Goal: Contribute content: Add original content to the website for others to see

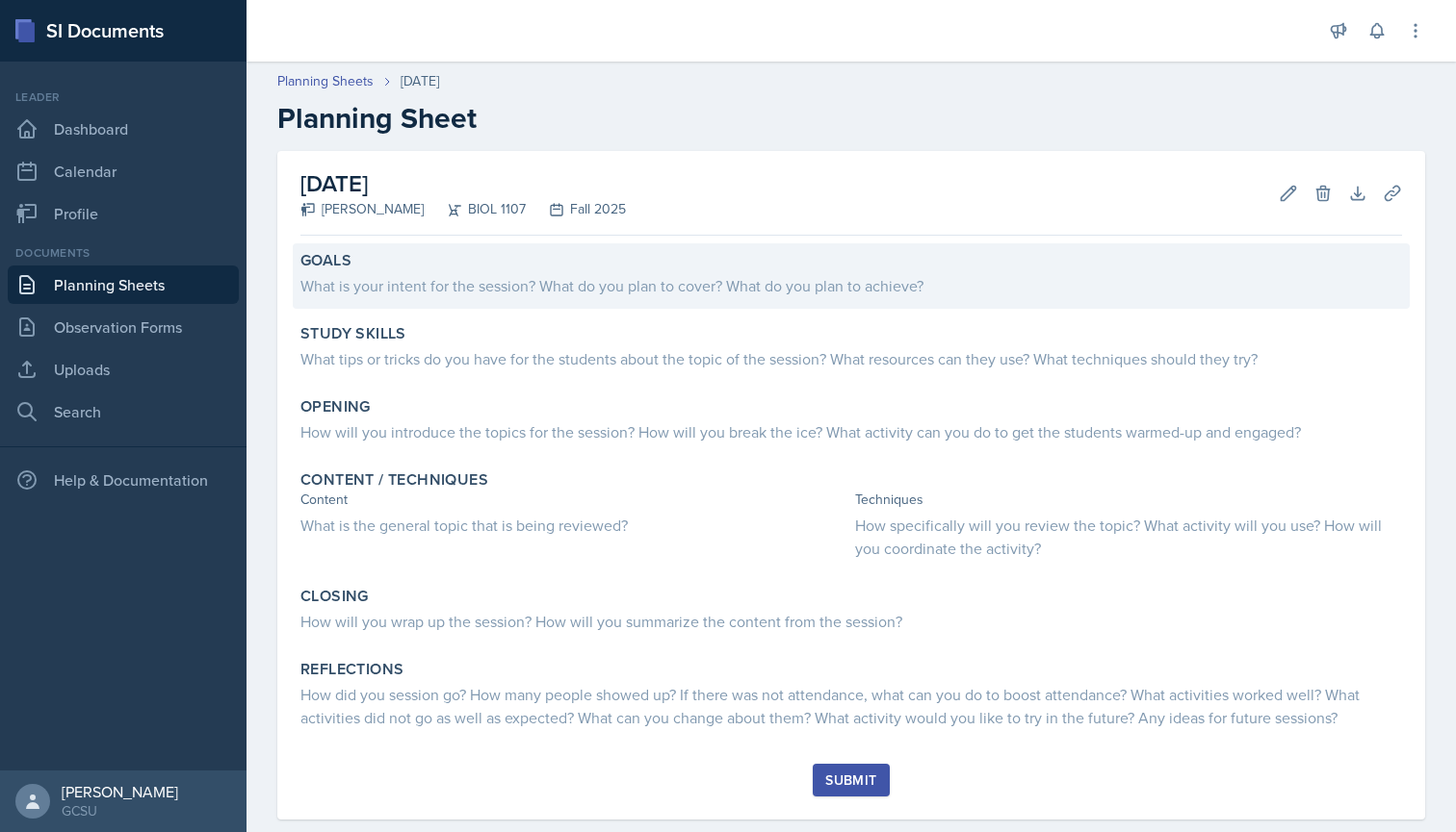
click at [430, 271] on div "What is your intent for the session? What do you plan to cover? What do you pla…" at bounding box center [851, 284] width 1102 height 27
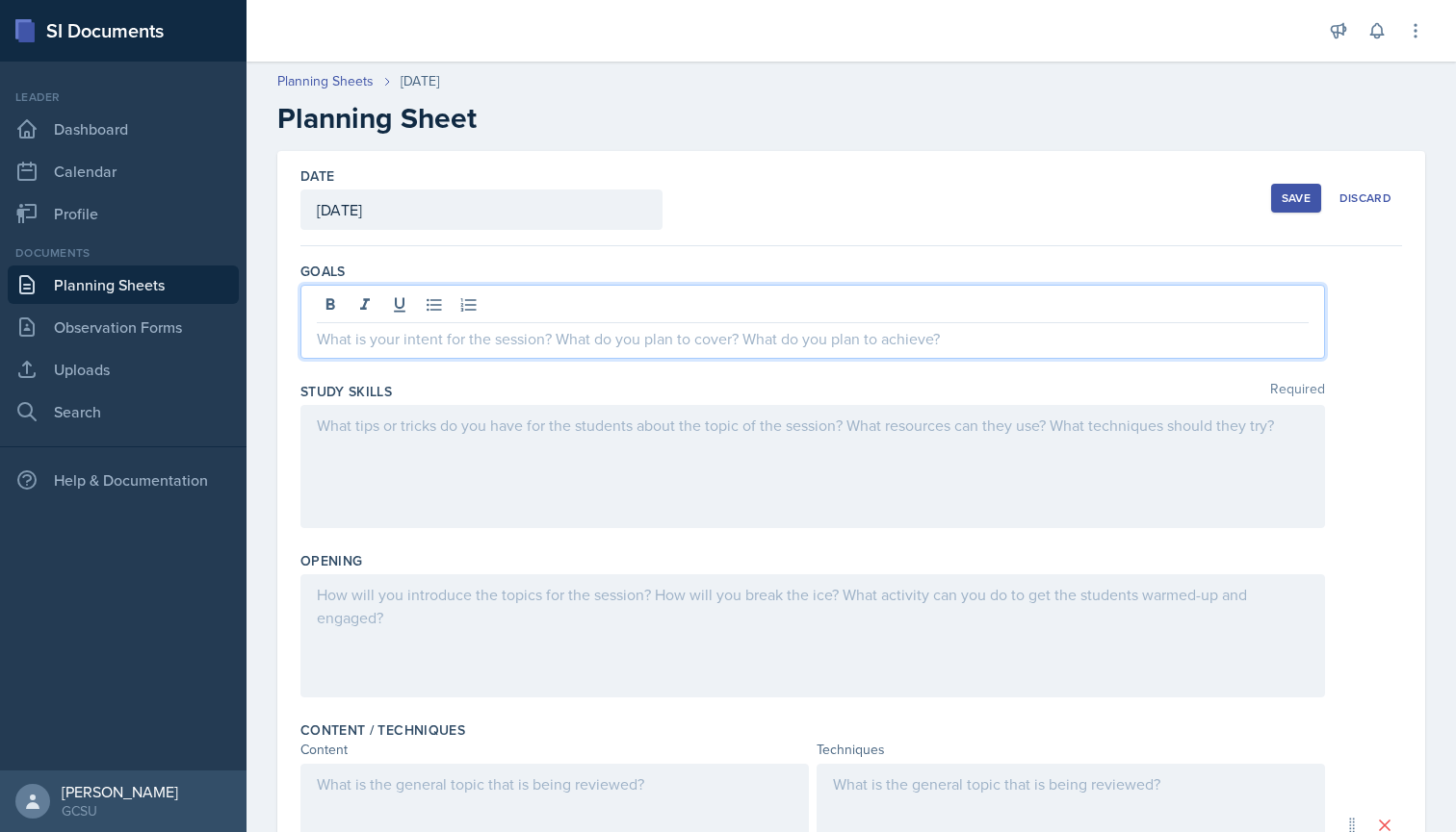
click at [818, 307] on div at bounding box center [812, 321] width 1024 height 74
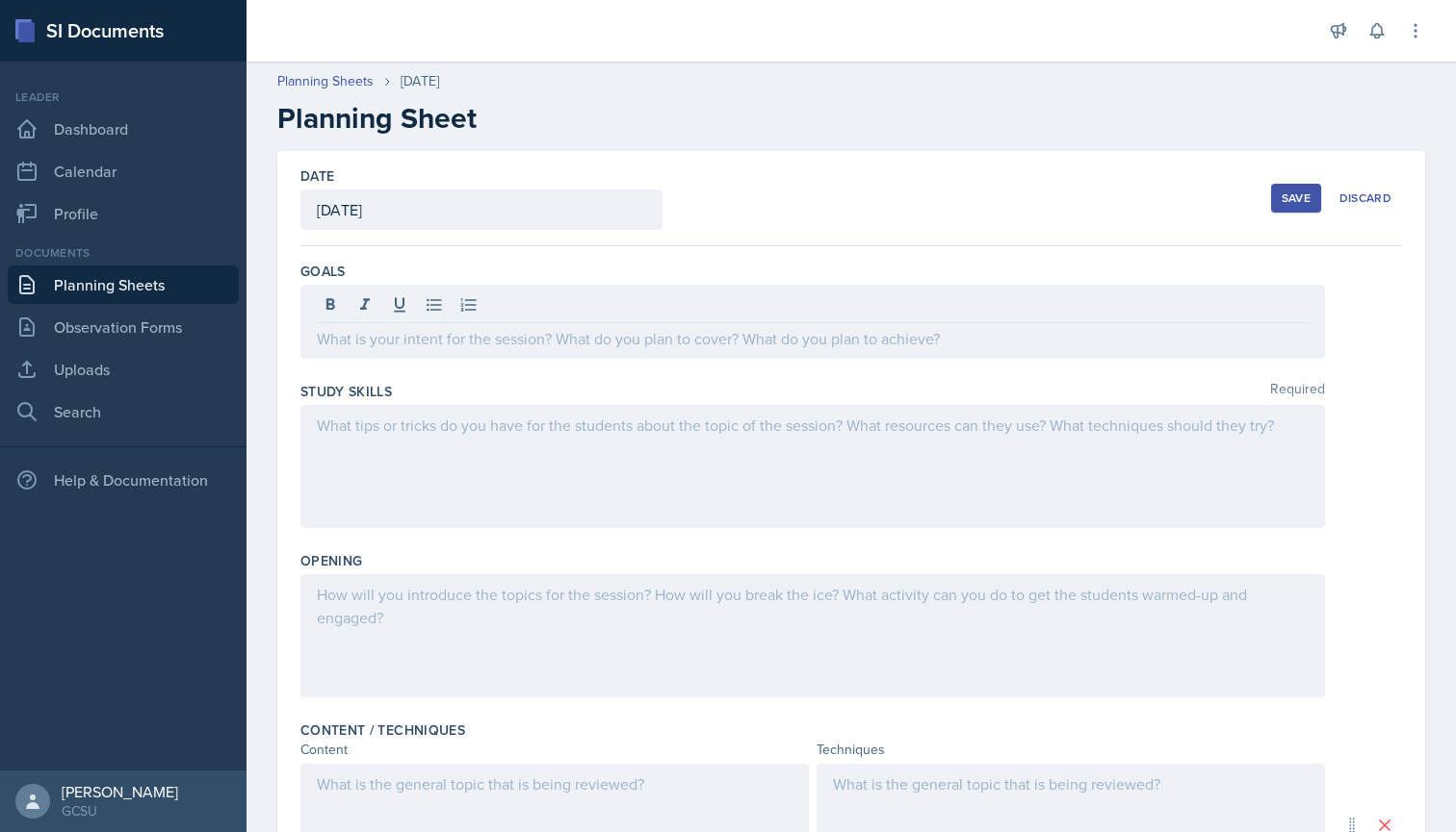
click at [825, 263] on div "Goals" at bounding box center [851, 271] width 1102 height 19
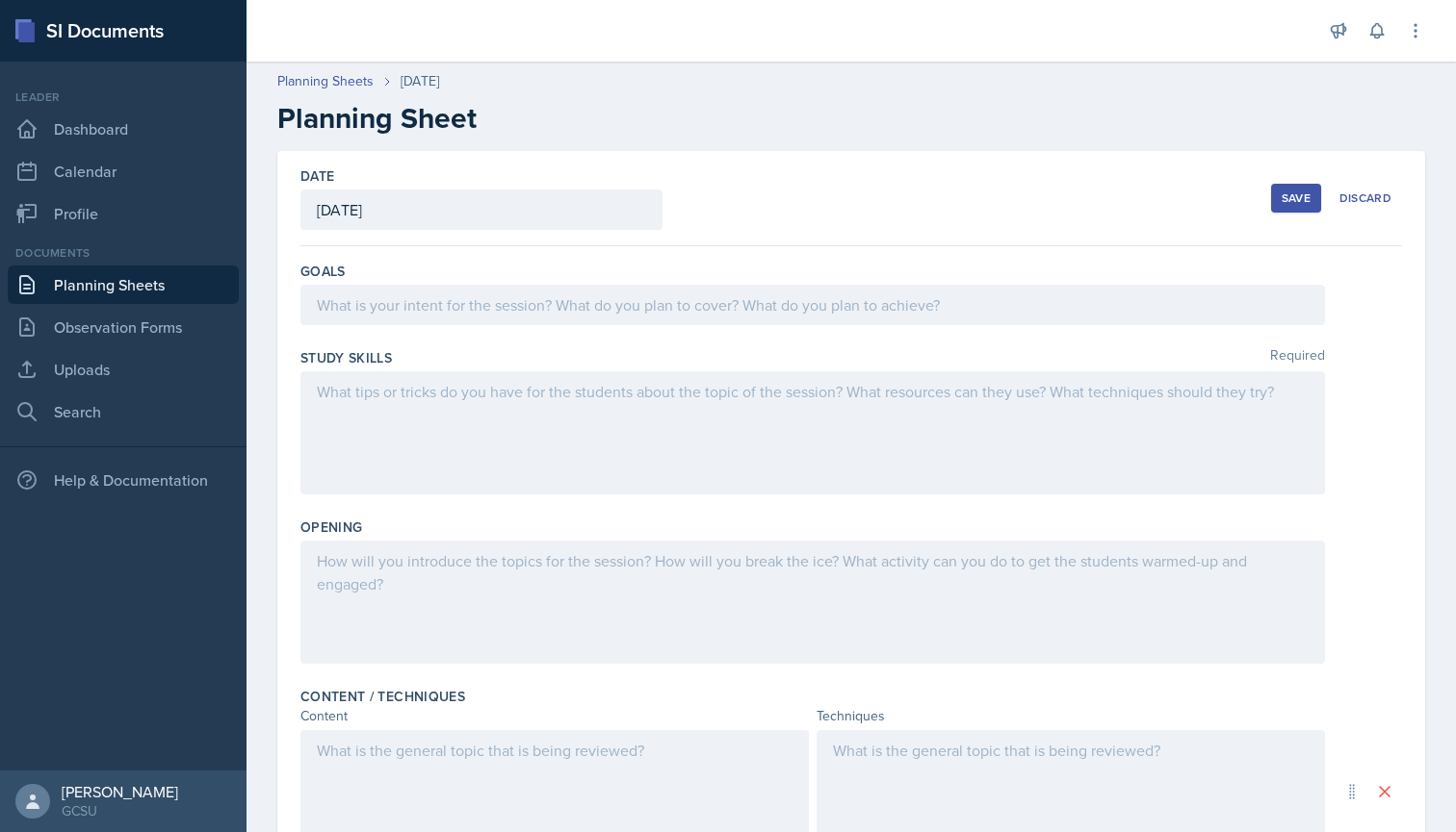
click at [769, 312] on div at bounding box center [812, 305] width 1024 height 41
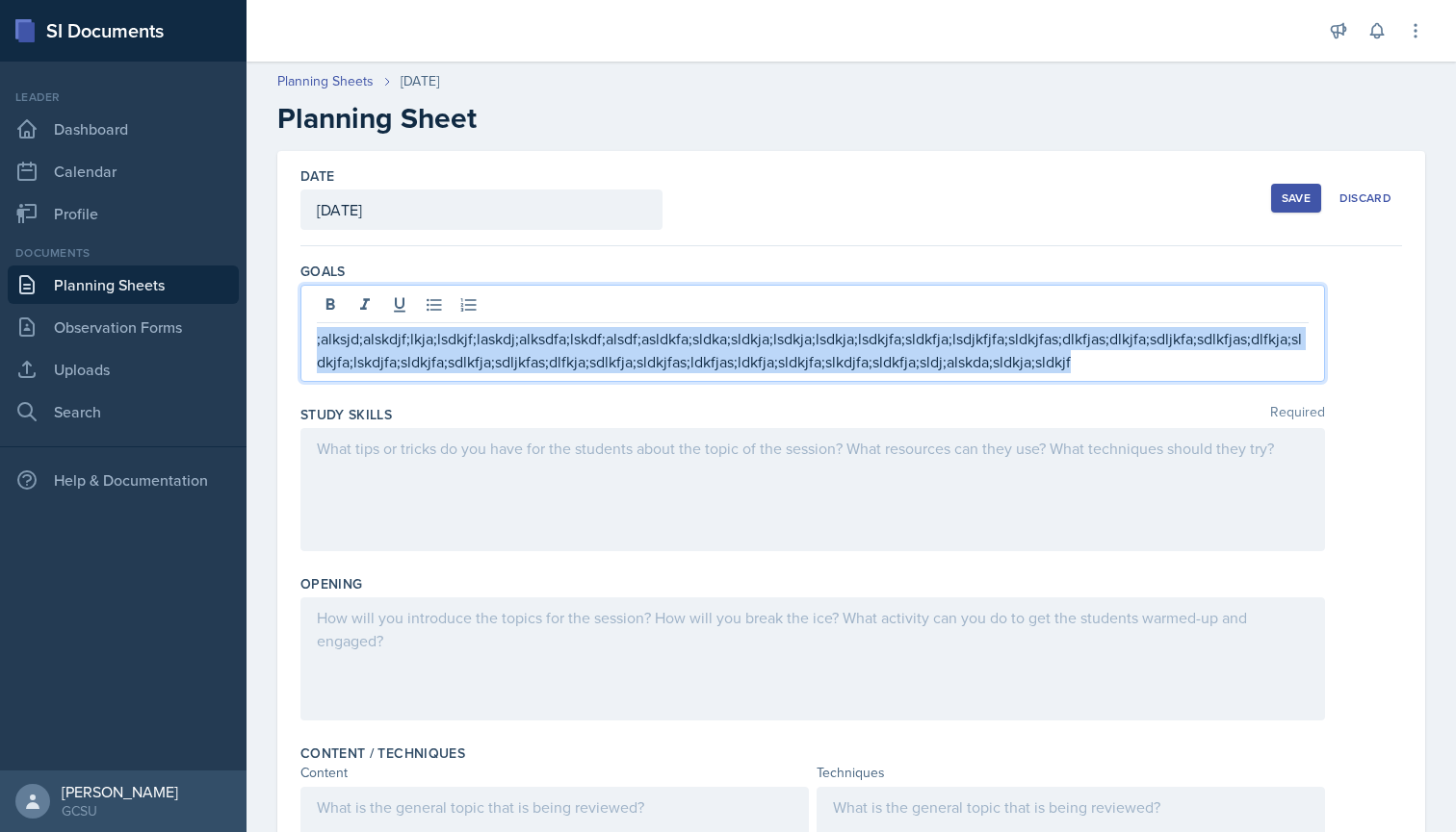
drag, startPoint x: 1097, startPoint y: 360, endPoint x: 303, endPoint y: 331, distance: 794.5
click at [303, 331] on div ";alksjd;alskdjf;lkja;lsdkjf;laskdj;alksdfa;lskdf;alsdf;asldkfa;sldka;sldkja;lsd…" at bounding box center [812, 333] width 1024 height 97
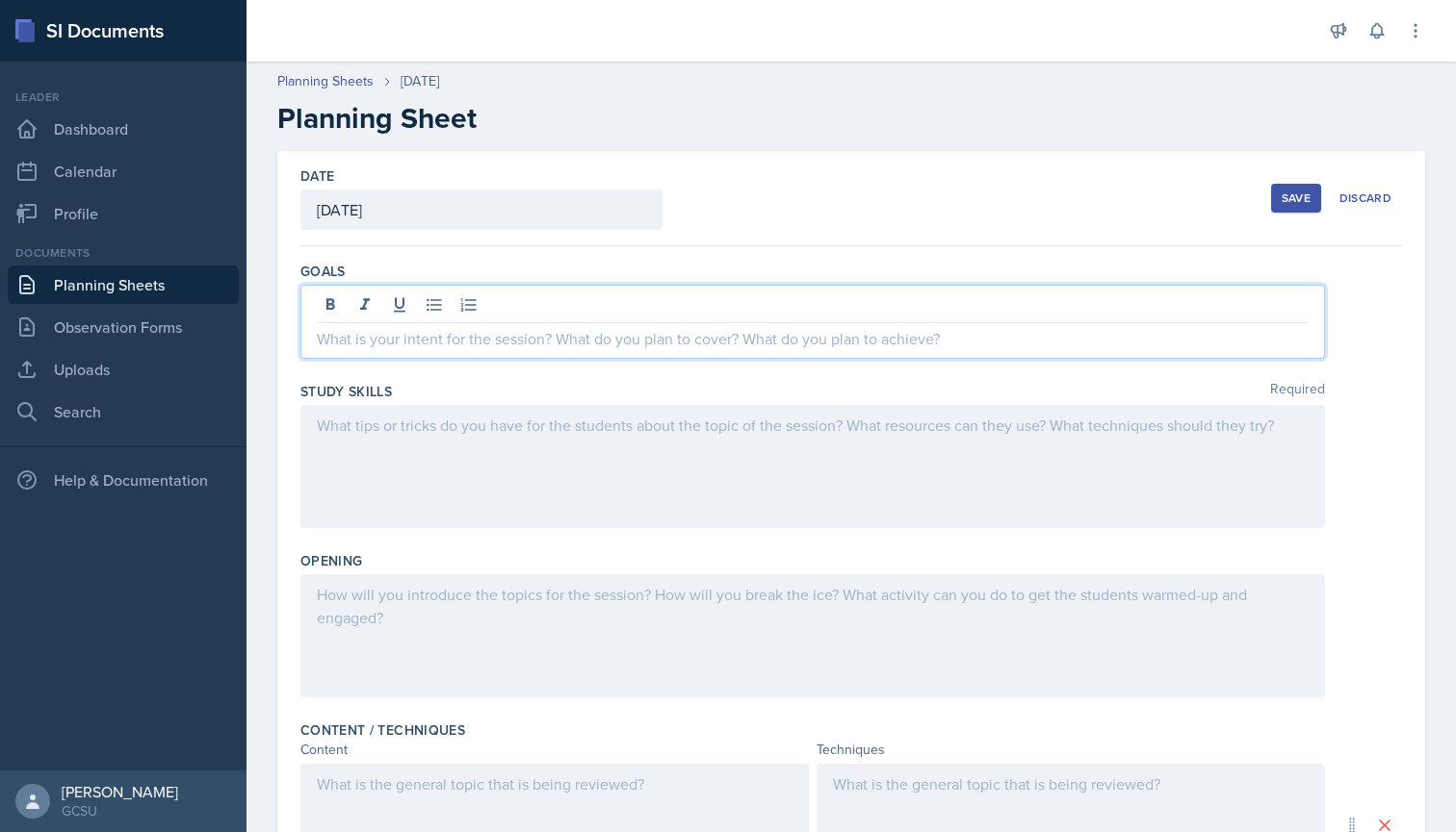
click at [471, 466] on div at bounding box center [812, 467] width 1024 height 124
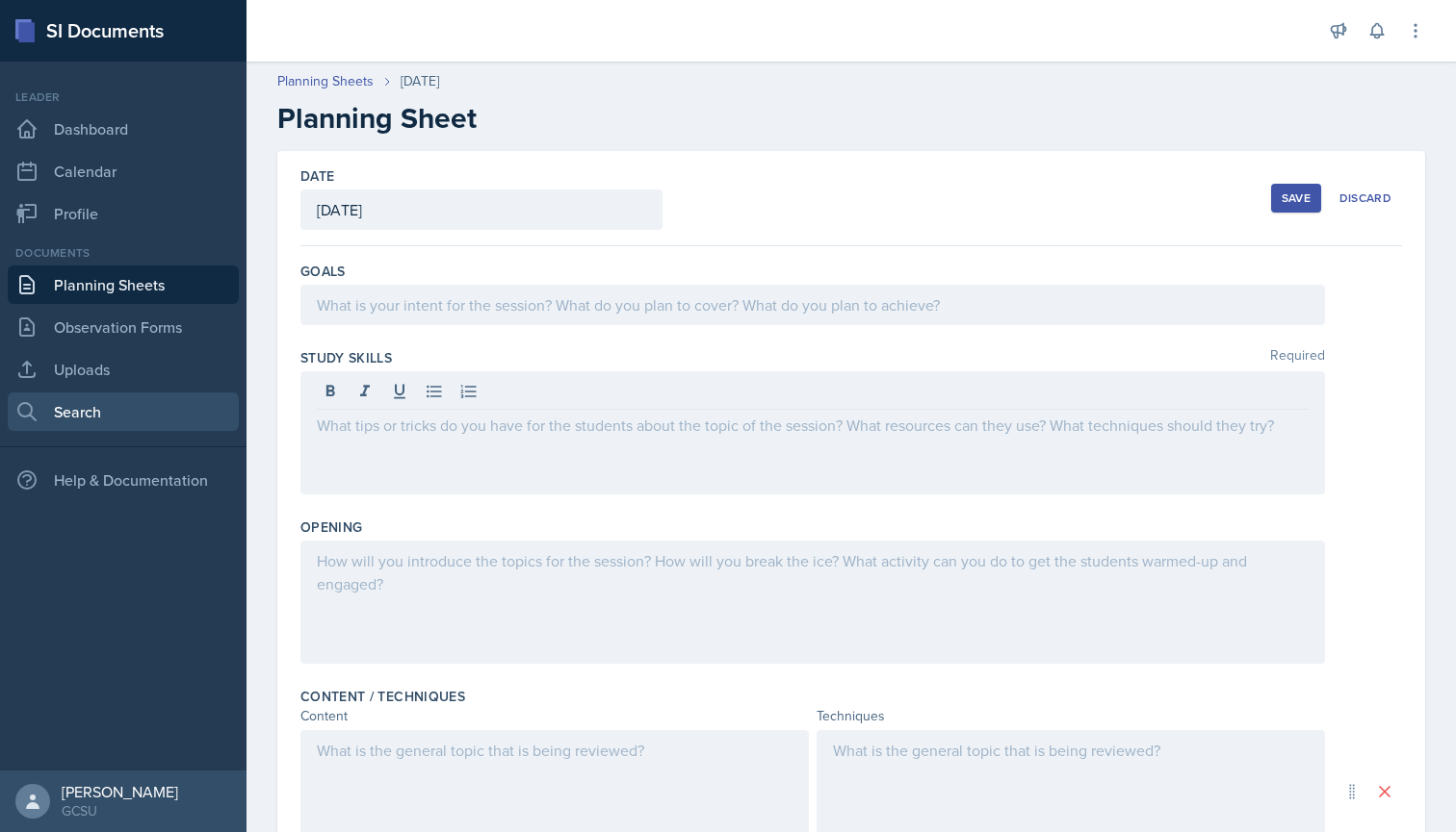
click at [165, 398] on link "Search" at bounding box center [123, 412] width 231 height 39
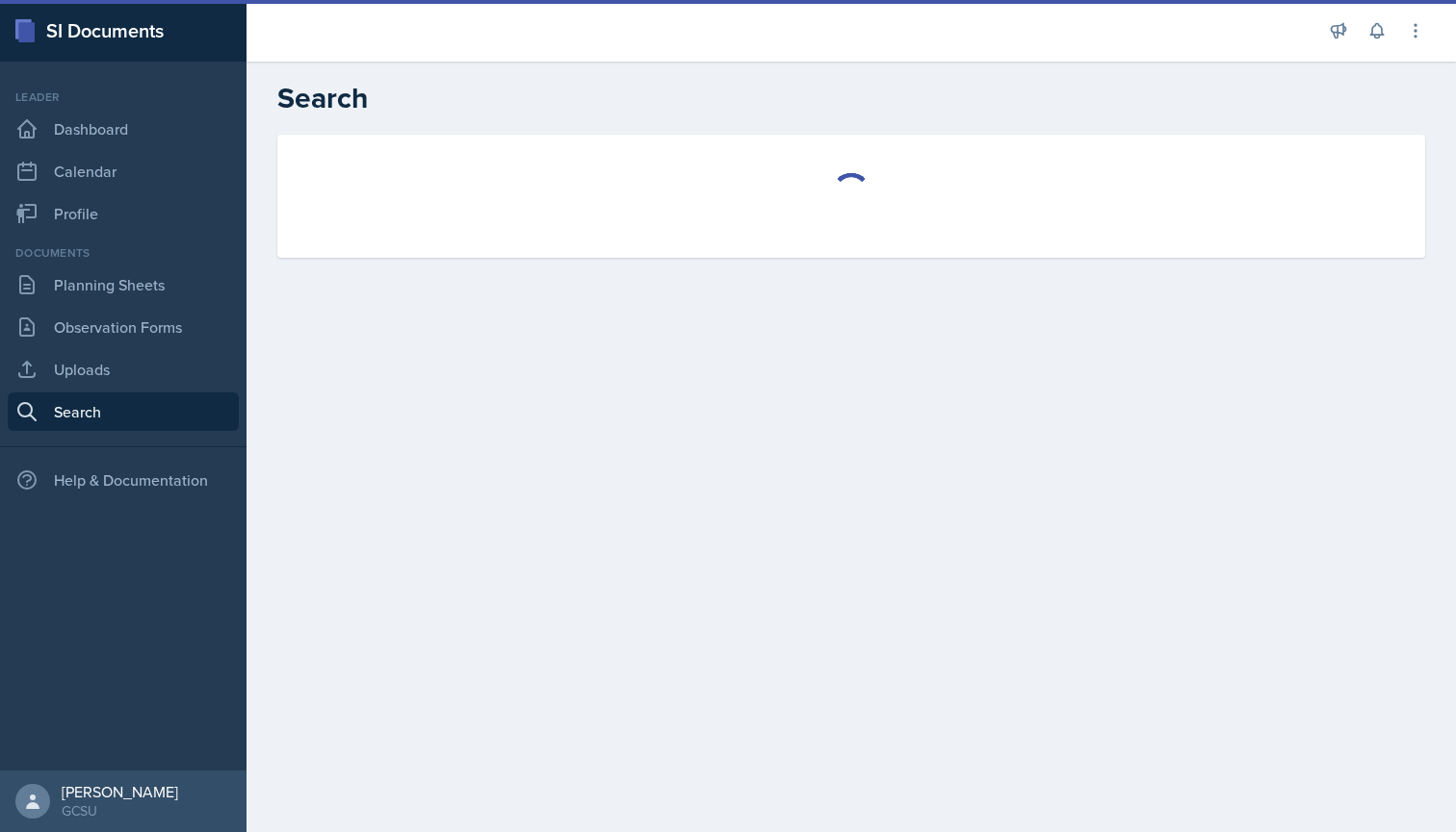
select select "all"
select select "1"
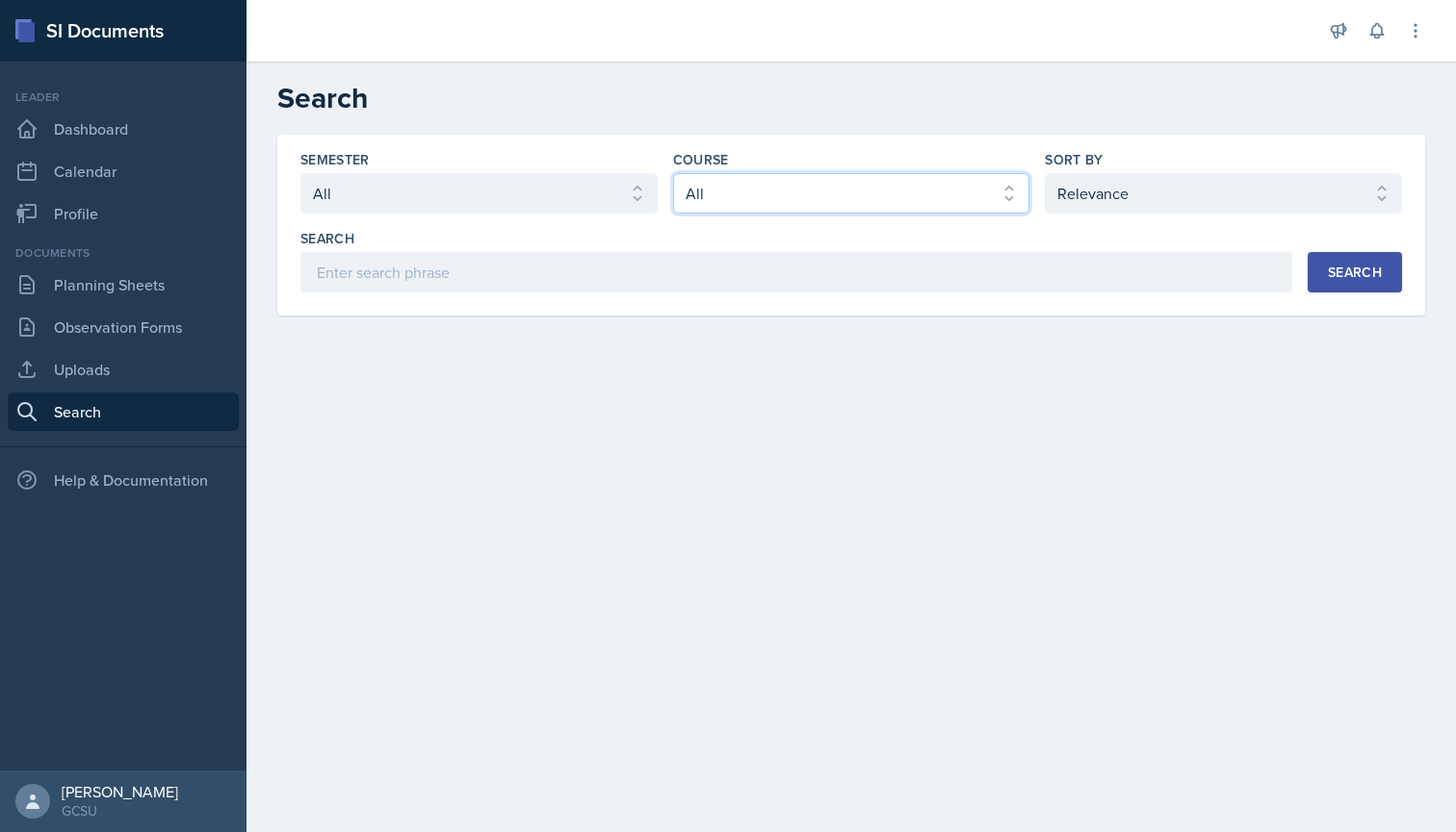
select select "6d02d006-d2ce-4ab3-bc11-53b48f3c94ca"
click at [1335, 262] on button "Search" at bounding box center [1355, 272] width 95 height 41
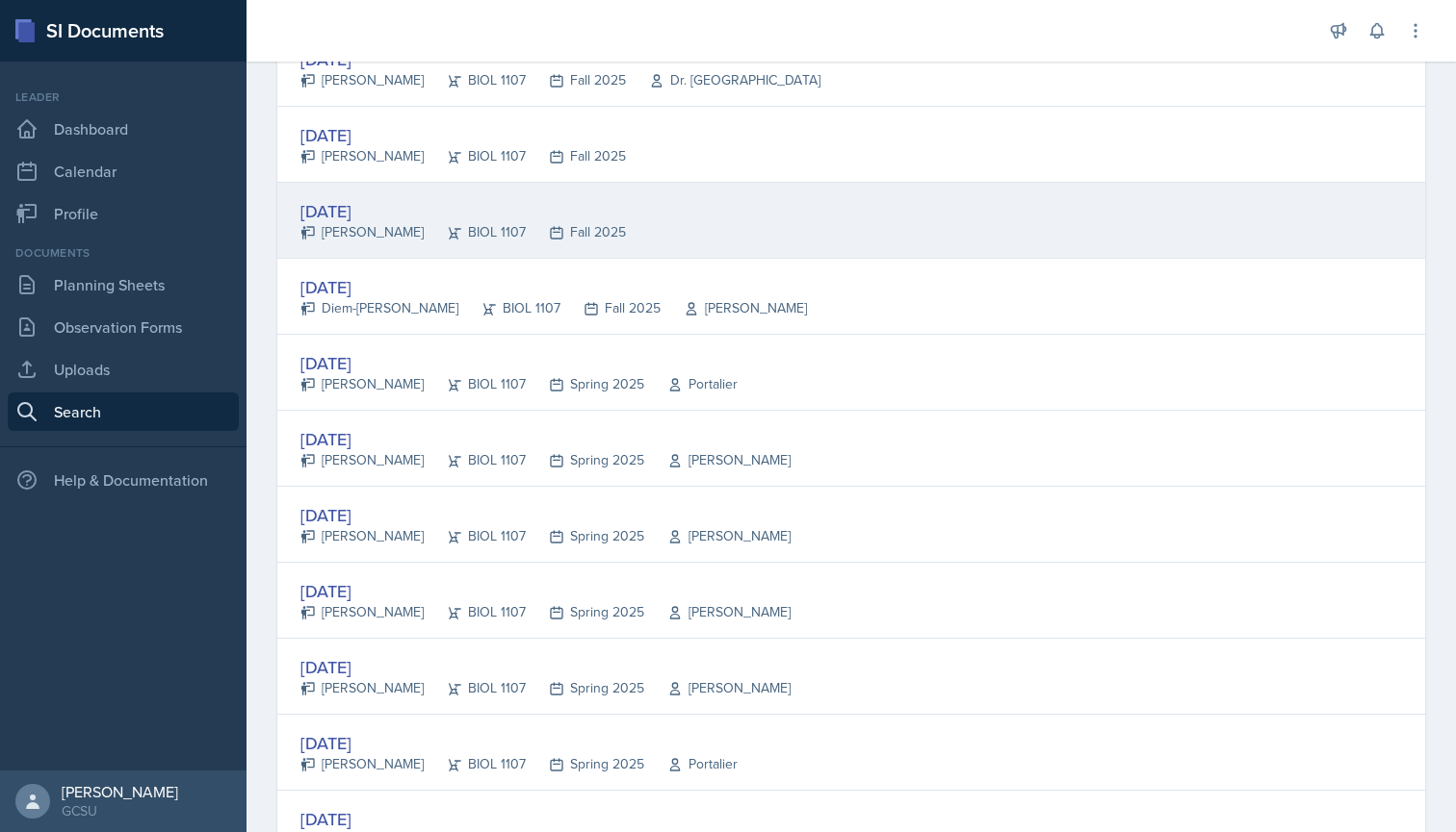
scroll to position [441, 0]
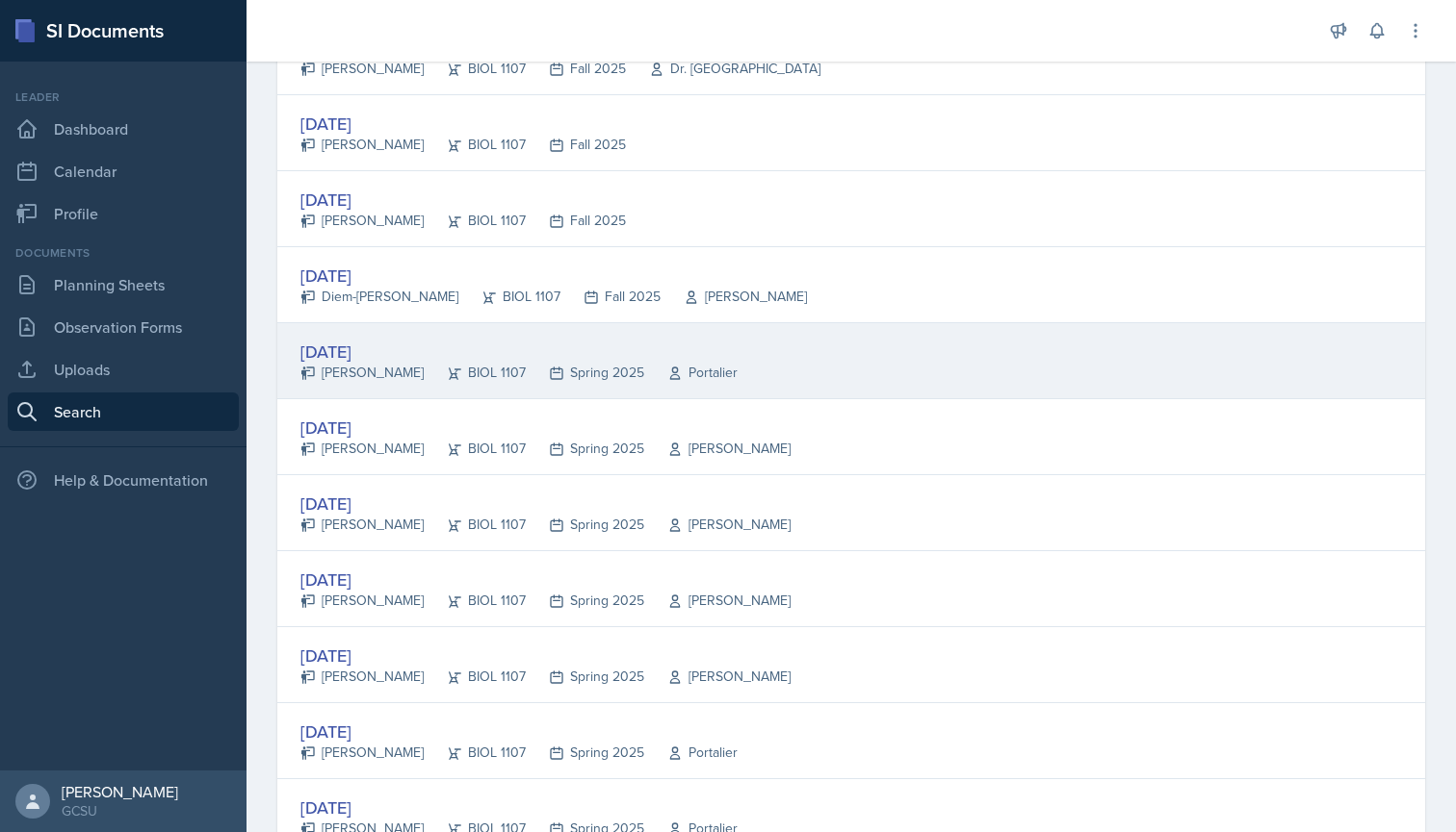
click at [352, 357] on div "[DATE]" at bounding box center [518, 351] width 437 height 26
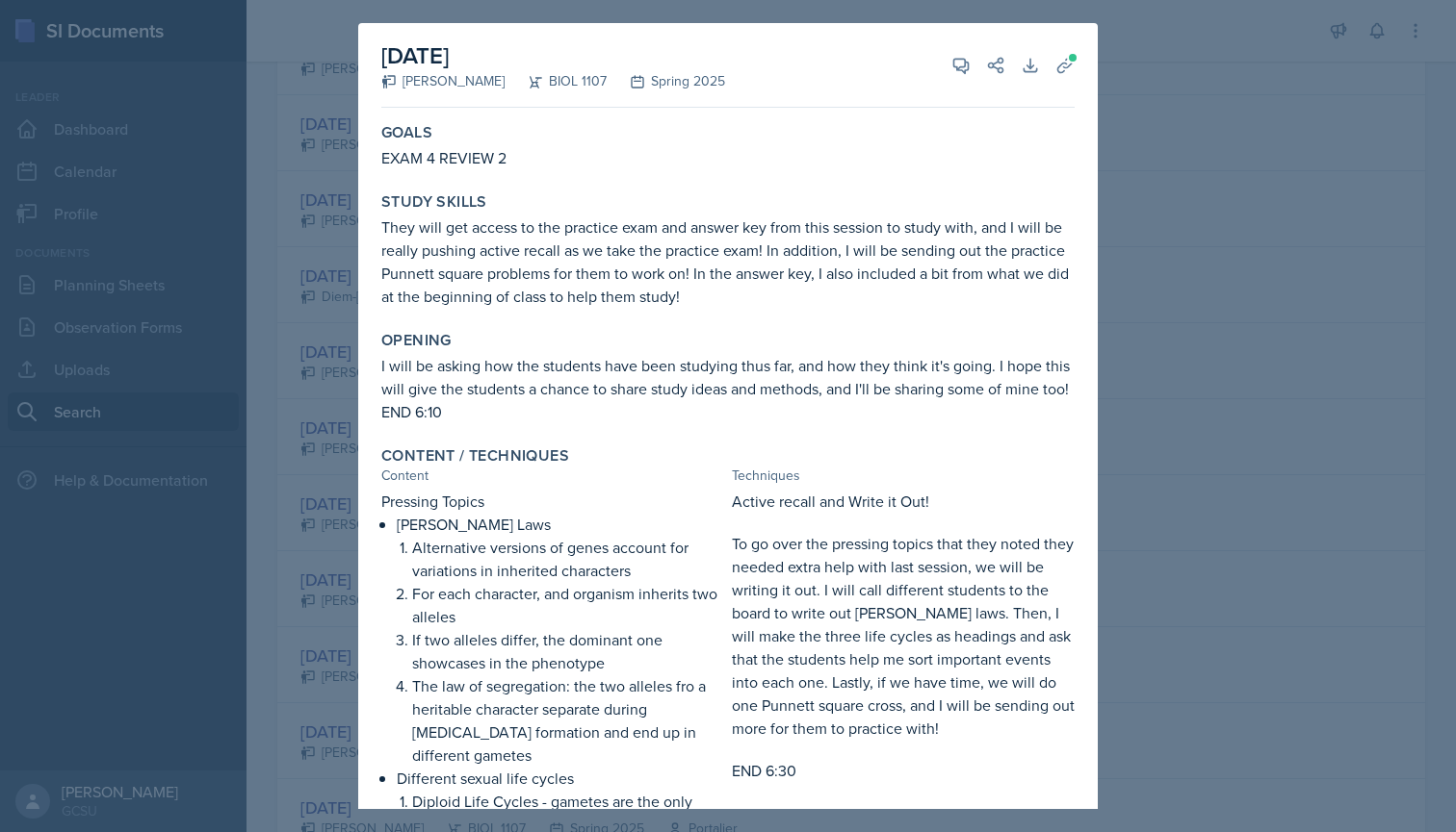
scroll to position [0, 0]
click at [285, 298] on div at bounding box center [728, 416] width 1456 height 832
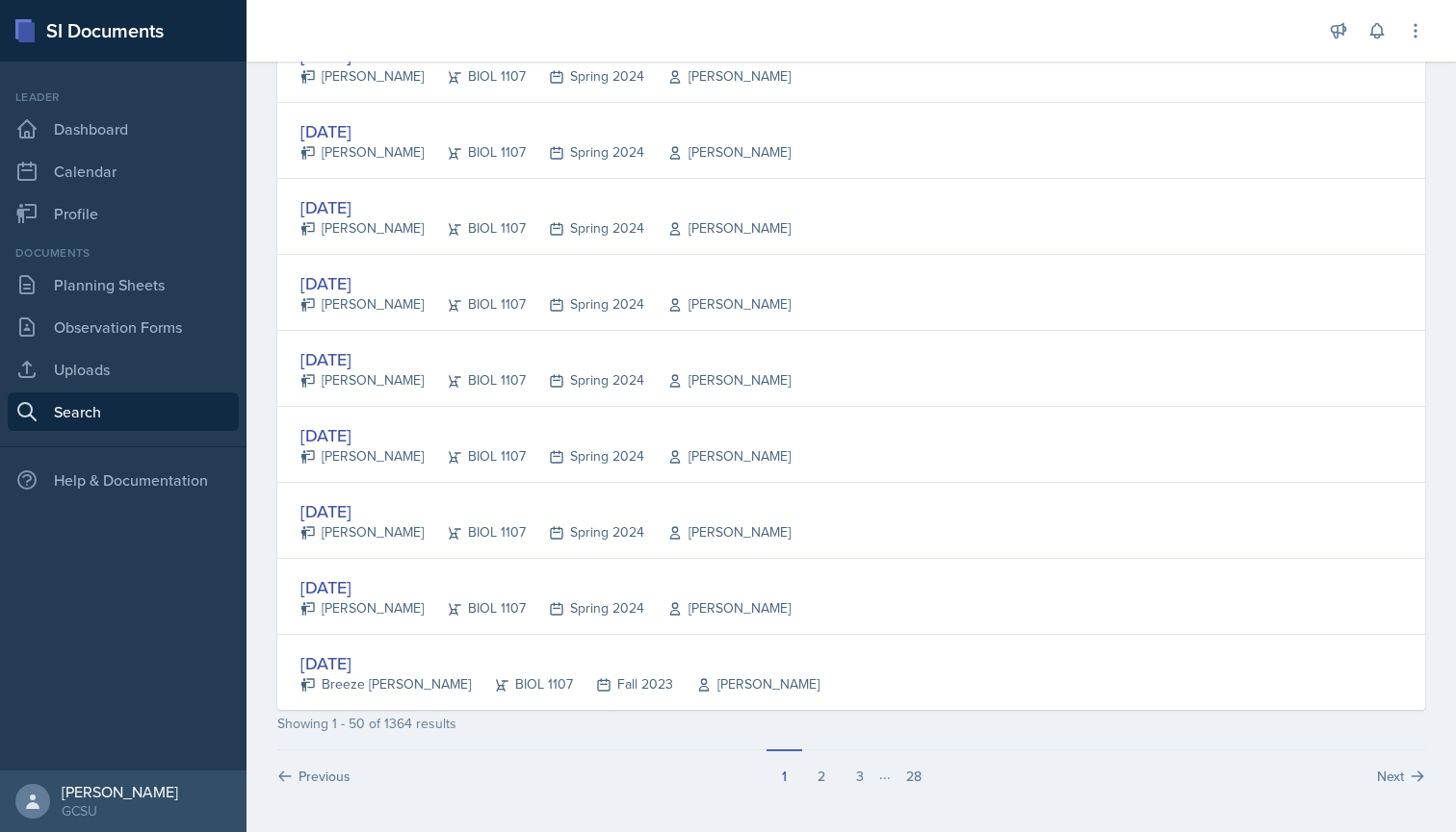
scroll to position [3474, 0]
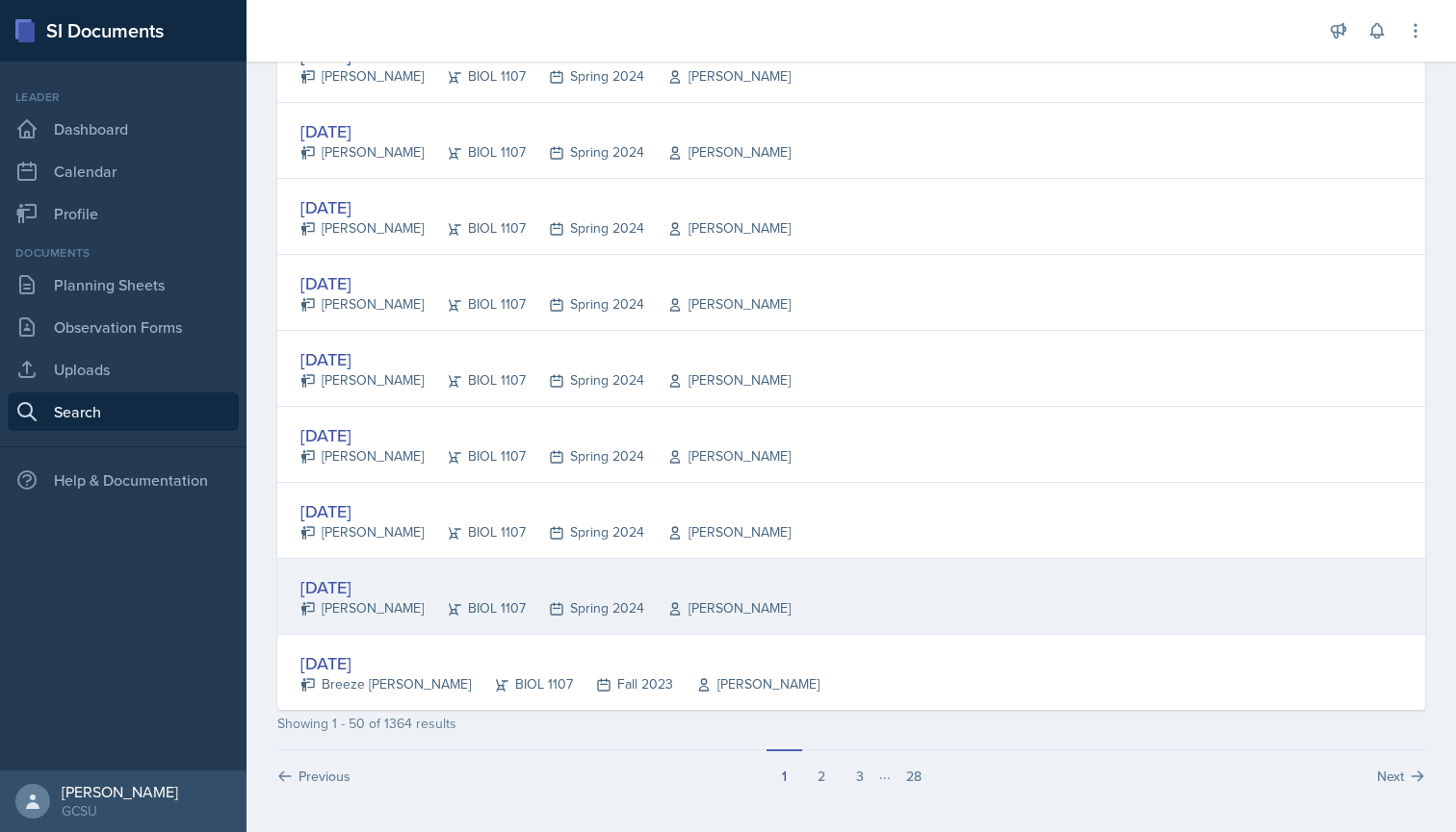
click at [352, 578] on div "[DATE]" at bounding box center [546, 587] width 490 height 26
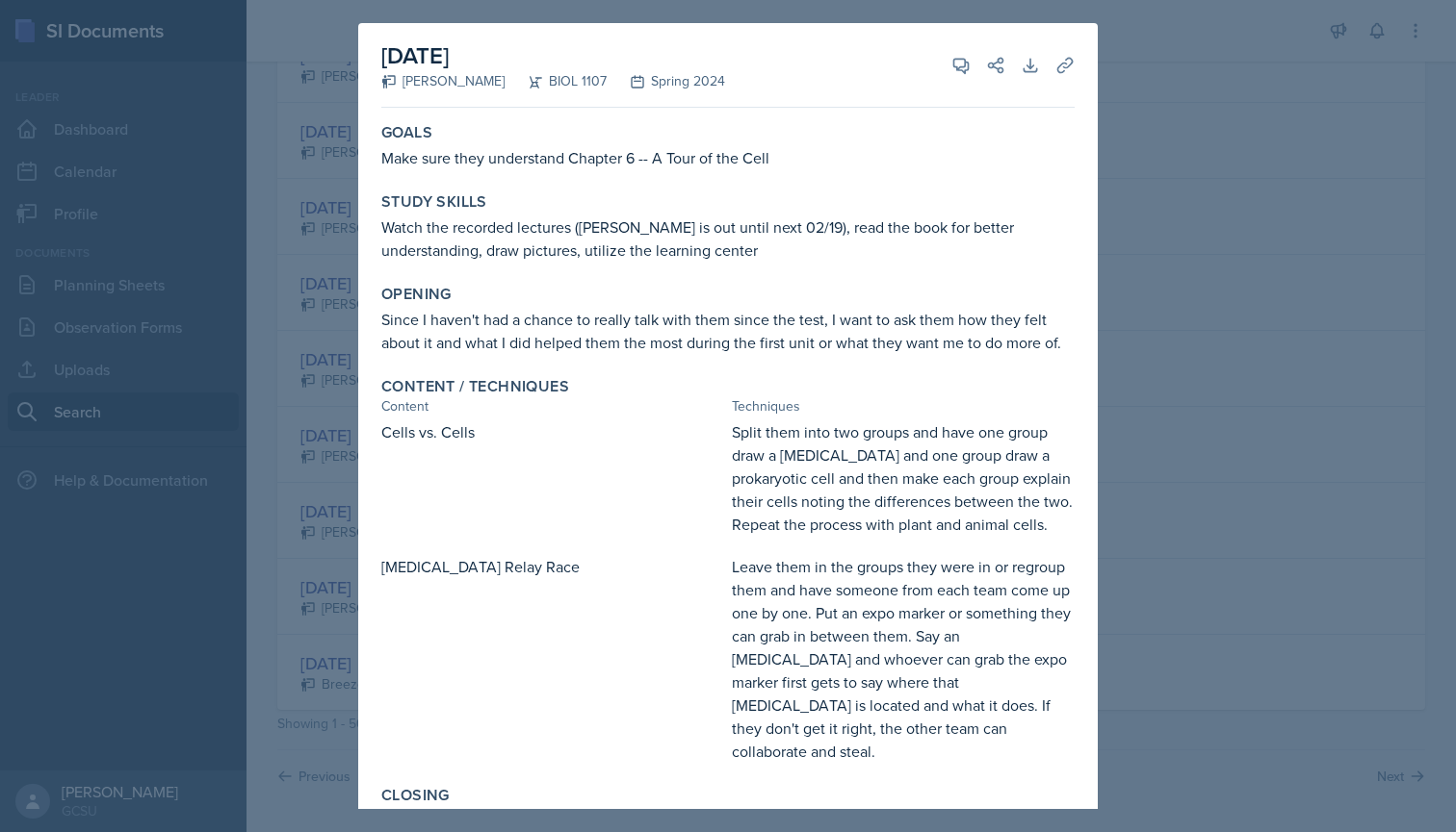
scroll to position [0, 0]
click at [266, 289] on div at bounding box center [728, 416] width 1456 height 832
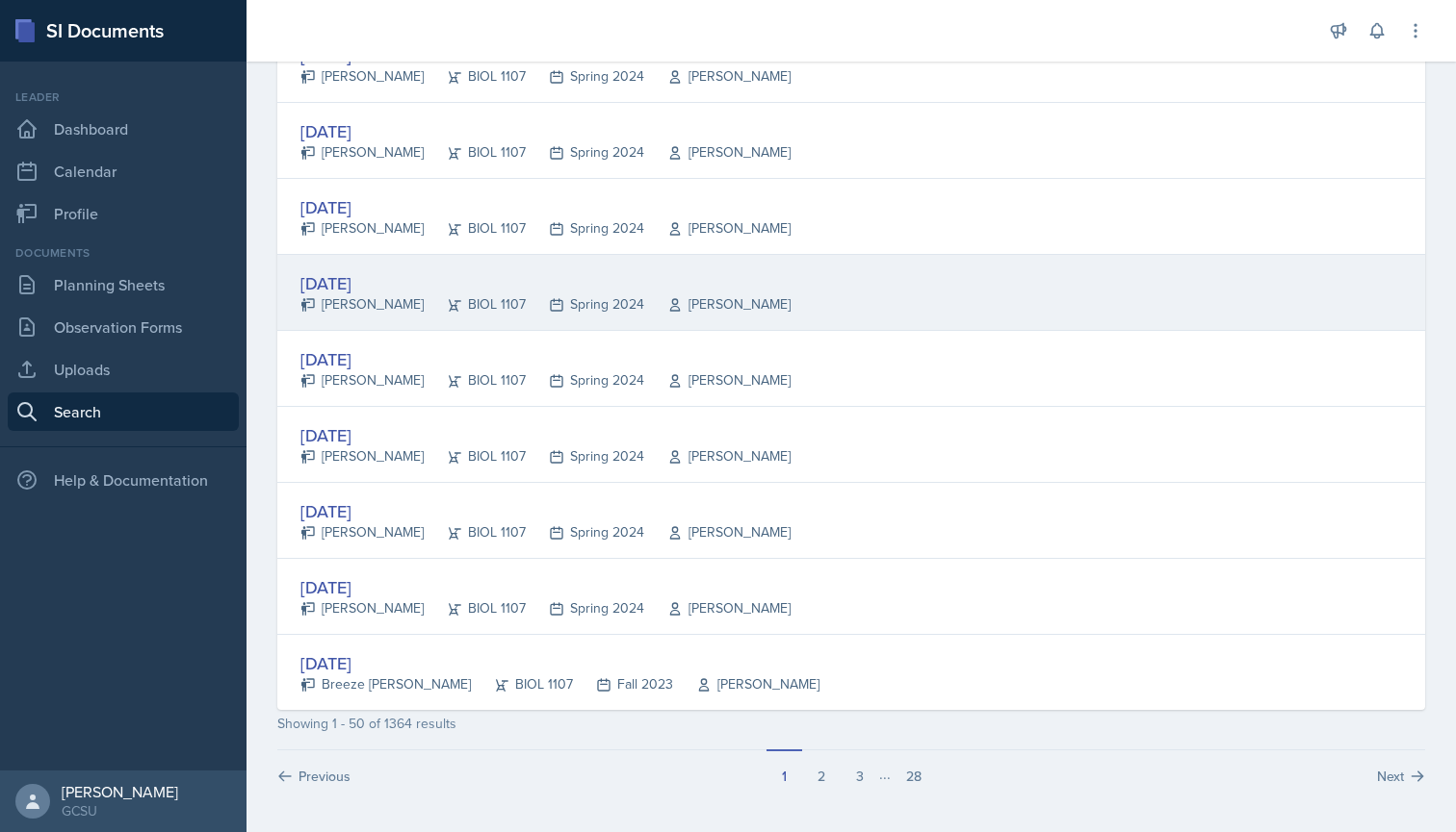
click at [362, 271] on div "[DATE]" at bounding box center [546, 283] width 490 height 26
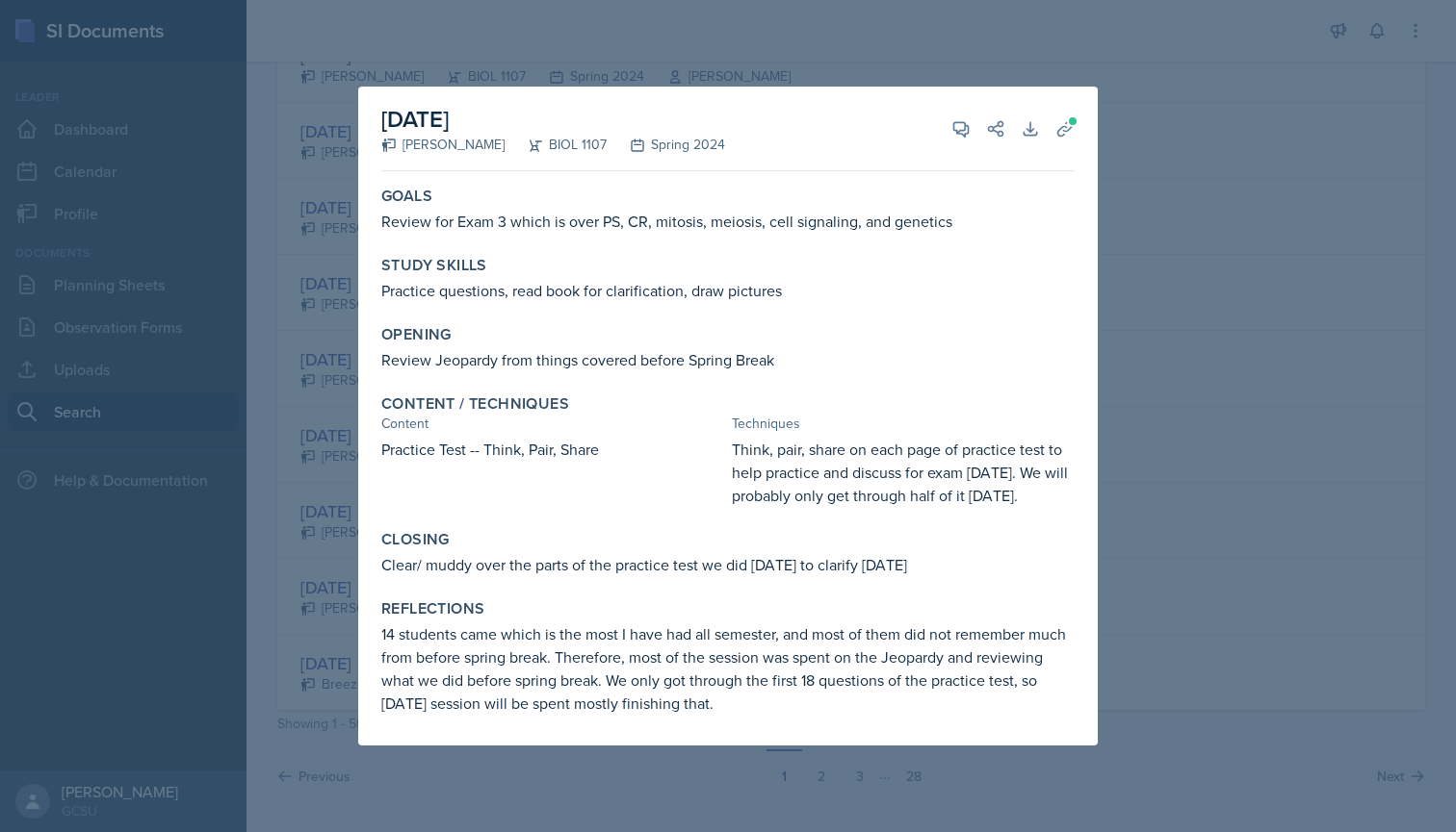
click at [363, 355] on div "[DATE] [PERSON_NAME] BIOL 1107 Spring 2024 View Comments Comments Send Share Do…" at bounding box center [728, 416] width 740 height 659
click at [322, 330] on div at bounding box center [728, 416] width 1456 height 832
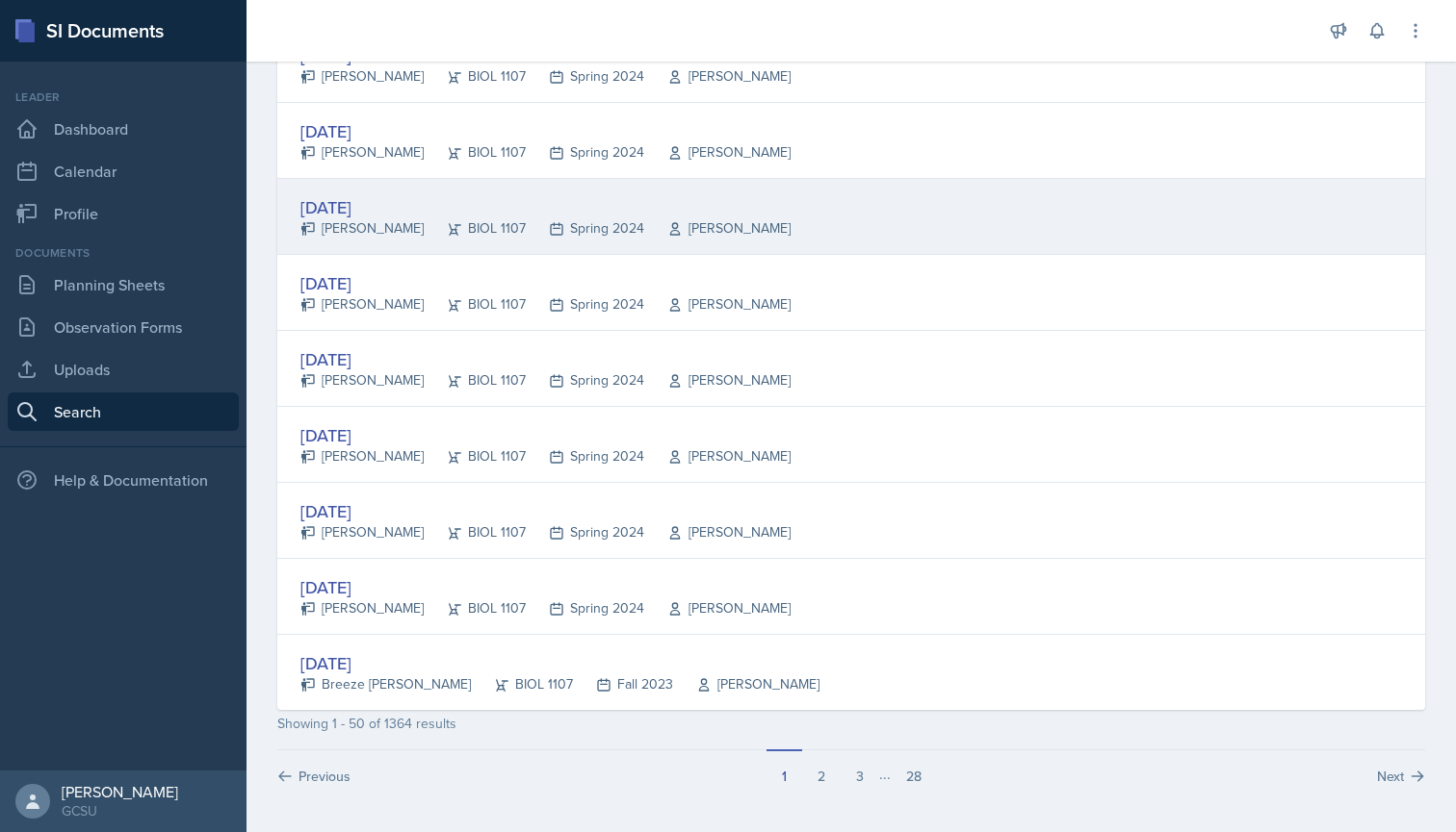
click at [385, 205] on div "[DATE]" at bounding box center [546, 207] width 490 height 26
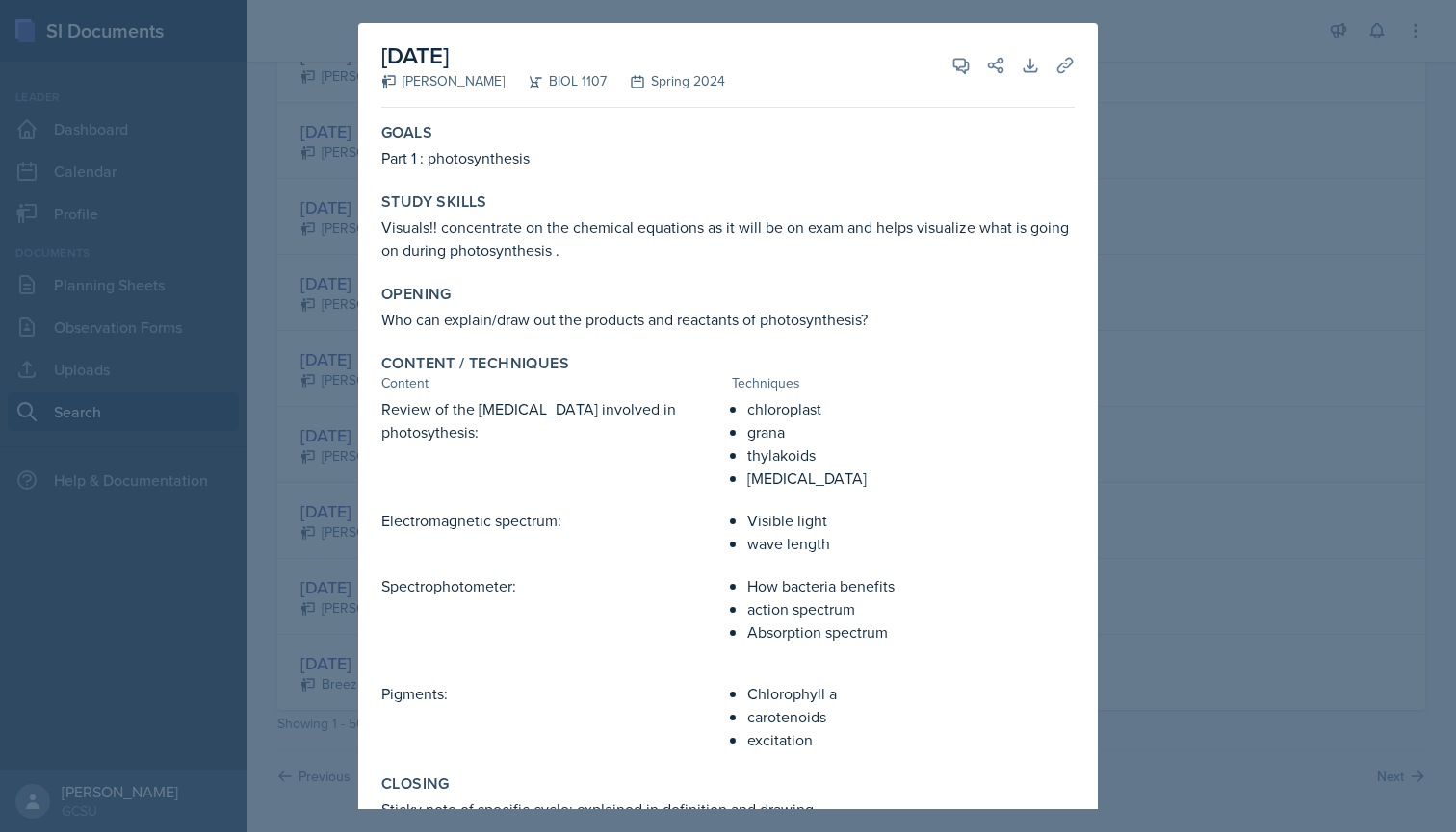
click at [304, 240] on div at bounding box center [728, 416] width 1456 height 832
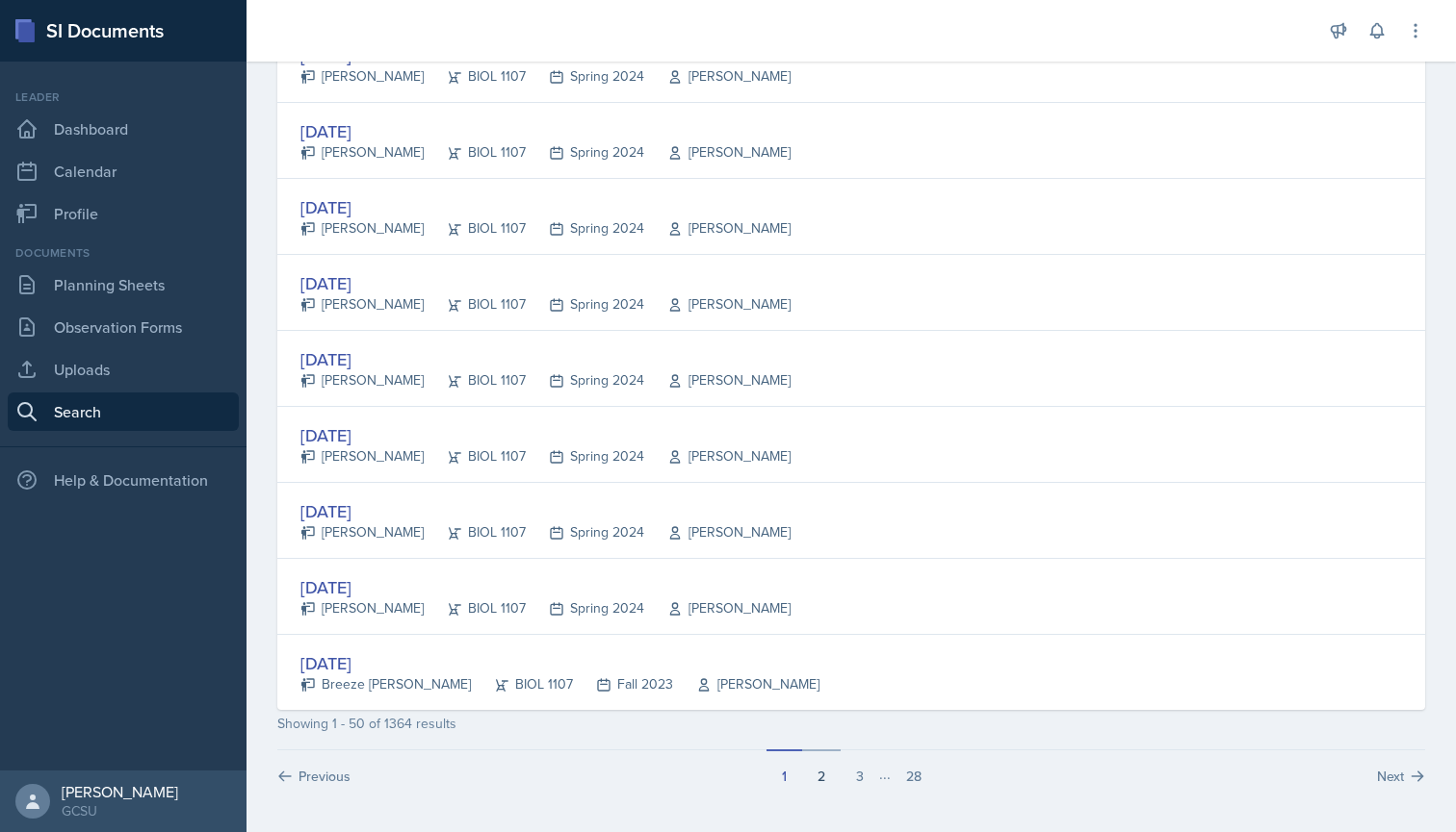
click at [823, 780] on button "2" at bounding box center [822, 768] width 39 height 37
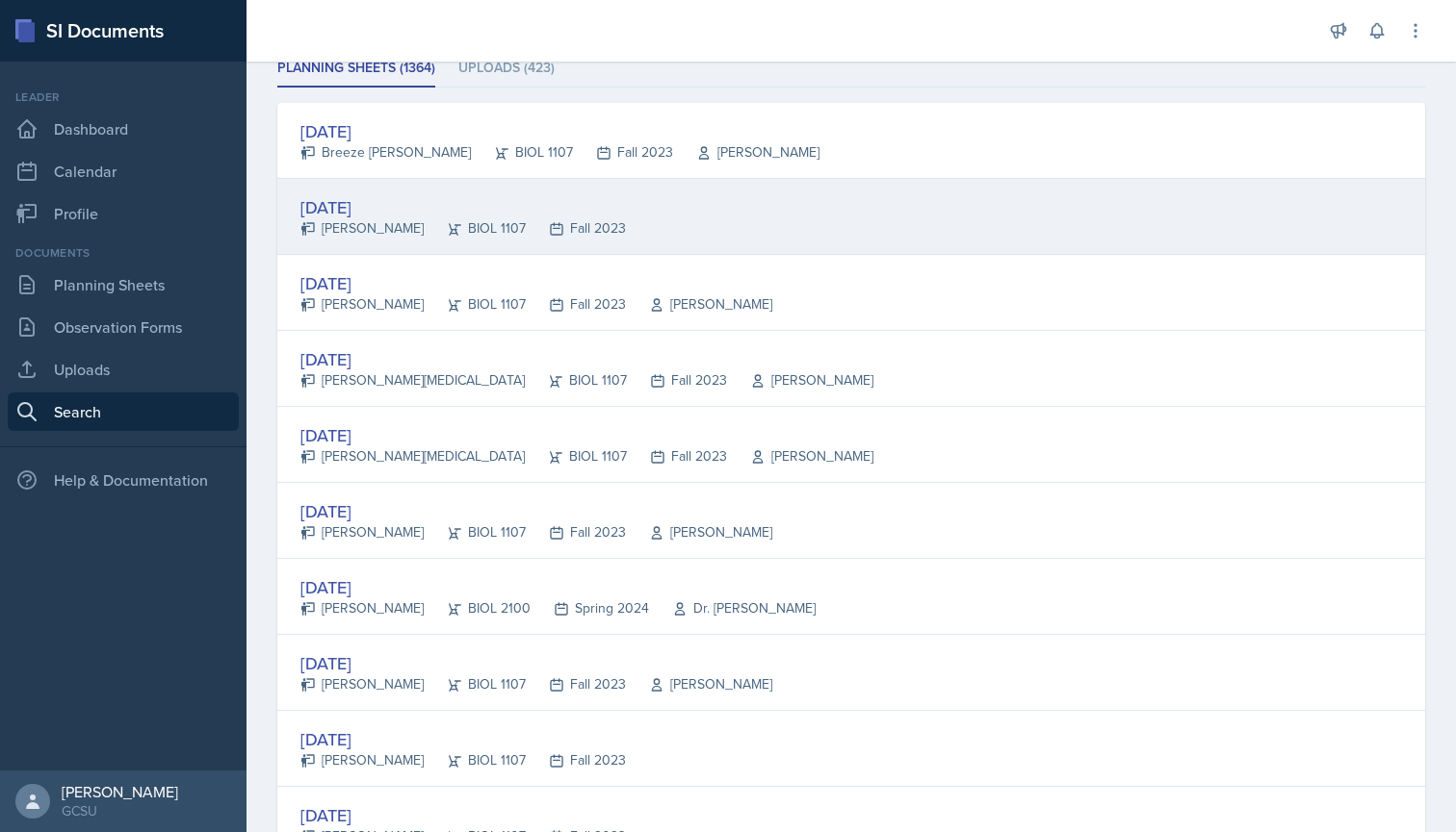
scroll to position [290, 0]
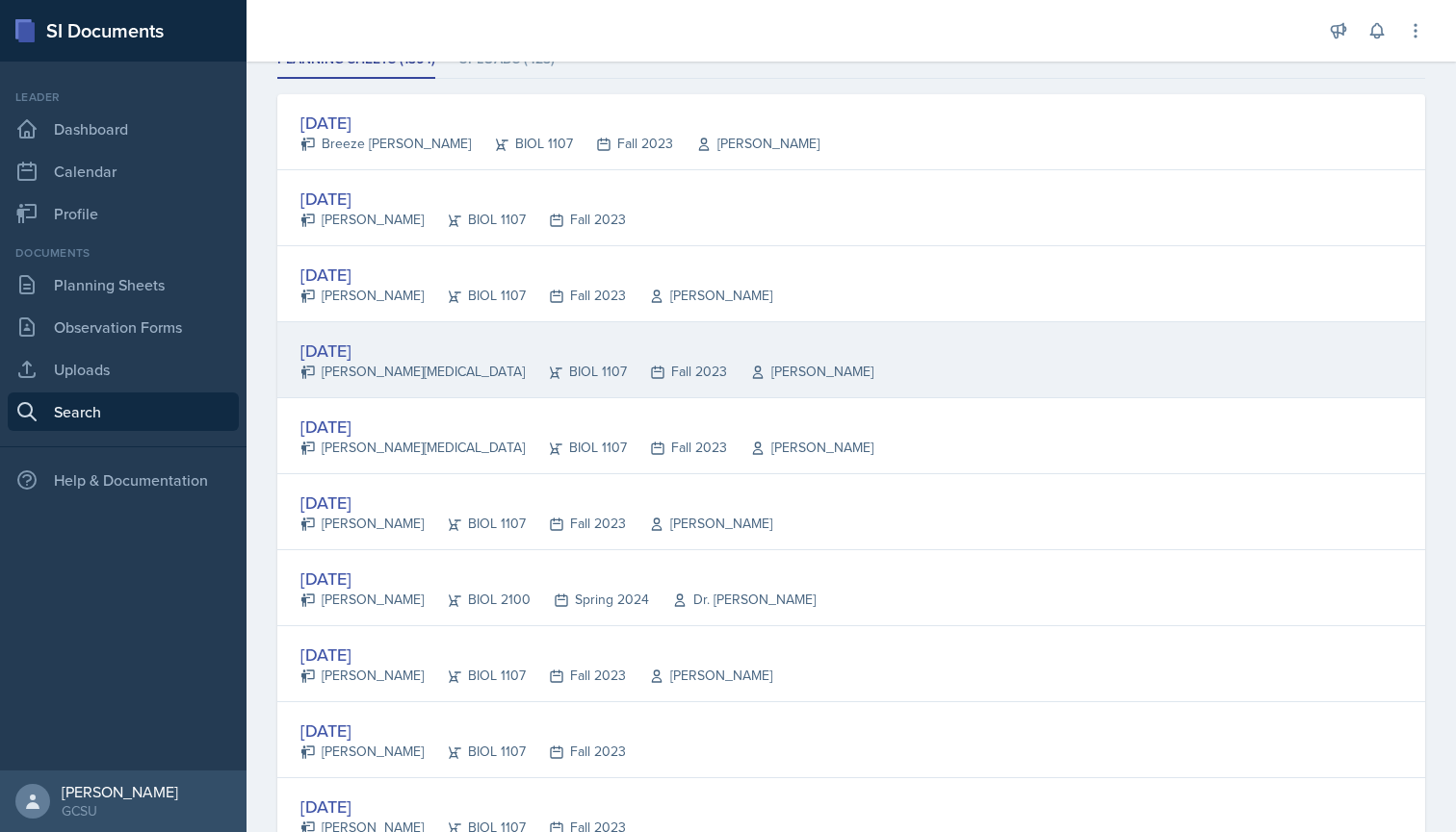
click at [410, 345] on div "[DATE]" at bounding box center [586, 350] width 573 height 26
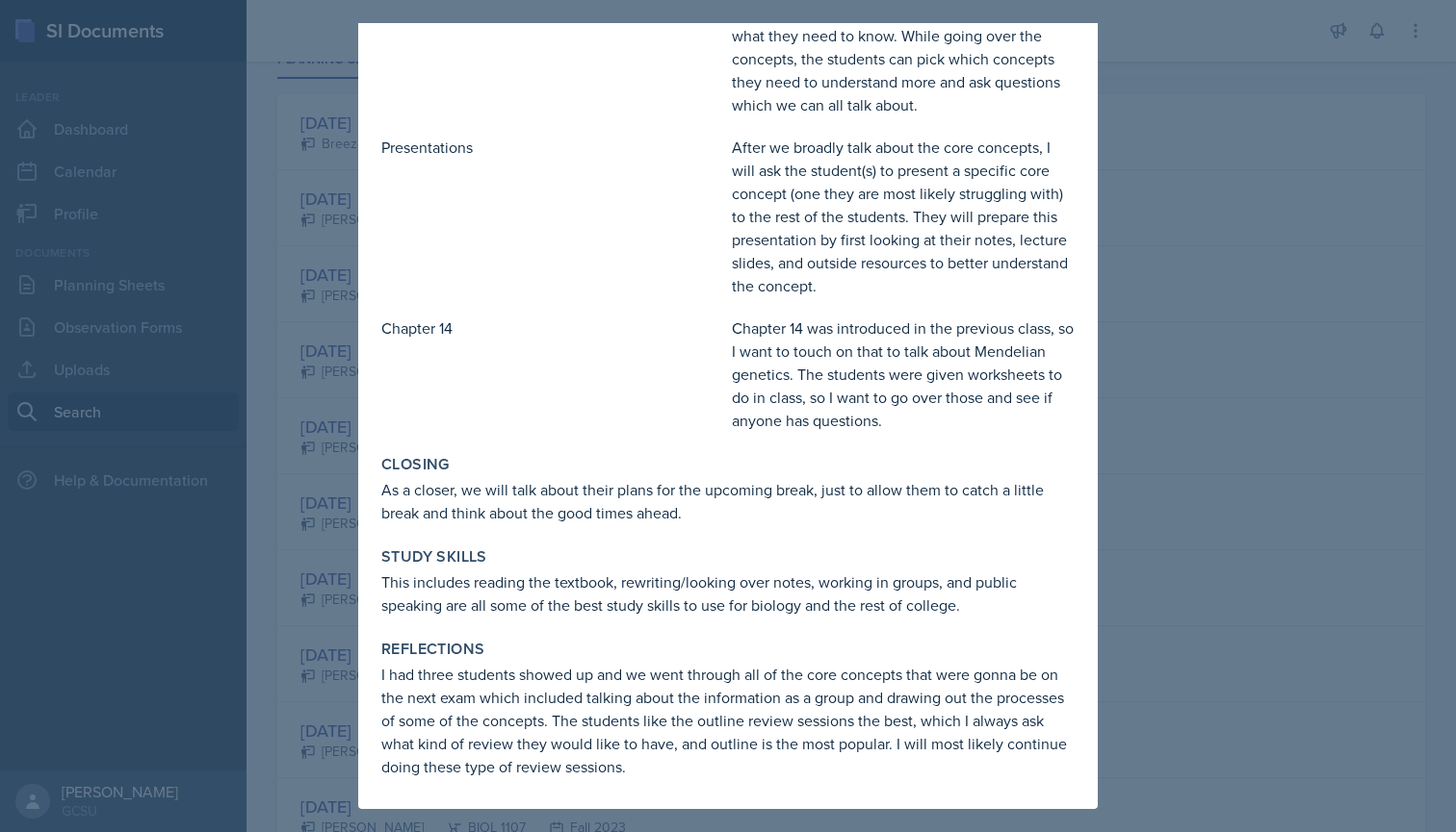
scroll to position [350, 0]
click at [265, 298] on div at bounding box center [728, 416] width 1456 height 832
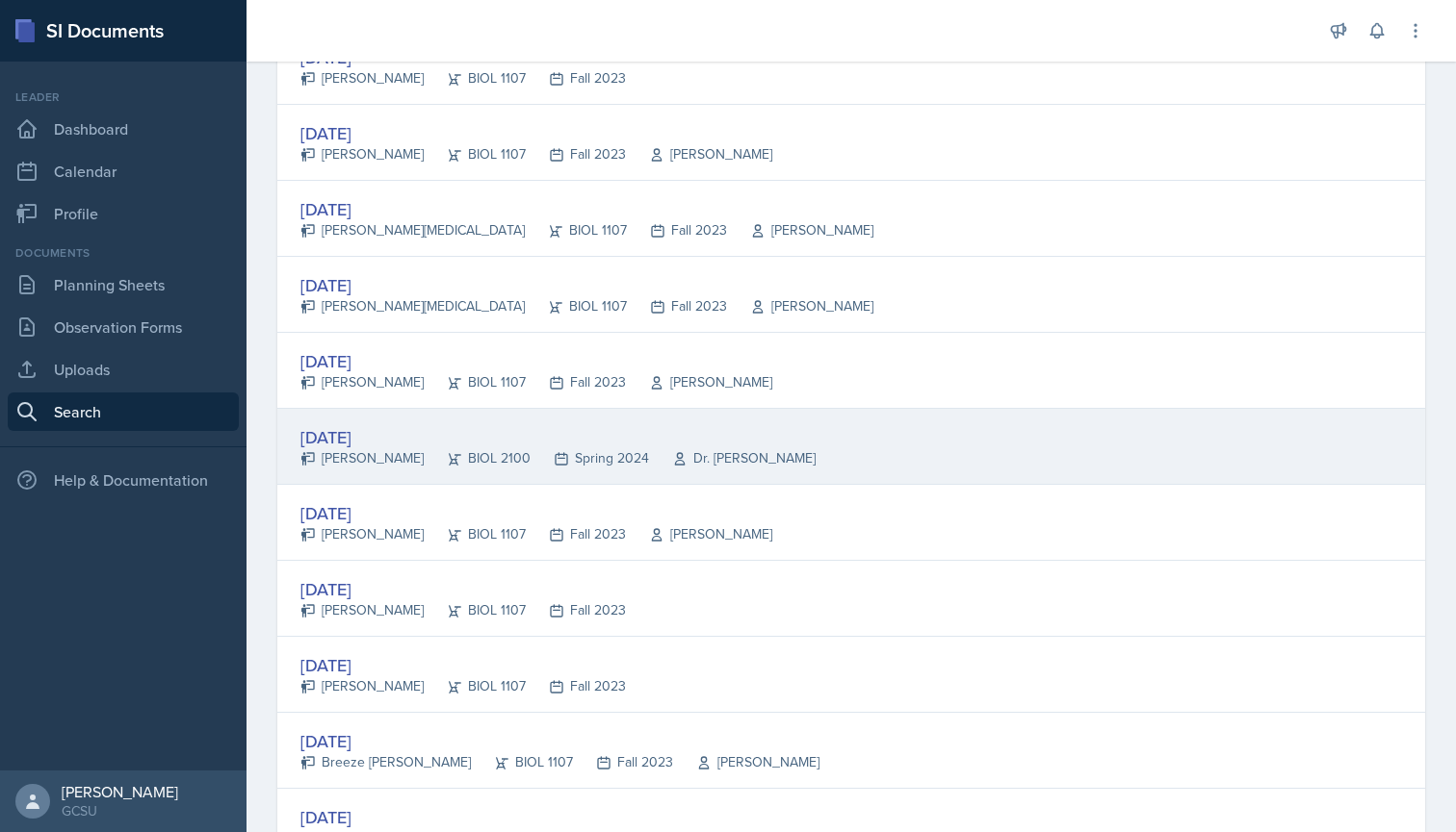
scroll to position [434, 0]
click at [395, 429] on div "[DATE]" at bounding box center [557, 434] width 515 height 26
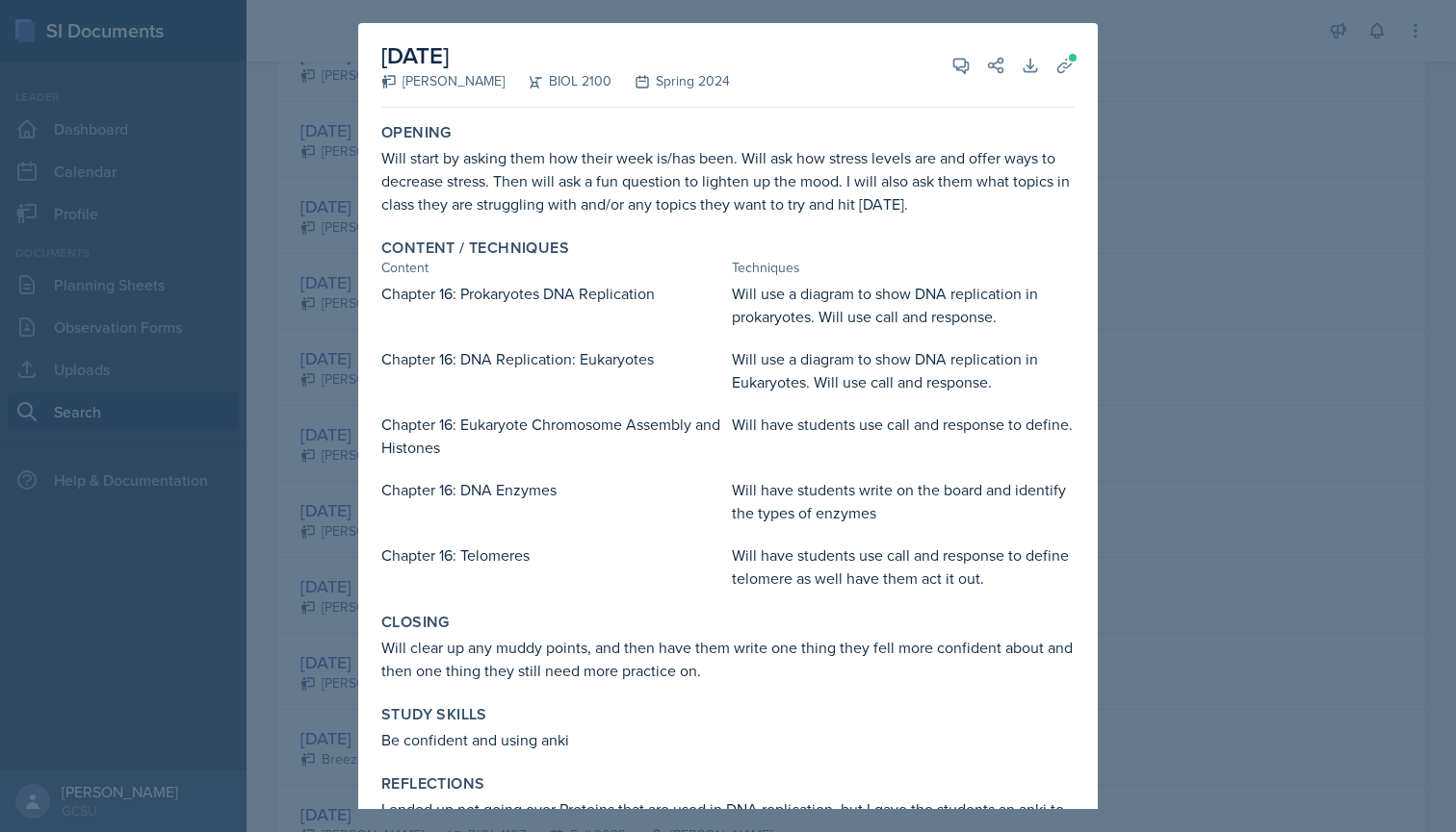
click at [324, 511] on div at bounding box center [728, 416] width 1456 height 832
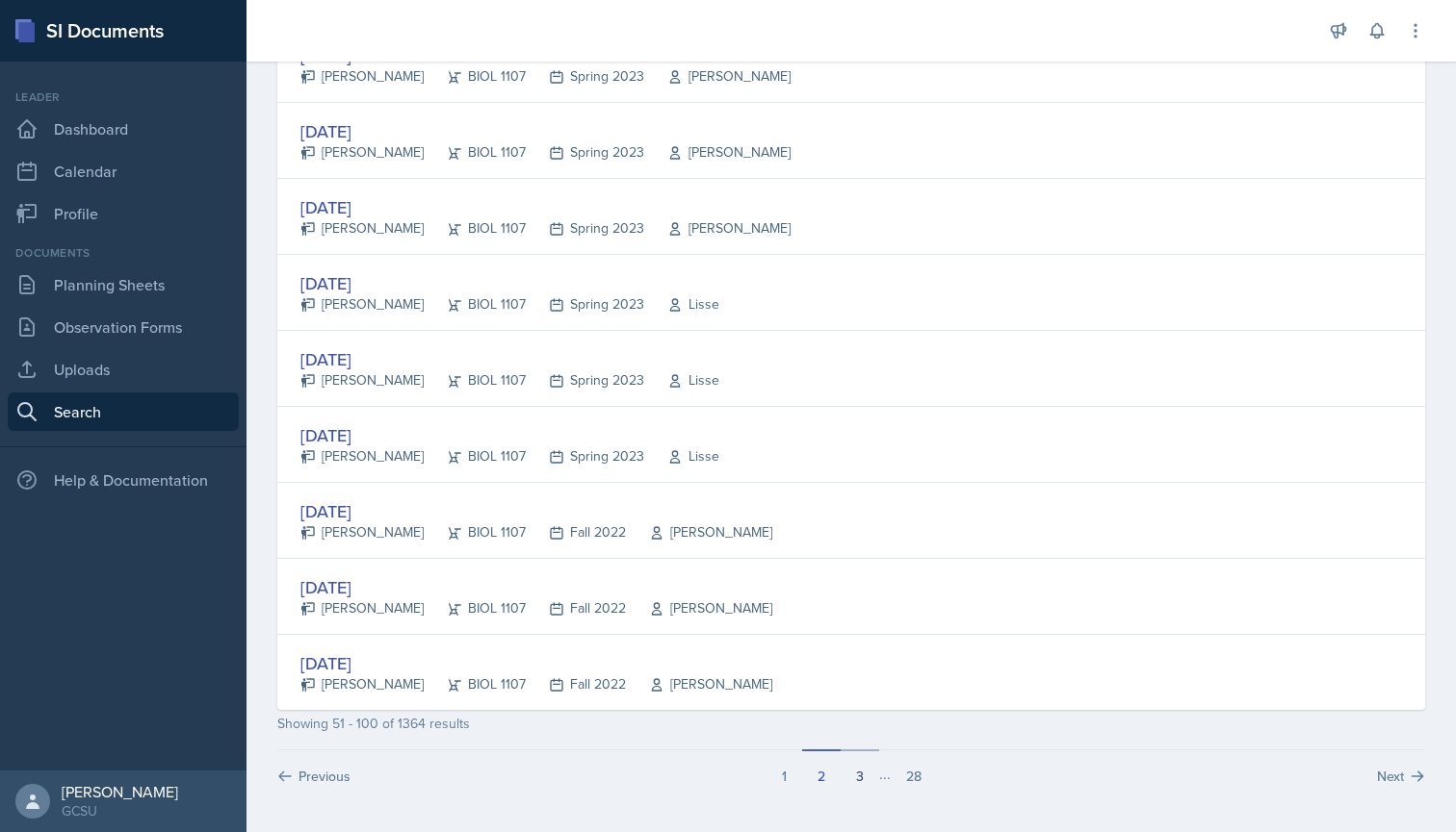
click at [850, 777] on button "3" at bounding box center [859, 768] width 39 height 37
click at [767, 785] on button "1" at bounding box center [765, 768] width 36 height 37
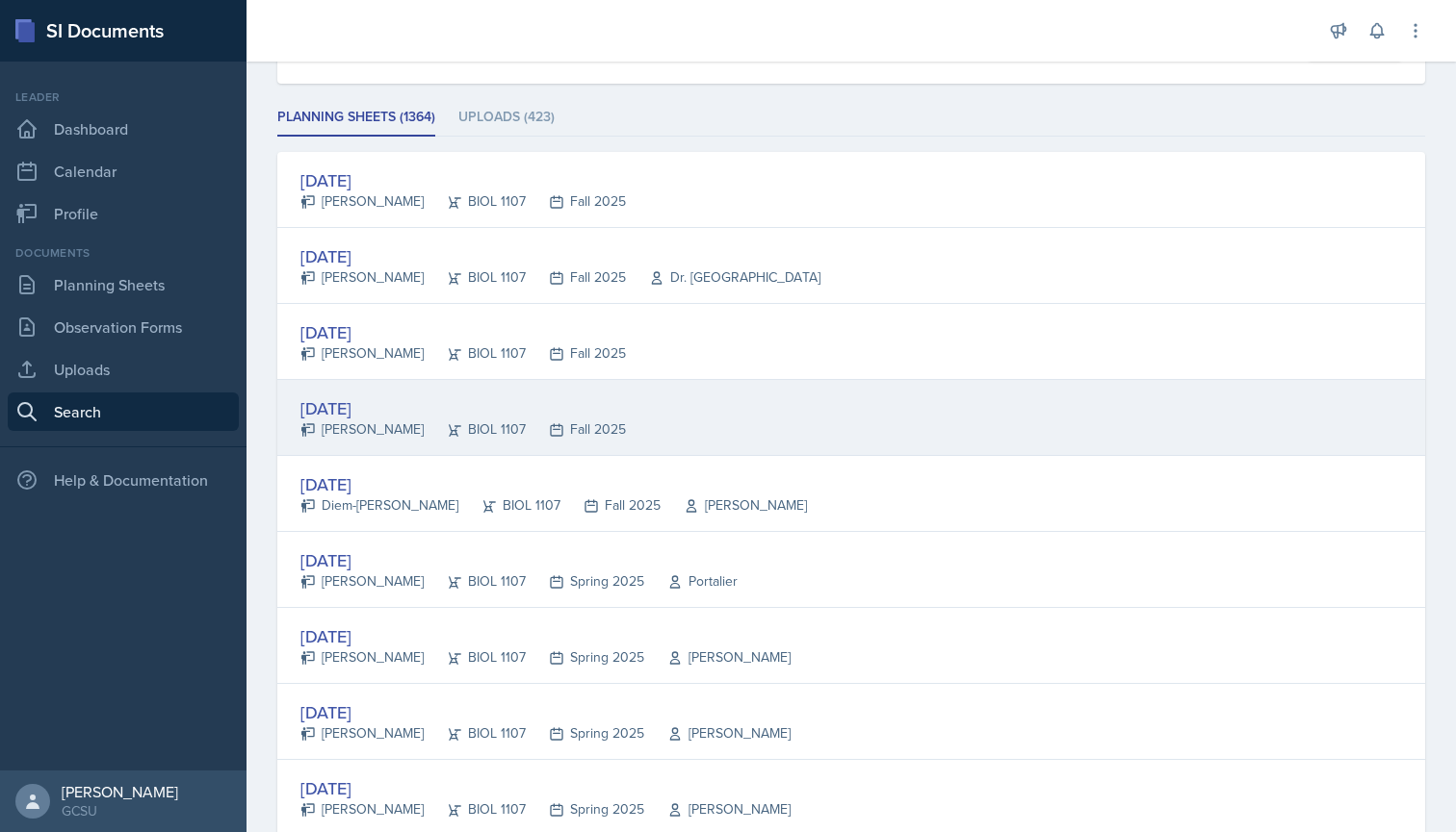
scroll to position [237, 0]
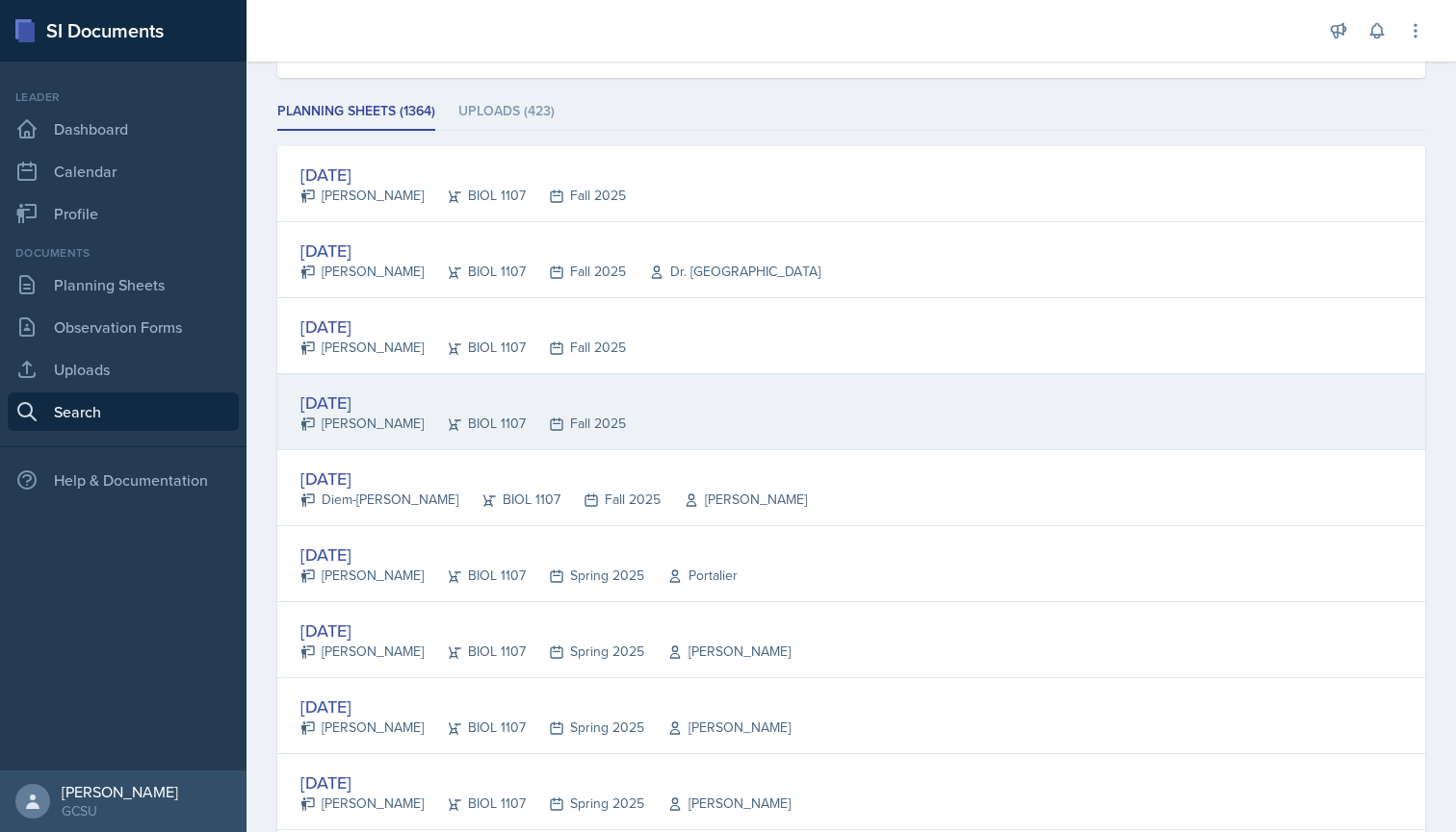
click at [677, 412] on div "[DATE] [PERSON_NAME] BIOL 1107 Fall 2025" at bounding box center [851, 412] width 1147 height 76
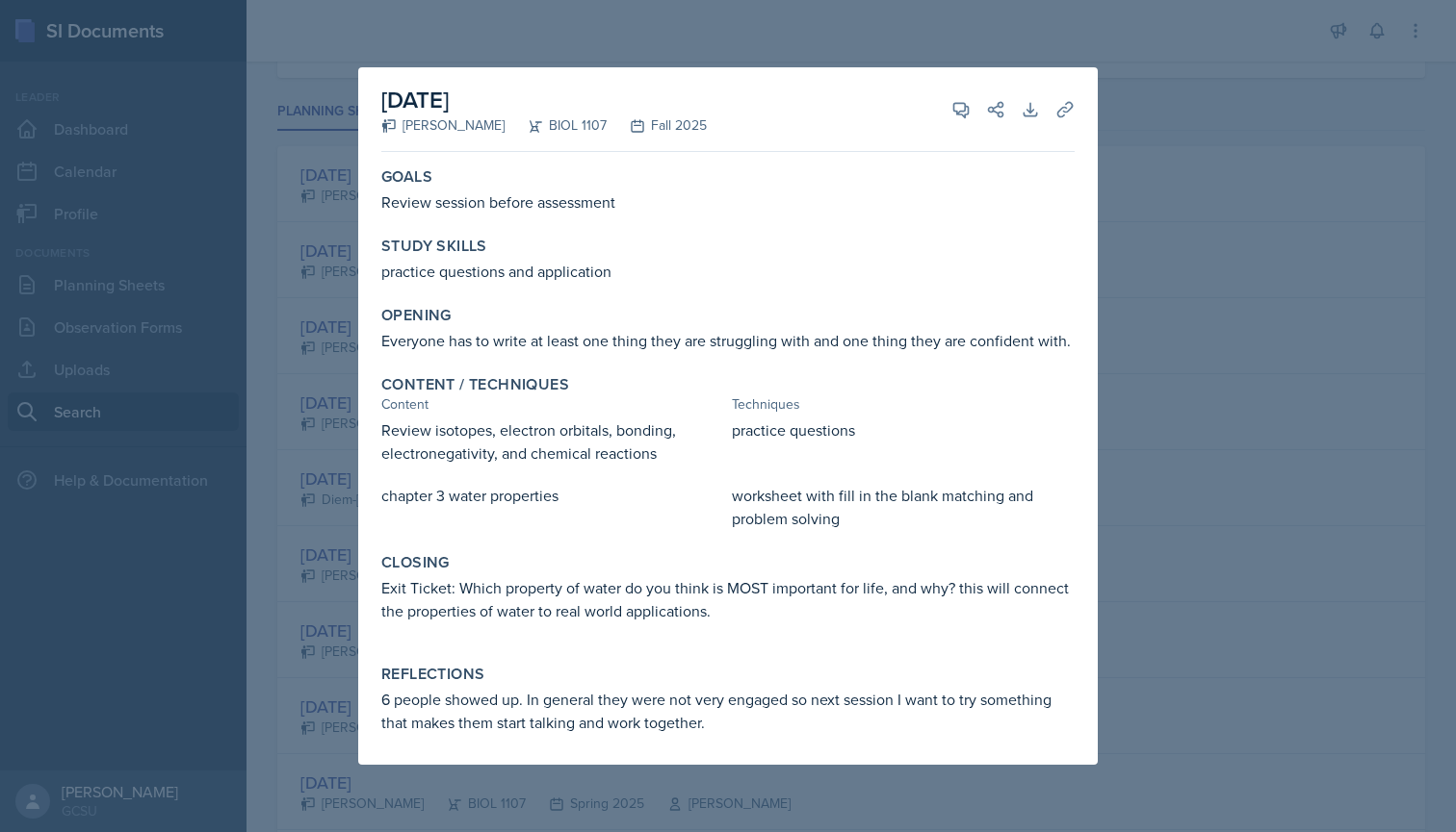
scroll to position [0, 0]
click at [339, 433] on div at bounding box center [728, 416] width 1456 height 832
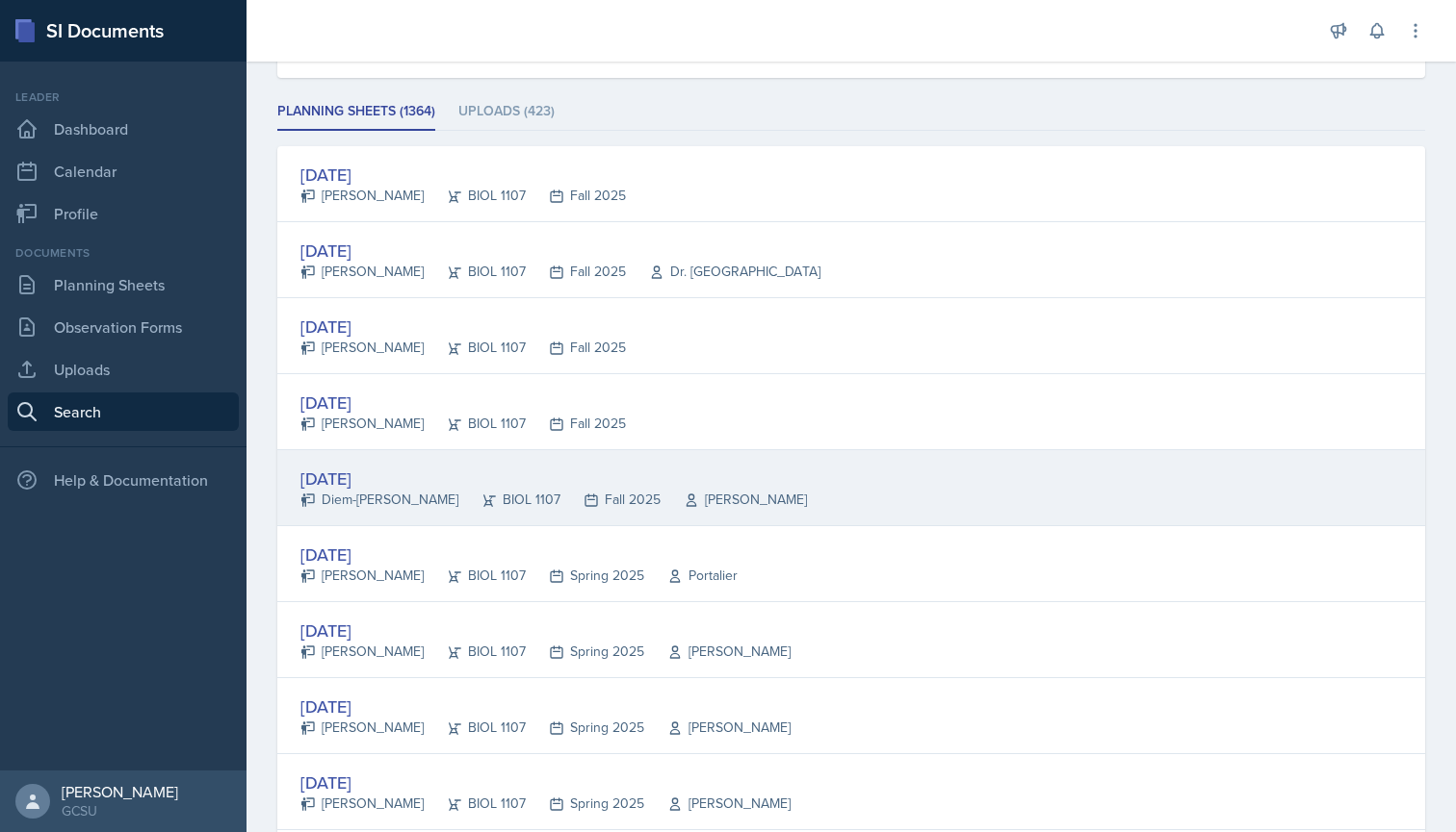
click at [360, 474] on div "[DATE]" at bounding box center [553, 479] width 506 height 26
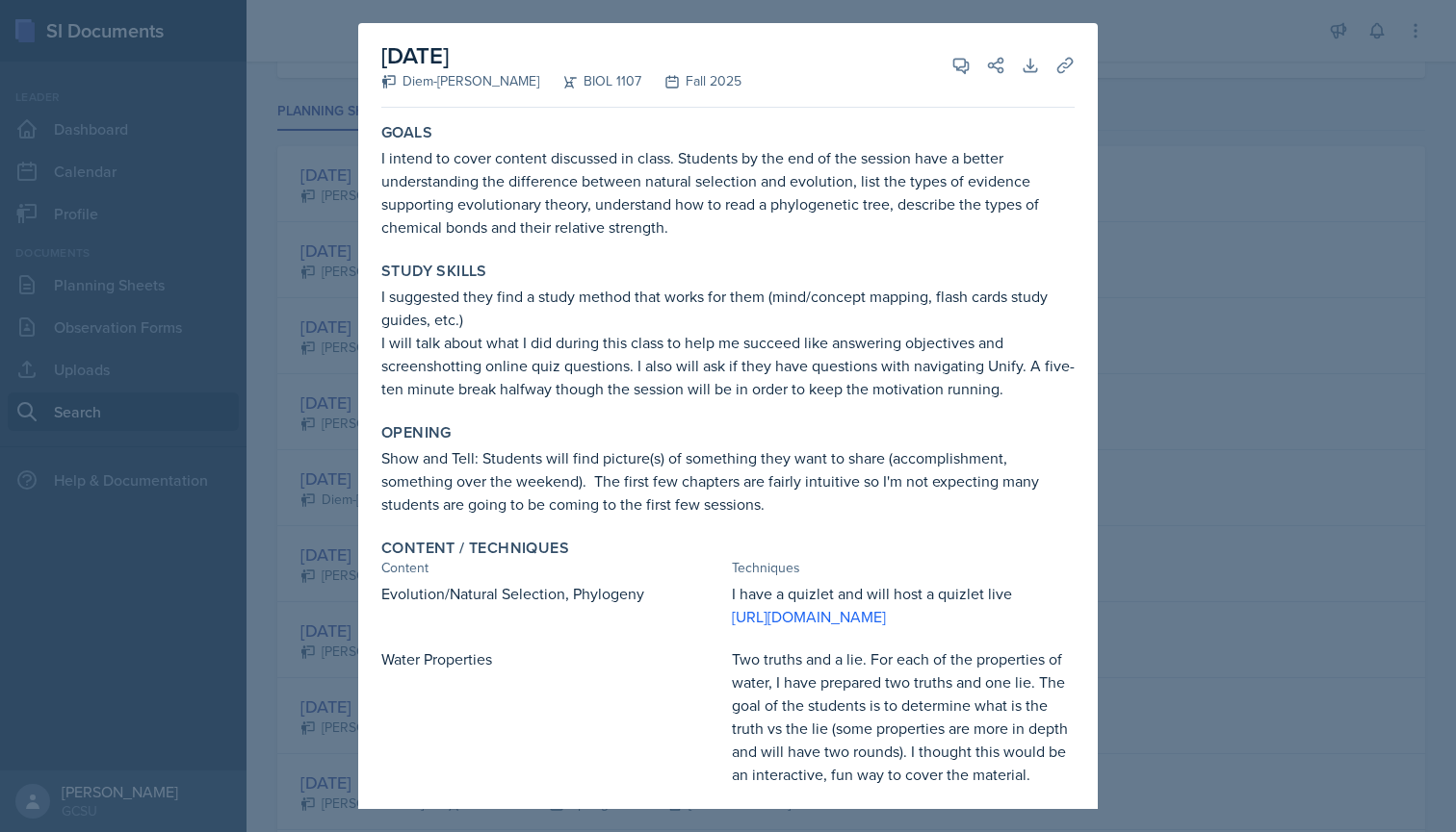
click at [317, 377] on div at bounding box center [728, 416] width 1456 height 832
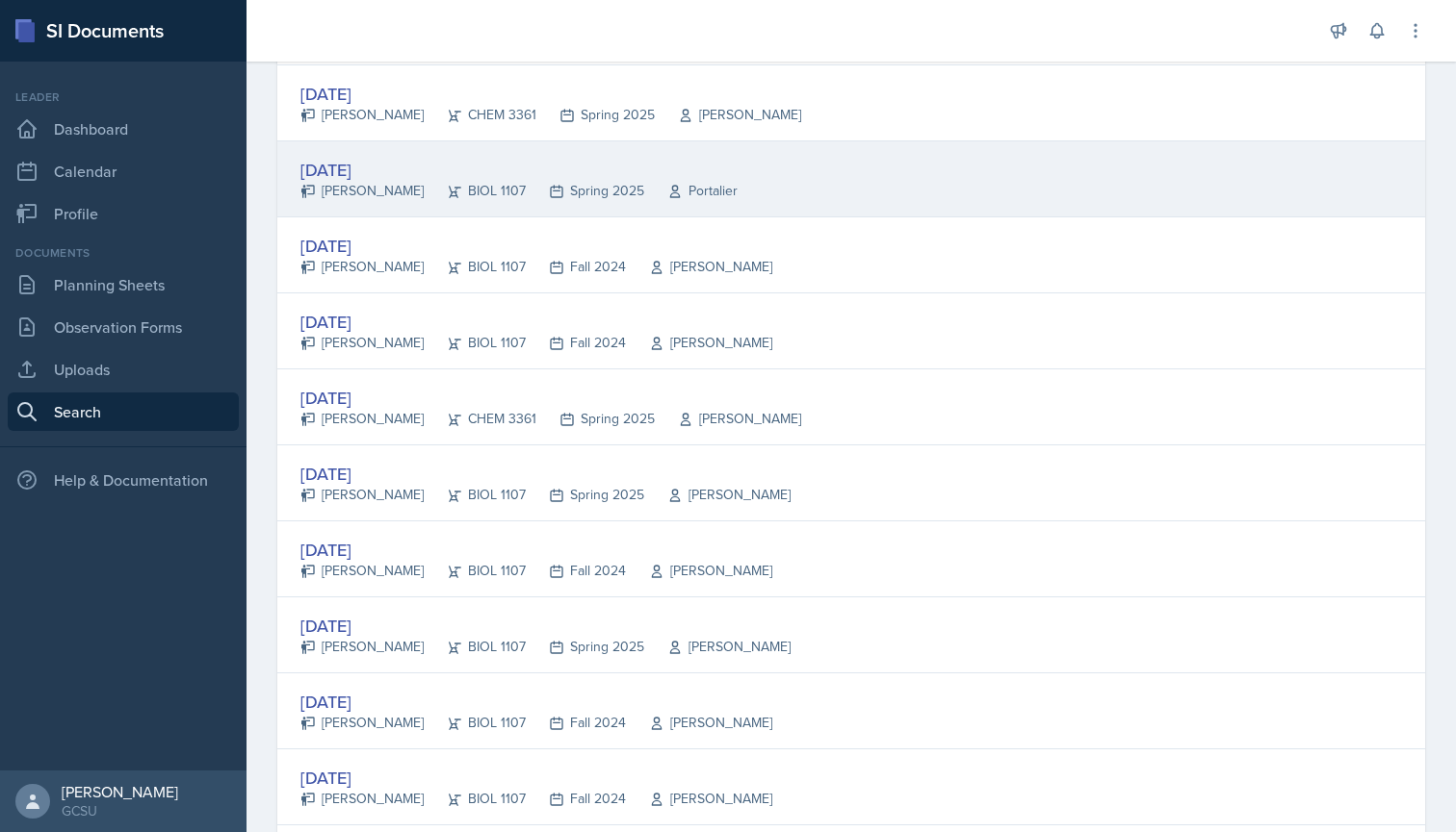
scroll to position [1993, 0]
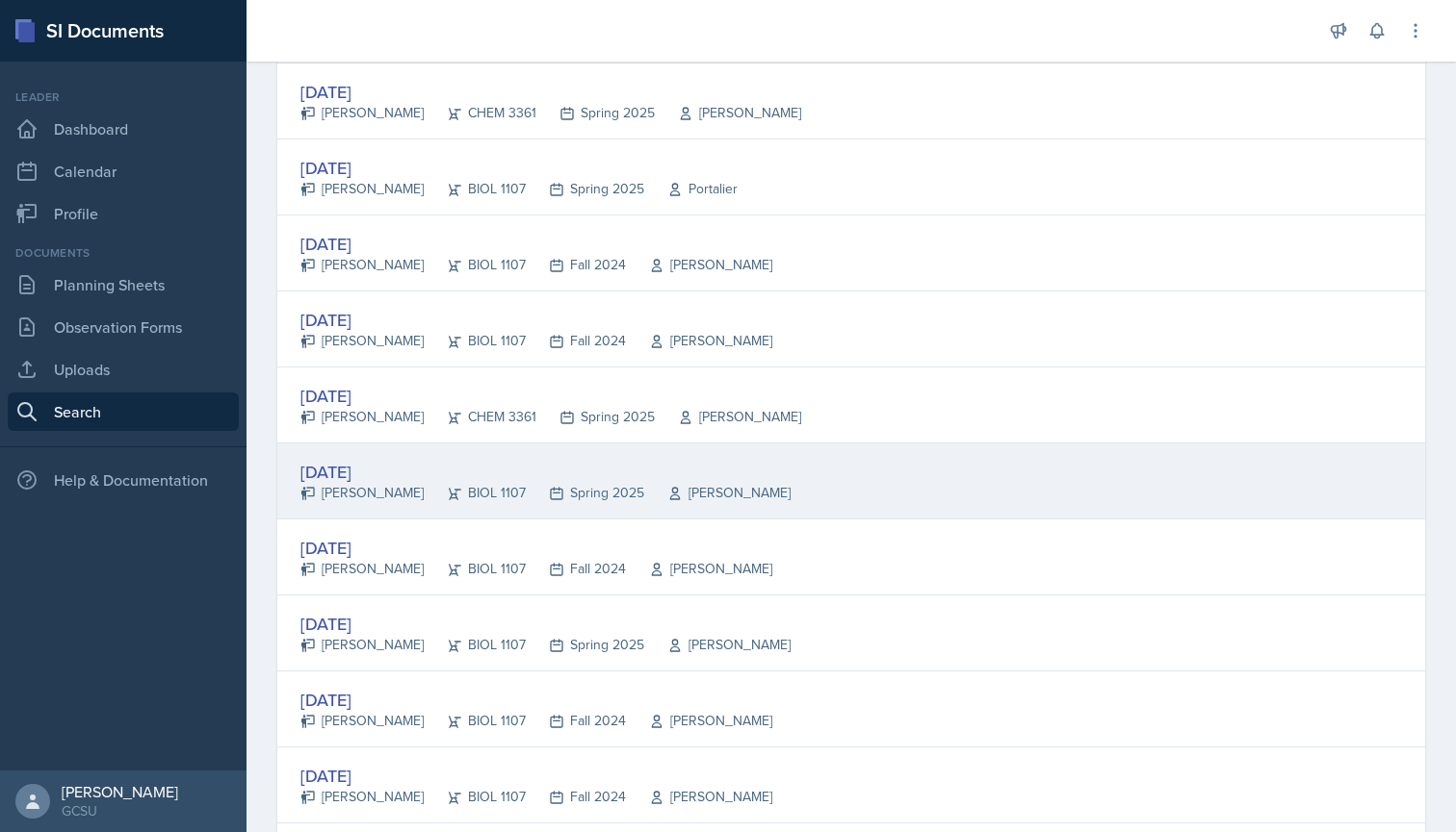
click at [644, 485] on div "[PERSON_NAME]" at bounding box center [717, 493] width 147 height 20
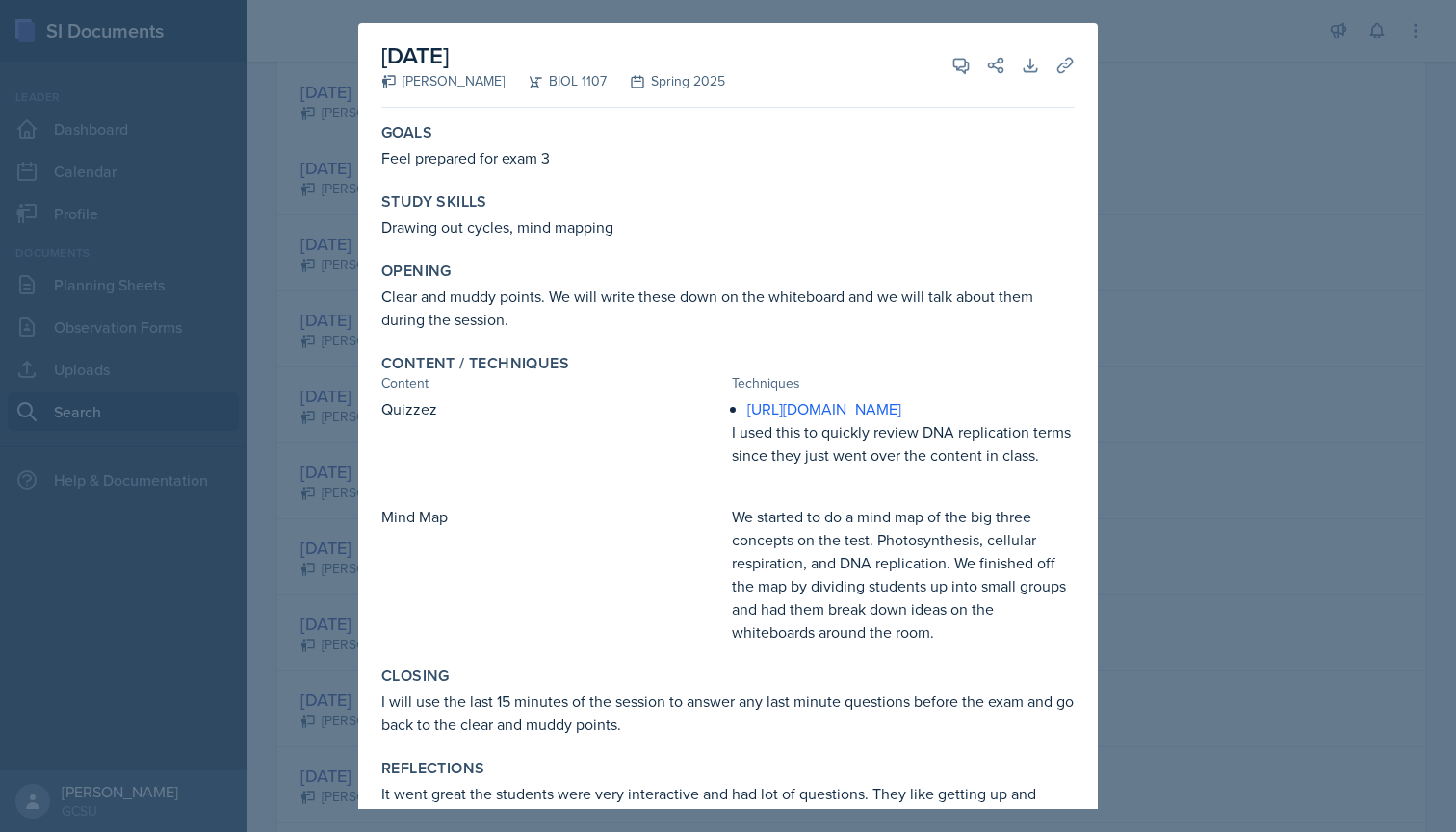
click at [342, 393] on div at bounding box center [728, 416] width 1456 height 832
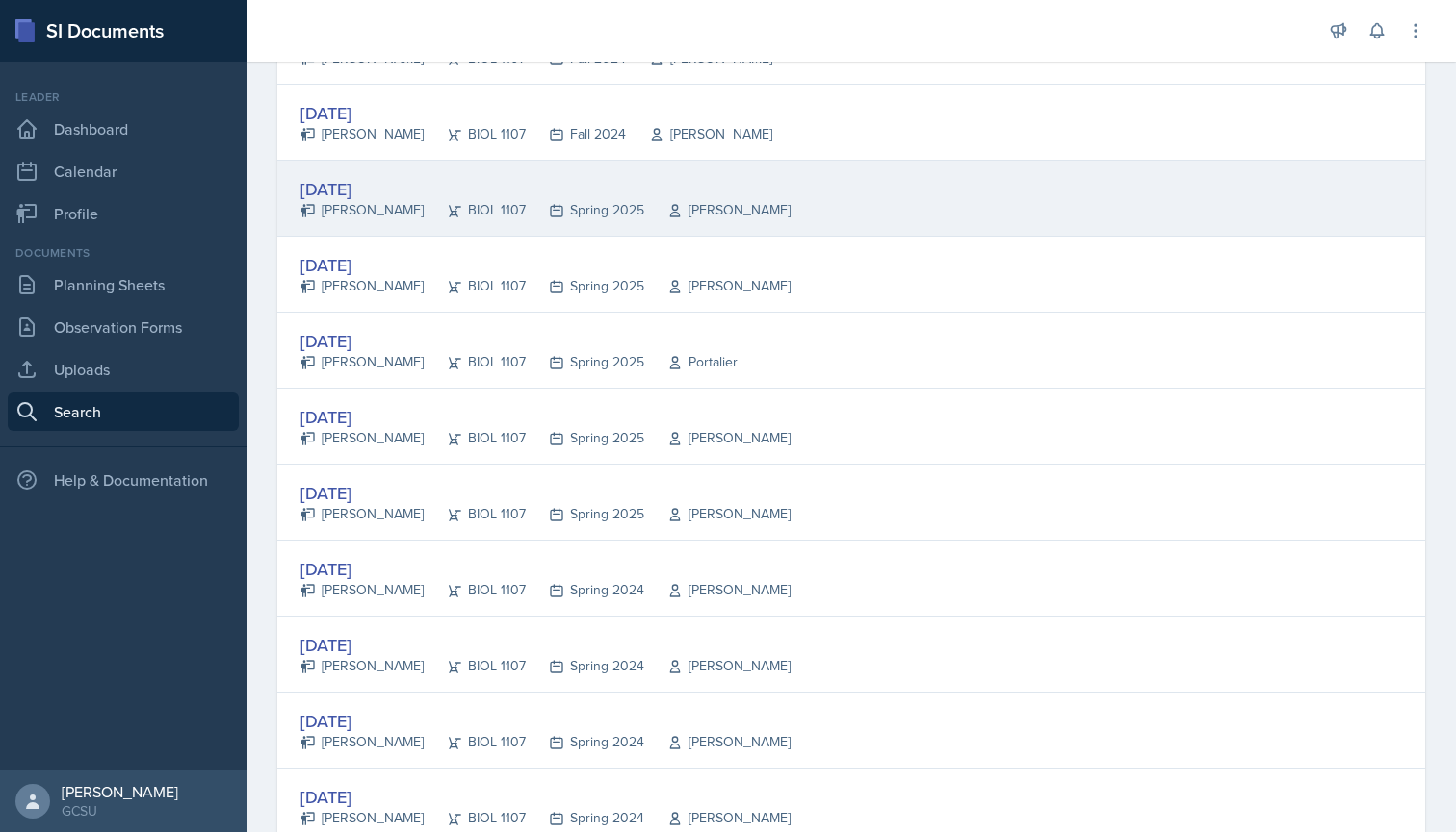
scroll to position [2705, 0]
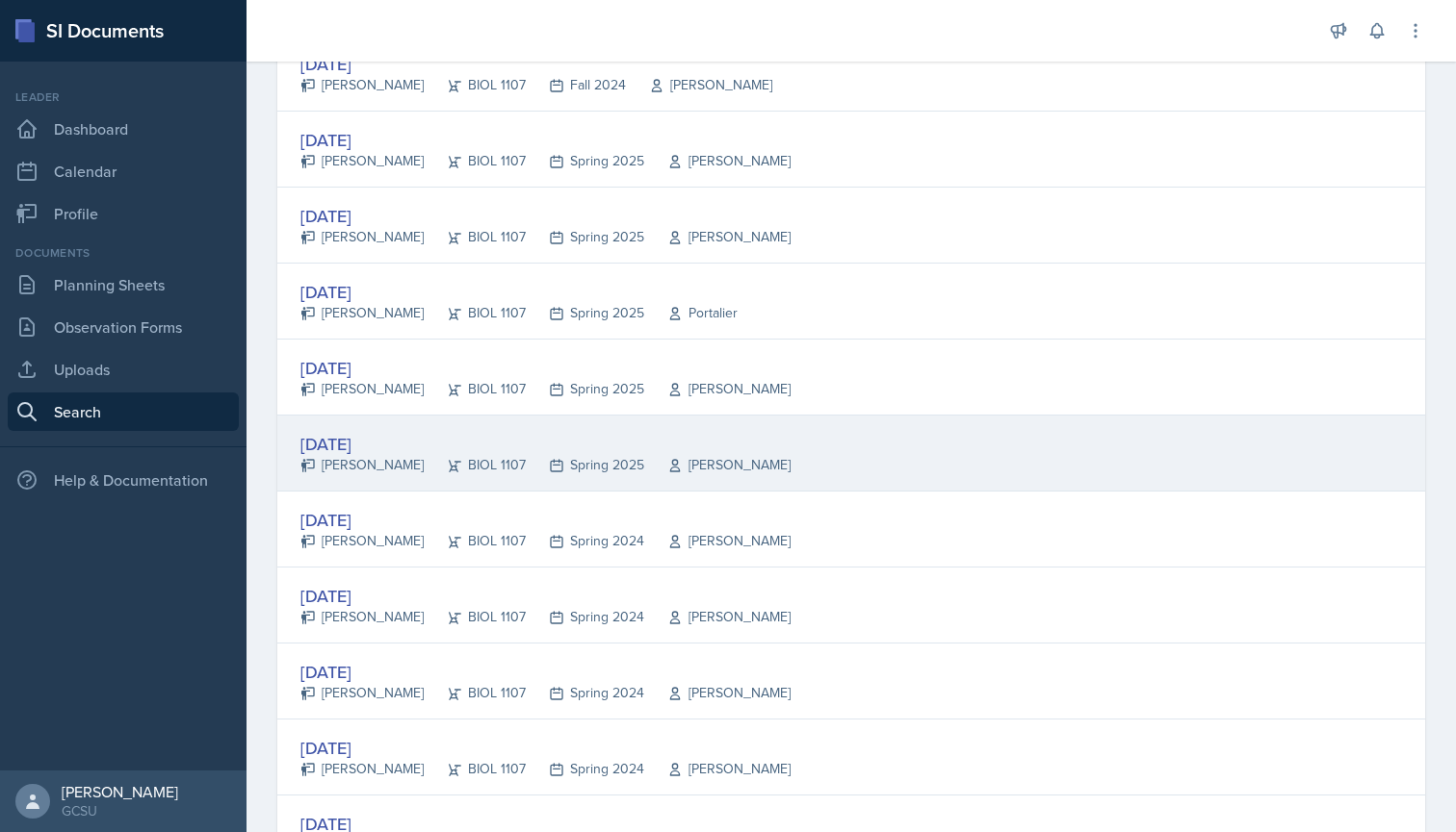
click at [430, 435] on div "[DATE]" at bounding box center [546, 444] width 490 height 26
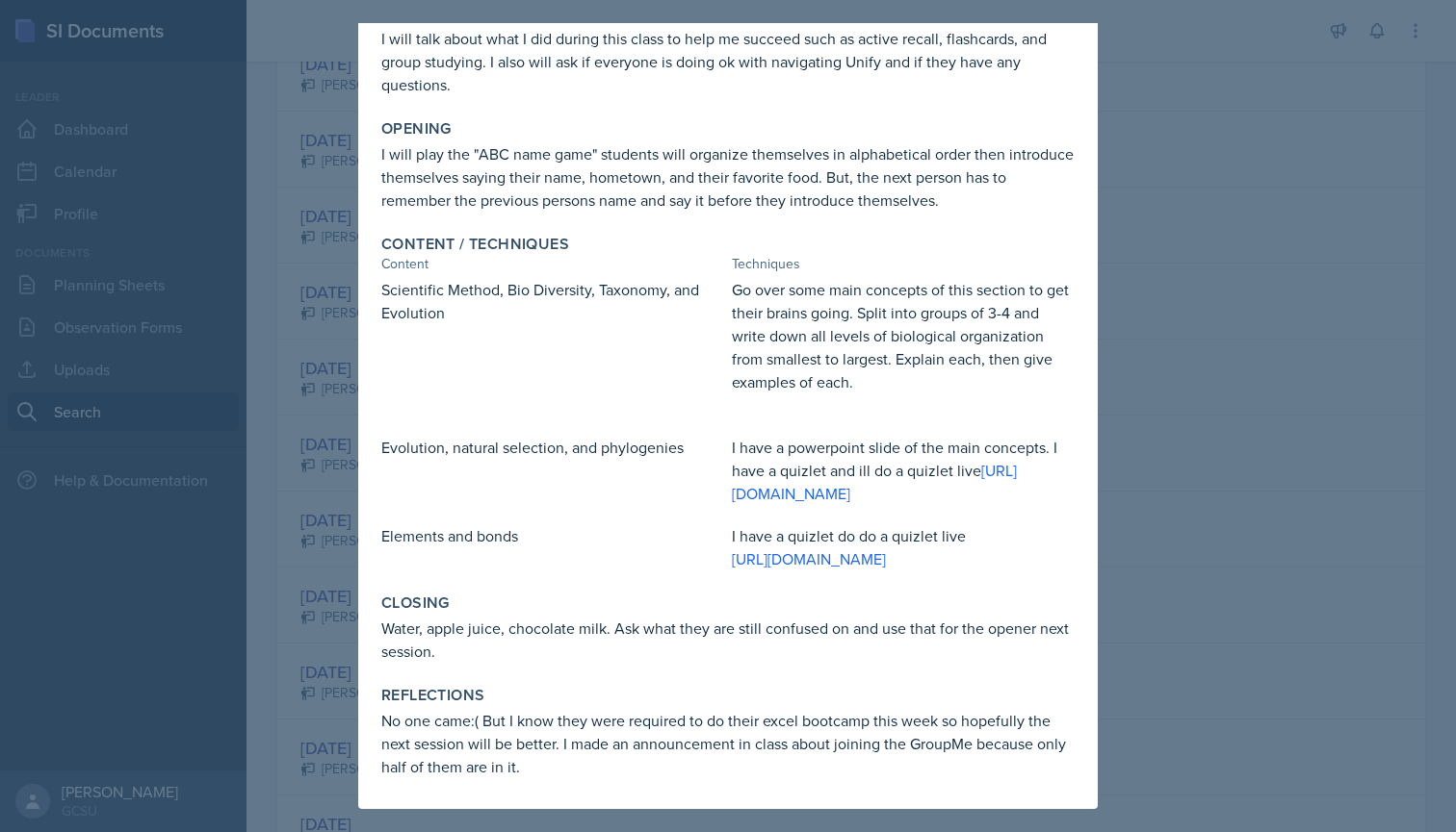
scroll to position [211, 0]
drag, startPoint x: 382, startPoint y: 290, endPoint x: 541, endPoint y: 301, distance: 159.4
click at [541, 301] on p "Scientific Method, Bio Diversity, Taxonomy, and Evolution" at bounding box center [552, 301] width 343 height 46
click at [438, 332] on p at bounding box center [552, 334] width 343 height 19
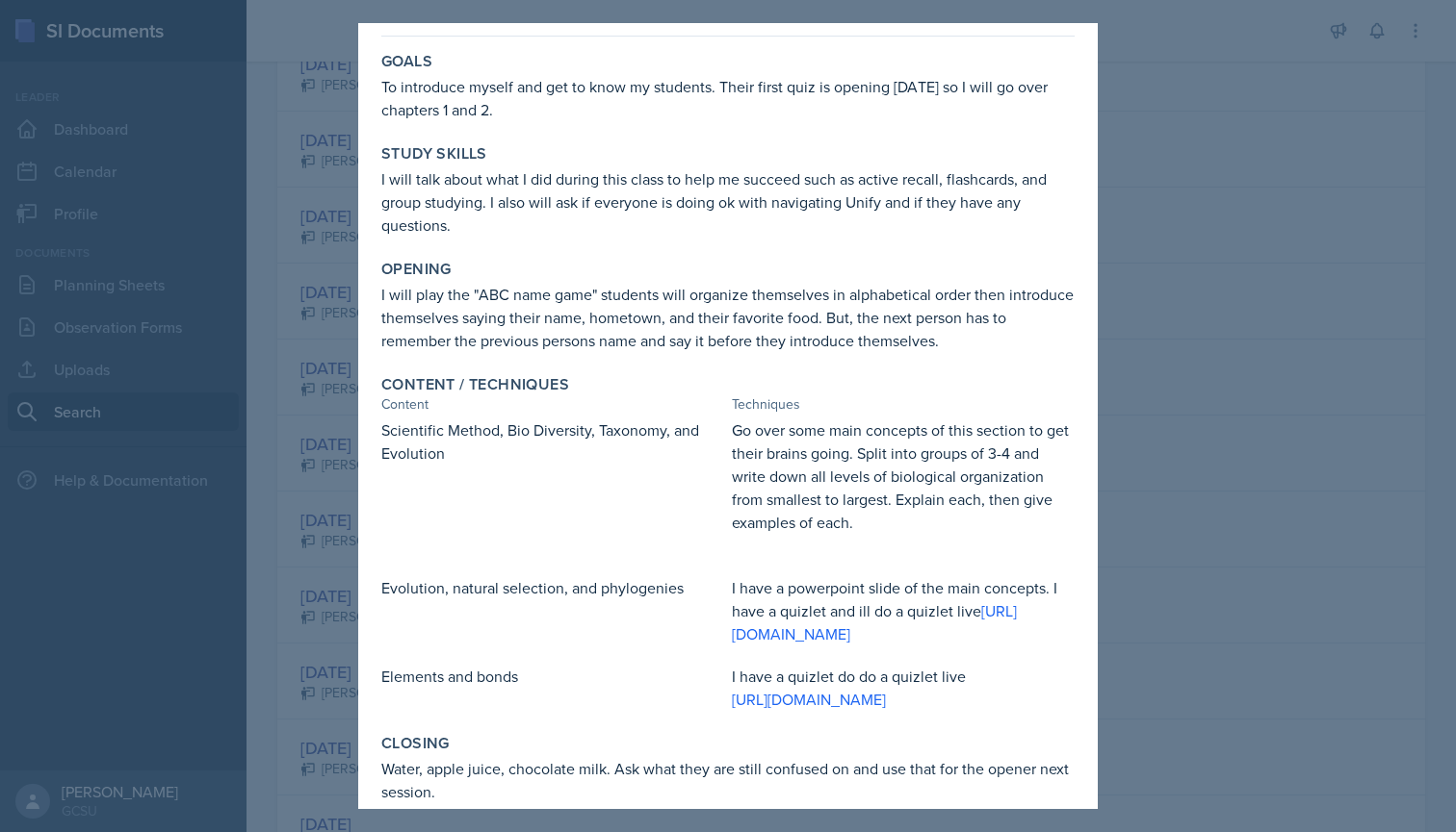
scroll to position [69, 0]
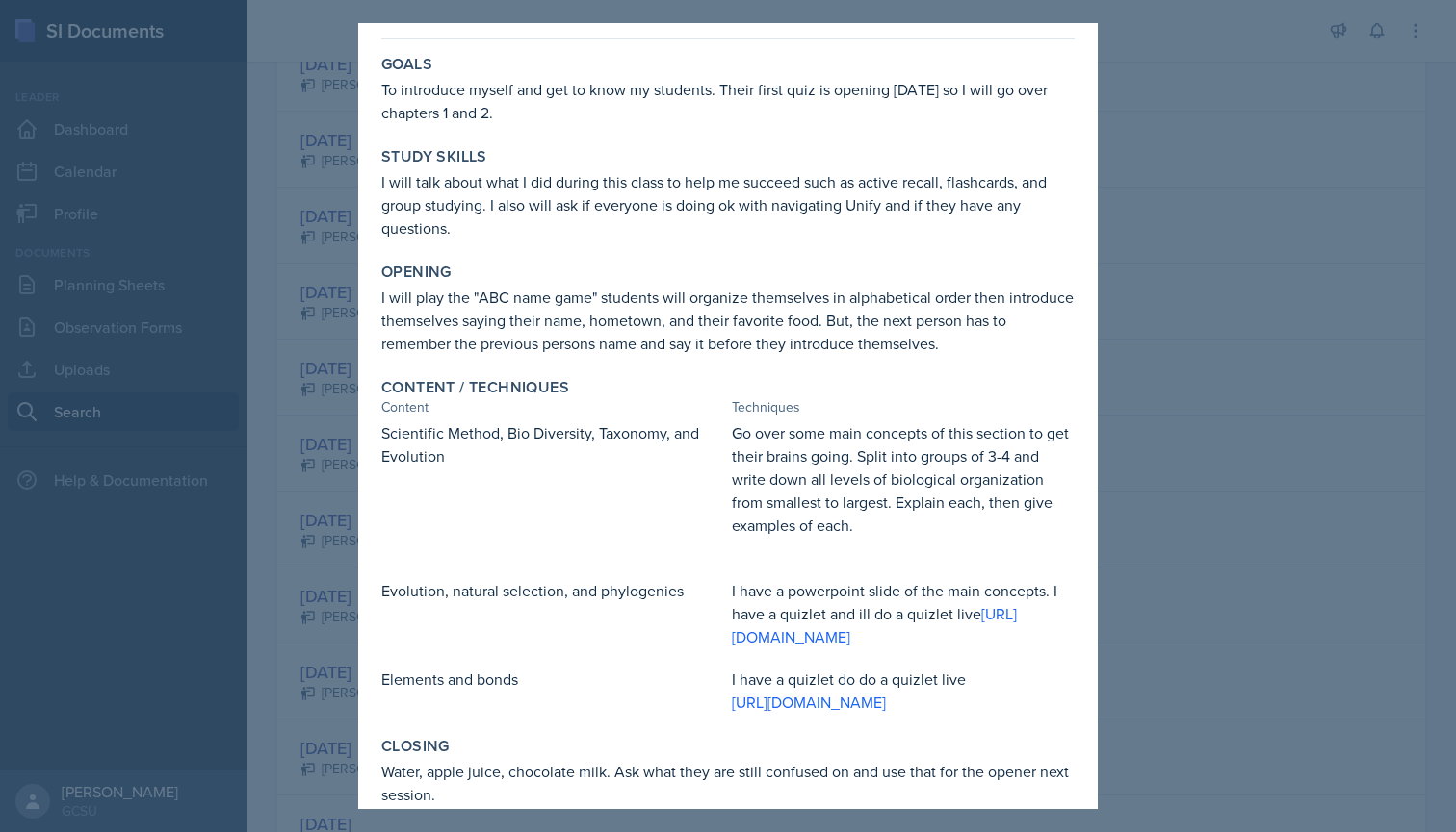
click at [267, 281] on div at bounding box center [728, 416] width 1456 height 832
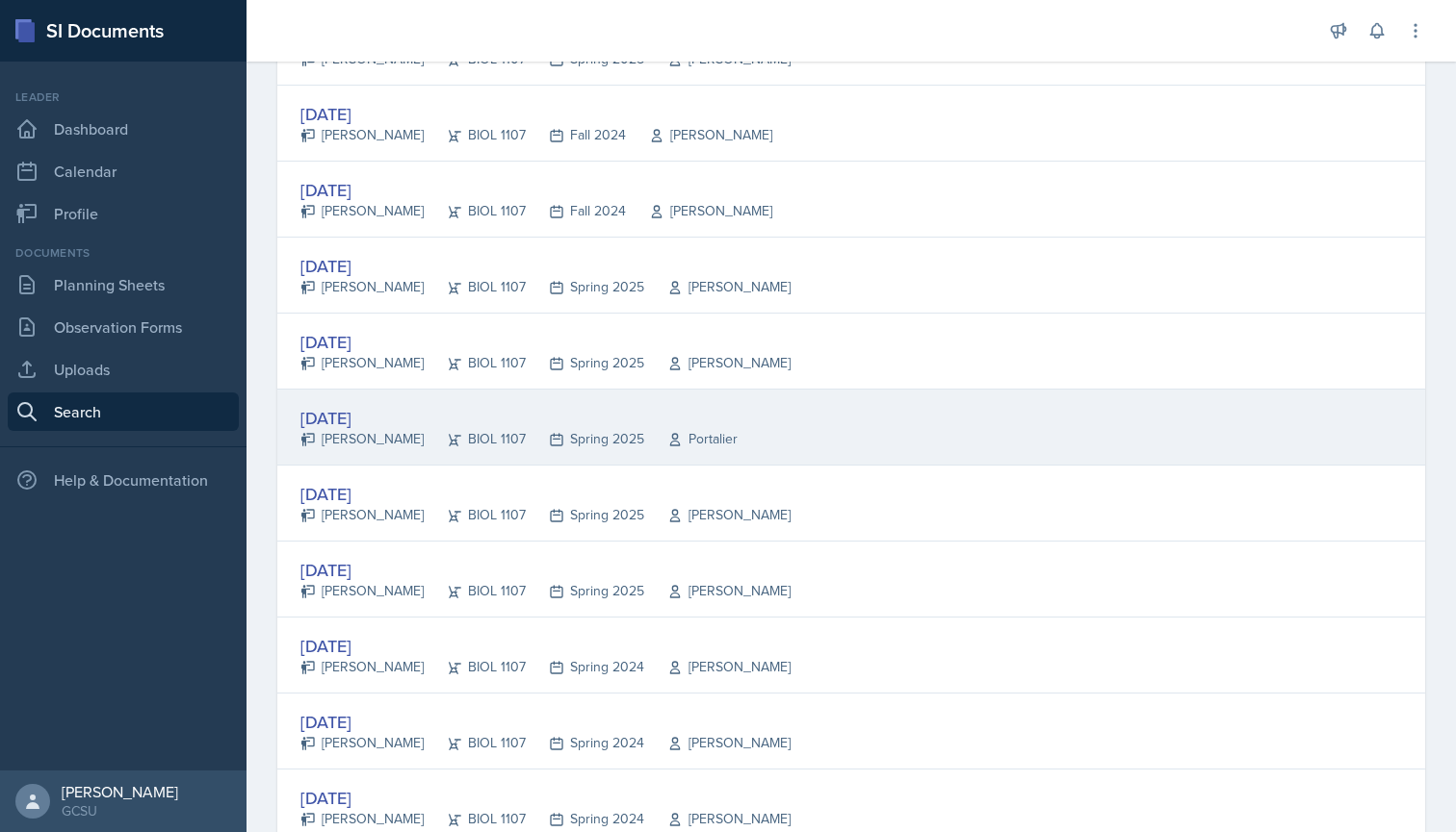
scroll to position [2571, 0]
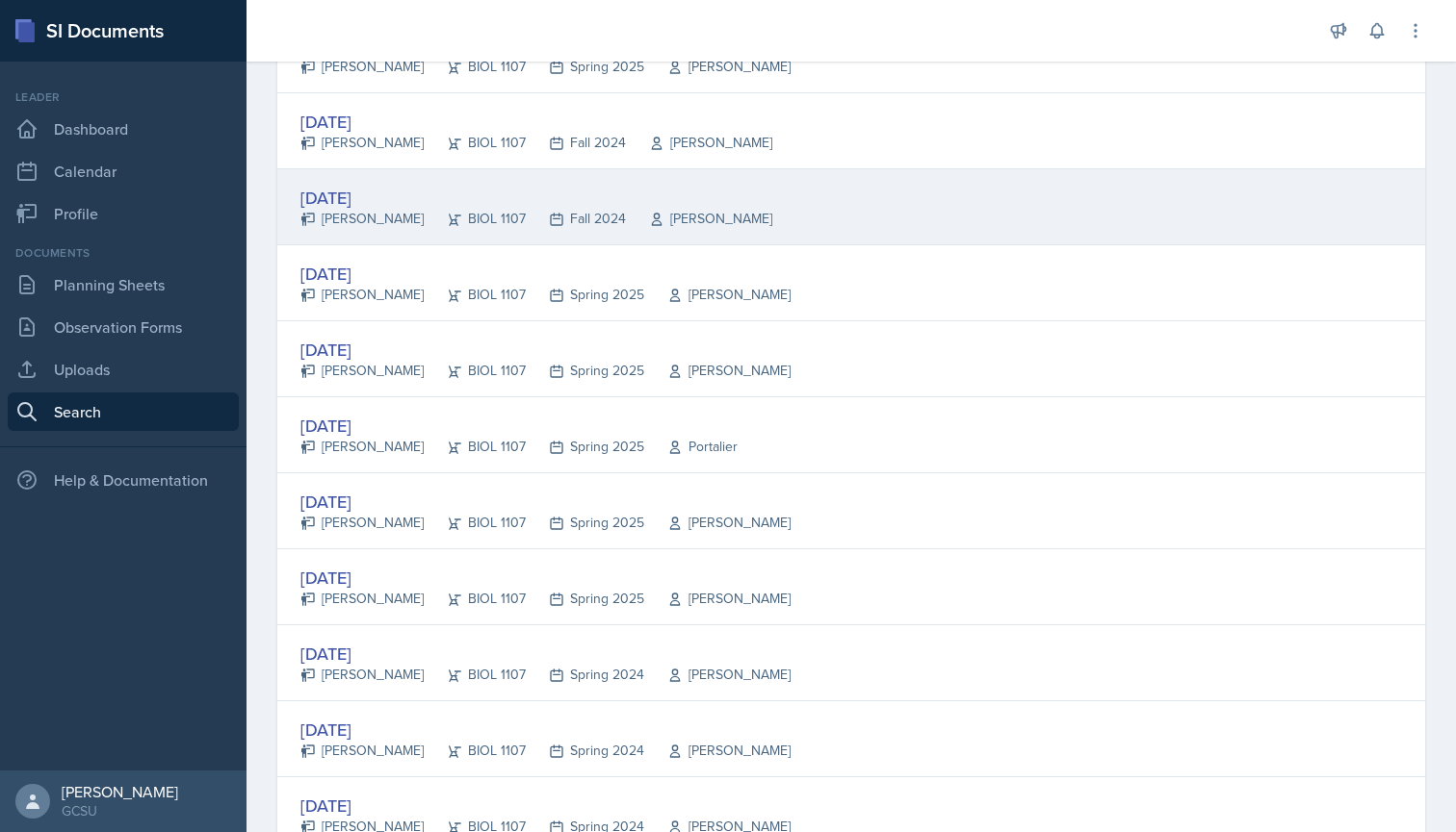
click at [388, 200] on div "[DATE]" at bounding box center [536, 197] width 472 height 26
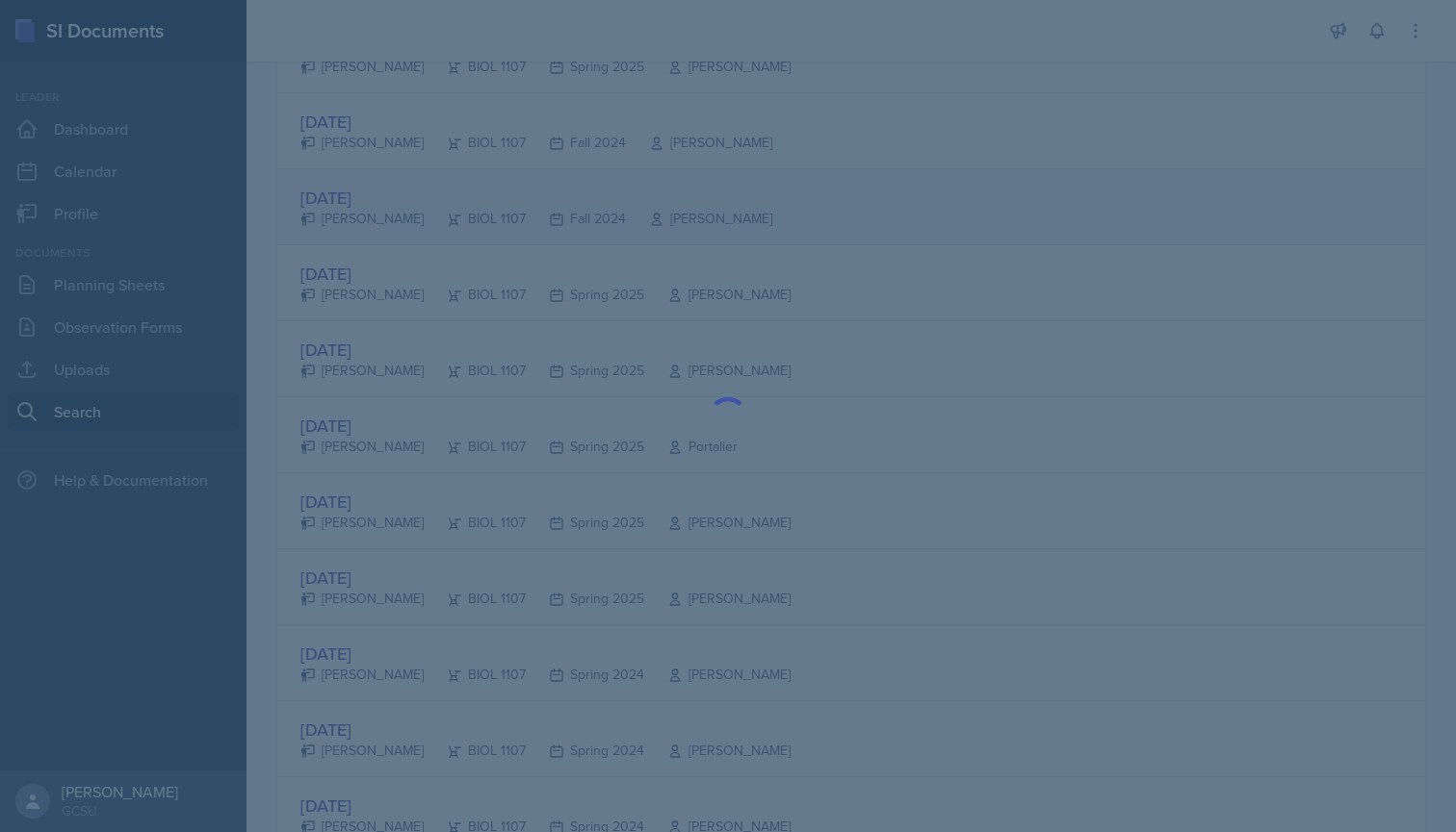
scroll to position [0, 0]
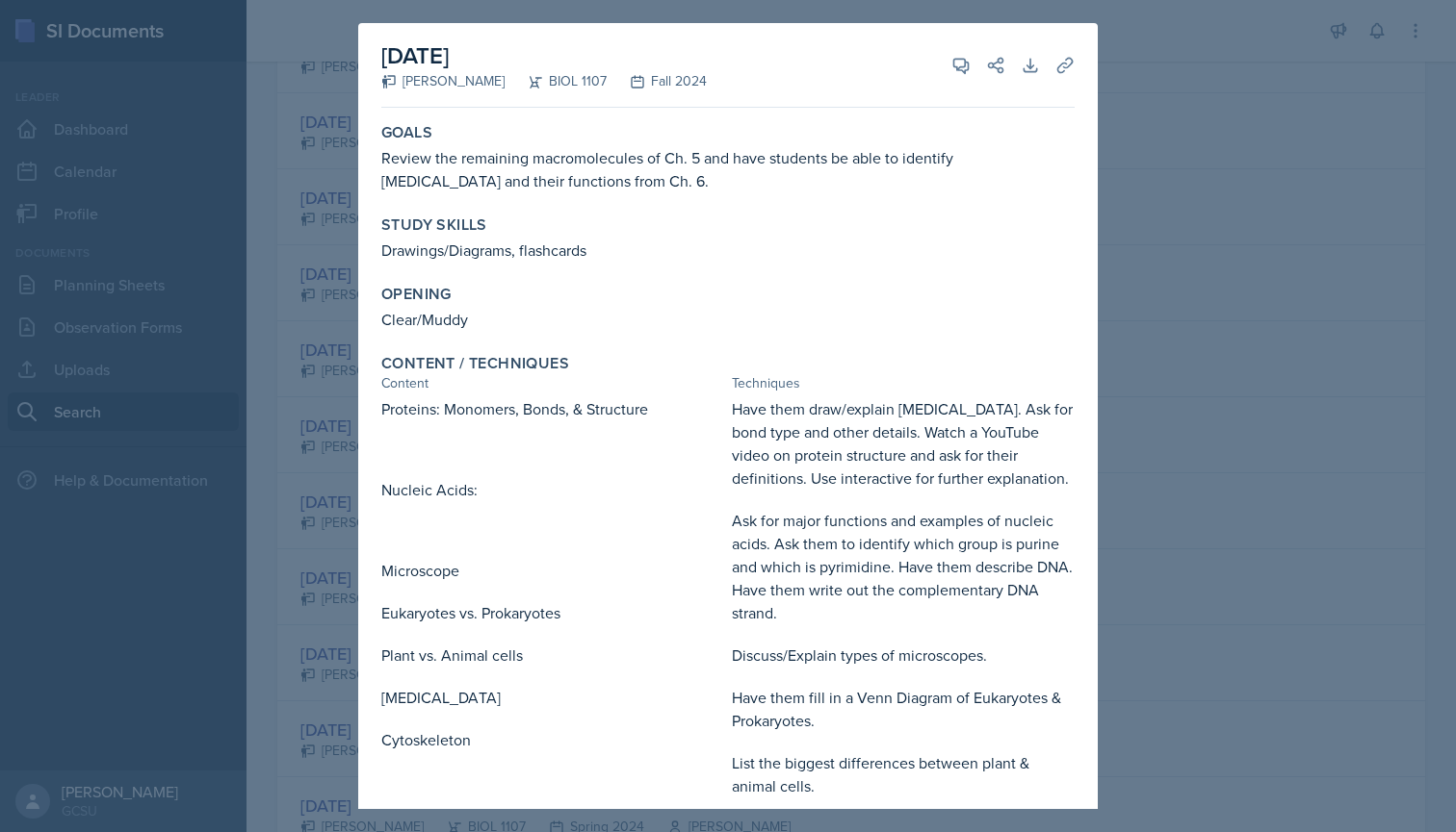
click at [339, 320] on div at bounding box center [728, 416] width 1456 height 832
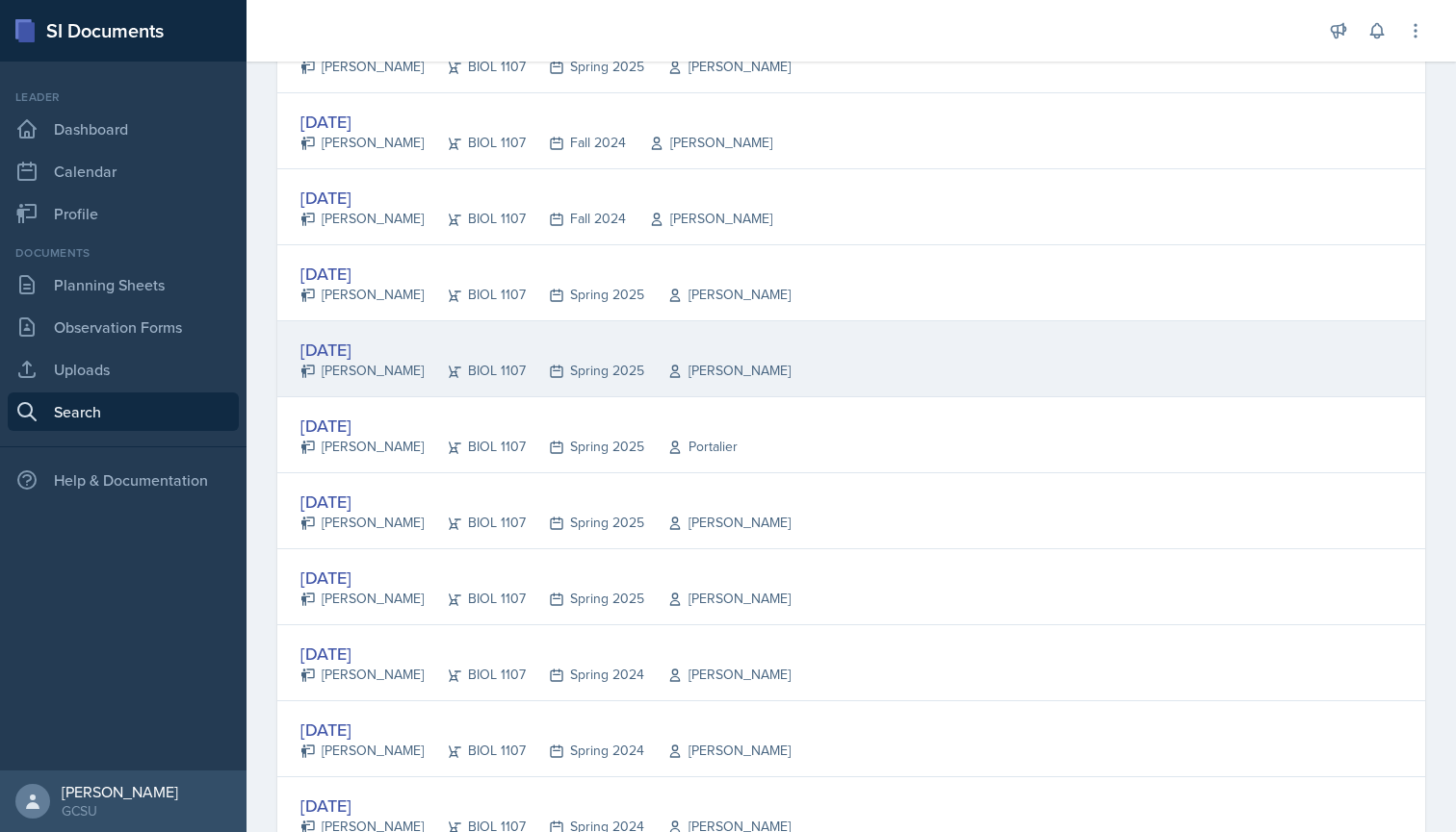
click at [447, 366] on icon at bounding box center [455, 372] width 15 height 15
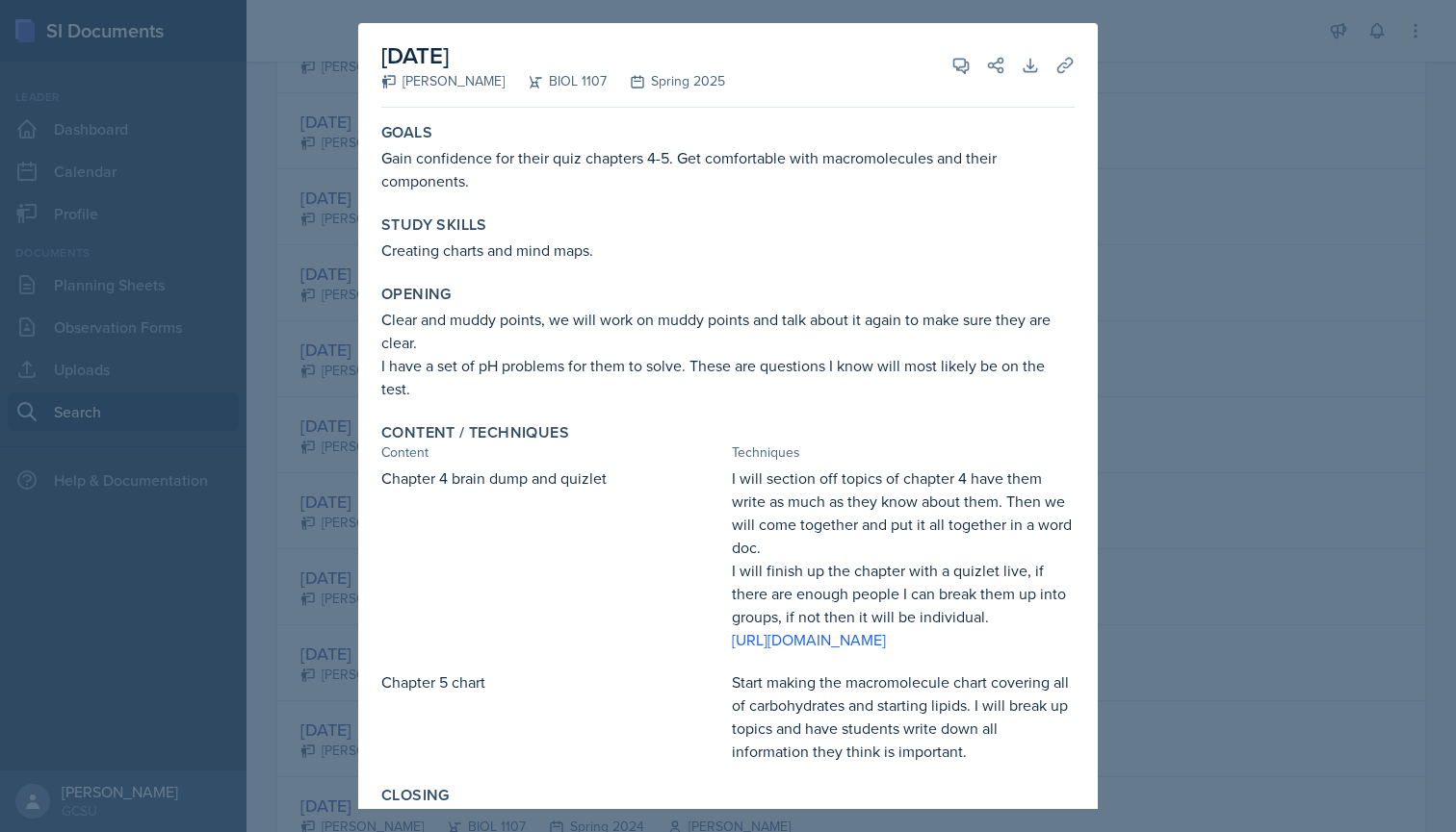
click at [308, 326] on div at bounding box center [728, 416] width 1456 height 832
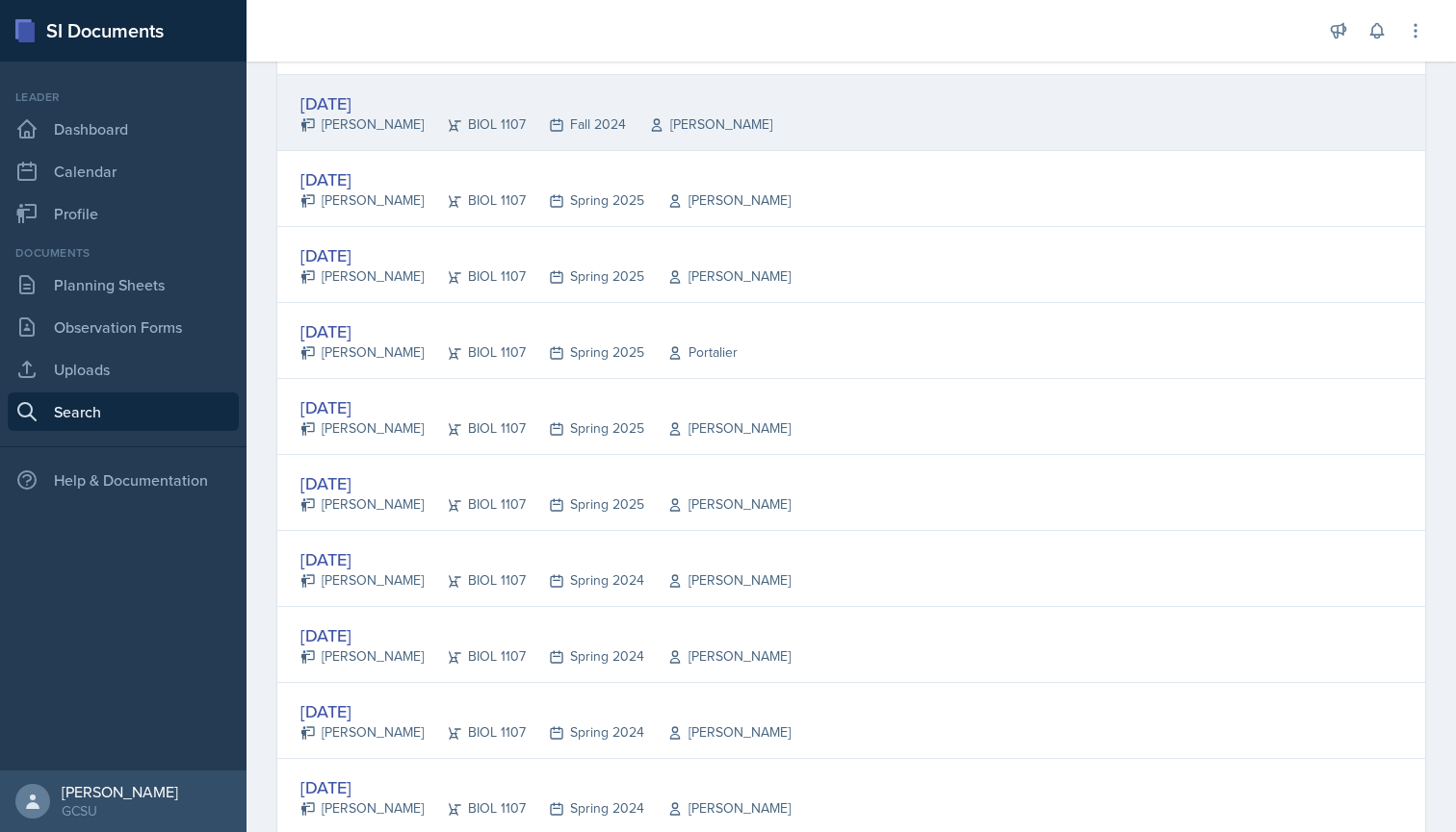
scroll to position [2668, 0]
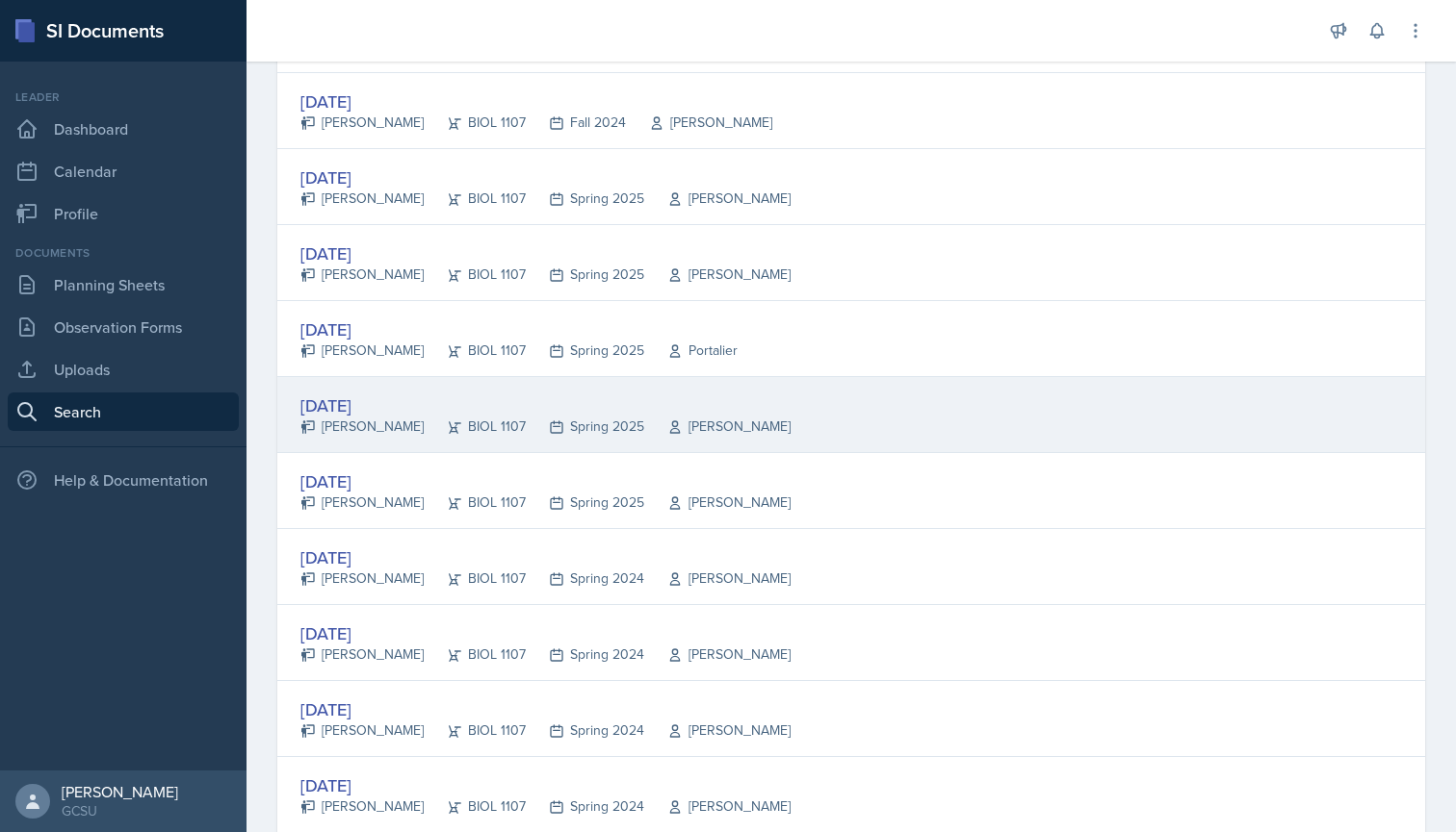
click at [385, 396] on div "[DATE]" at bounding box center [546, 405] width 490 height 26
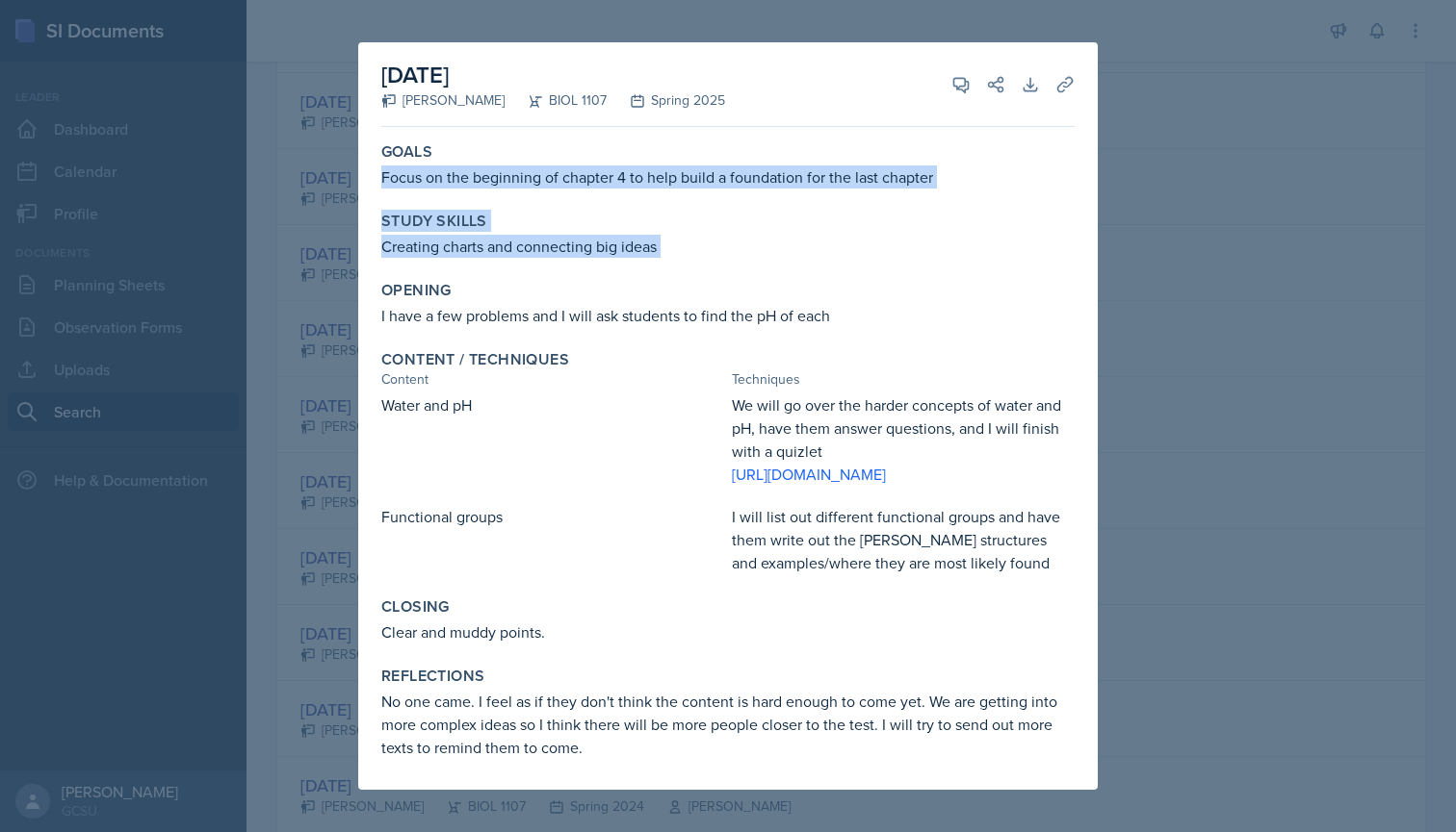
drag, startPoint x: 382, startPoint y: 160, endPoint x: 914, endPoint y: 257, distance: 540.8
click at [914, 257] on div "Goals Focus on the beginning of chapter 4 to help build a foundation for the la…" at bounding box center [728, 462] width 693 height 655
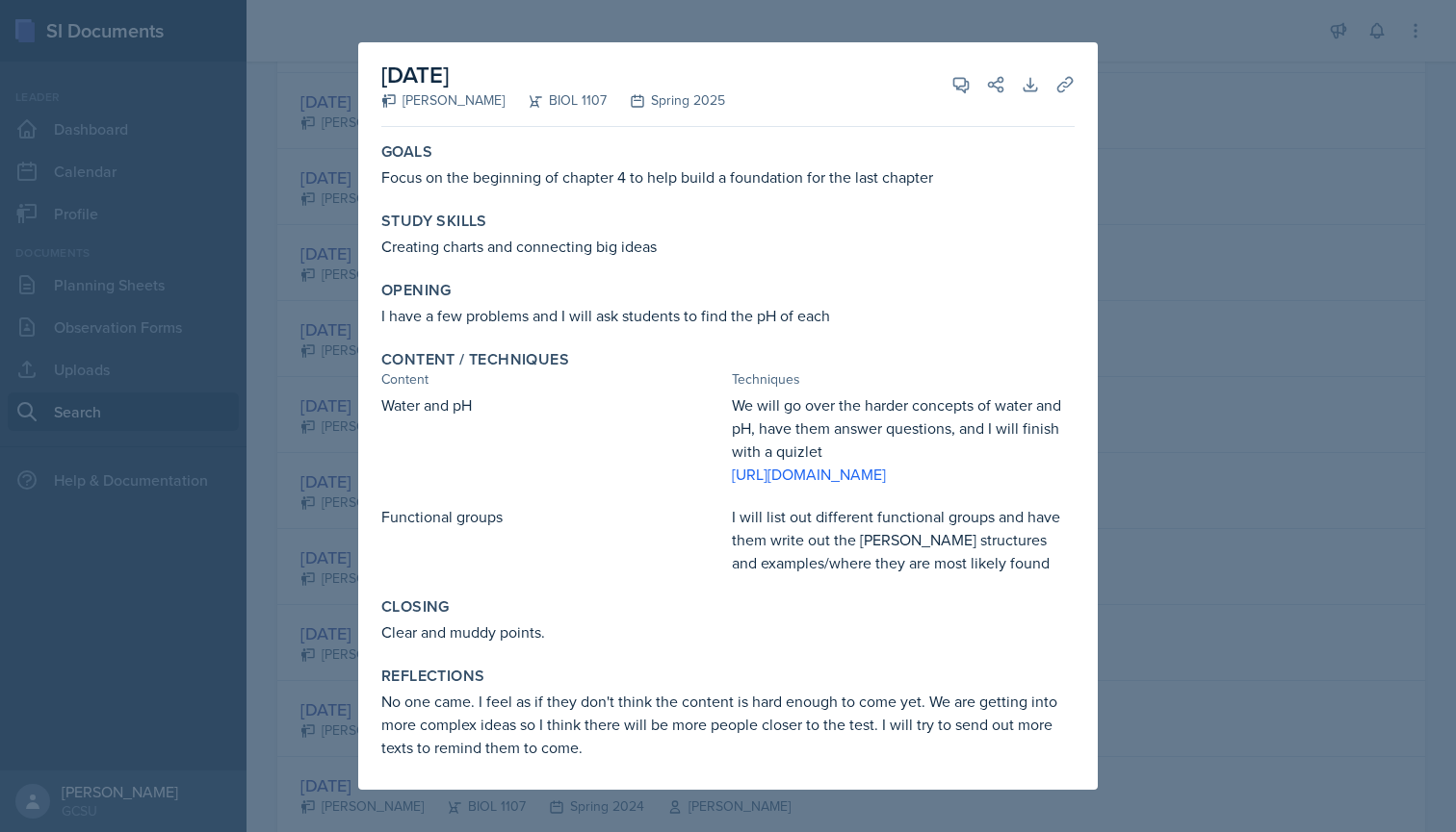
click at [344, 243] on div at bounding box center [728, 416] width 1456 height 832
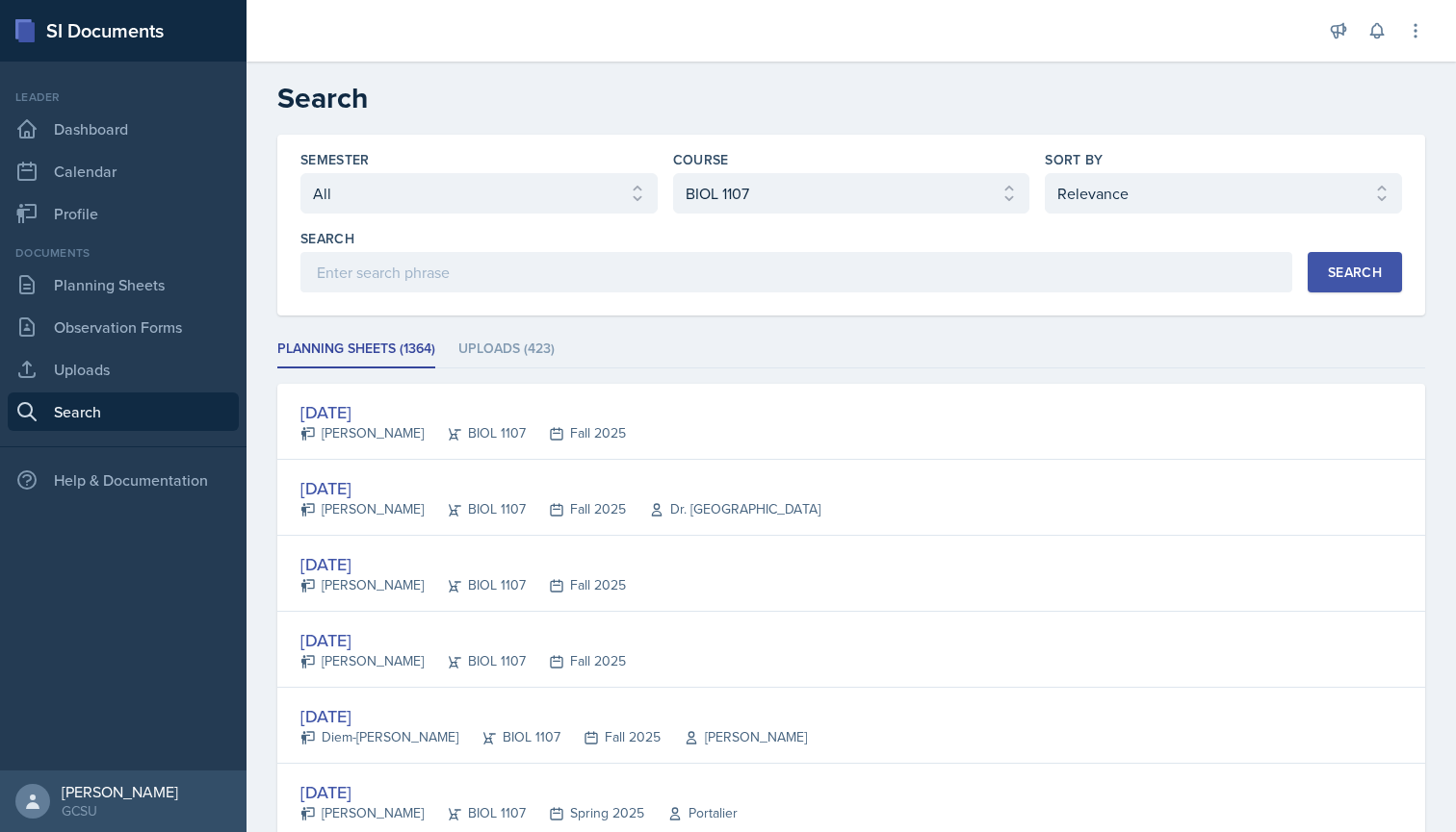
scroll to position [0, 0]
click at [113, 272] on link "Planning Sheets" at bounding box center [123, 285] width 231 height 39
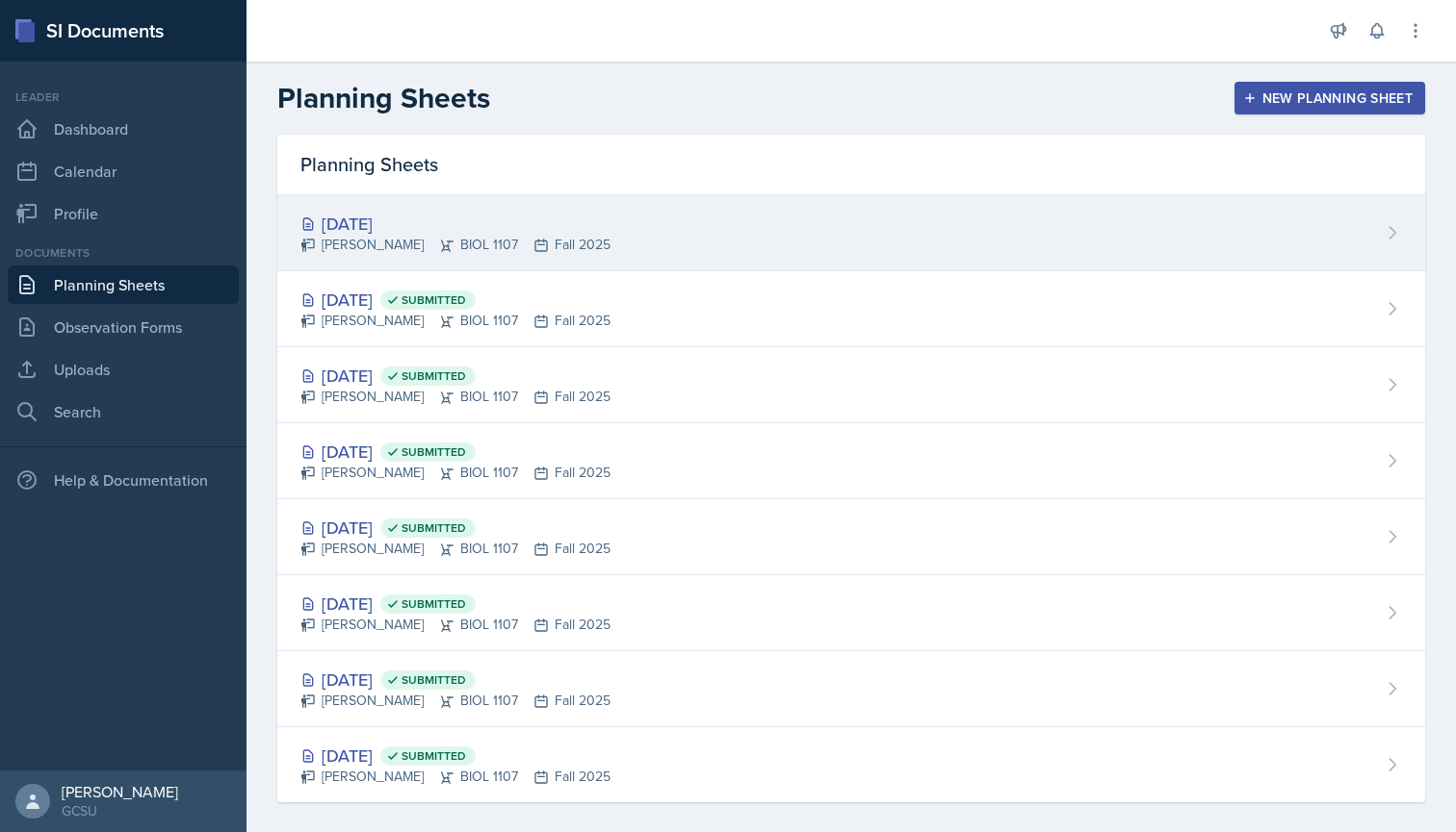
click at [401, 246] on div "[PERSON_NAME] BIOL 1107 Fall 2025" at bounding box center [455, 244] width 310 height 20
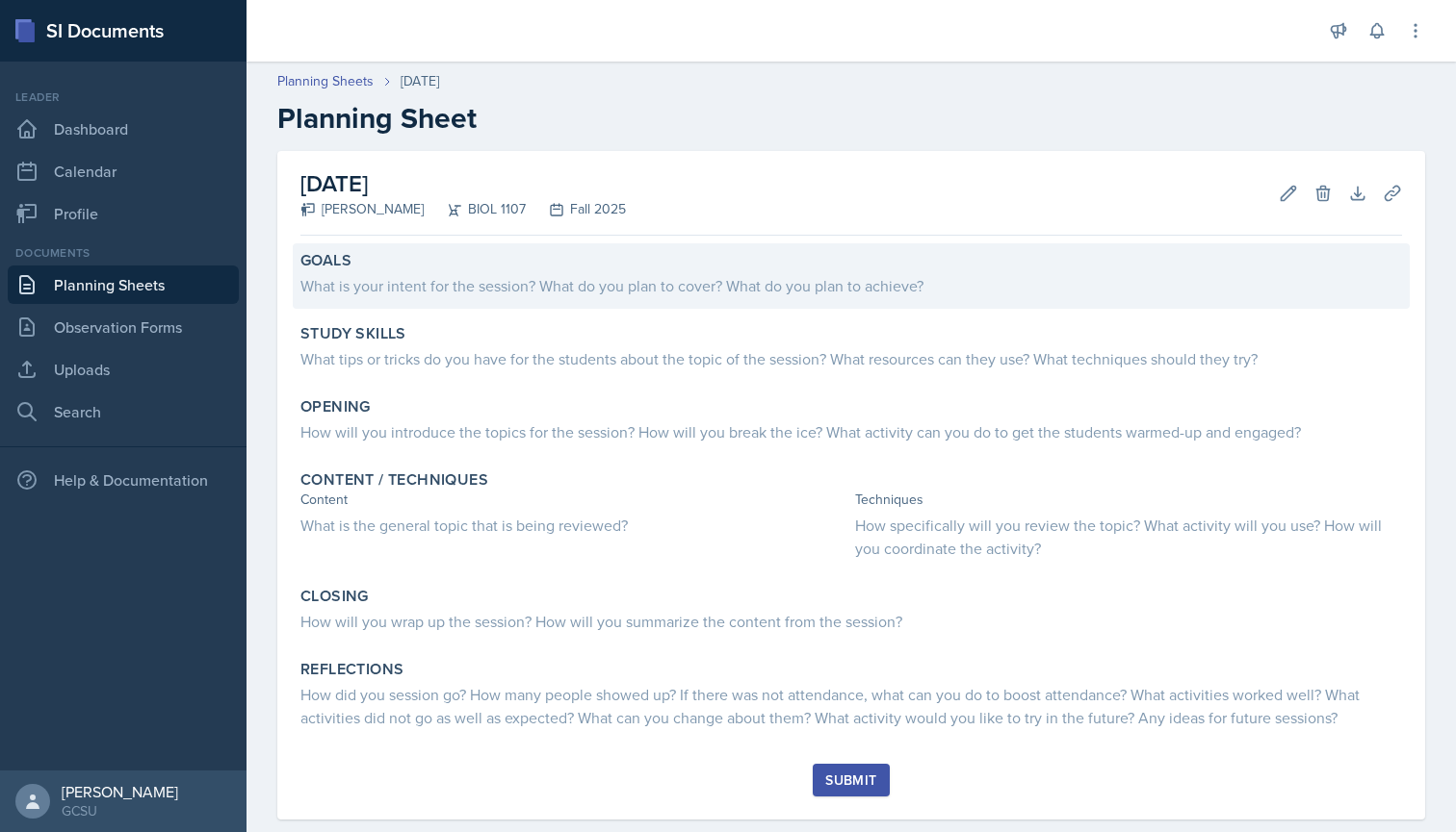
click at [479, 288] on div "What is your intent for the session? What do you plan to cover? What do you pla…" at bounding box center [851, 286] width 1102 height 23
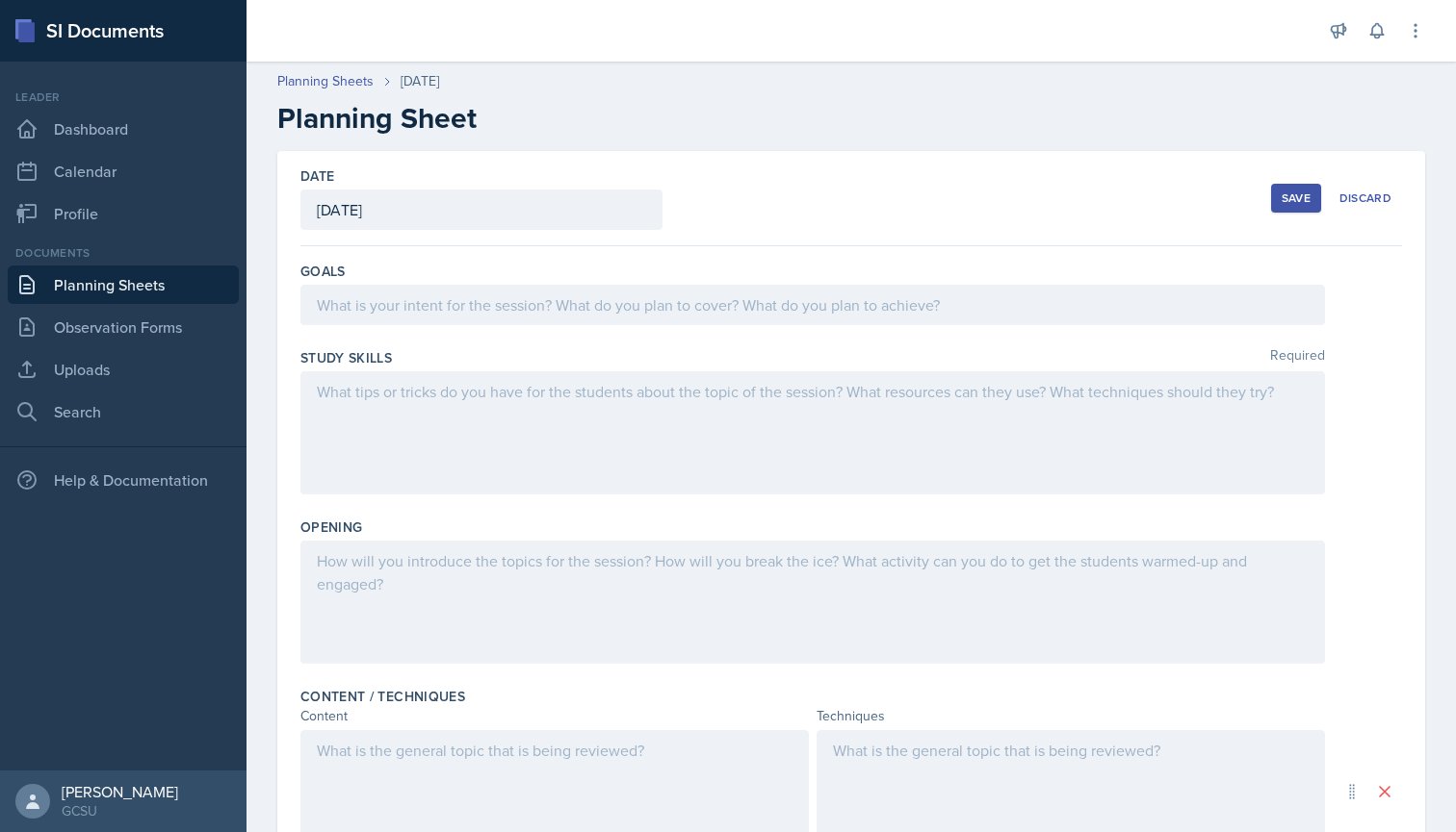
click at [506, 294] on div at bounding box center [812, 305] width 1024 height 41
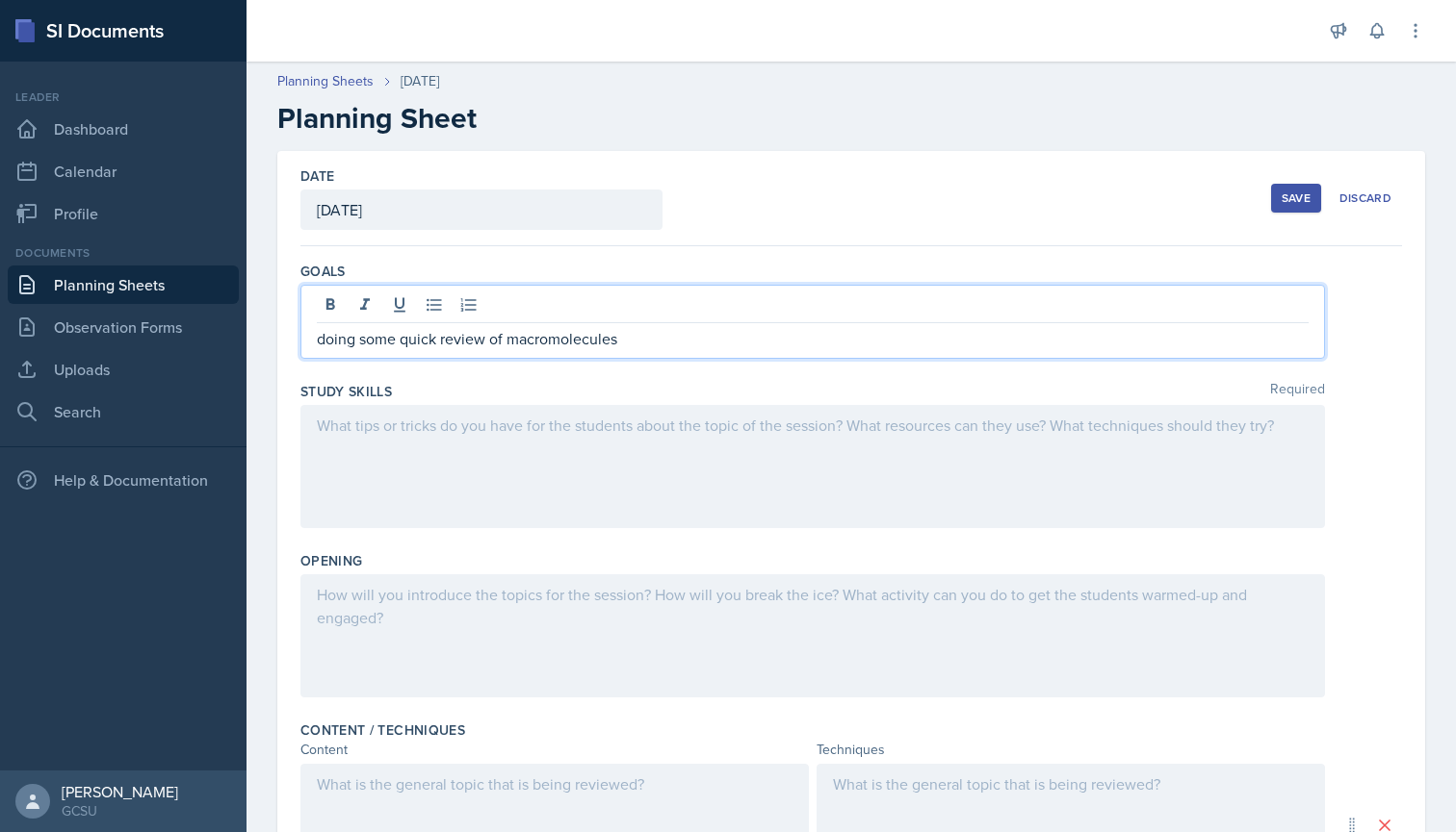
click at [408, 342] on p "doing some quick review of macromolecules" at bounding box center [812, 339] width 992 height 23
click at [626, 341] on p "doing some quick review of macromolecules" at bounding box center [812, 339] width 992 height 23
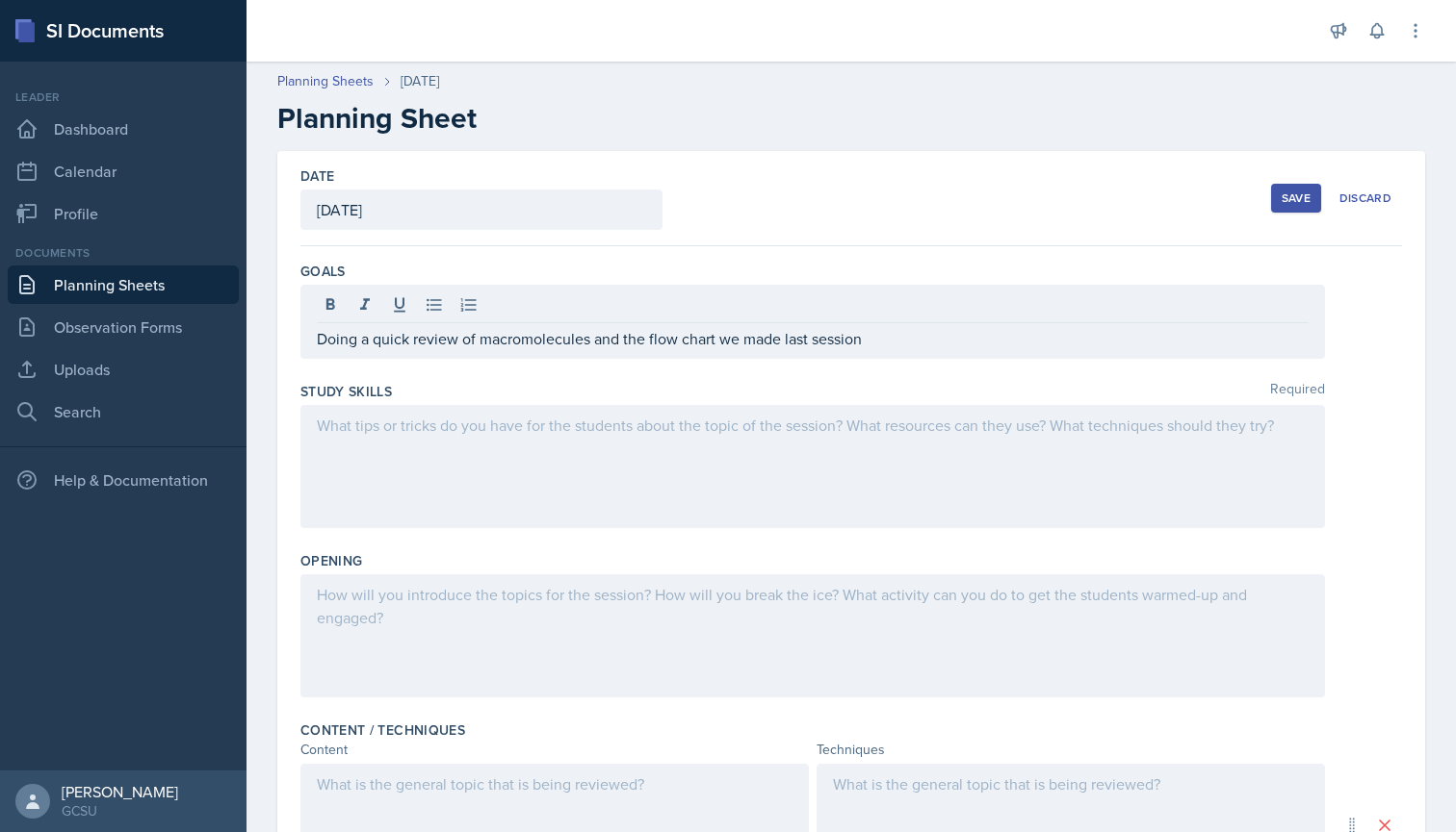
click at [1089, 385] on div "Study Skills Required" at bounding box center [851, 392] width 1102 height 19
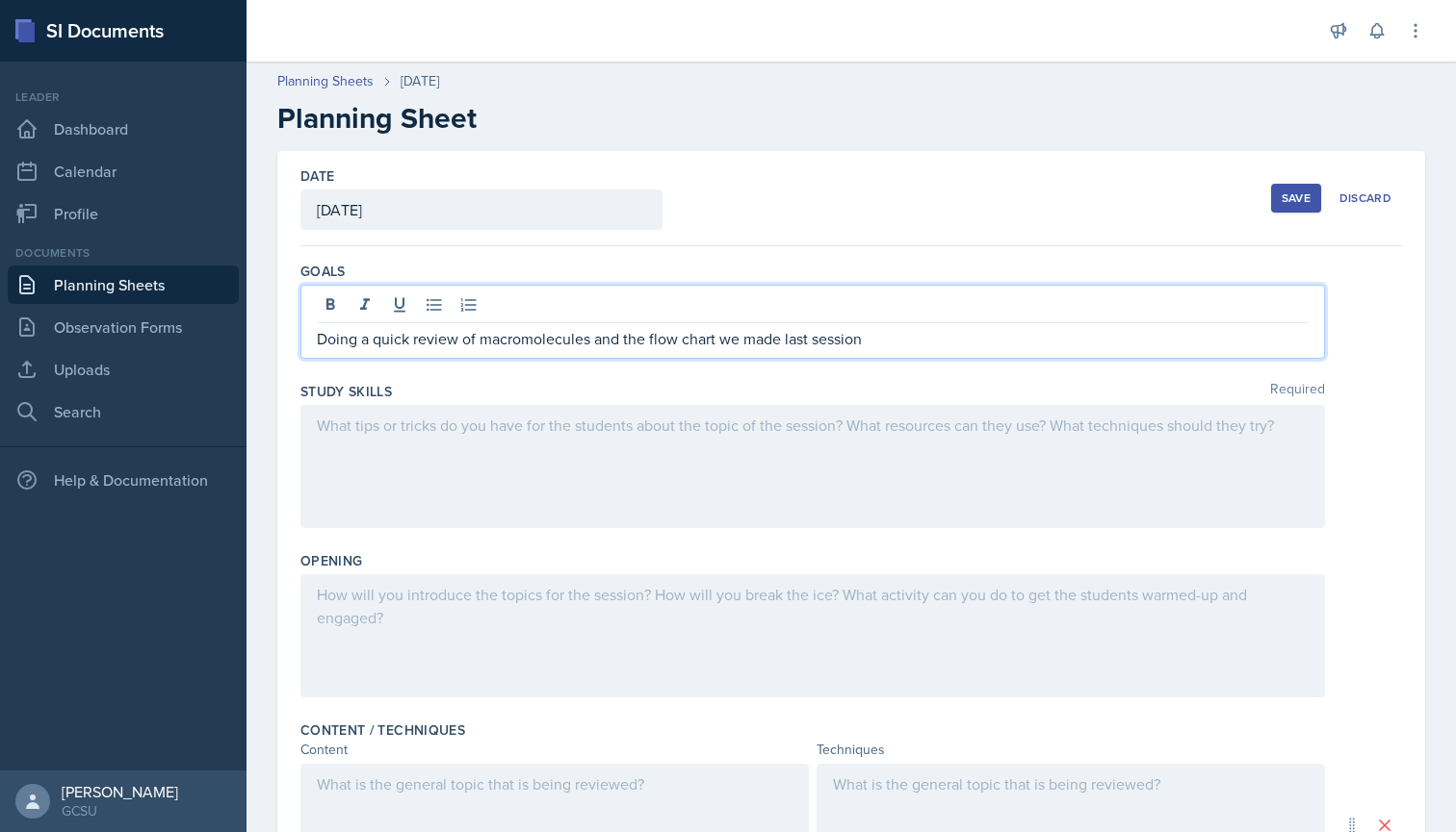
click at [928, 311] on div "Doing a quick review of macromolecules and the flow chart we made last session" at bounding box center [812, 321] width 1024 height 74
click at [796, 174] on div "Date [DATE] [DATE] 31 1 2 3 4 5 6 7 8 9 10 11 12 13 14 15 16 17 18 19 20 21 22 …" at bounding box center [851, 199] width 1102 height 96
click at [1038, 316] on div "Doing a quick review of macromolecules and the flow chart we made last session," at bounding box center [812, 321] width 1024 height 74
click at [994, 347] on p "Doing a quick review of macromolecules and the flow chart we made last session," at bounding box center [812, 339] width 992 height 23
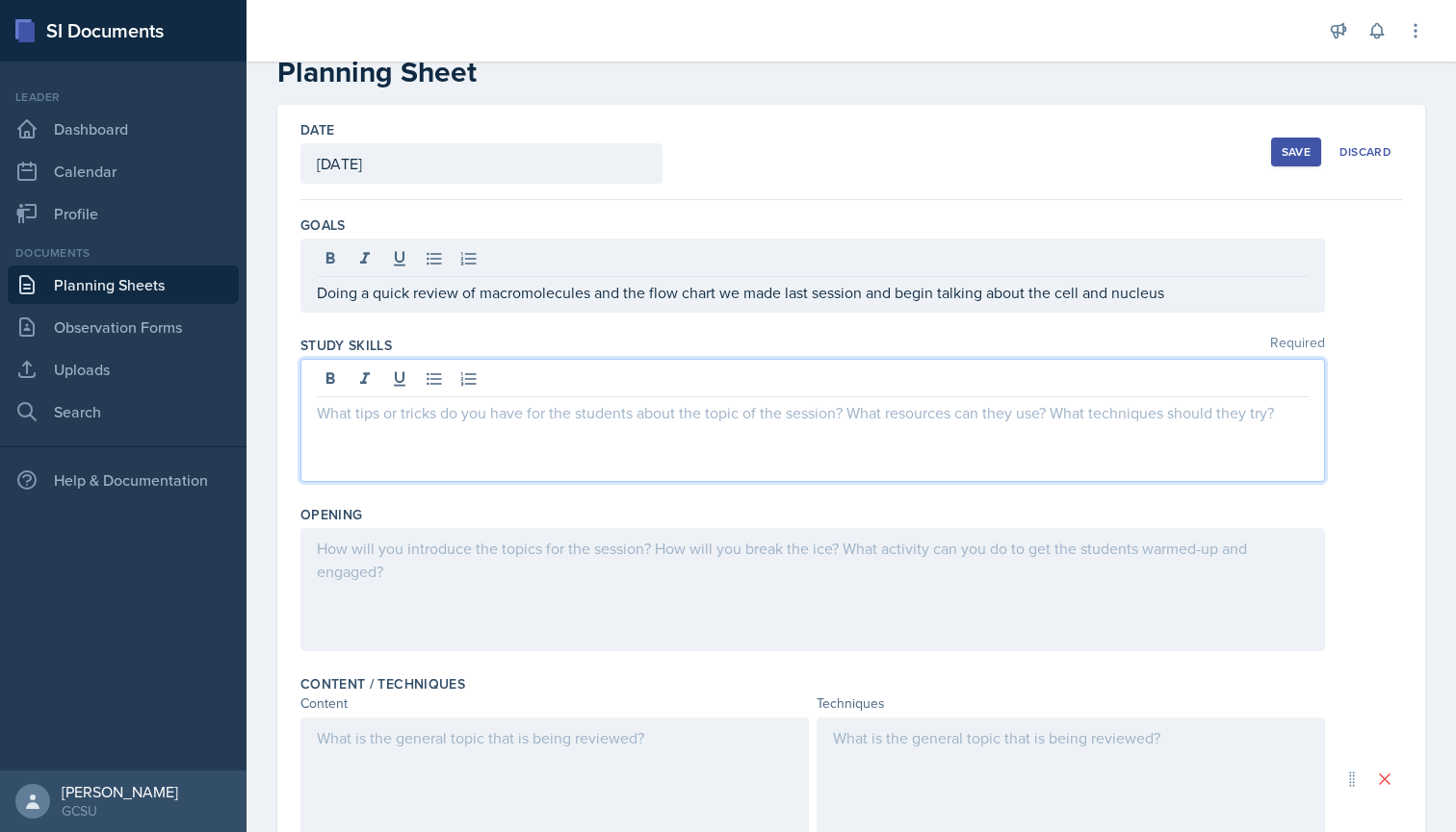
click at [664, 381] on div at bounding box center [812, 421] width 1024 height 124
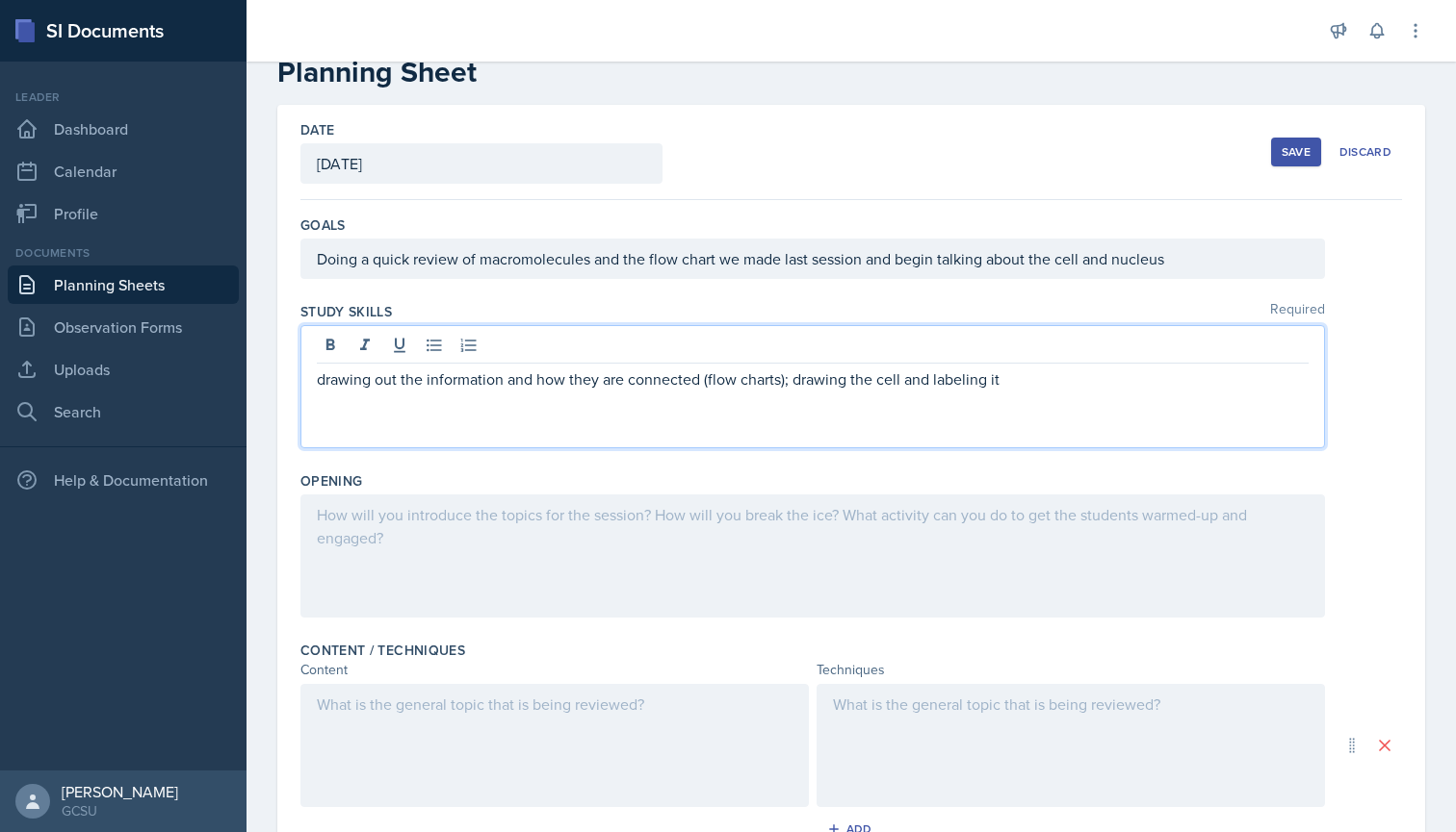
click at [507, 514] on div at bounding box center [812, 556] width 1024 height 124
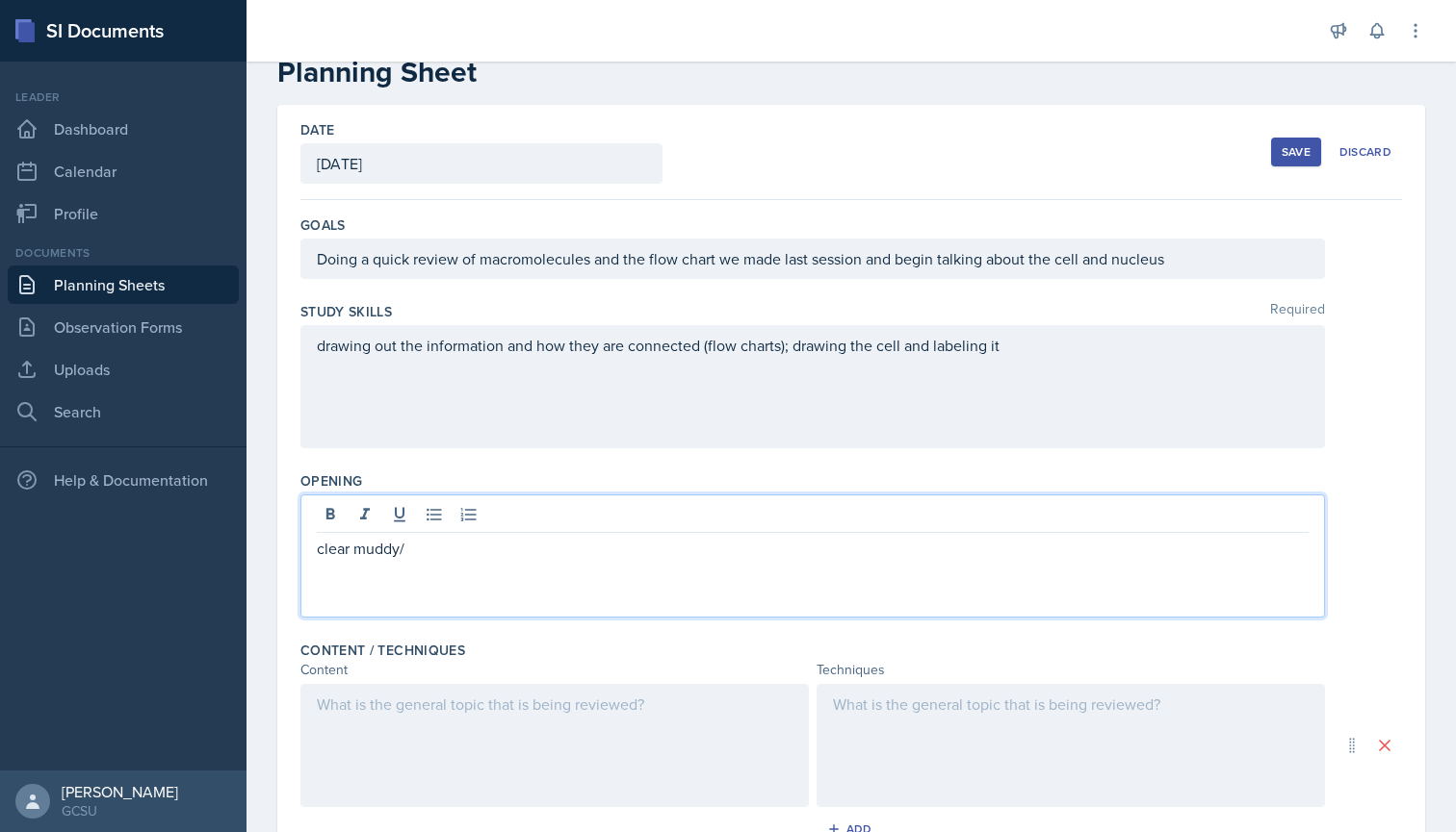
click at [821, 477] on div "Opening" at bounding box center [851, 482] width 1102 height 19
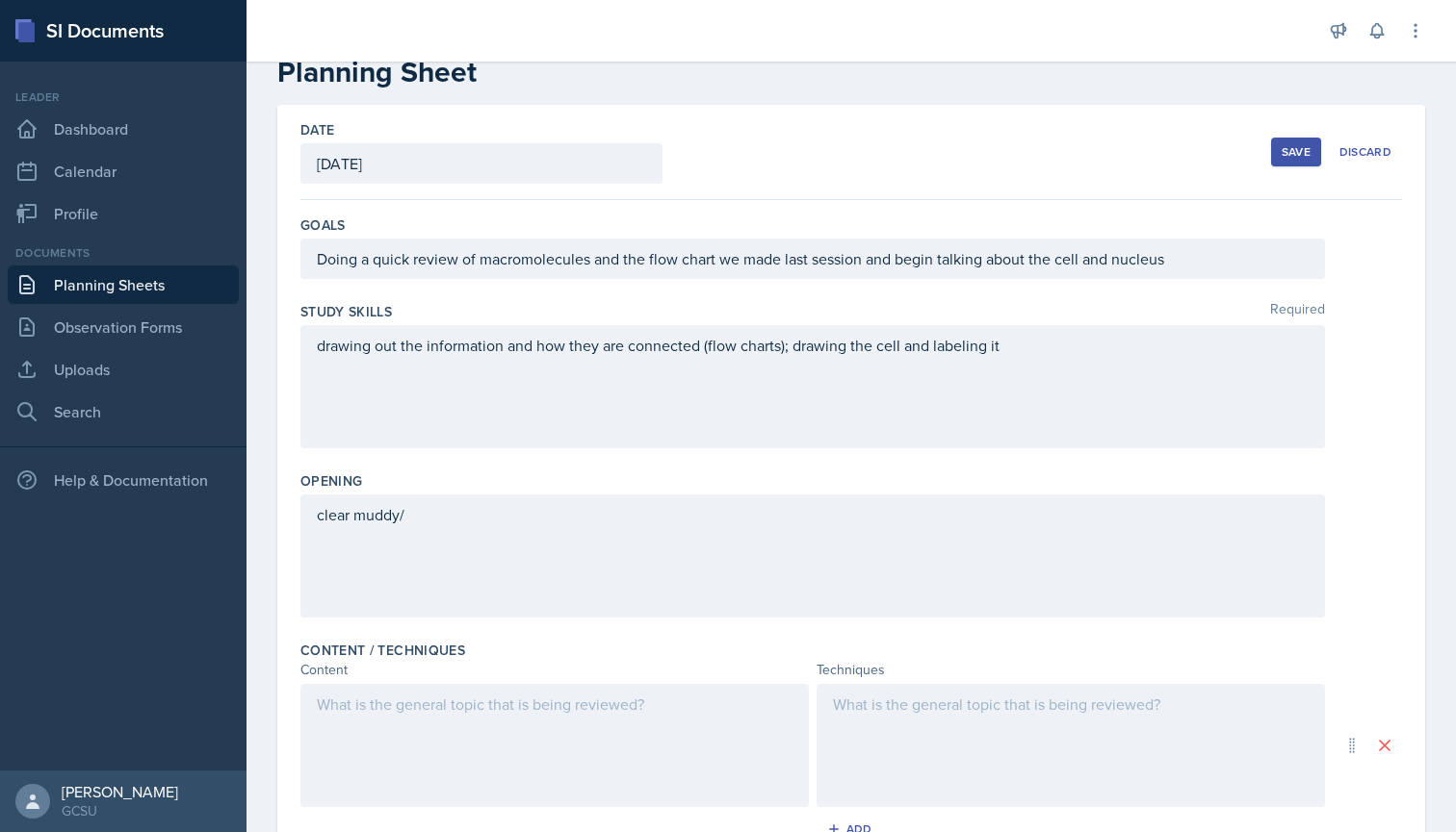
click at [827, 467] on div "Opening clear muddy/" at bounding box center [851, 548] width 1102 height 169
click at [536, 532] on div "clear muddy/" at bounding box center [812, 556] width 1024 height 124
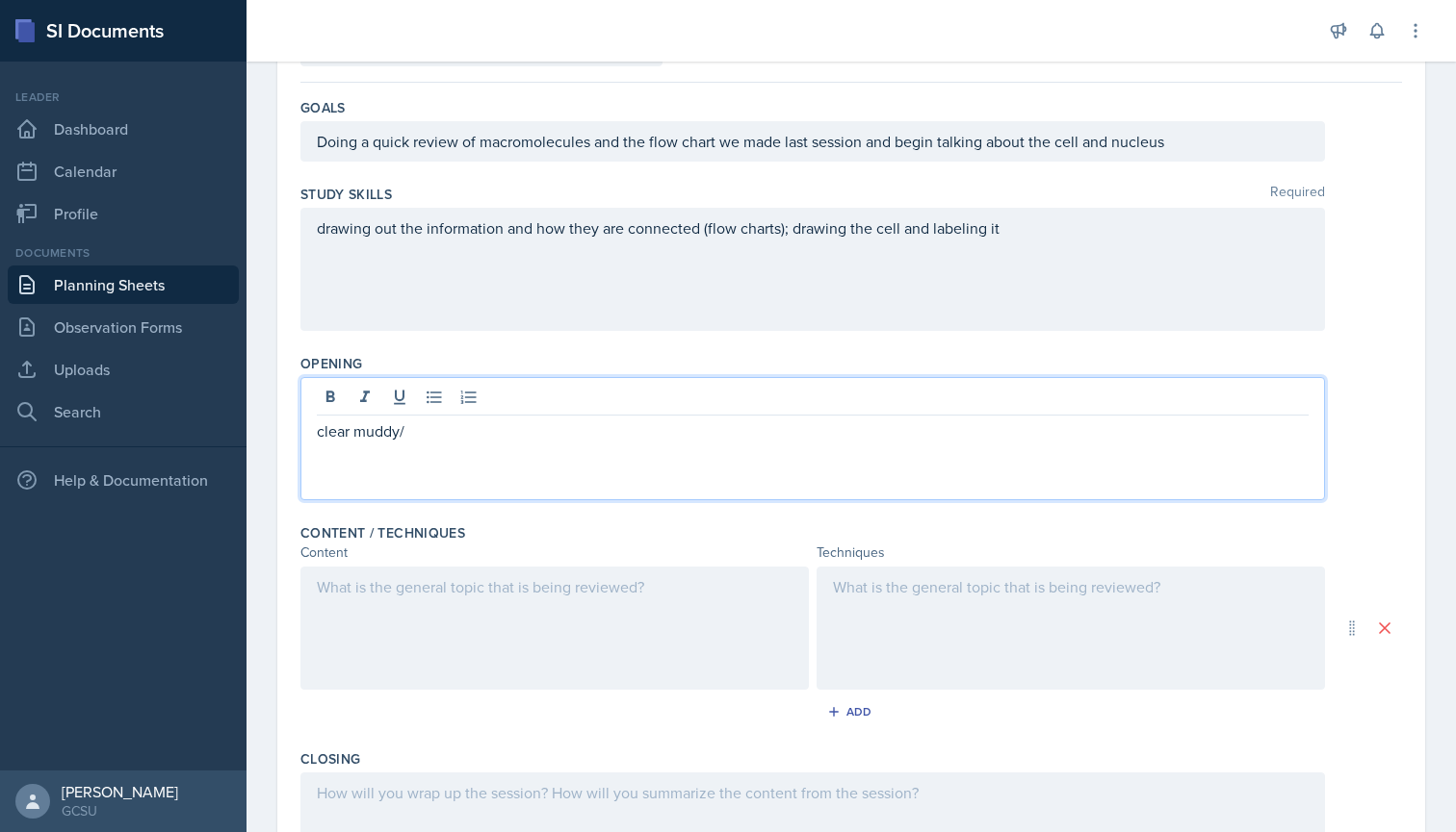
scroll to position [253, 0]
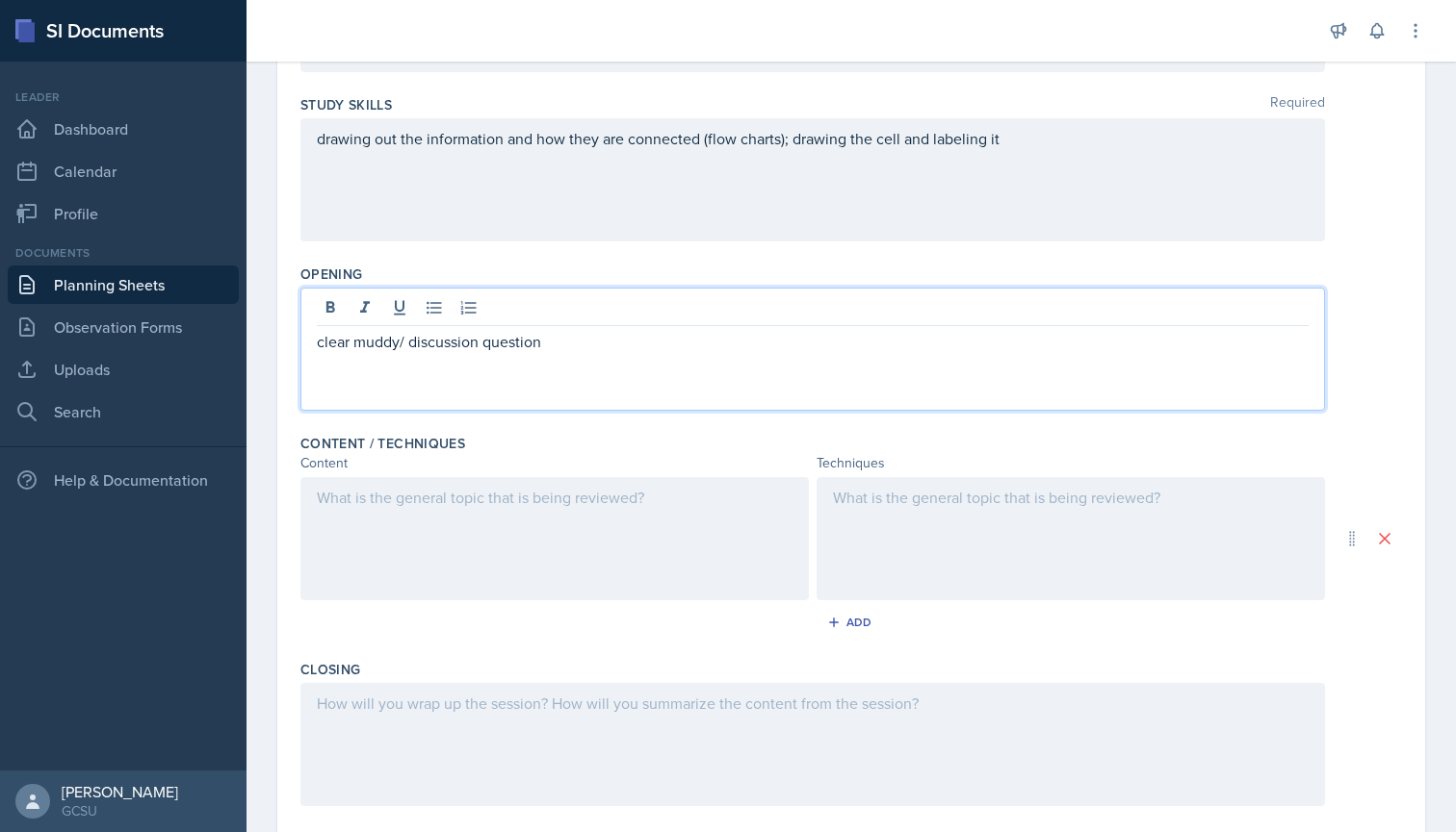
click at [476, 253] on div "Study Skills Required drawing out the information and how they are connected (f…" at bounding box center [851, 172] width 1102 height 169
click at [579, 313] on div "clear muddy/ discussion question" at bounding box center [812, 349] width 1024 height 124
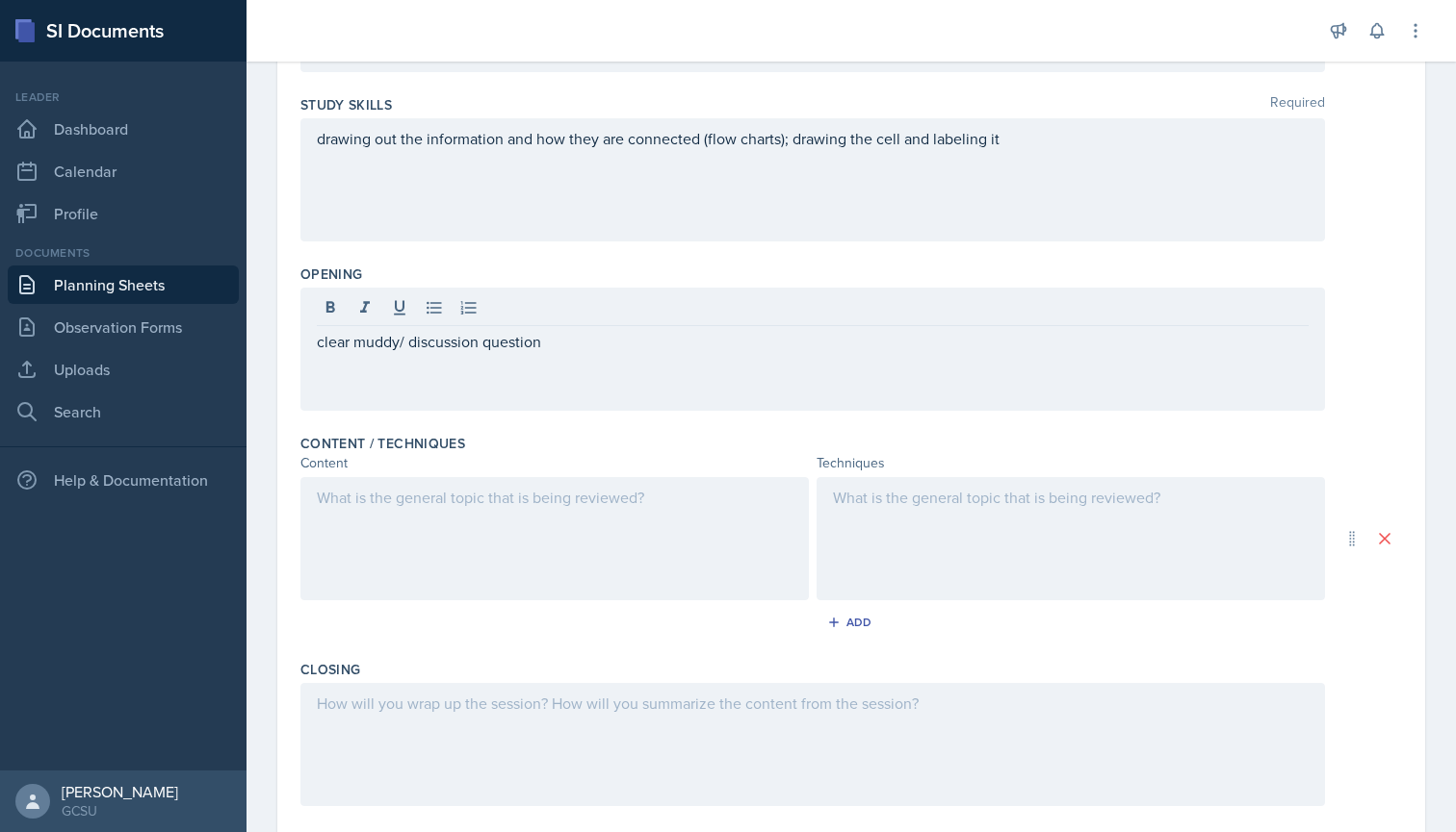
click at [519, 263] on div "Opening clear muddy/ discussion question" at bounding box center [851, 341] width 1102 height 169
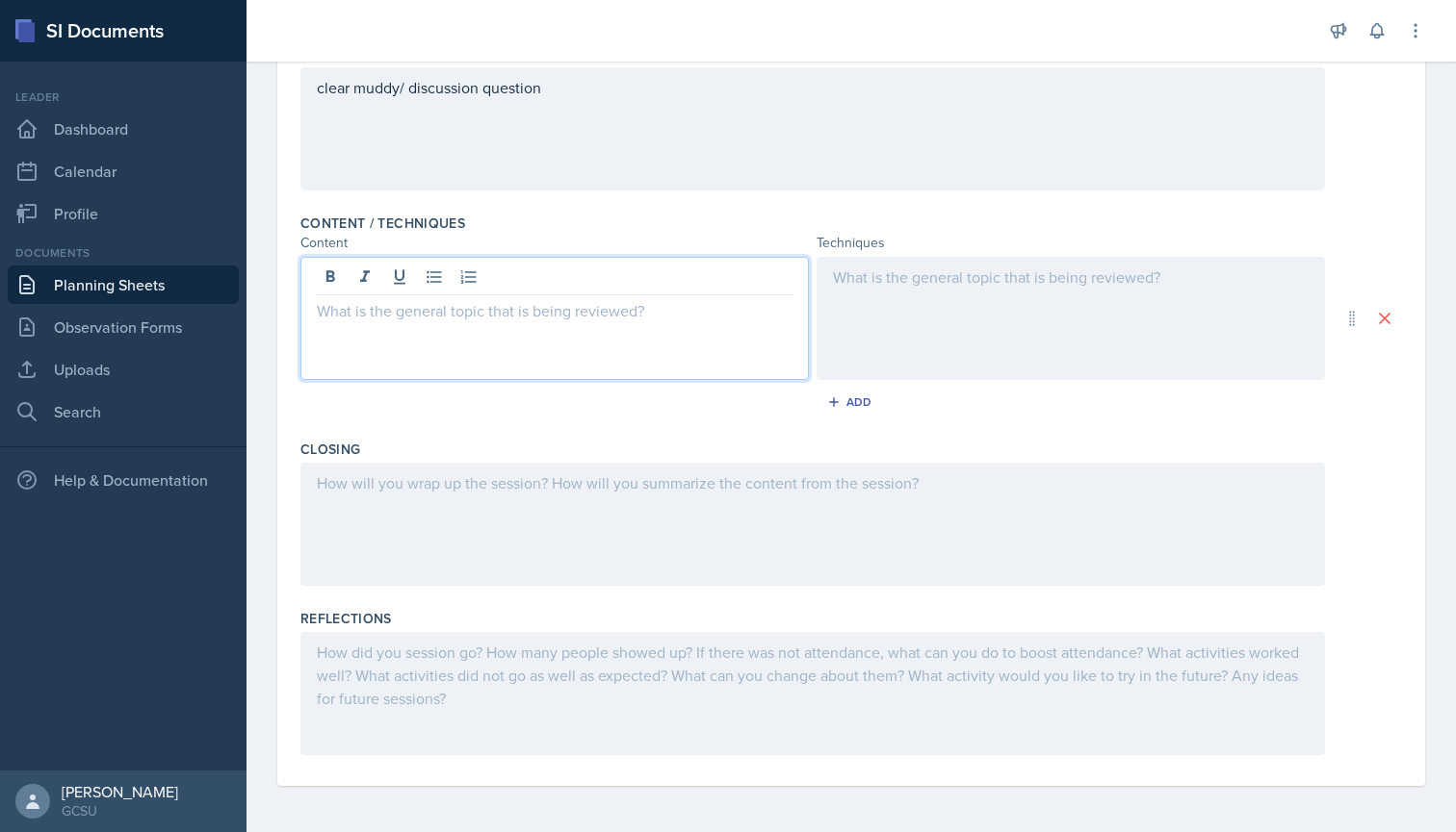
click at [695, 266] on div at bounding box center [554, 319] width 508 height 124
click at [905, 273] on div at bounding box center [1071, 319] width 508 height 124
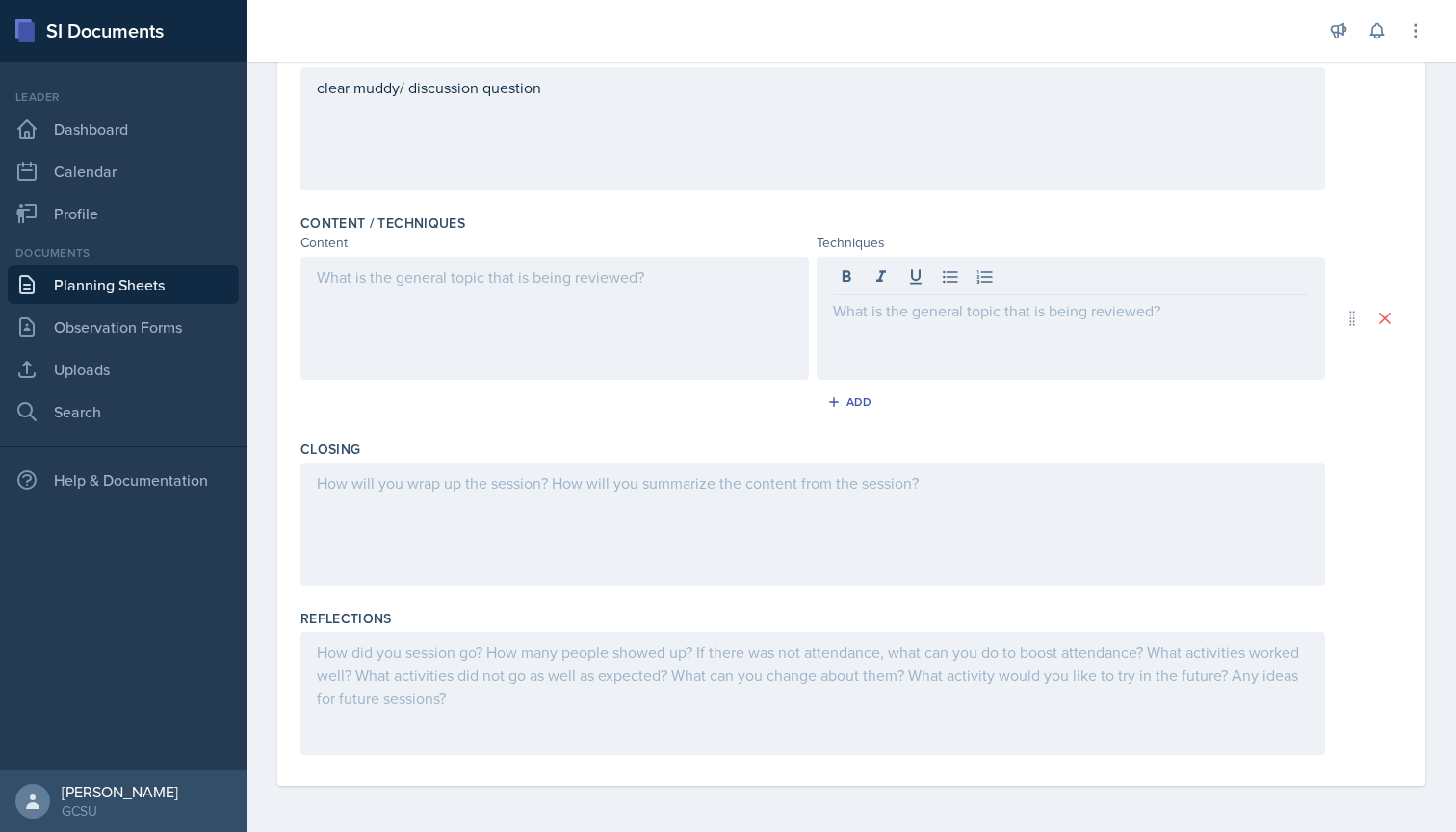
click at [622, 307] on div at bounding box center [554, 319] width 508 height 124
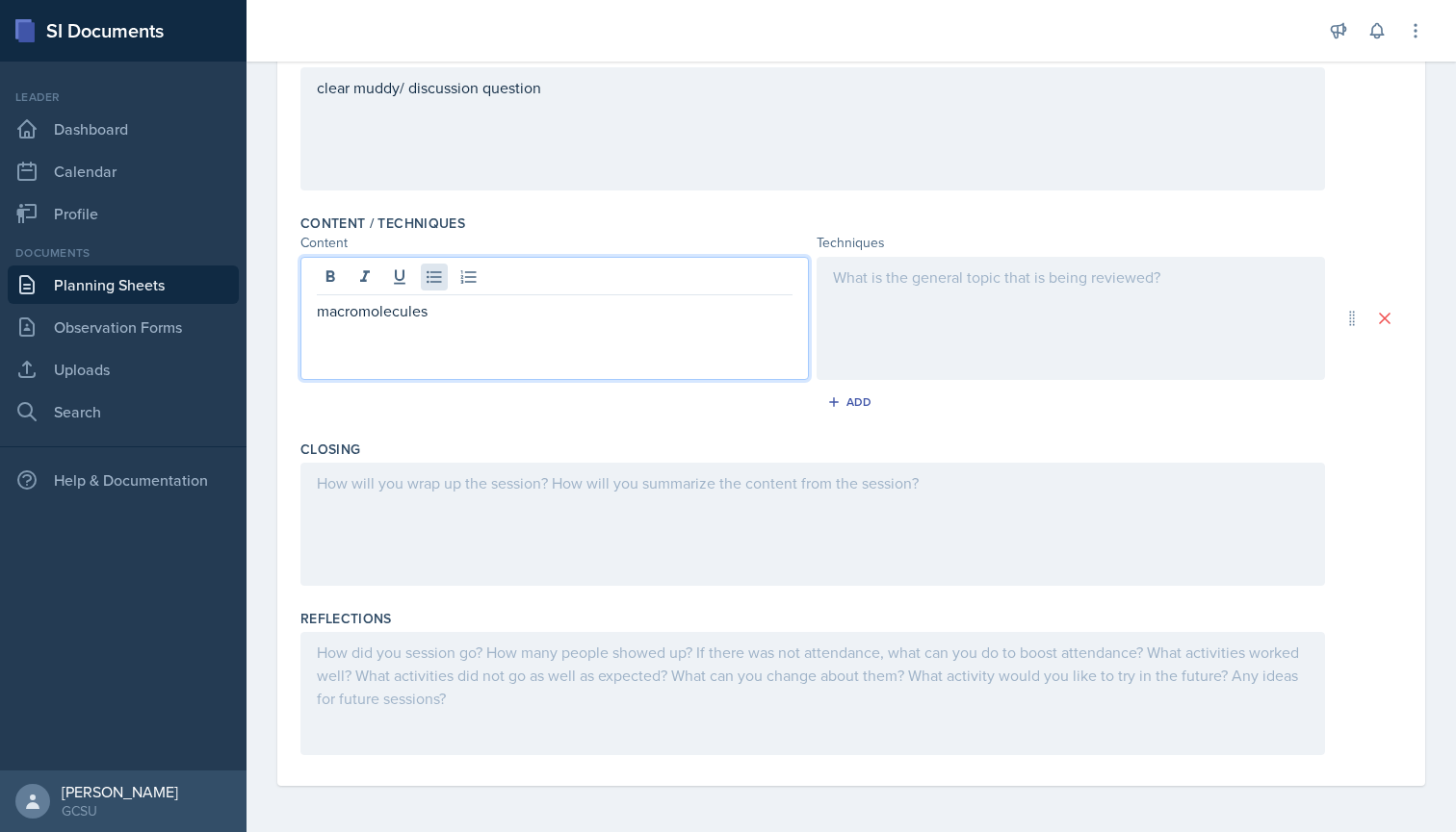
click at [434, 266] on button at bounding box center [434, 277] width 27 height 27
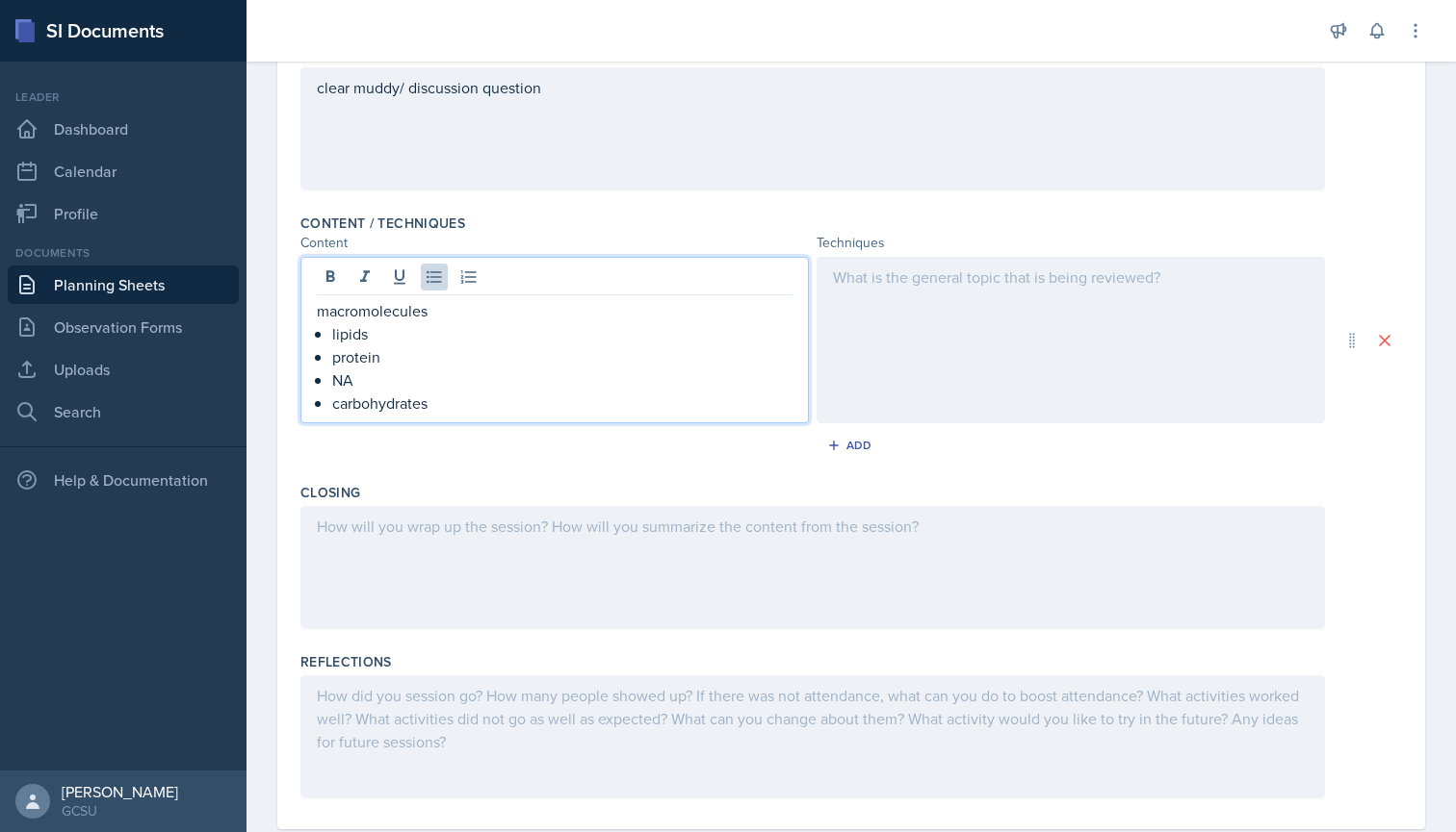
click at [955, 279] on div at bounding box center [1071, 340] width 508 height 166
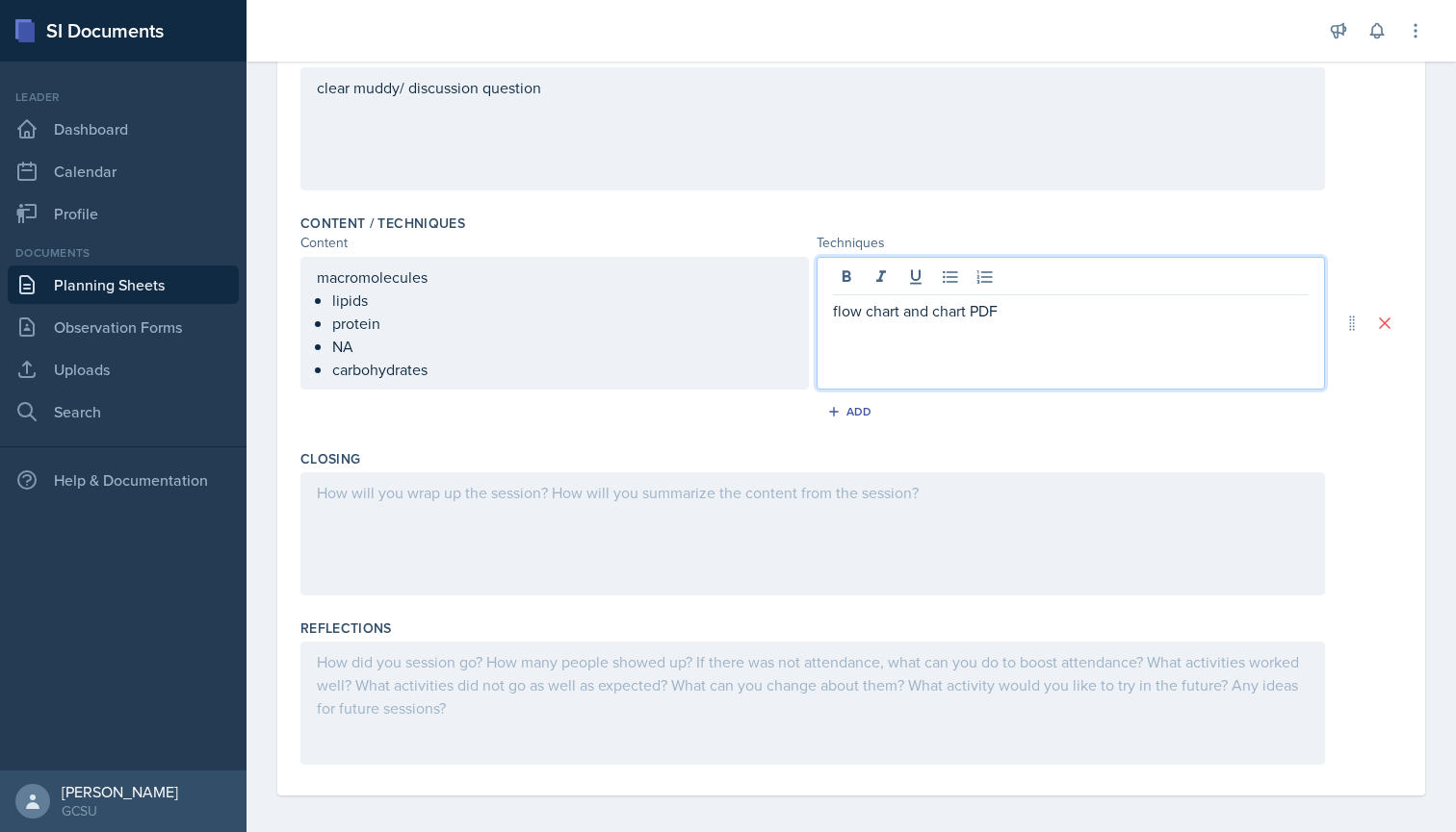
click at [1019, 316] on p "flow chart and chart PDF" at bounding box center [1070, 311] width 476 height 23
click at [1416, 35] on icon at bounding box center [1415, 31] width 19 height 19
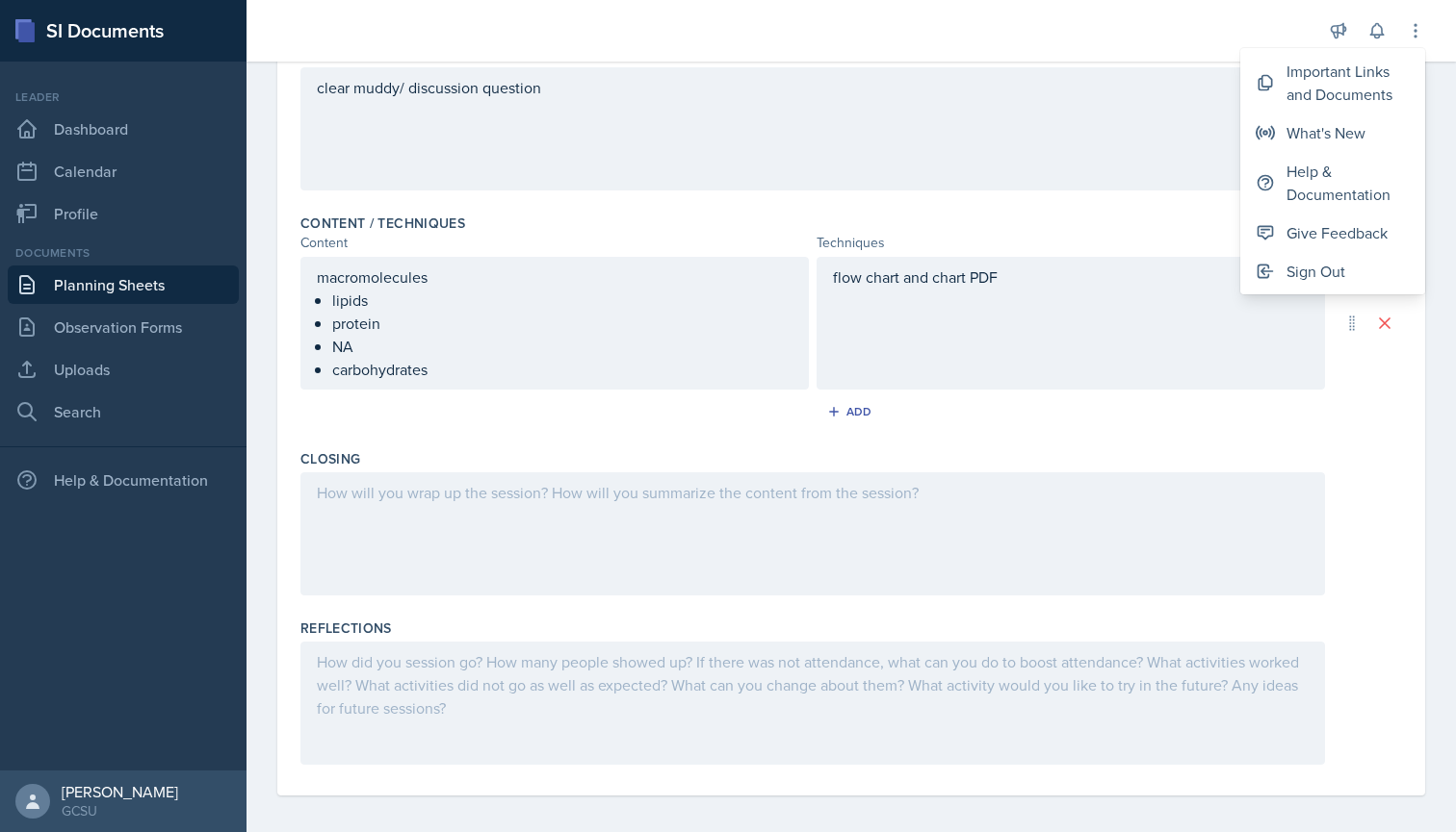
click at [1118, 173] on div "clear muddy/ discussion question" at bounding box center [812, 129] width 1024 height 124
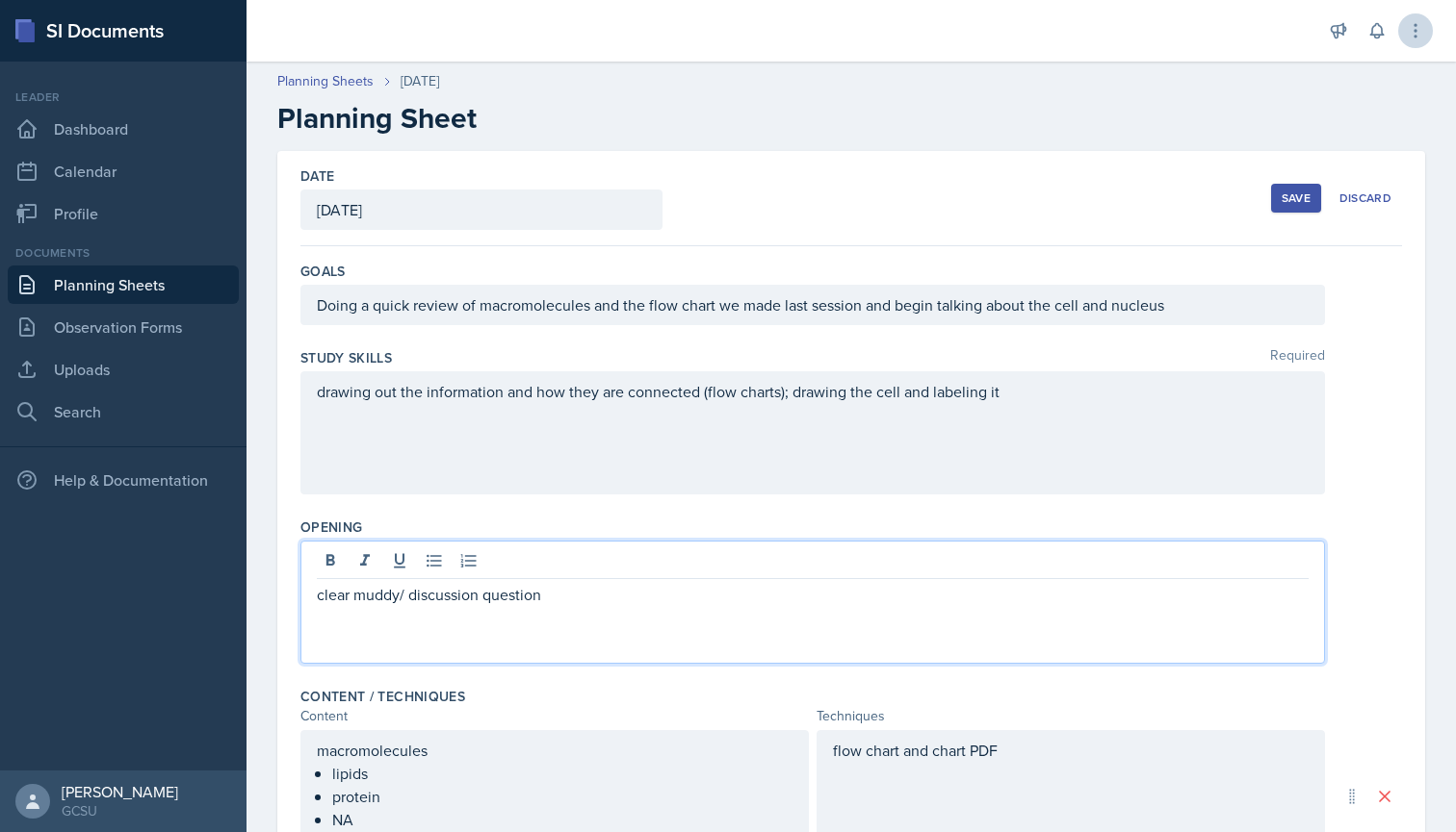
scroll to position [0, 0]
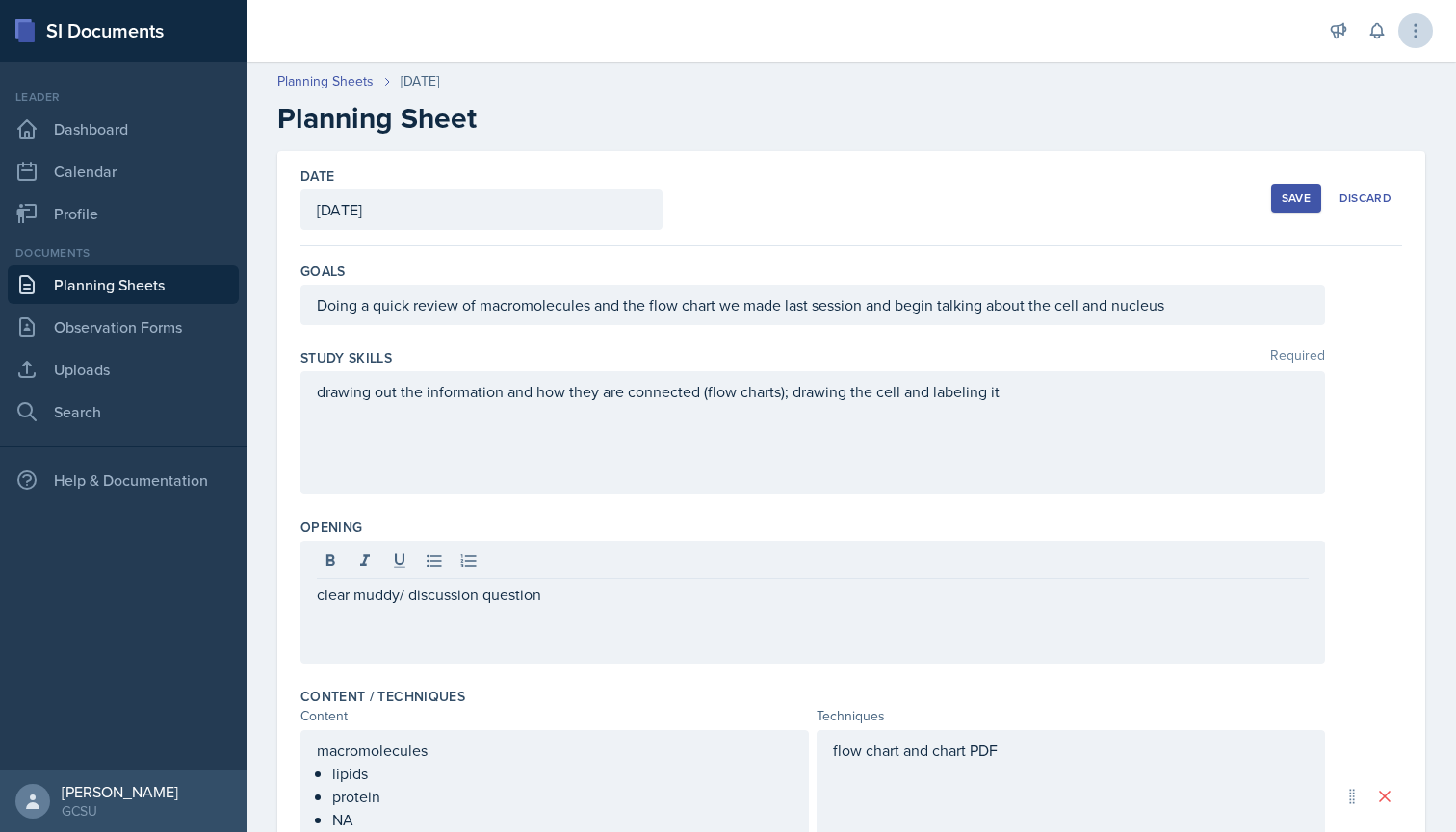
click at [1409, 37] on icon at bounding box center [1415, 31] width 19 height 19
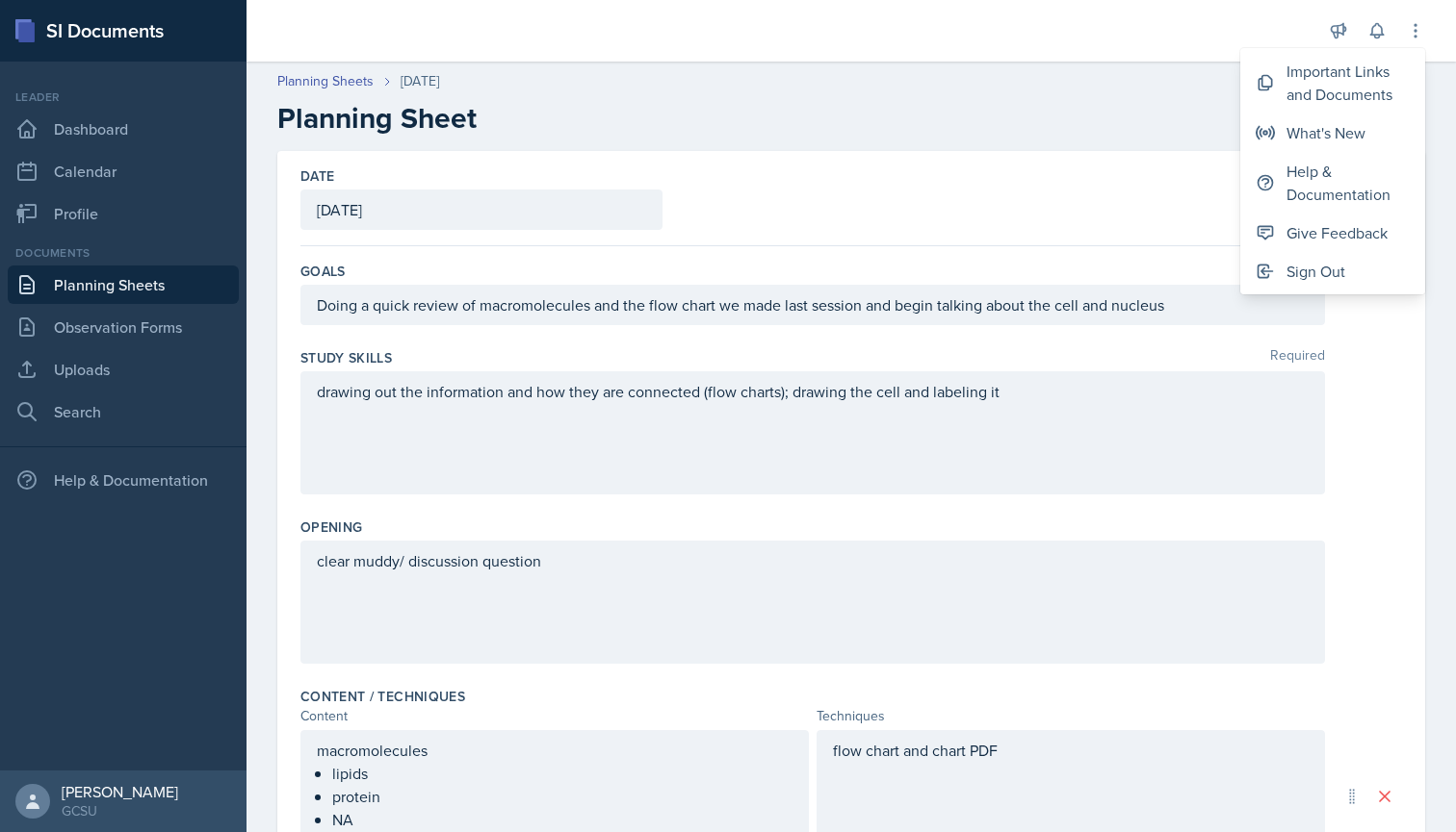
click at [1171, 176] on div "Date [DATE] [DATE] 31 1 2 3 4 5 6 7 8 9 10 11 12 13 14 15 16 17 18 19 20 21 22 …" at bounding box center [851, 199] width 1102 height 96
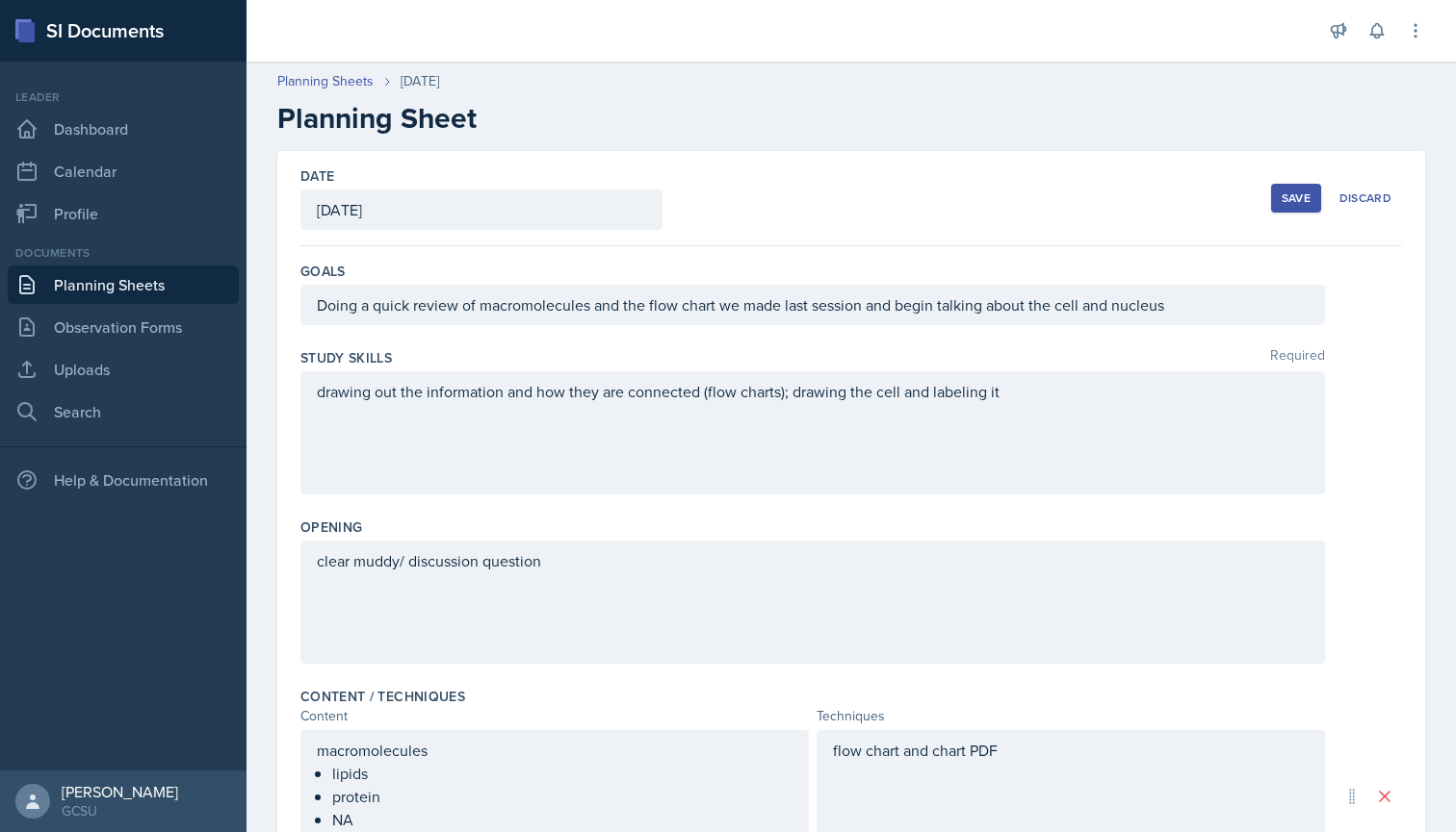
click at [1313, 202] on button "Save" at bounding box center [1296, 198] width 50 height 29
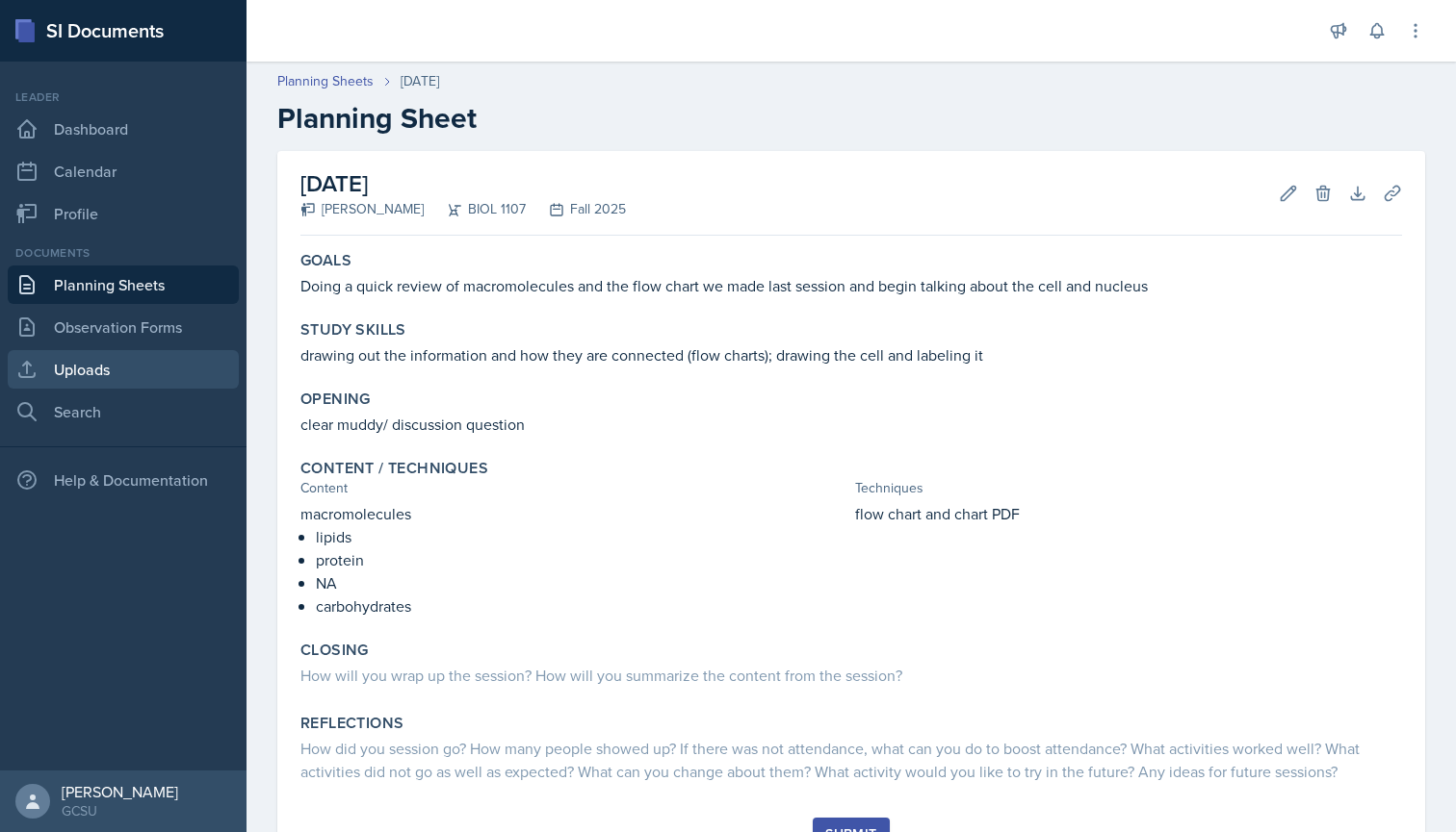
click at [98, 377] on link "Uploads" at bounding box center [123, 370] width 231 height 39
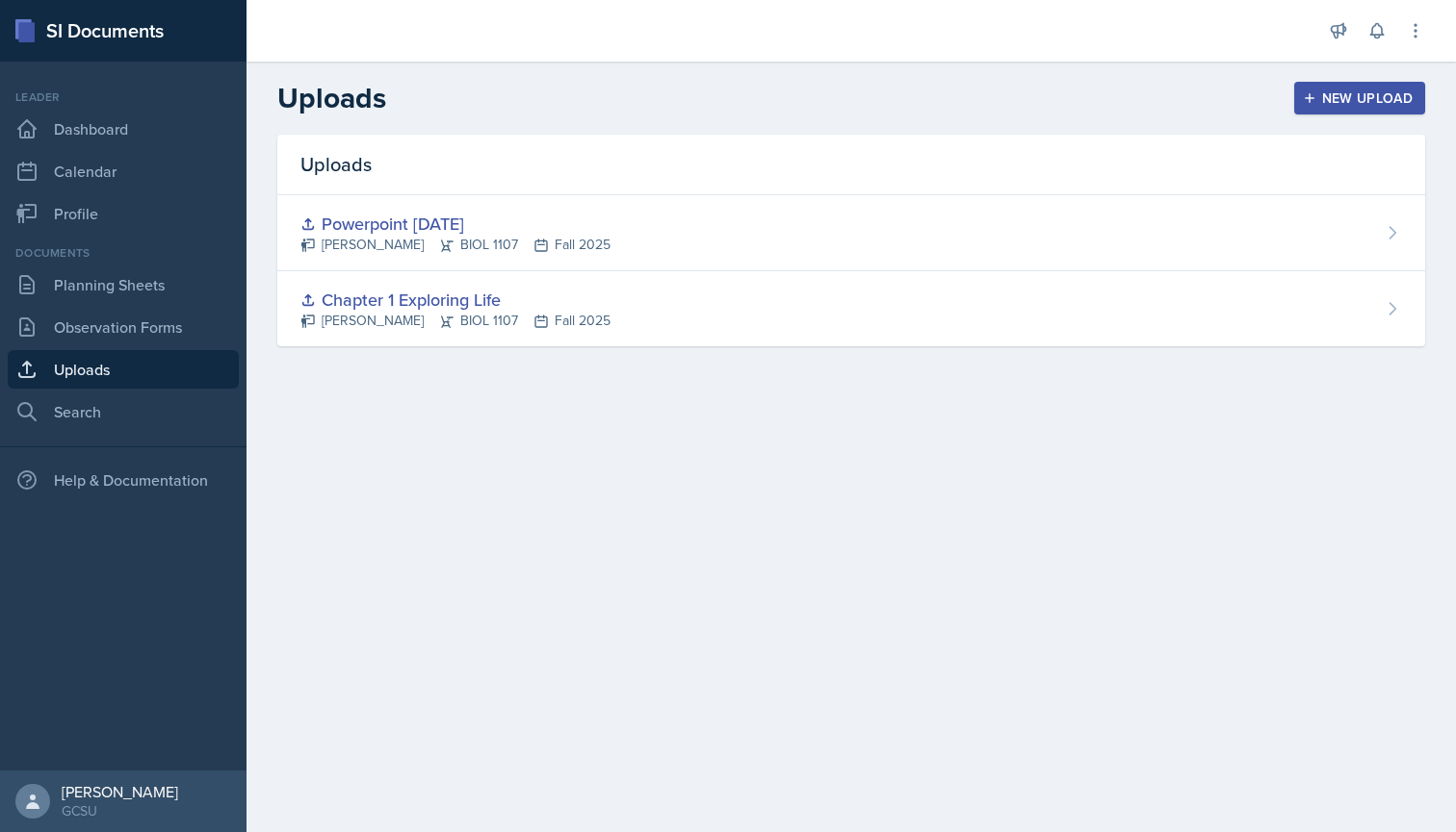
click at [1346, 104] on div "New Upload" at bounding box center [1359, 98] width 107 height 15
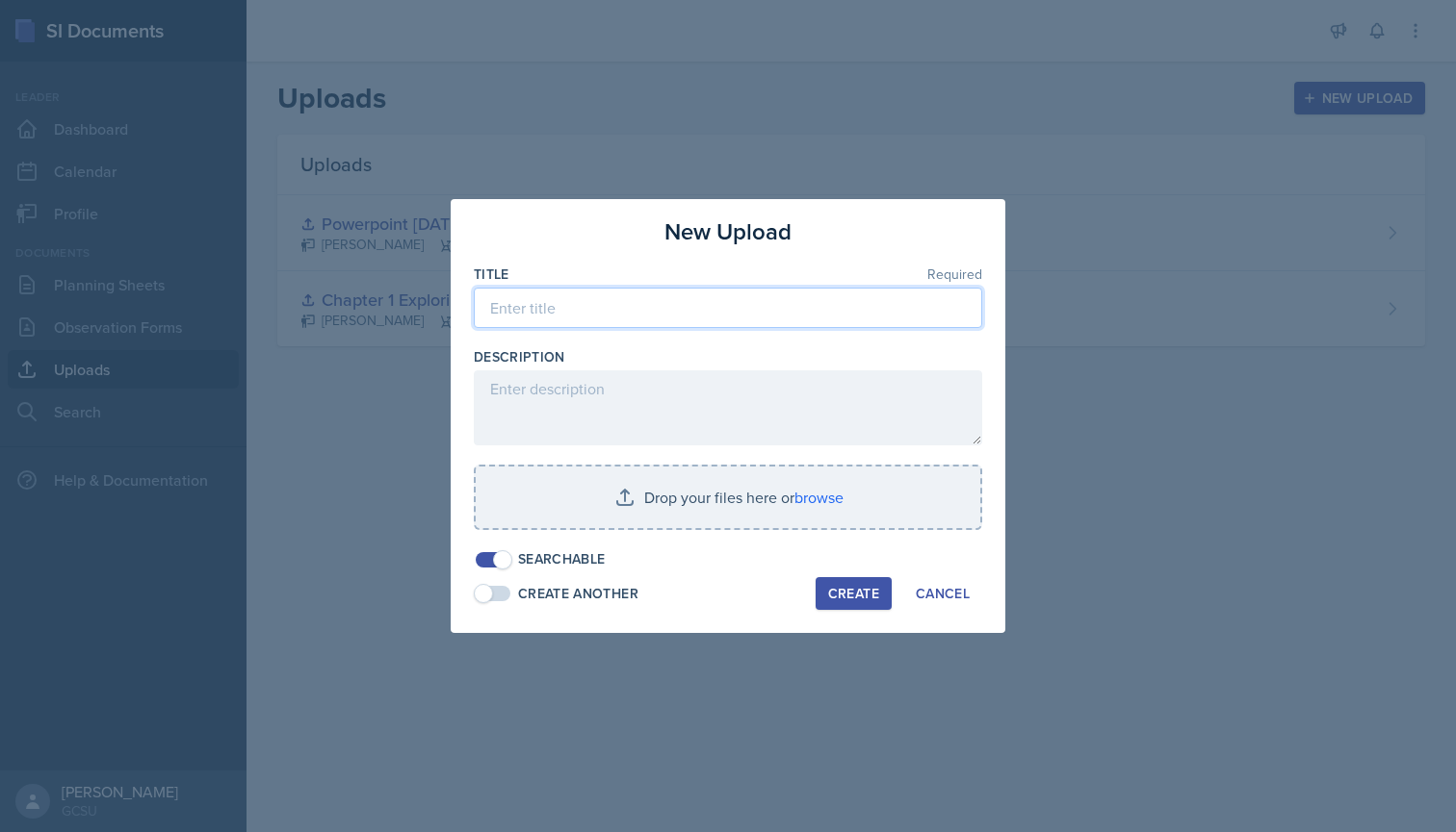
click at [805, 291] on input at bounding box center [728, 308] width 508 height 41
click at [490, 311] on input "Macromolecules" at bounding box center [728, 308] width 508 height 41
type input "Everything you need to know about Macromolecules"
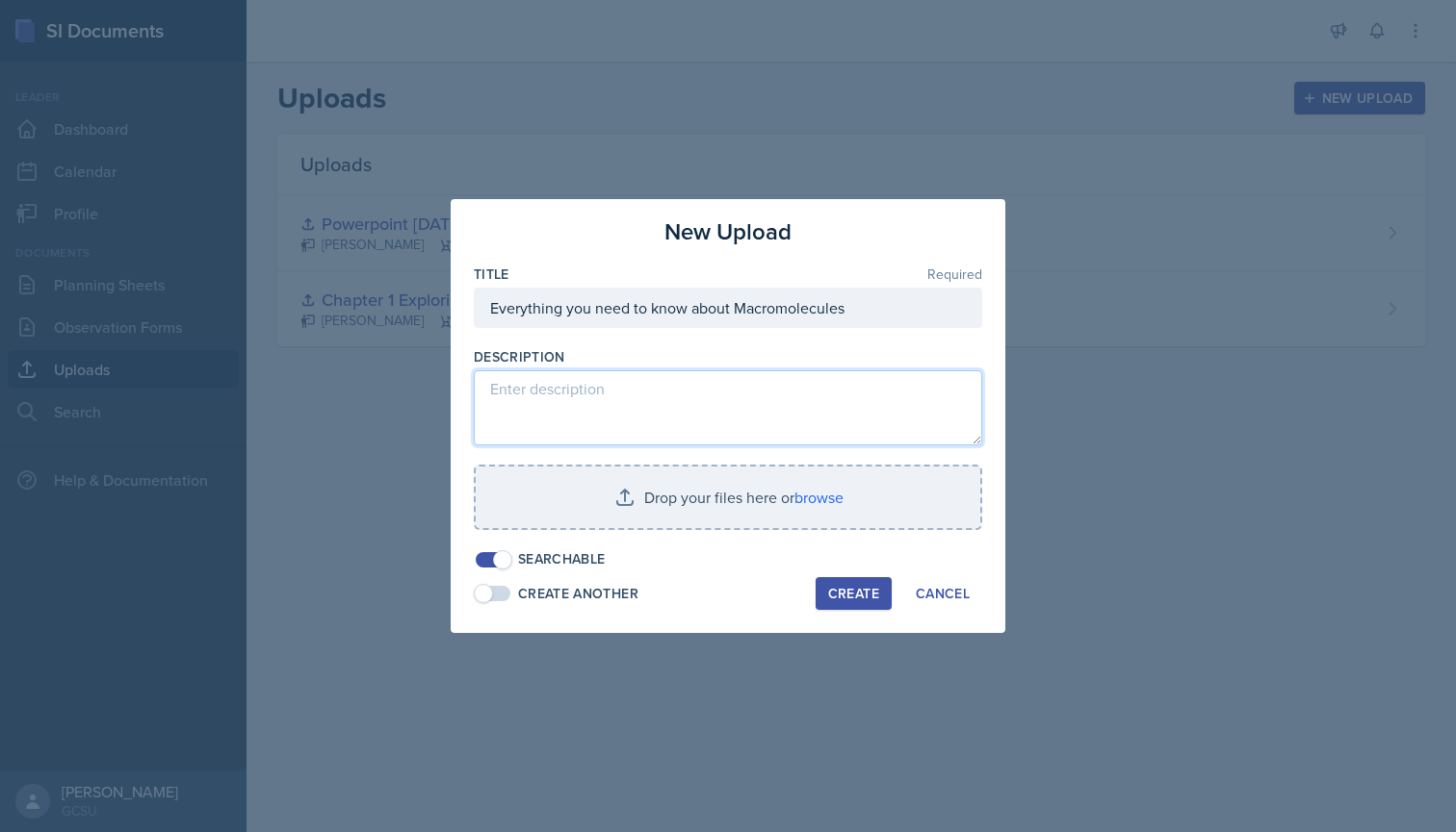
click at [599, 388] on textarea at bounding box center [728, 408] width 508 height 75
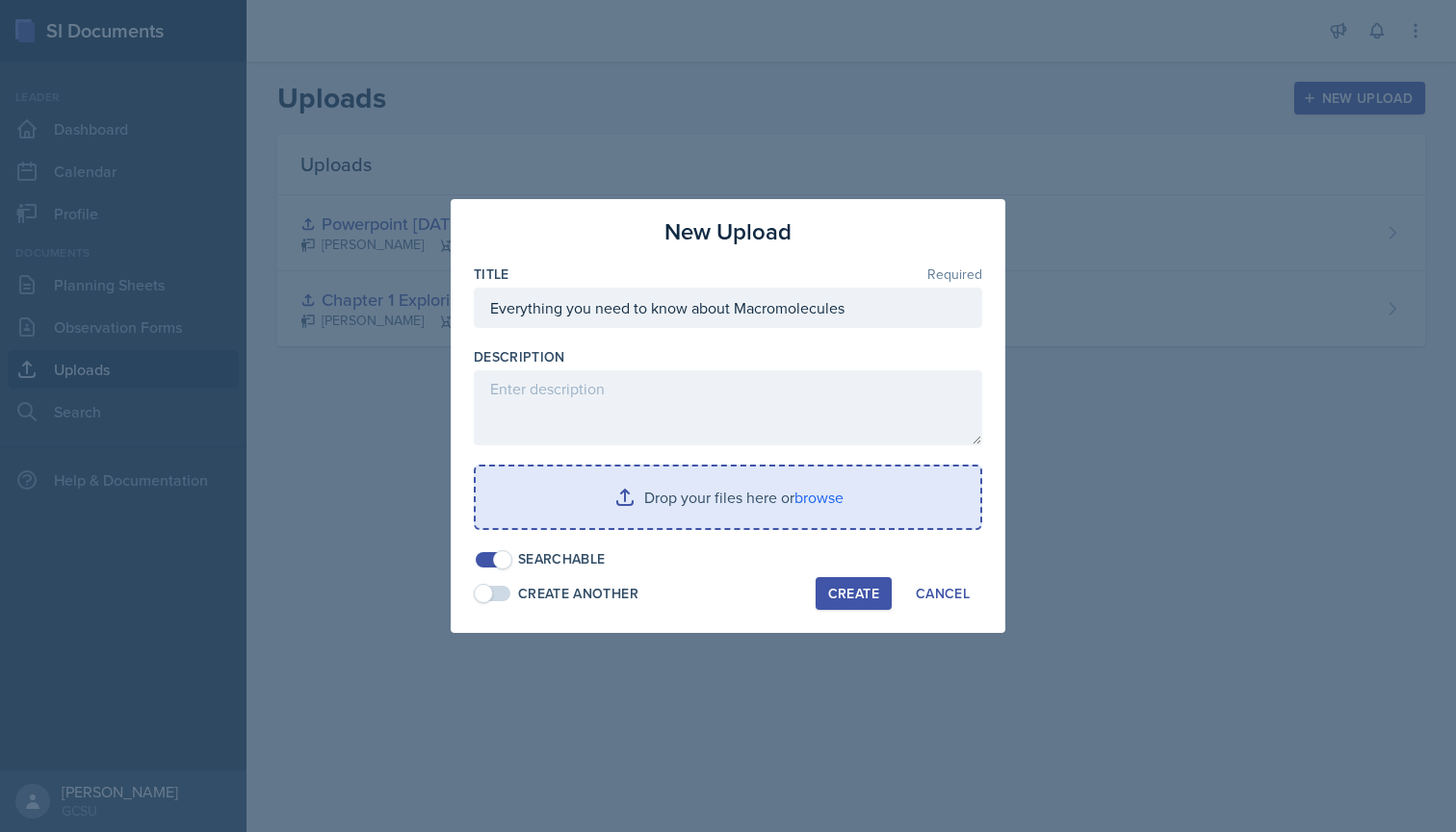
click at [806, 495] on input "file" at bounding box center [728, 498] width 504 height 62
click at [800, 504] on input "file" at bounding box center [728, 498] width 504 height 62
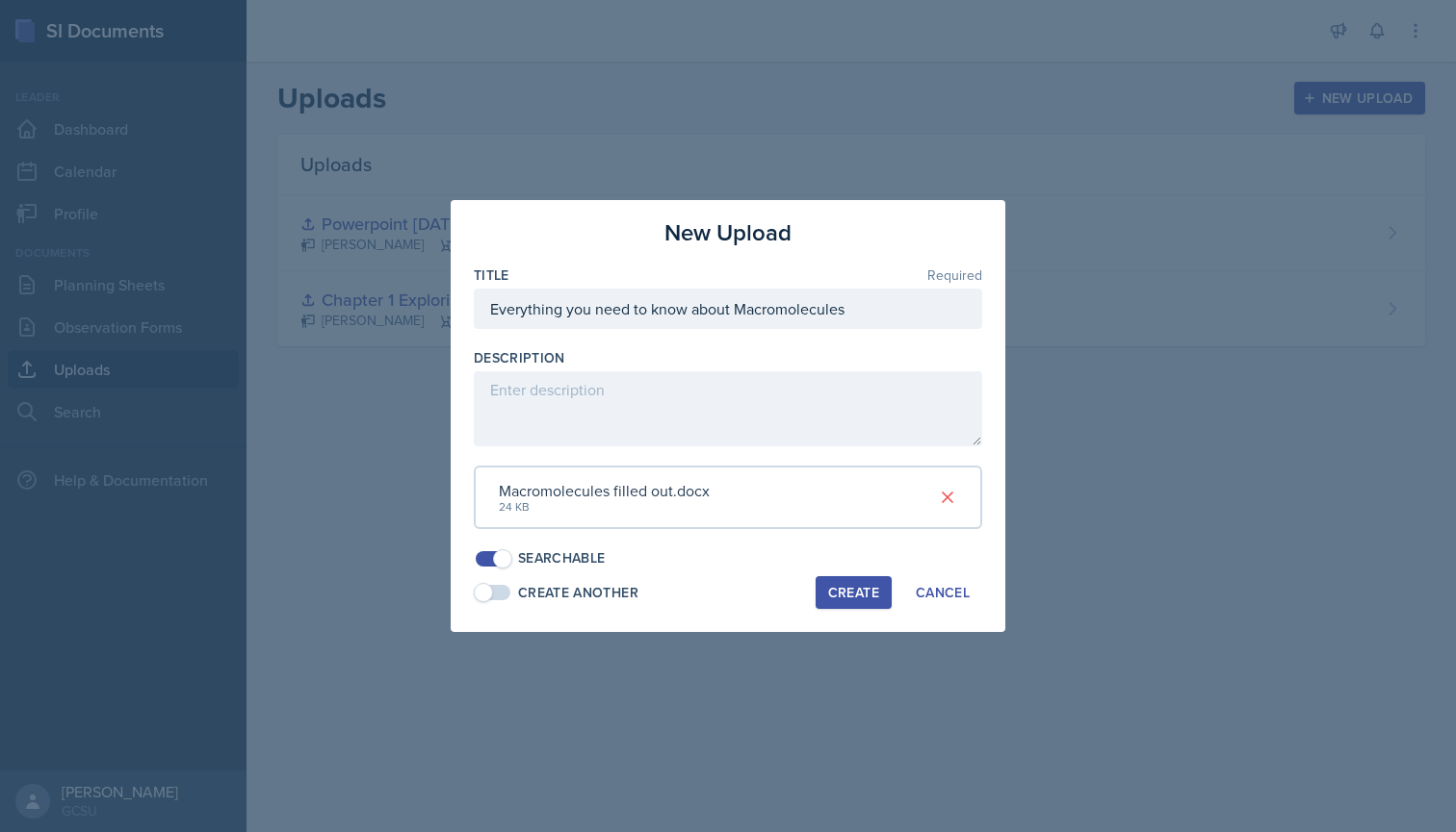
click at [851, 587] on div "Create" at bounding box center [853, 593] width 51 height 15
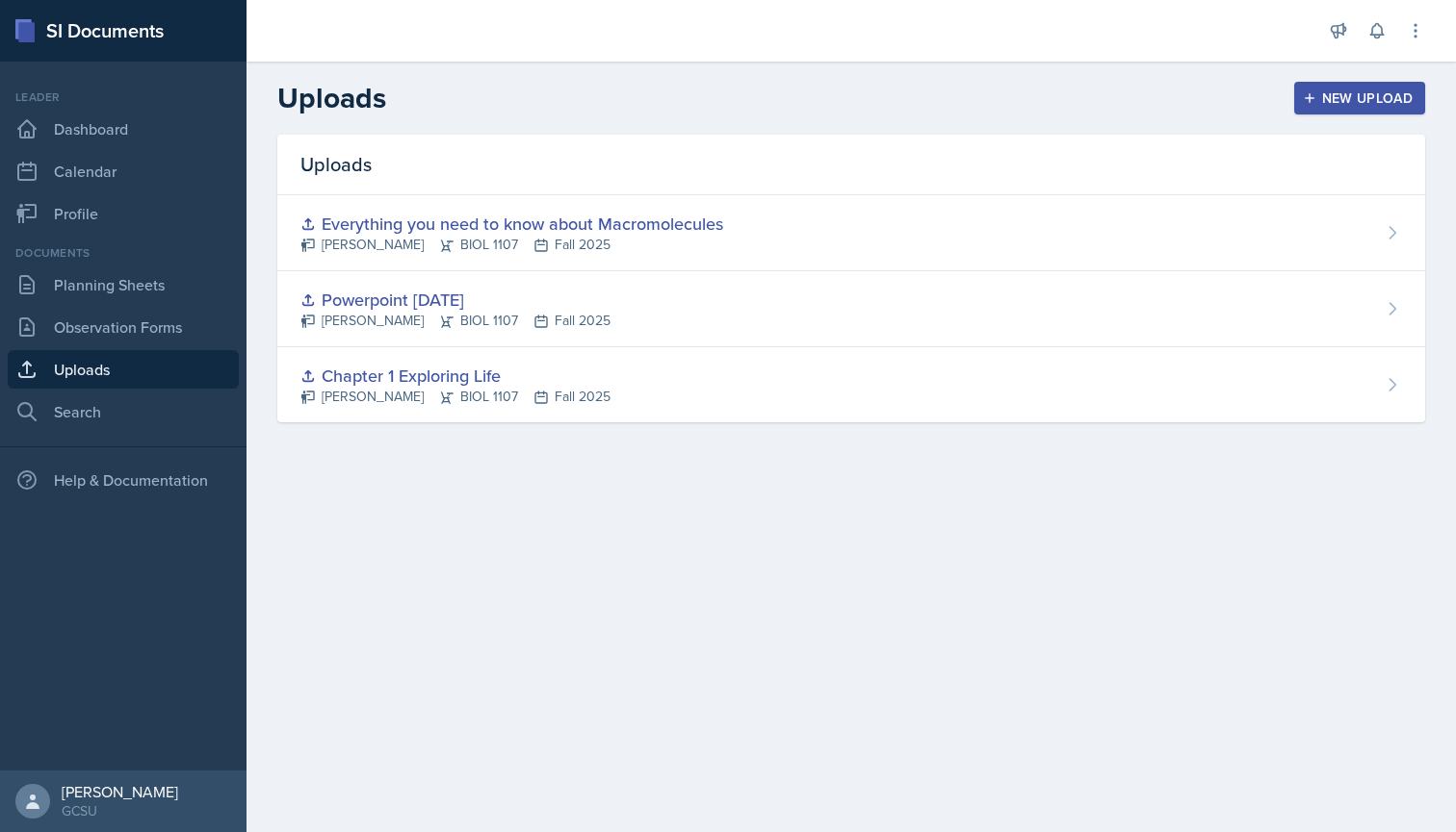
click at [1323, 99] on div "New Upload" at bounding box center [1359, 98] width 107 height 15
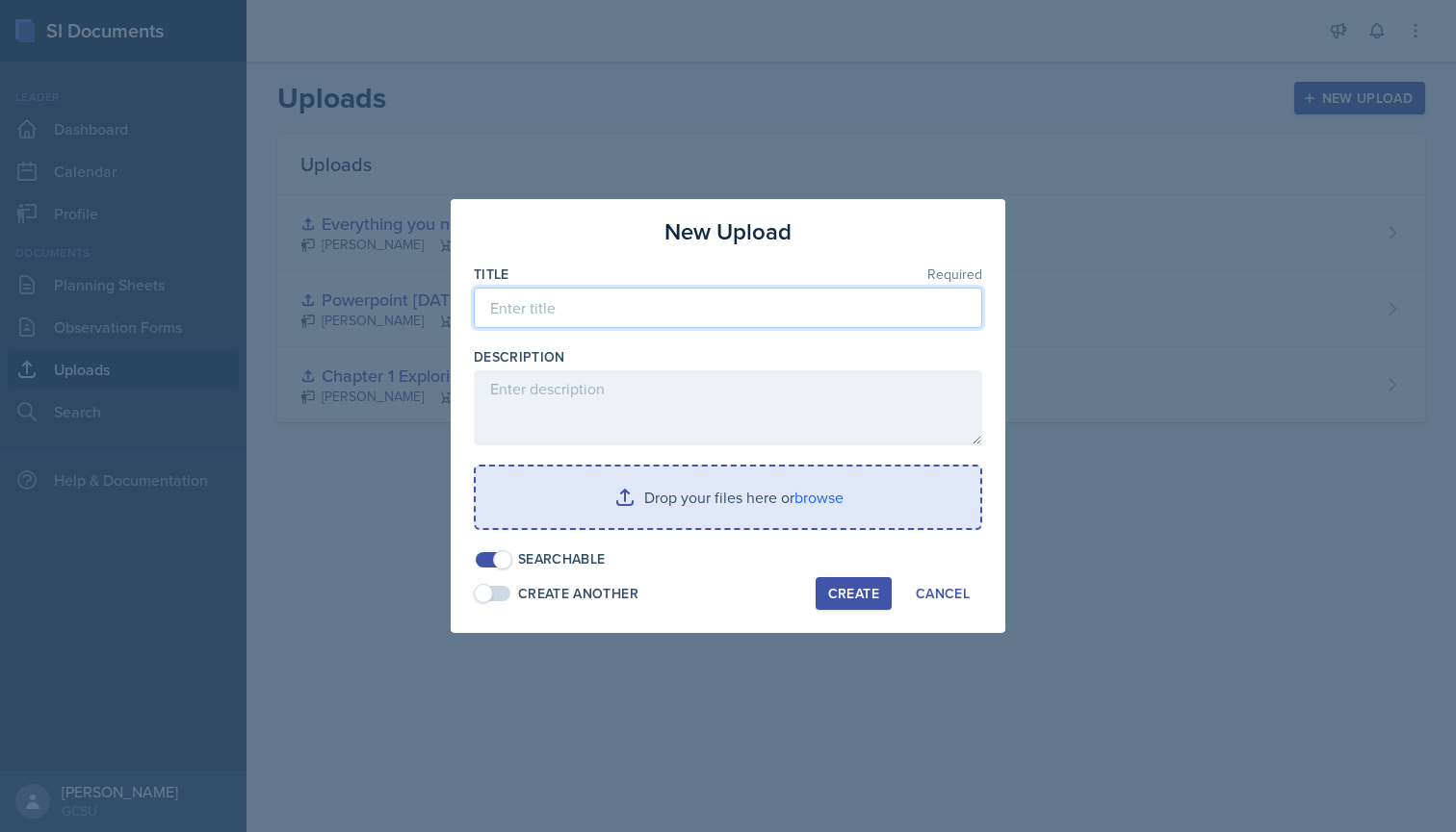
click at [758, 307] on input at bounding box center [728, 308] width 508 height 41
type input "NA Empty Chart"
click at [804, 501] on input "file" at bounding box center [728, 498] width 504 height 62
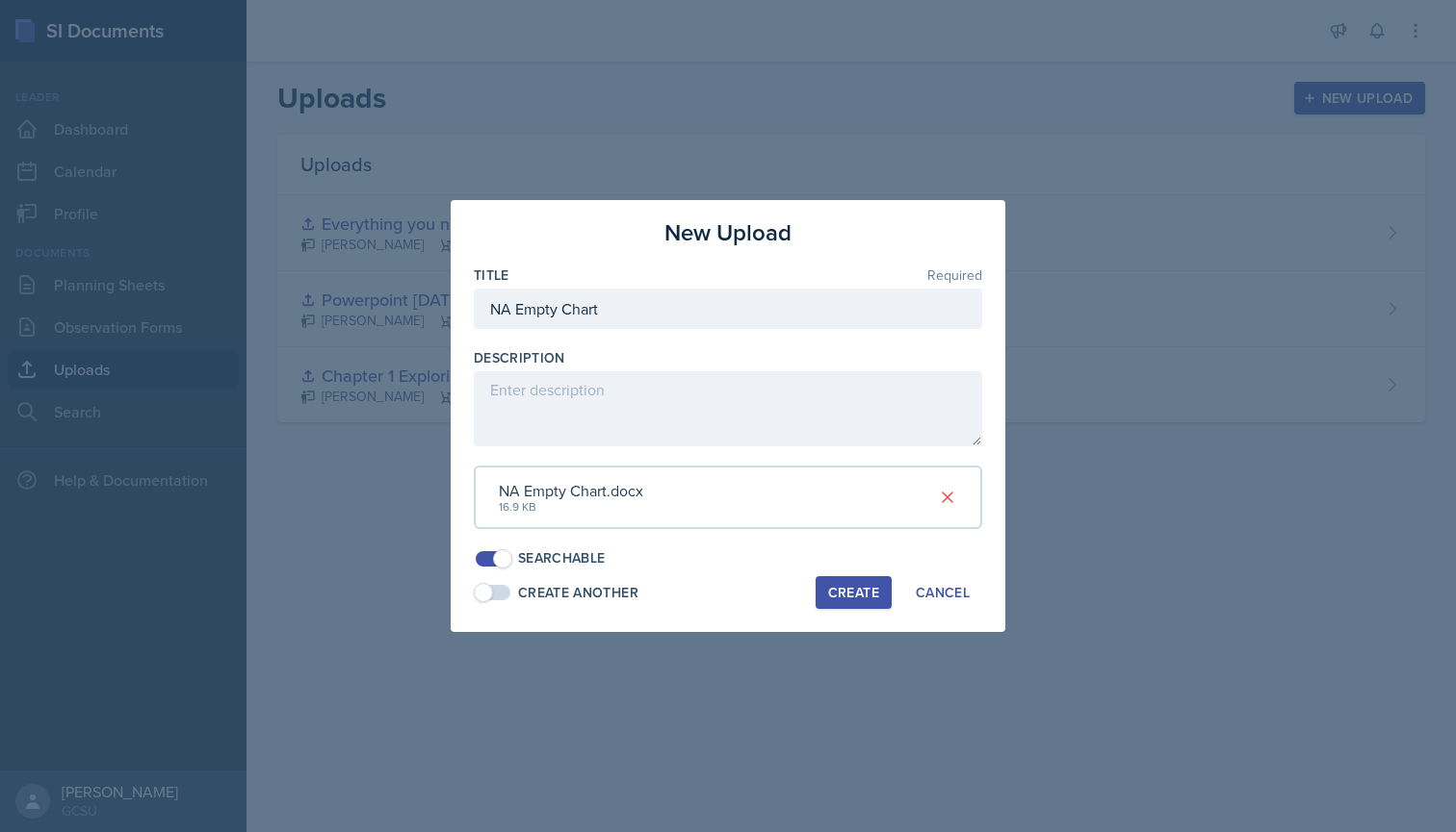
click at [856, 585] on div "Create" at bounding box center [853, 593] width 51 height 15
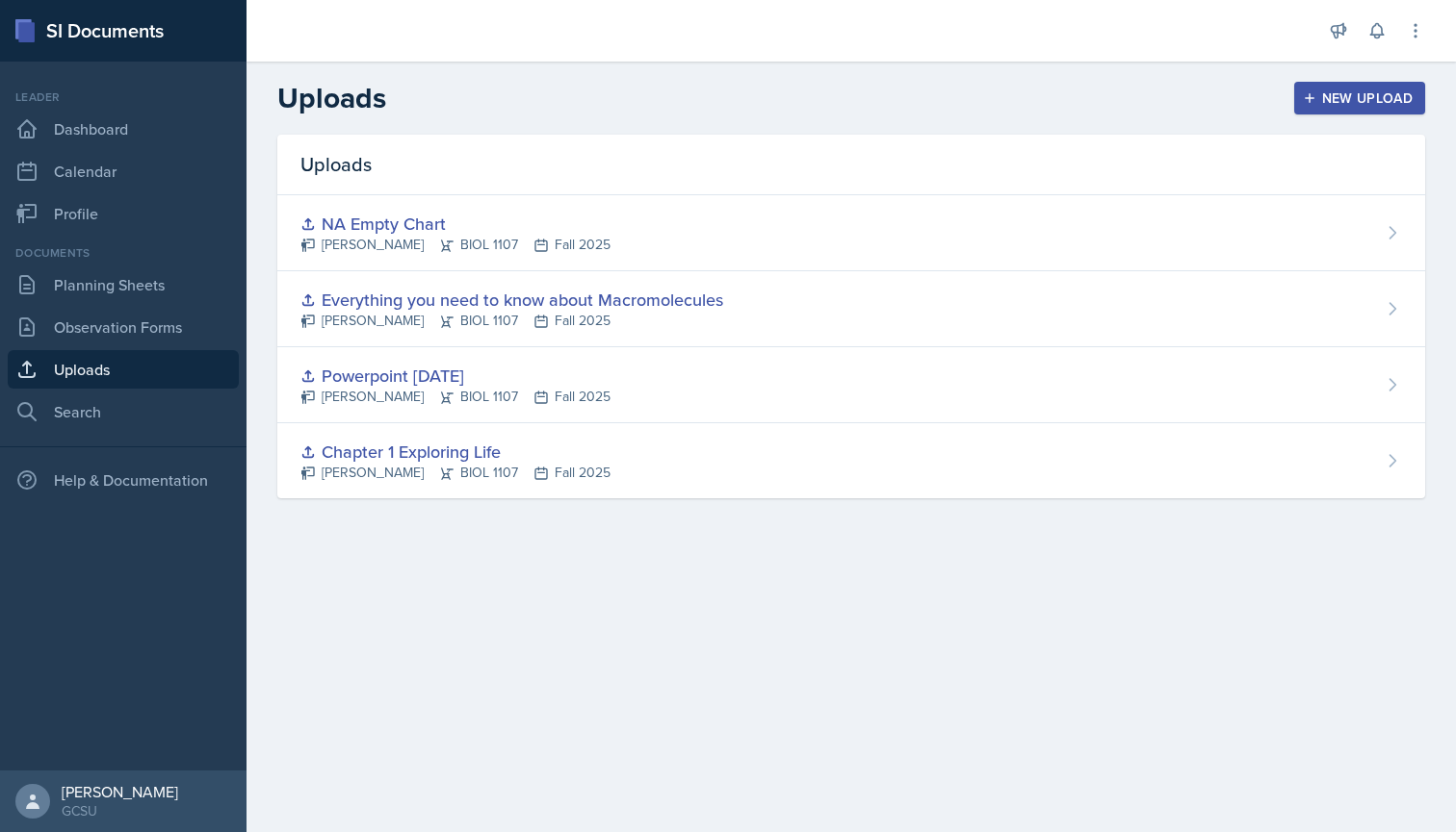
click at [1310, 89] on button "New Upload" at bounding box center [1359, 98] width 132 height 33
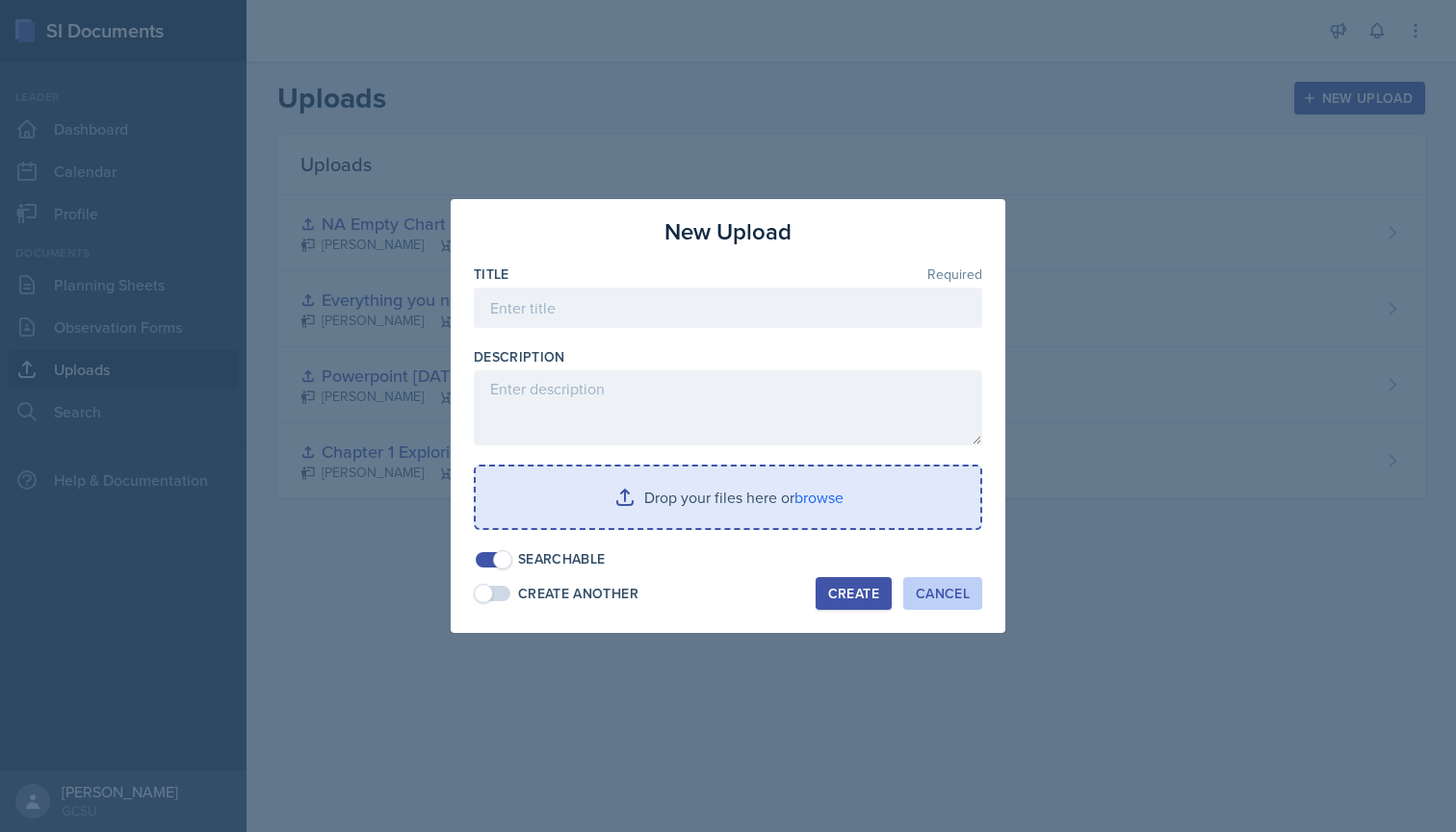
click at [933, 591] on div "Cancel" at bounding box center [942, 594] width 54 height 15
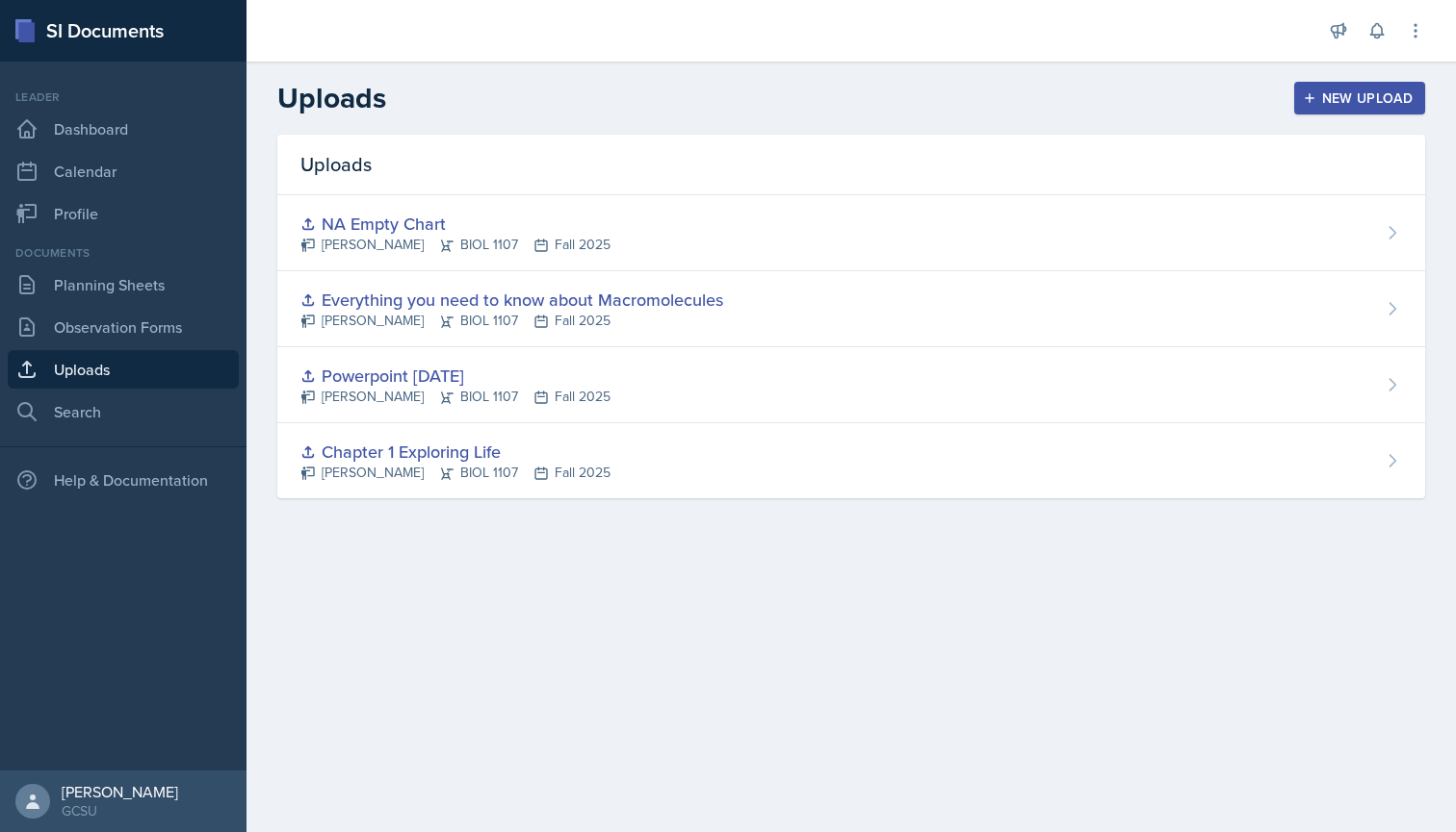
click at [1382, 78] on header "Uploads New Upload" at bounding box center [851, 98] width 1209 height 73
click at [1380, 95] on div "New Upload" at bounding box center [1359, 98] width 107 height 15
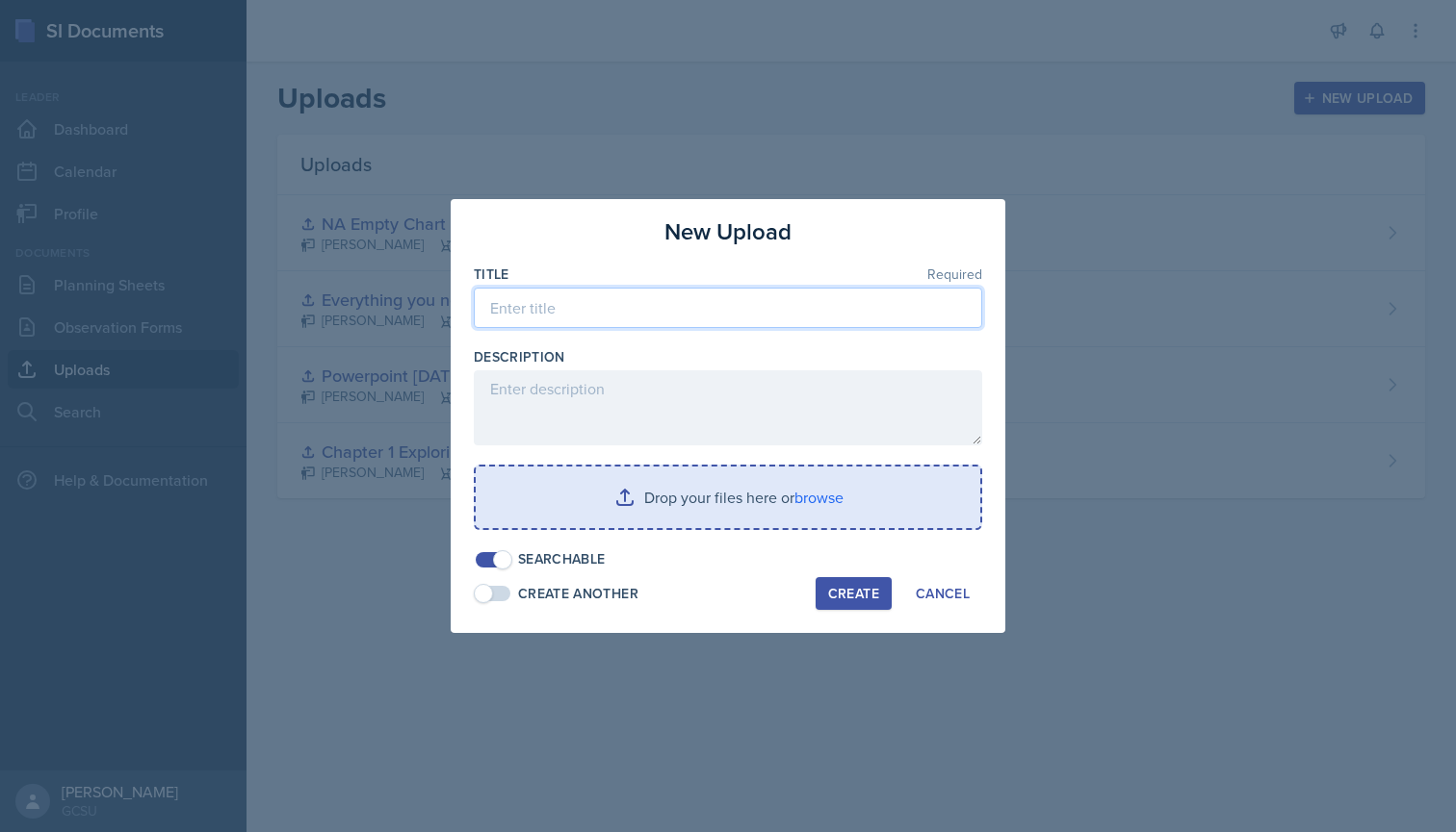
click at [667, 312] on input at bounding box center [728, 308] width 508 height 41
type input "Lipid Empty Chart"
click at [809, 498] on input "file" at bounding box center [728, 498] width 504 height 62
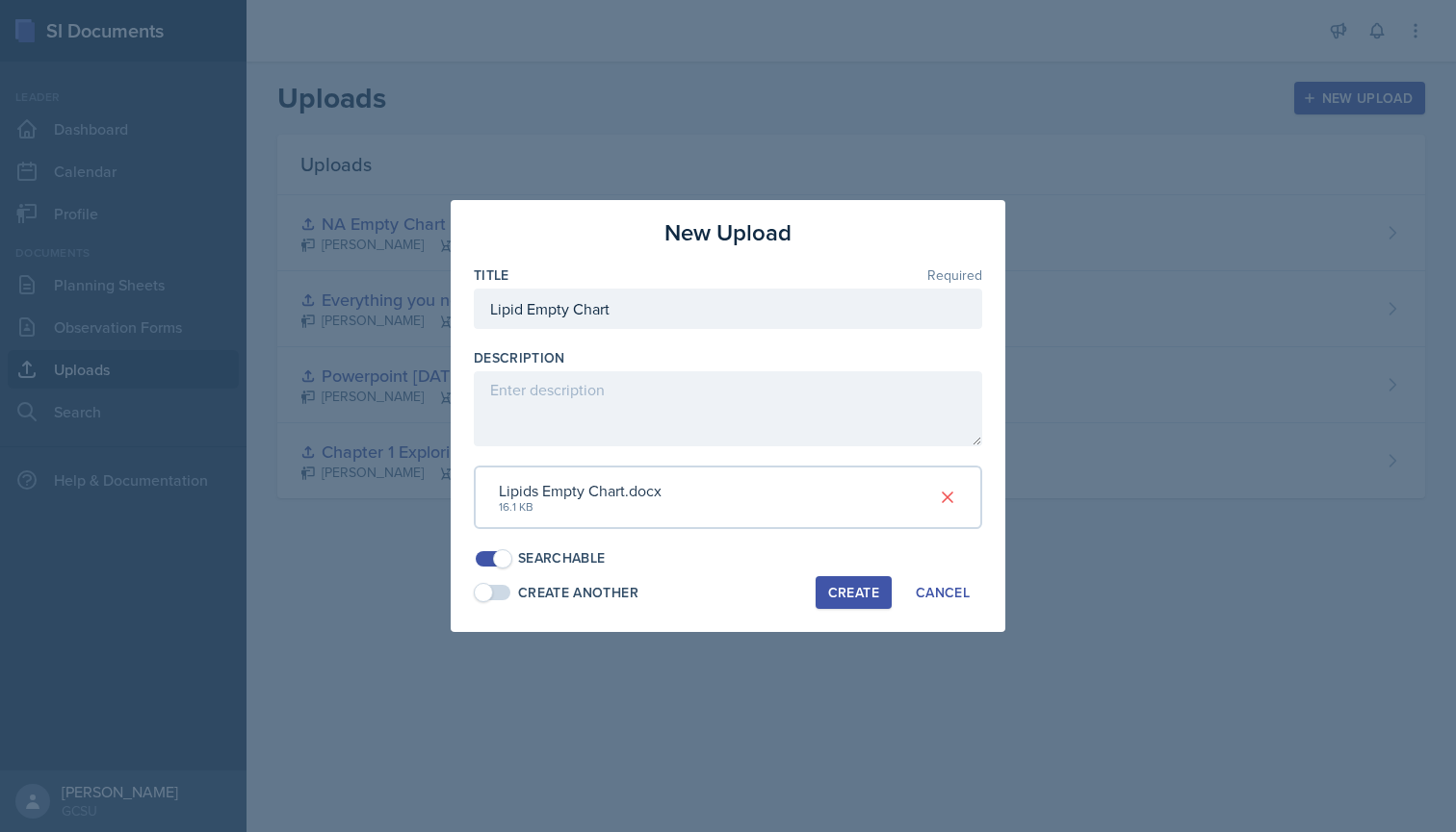
click at [848, 587] on div "Create" at bounding box center [853, 593] width 51 height 15
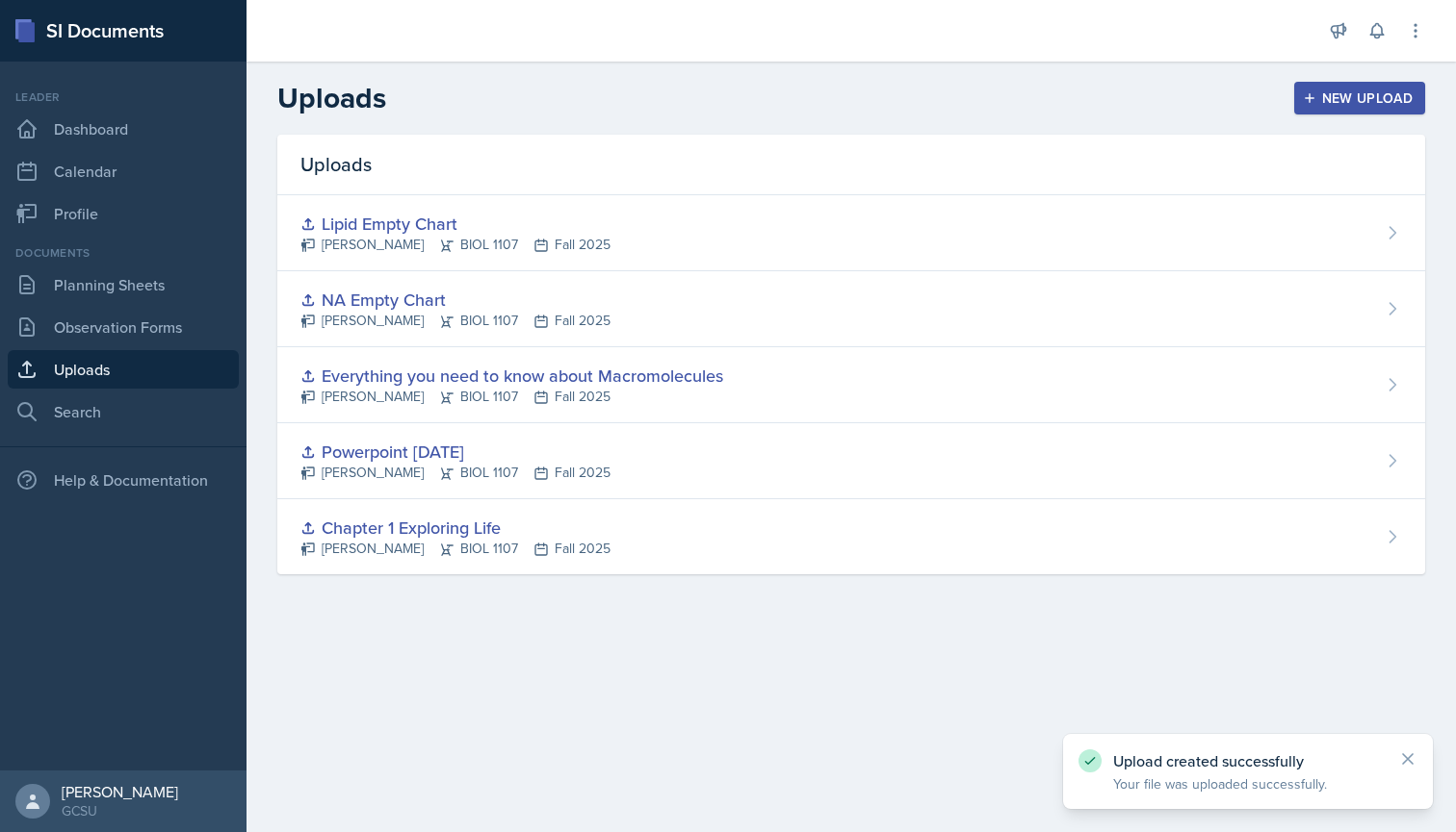
click at [1324, 94] on div "New Upload" at bounding box center [1359, 98] width 107 height 15
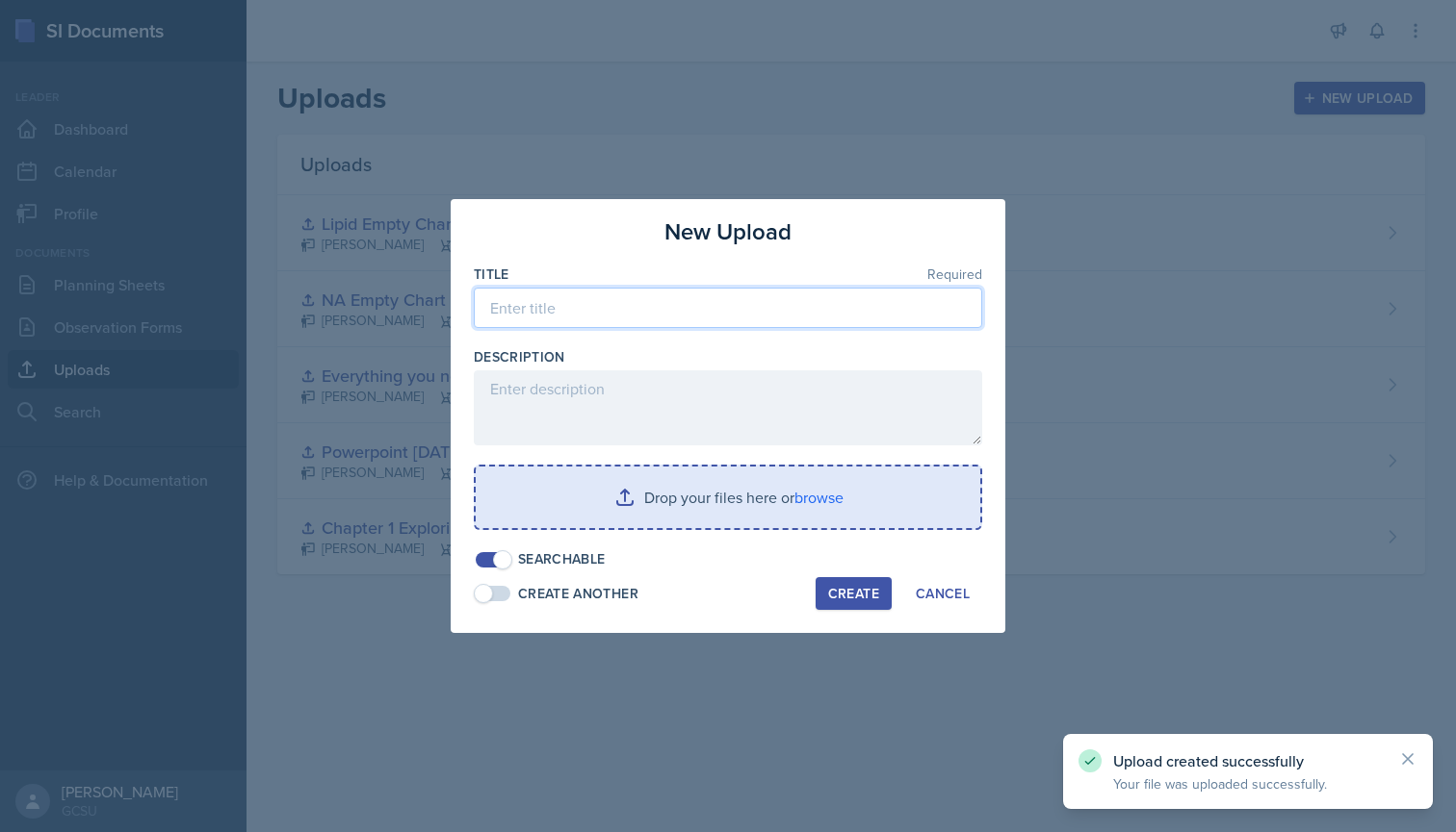
click at [598, 294] on input at bounding box center [728, 308] width 508 height 41
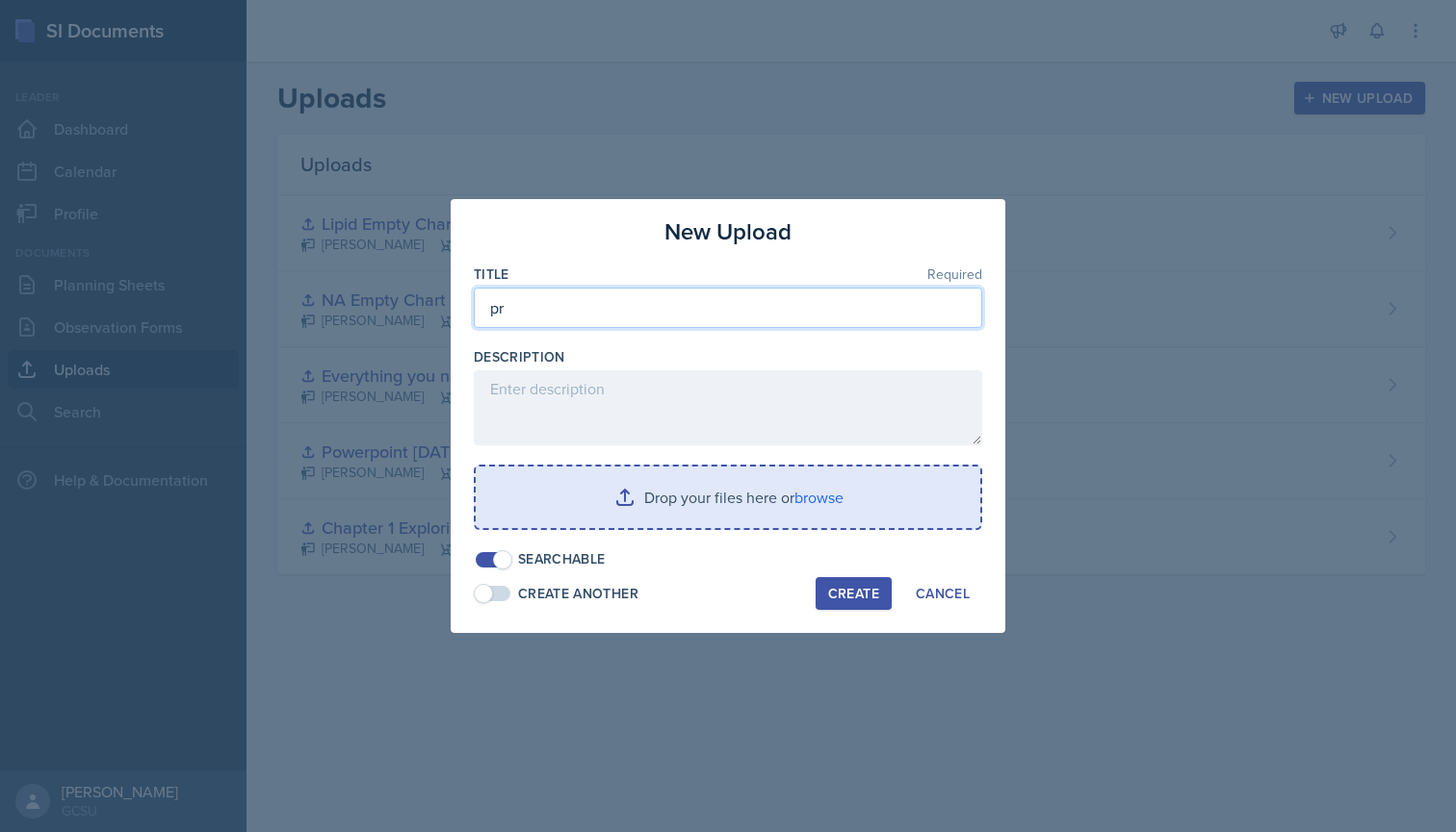
type input "p"
type input "Protein Empty Chart"
click at [826, 491] on input "file" at bounding box center [728, 498] width 504 height 62
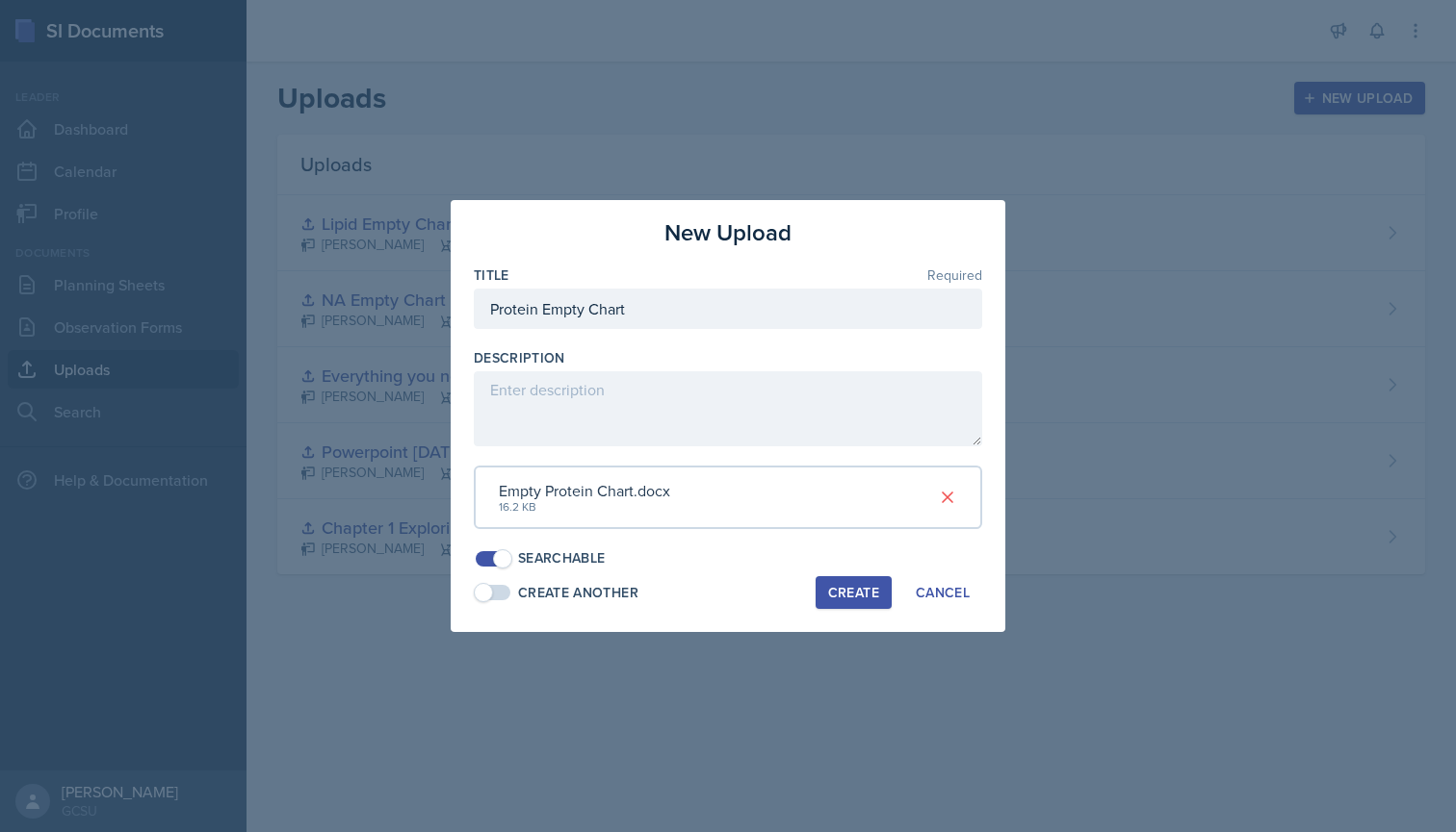
click at [853, 585] on div "Create" at bounding box center [853, 593] width 51 height 15
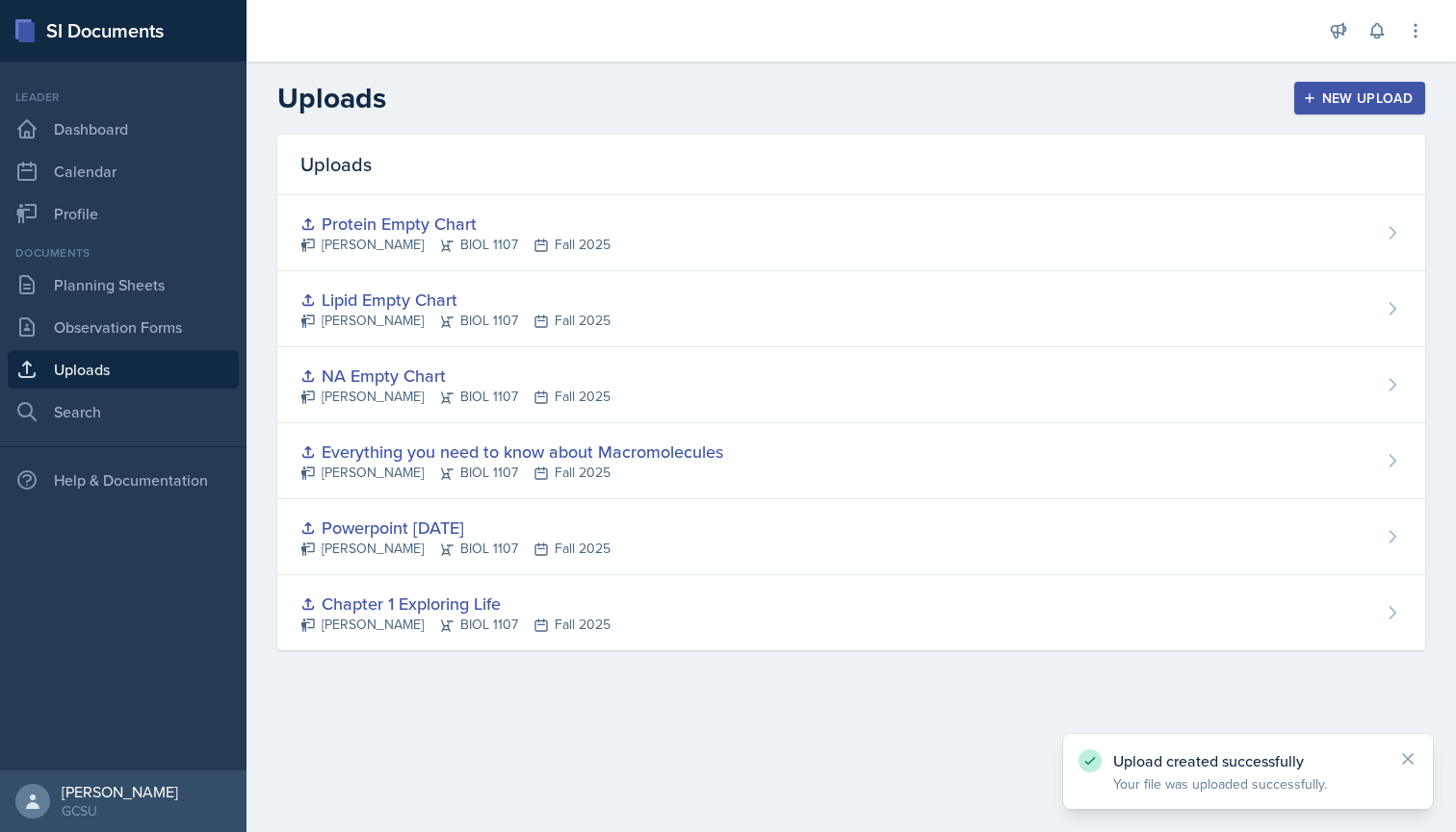
click at [1346, 96] on div "New Upload" at bounding box center [1359, 98] width 107 height 15
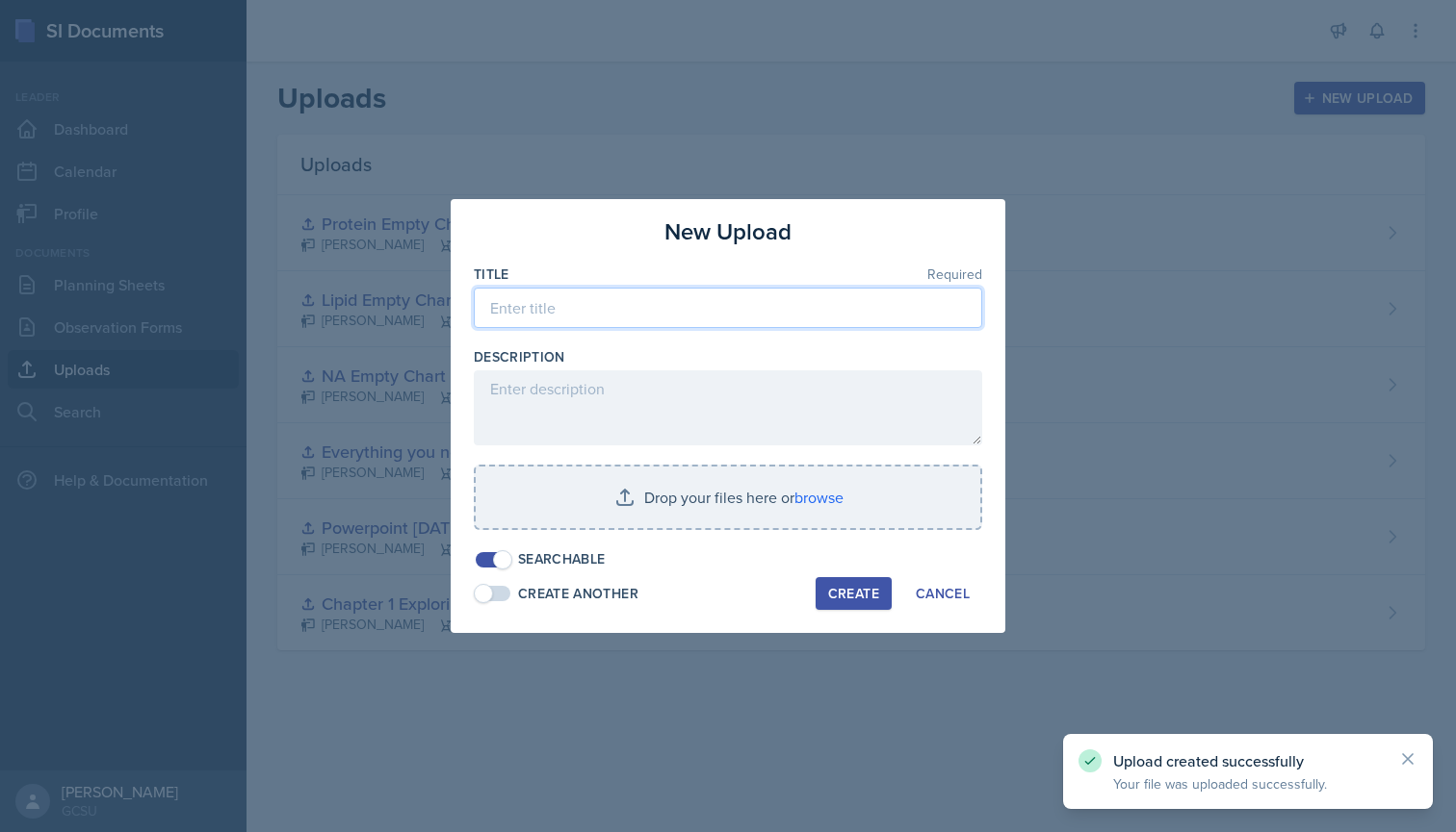
click at [641, 313] on input at bounding box center [728, 308] width 508 height 41
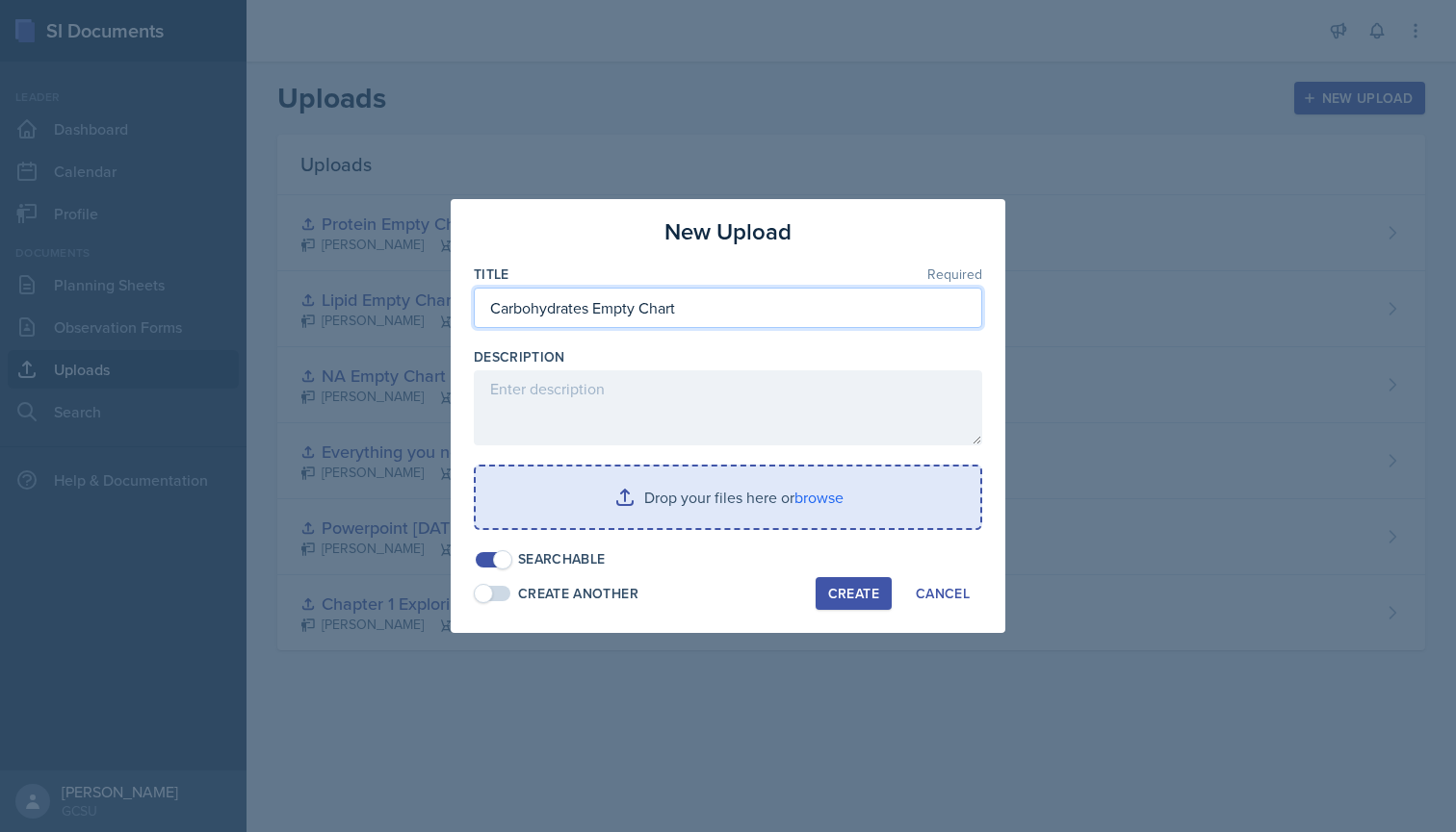
type input "Carbohydrates Empty Chart"
click at [801, 503] on input "file" at bounding box center [728, 498] width 504 height 62
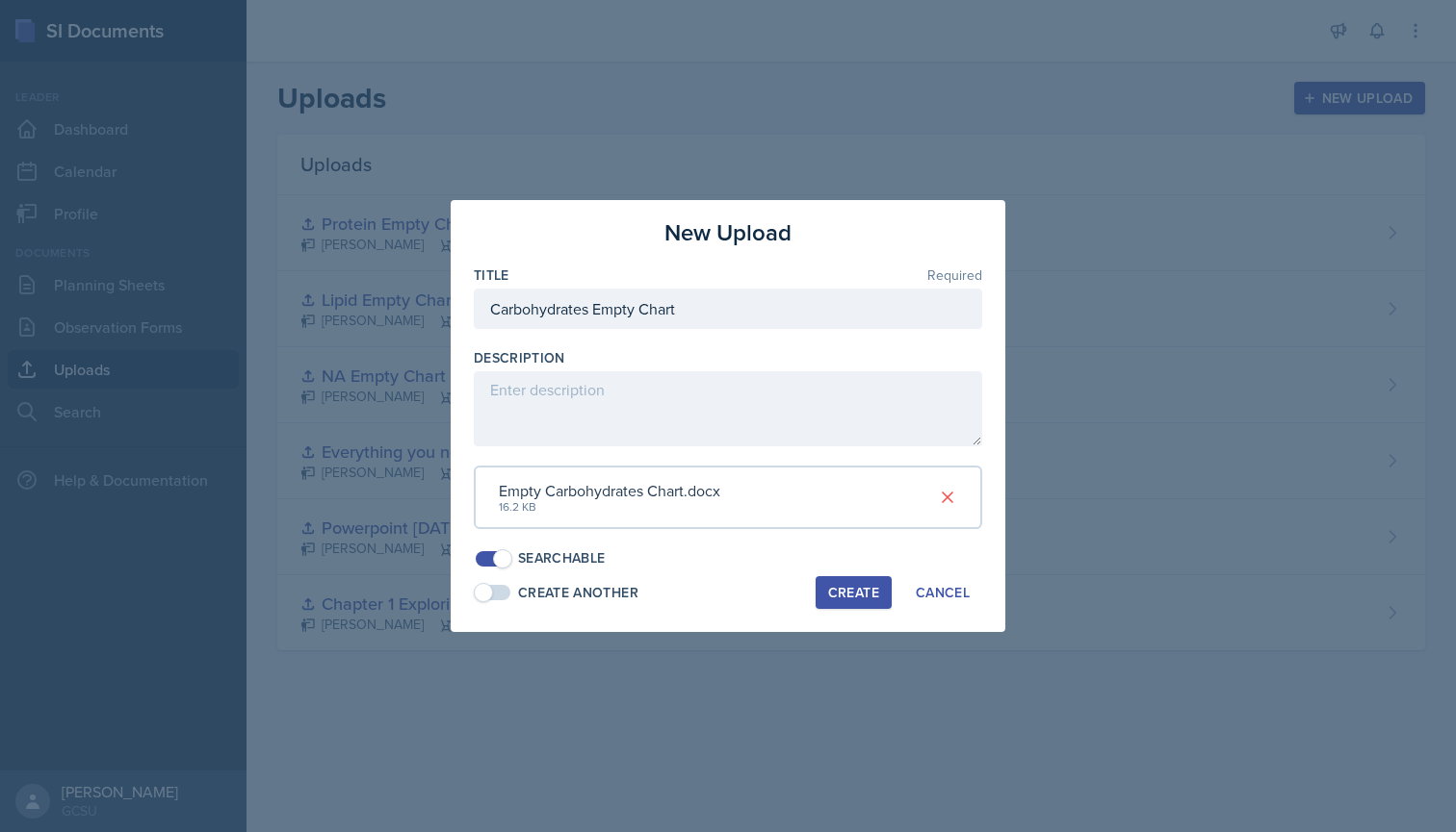
click at [848, 585] on div "Create" at bounding box center [853, 593] width 51 height 15
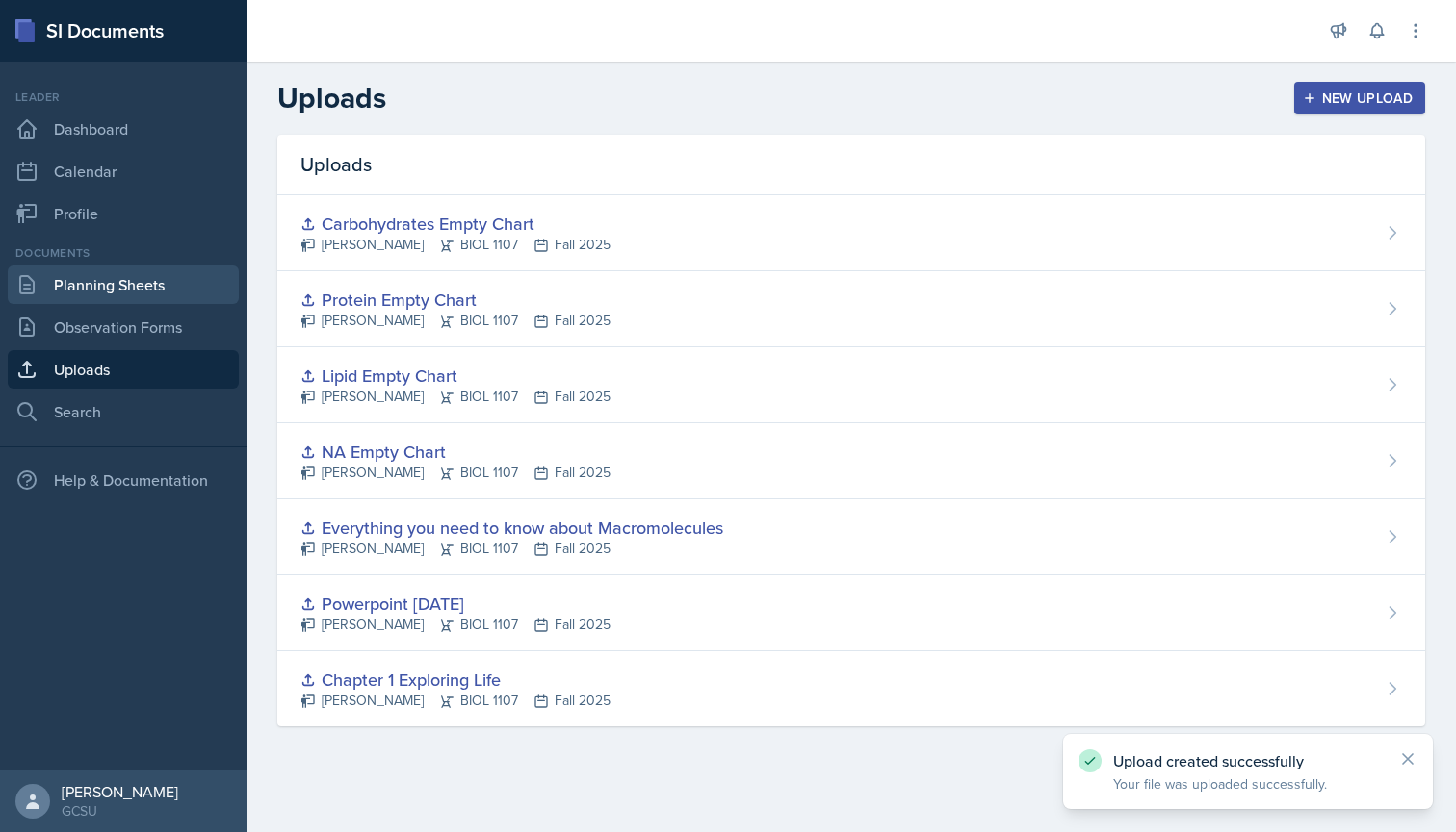
click at [117, 291] on link "Planning Sheets" at bounding box center [123, 285] width 231 height 39
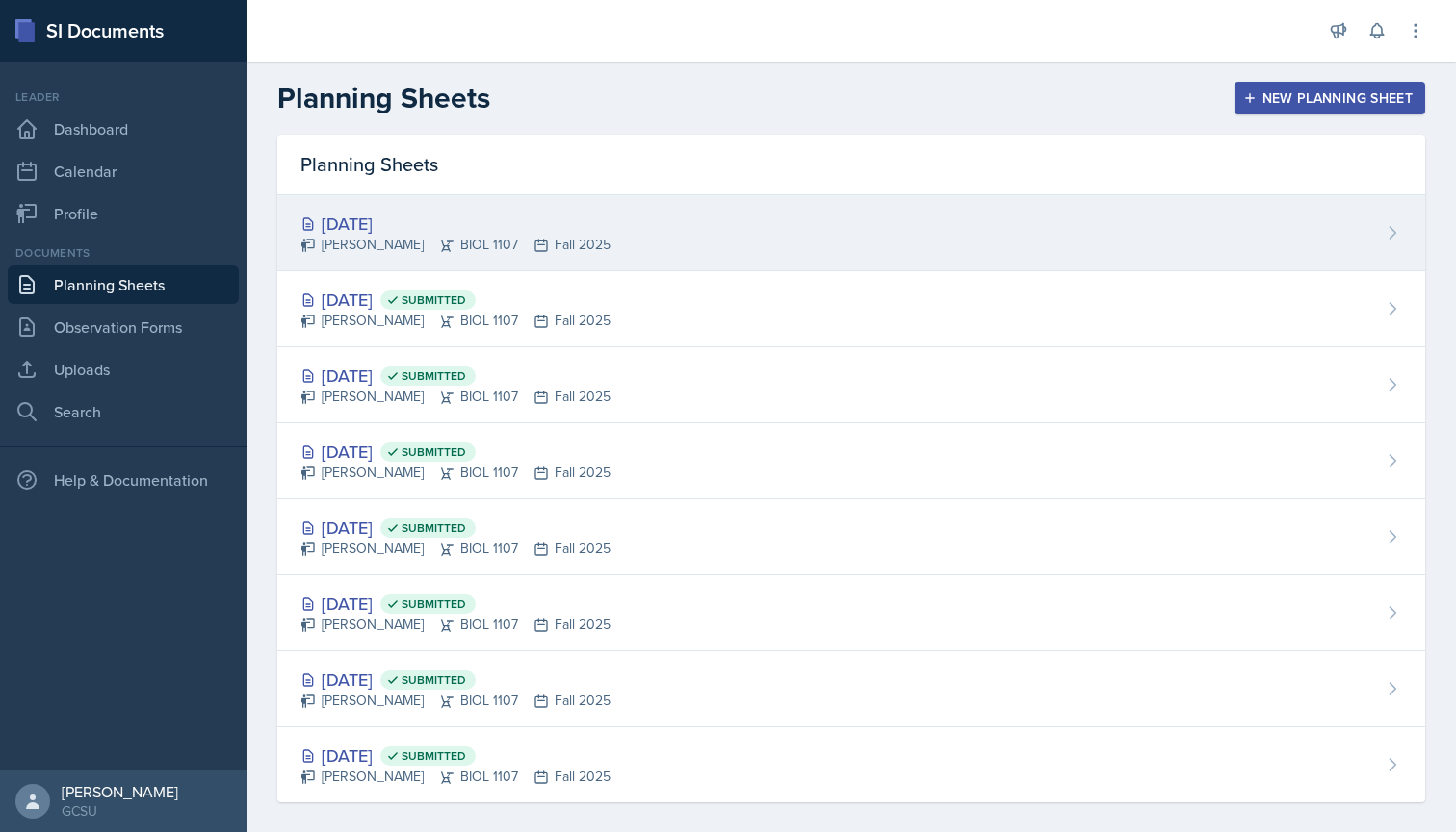
click at [584, 228] on div "[DATE]" at bounding box center [455, 223] width 310 height 26
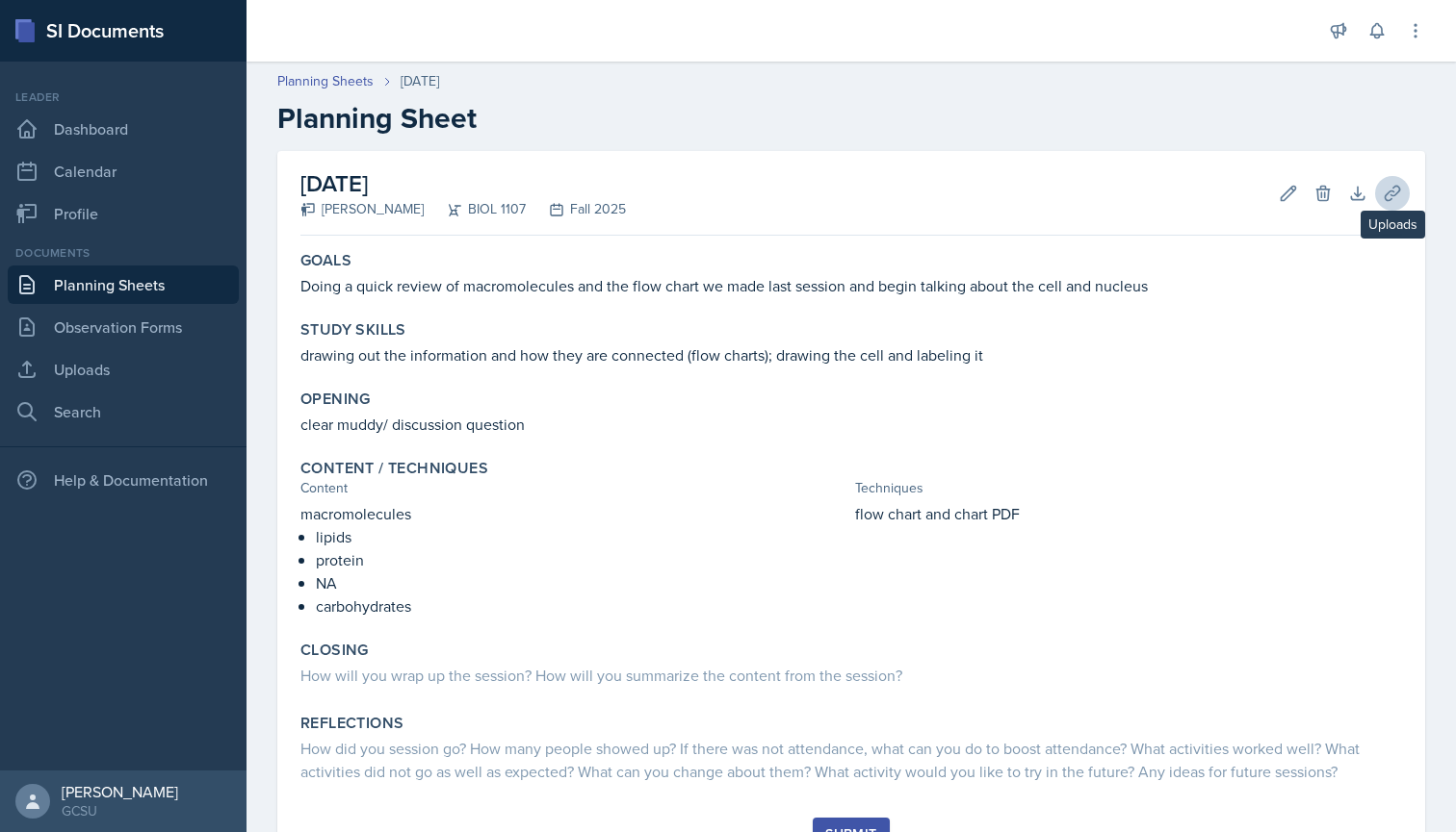
click at [1388, 195] on icon at bounding box center [1392, 193] width 19 height 19
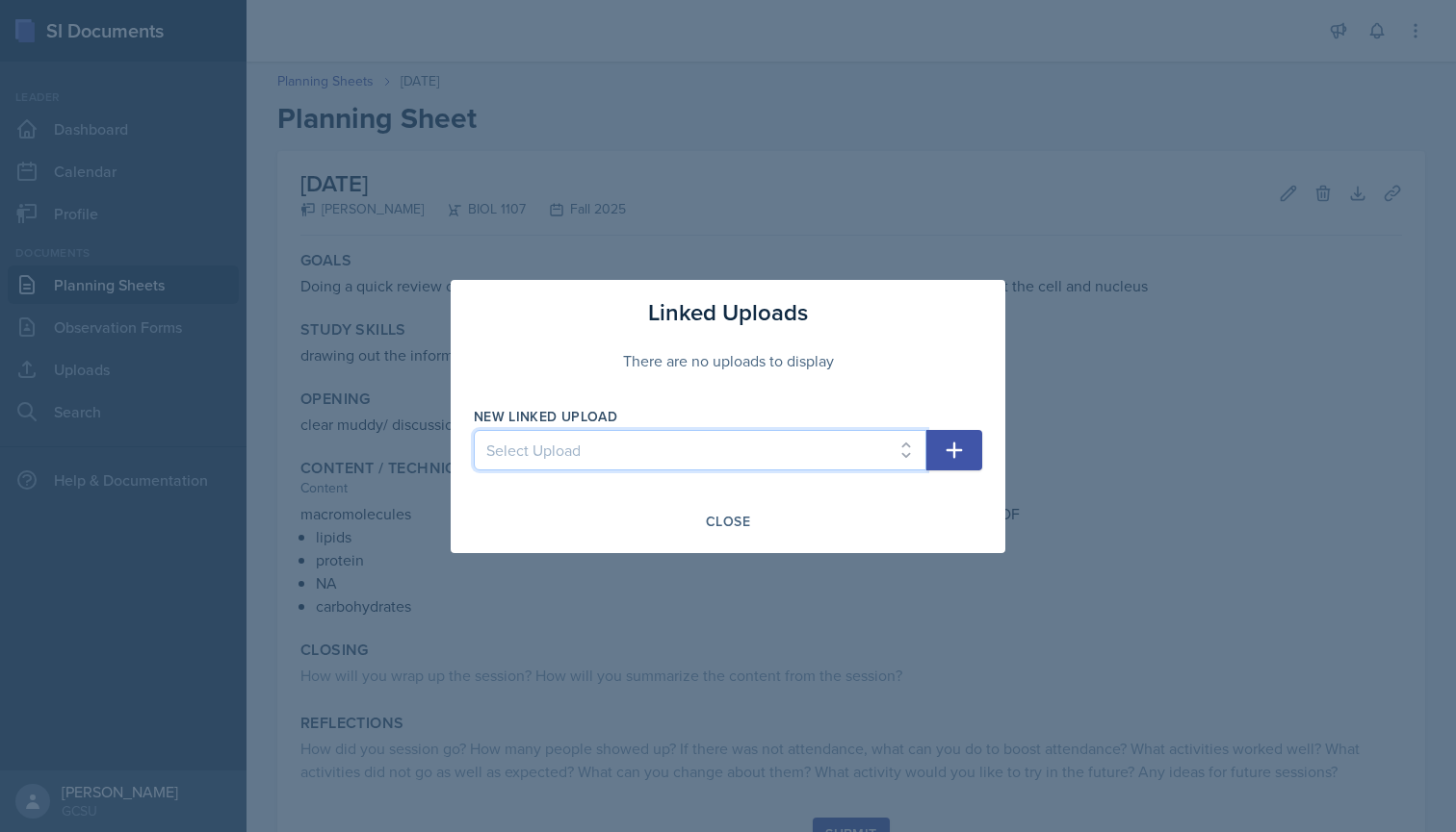
select select "cfd6ea5a-e7e0-4366-8647-901f2c399387"
click at [938, 447] on button "button" at bounding box center [954, 451] width 56 height 41
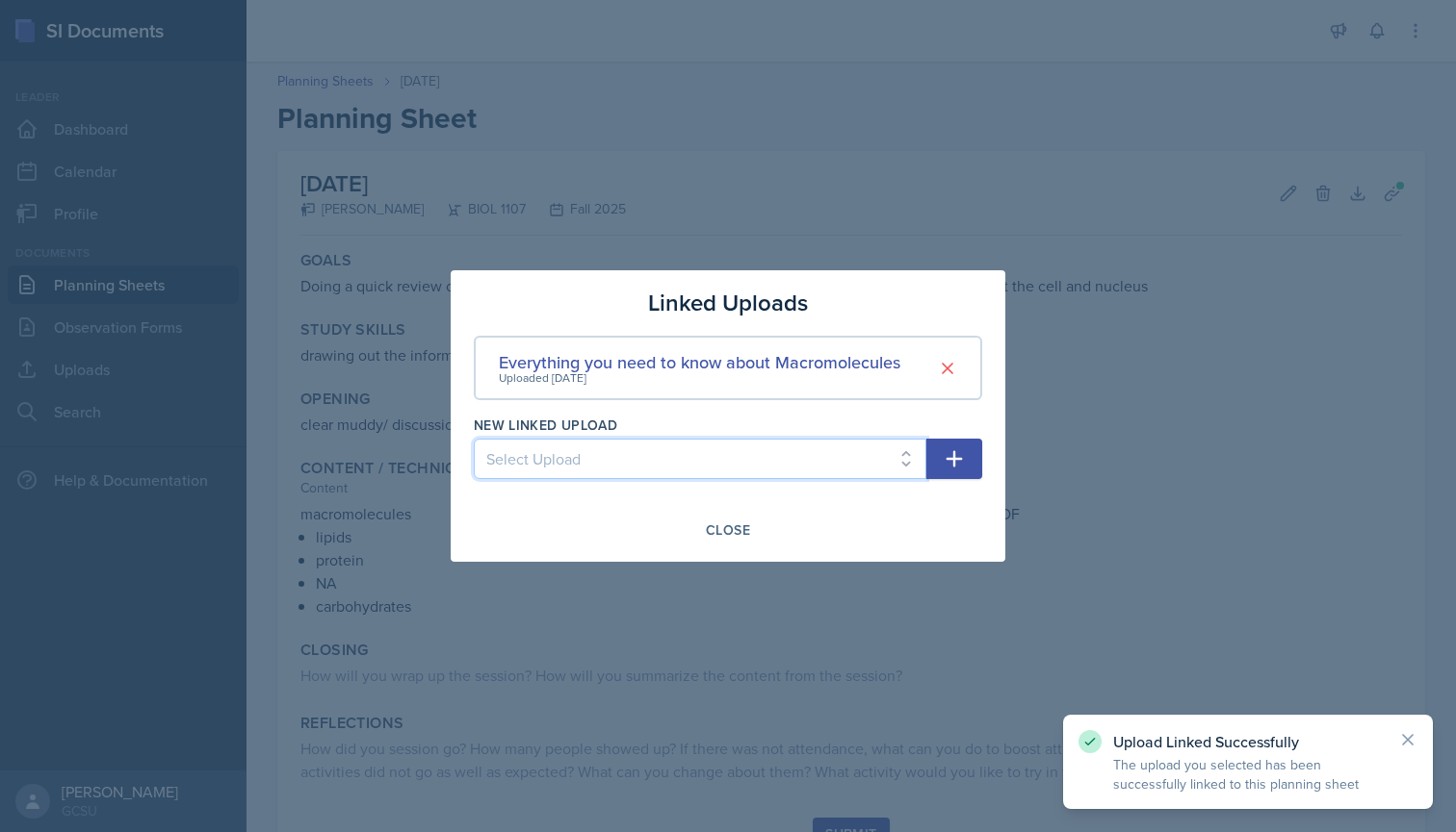
select select "d93eae83-bf23-4a3a-8fcc-fb0941678ad3"
click at [952, 463] on icon "button" at bounding box center [954, 459] width 23 height 23
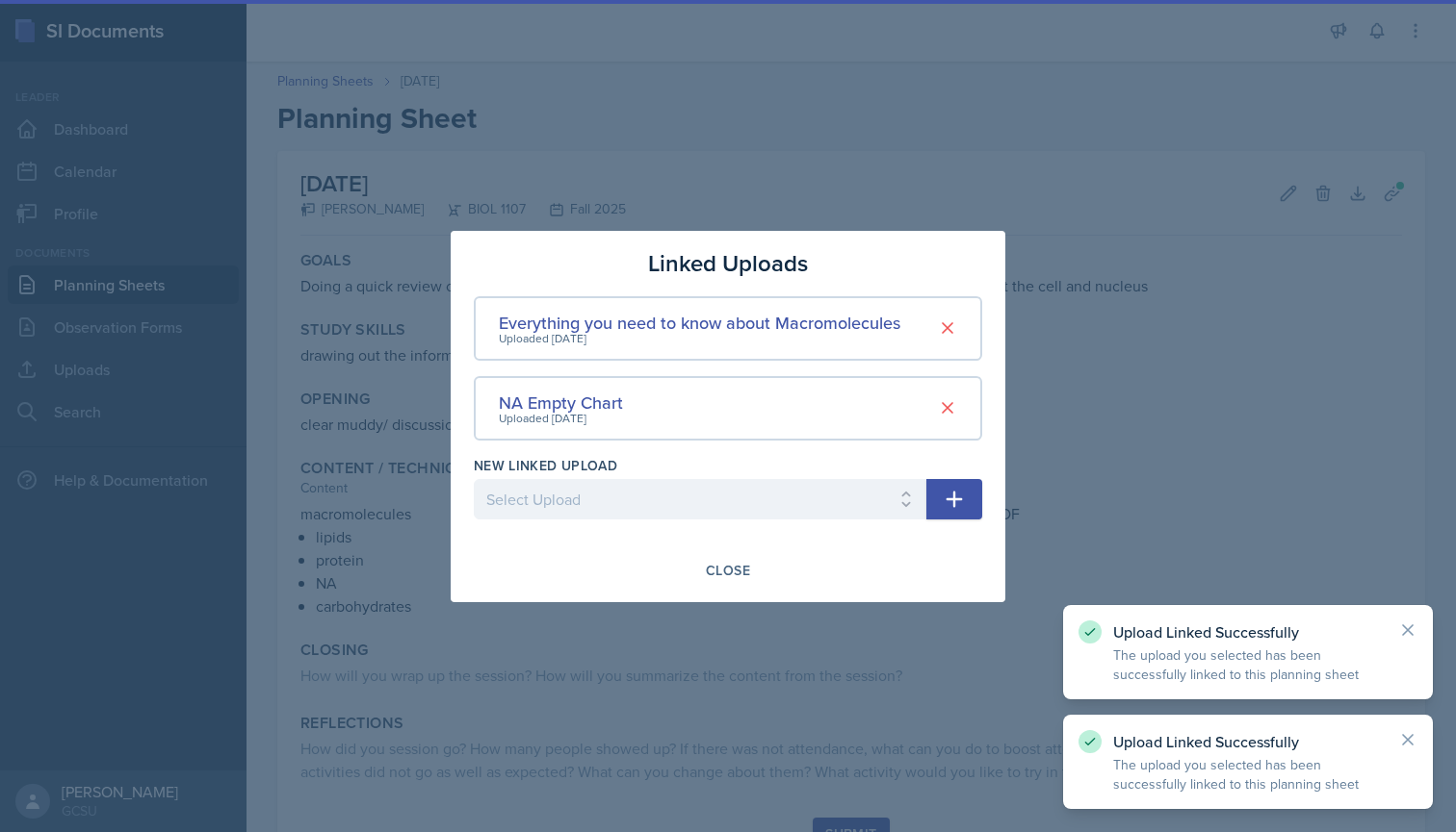
click at [791, 463] on div "New Linked Upload" at bounding box center [700, 466] width 453 height 19
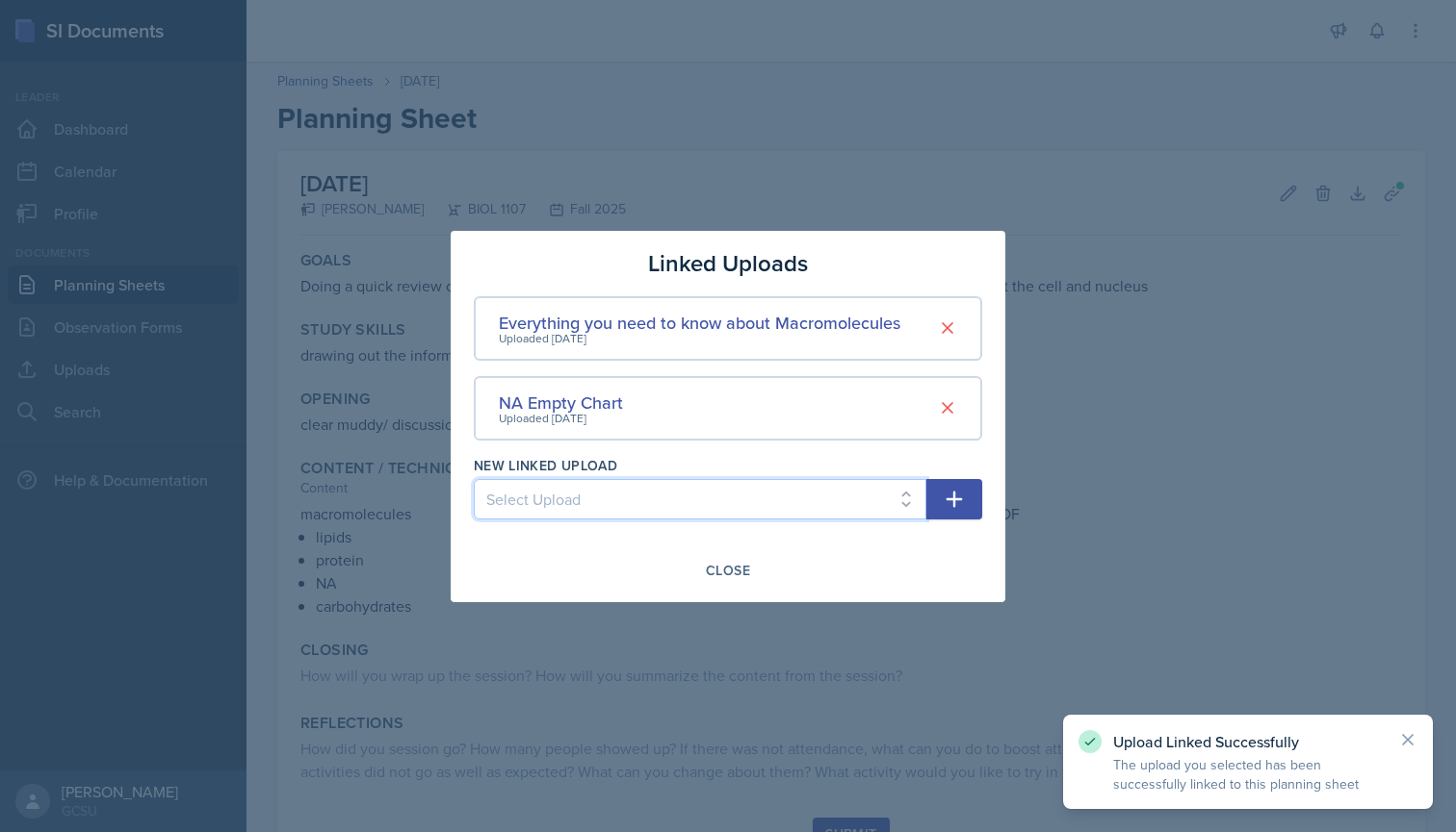
select select "1092d4d6-4457-4395-9ece-5257ed8261de"
click at [946, 492] on icon "button" at bounding box center [954, 500] width 23 height 23
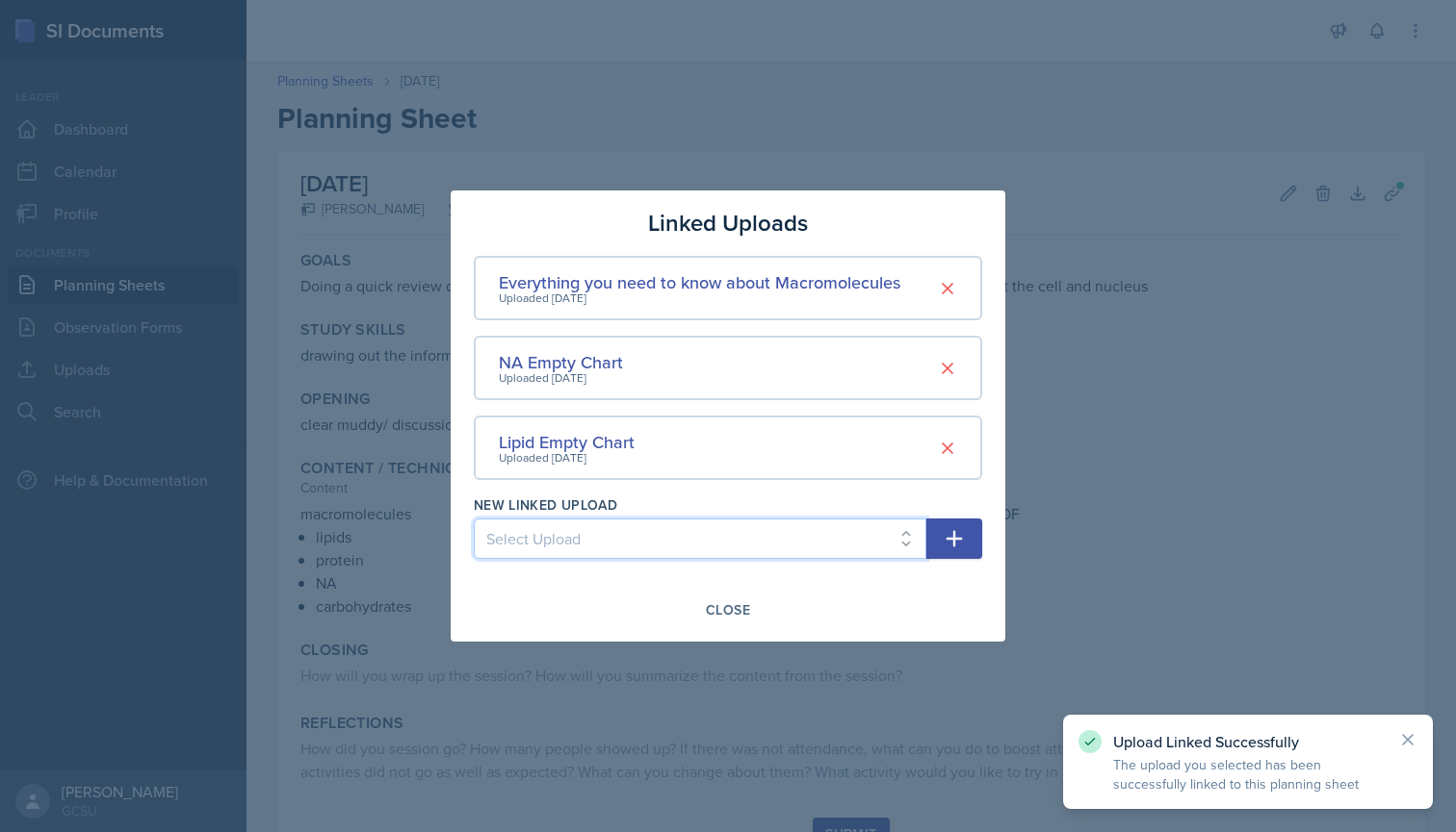
select select "b080bab3-b259-4477-9b61-9a894e674bc7"
click at [940, 545] on button "button" at bounding box center [954, 539] width 56 height 41
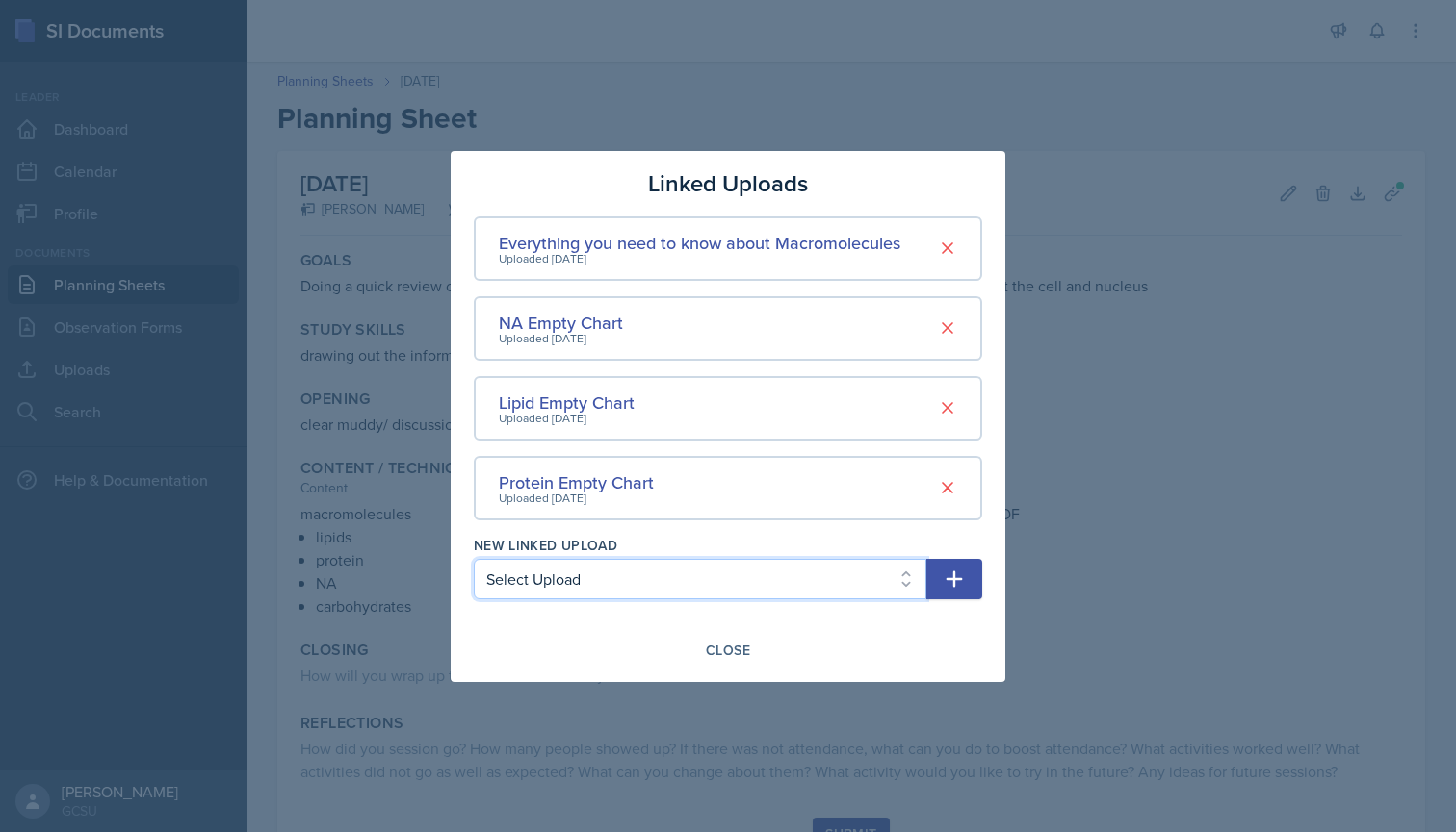
select select "b19567f1-7297-4a82-99b4-419c578e57d7"
click at [944, 572] on icon "button" at bounding box center [954, 579] width 23 height 23
select select
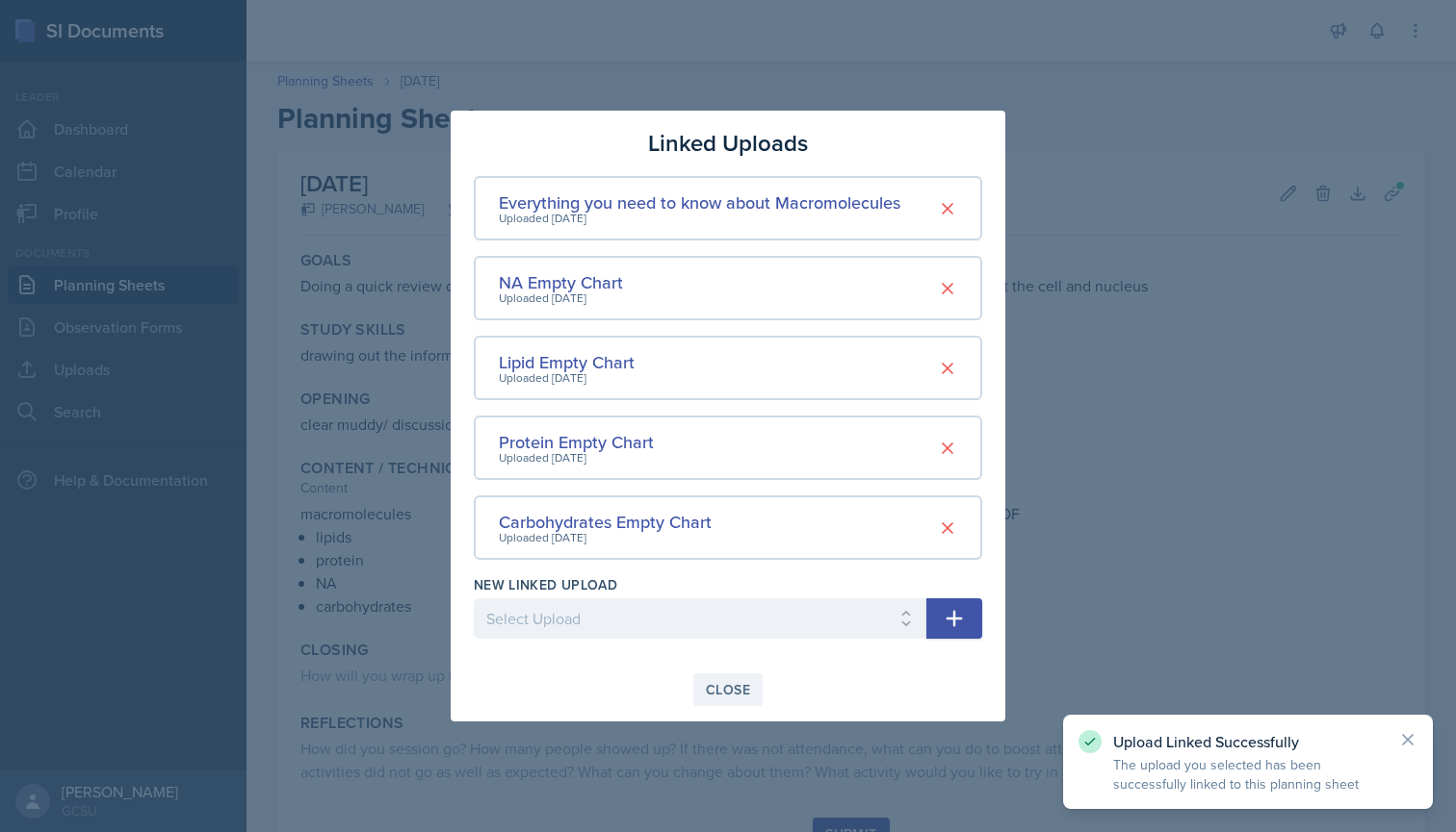
click at [730, 690] on div "Close" at bounding box center [728, 690] width 44 height 15
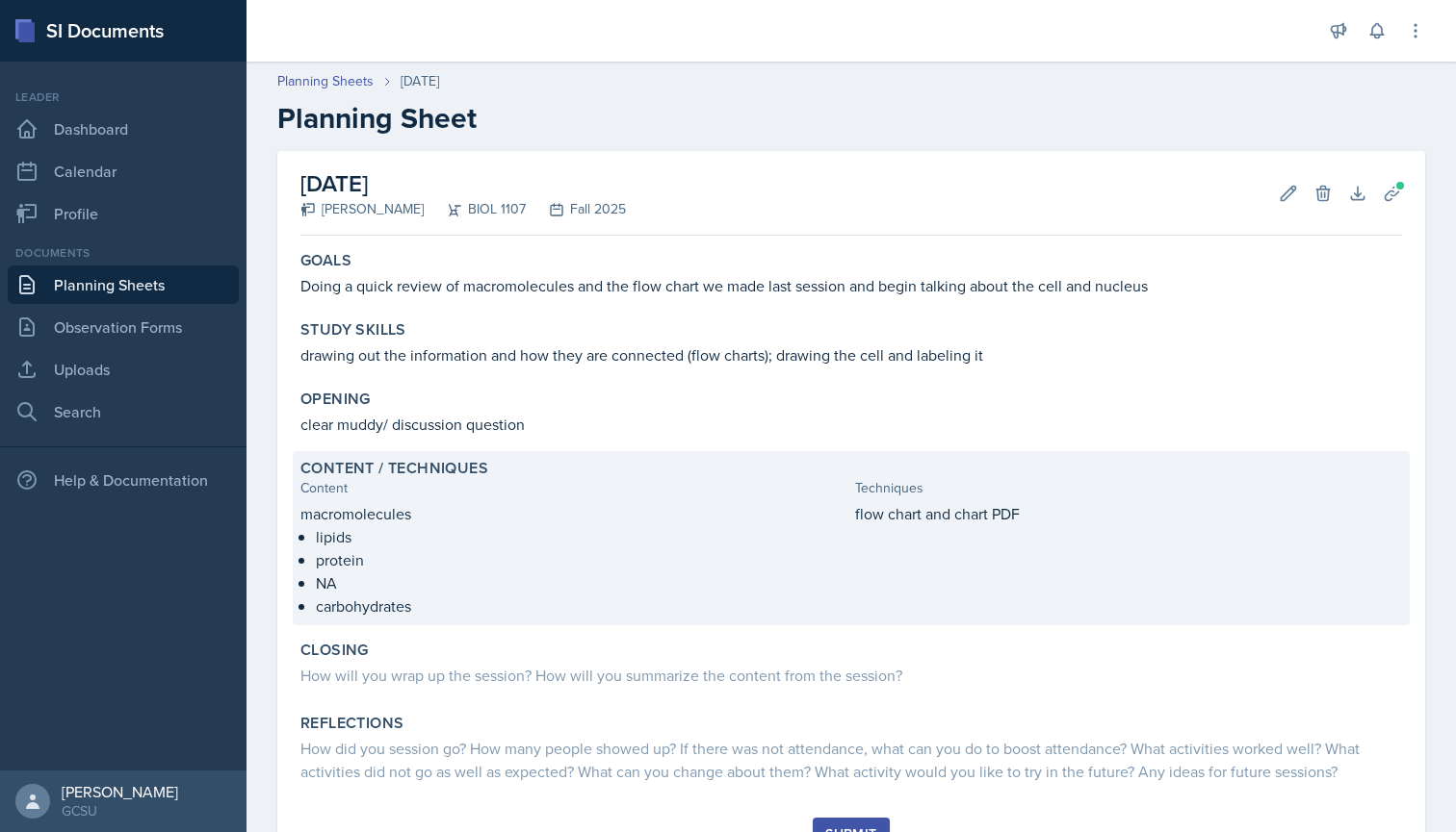
click at [1062, 509] on p "flow chart and chart PDF" at bounding box center [1128, 513] width 546 height 23
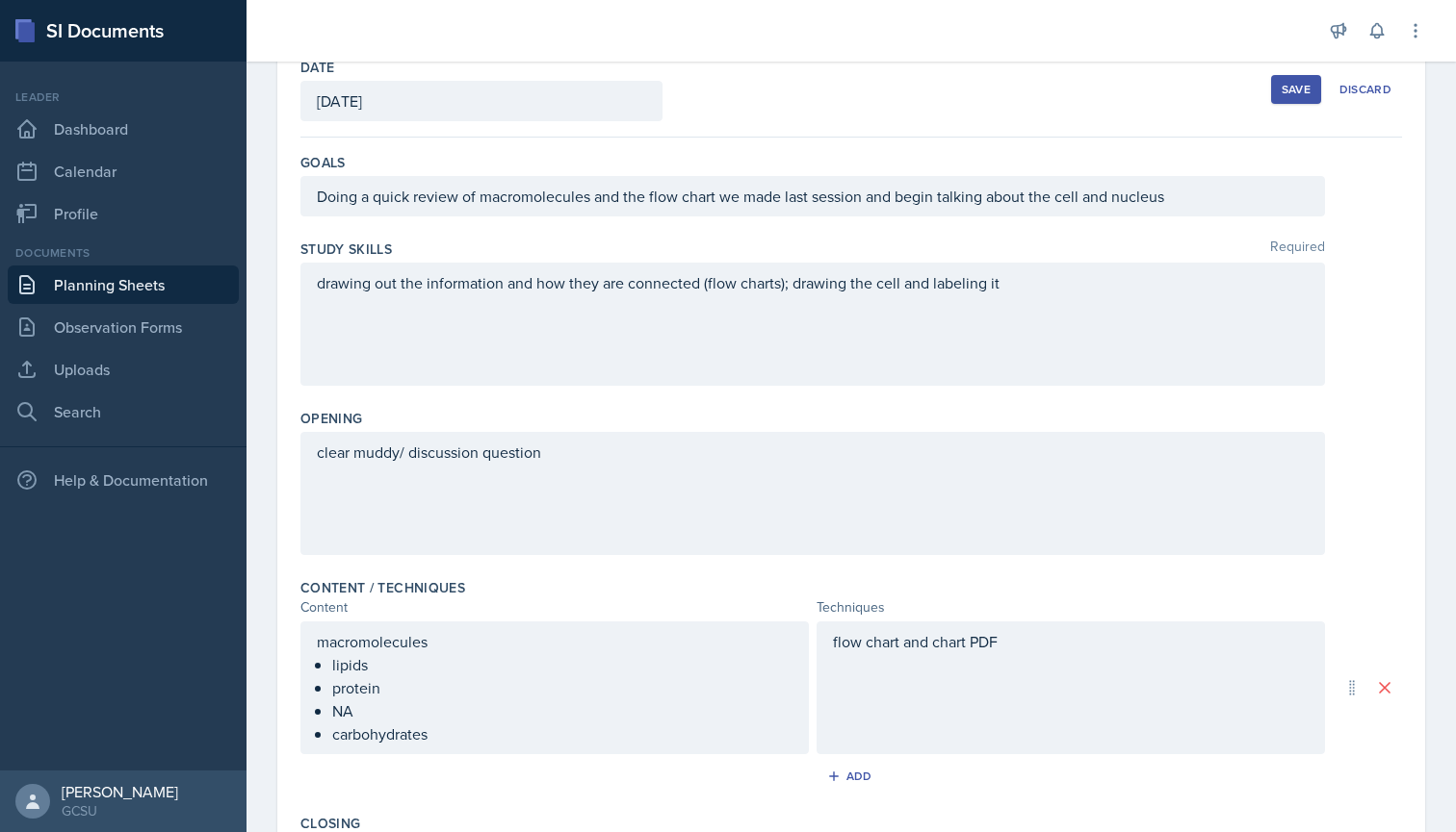
scroll to position [116, 0]
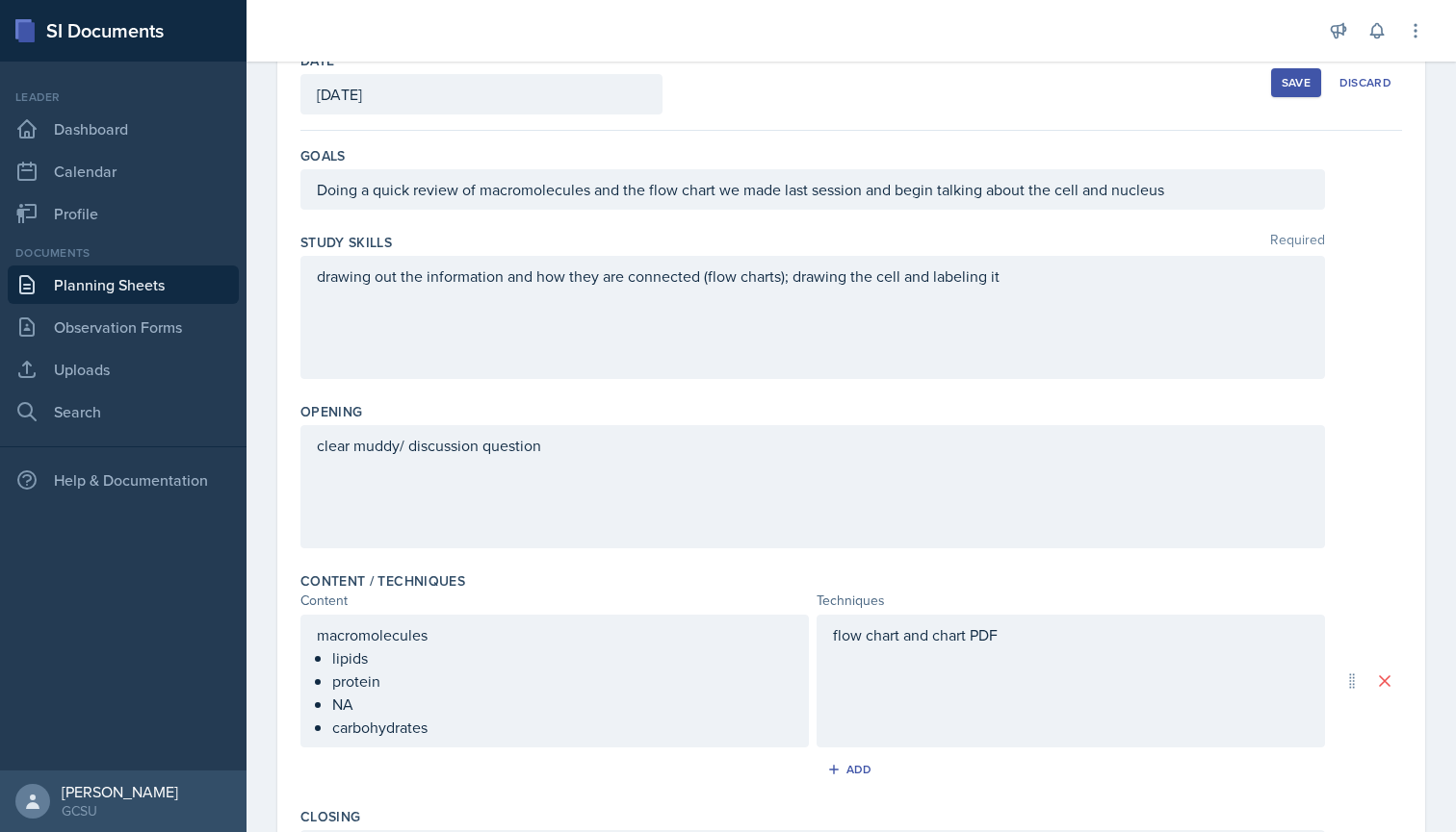
click at [1049, 629] on div "flow chart and chart PDF" at bounding box center [1071, 681] width 508 height 133
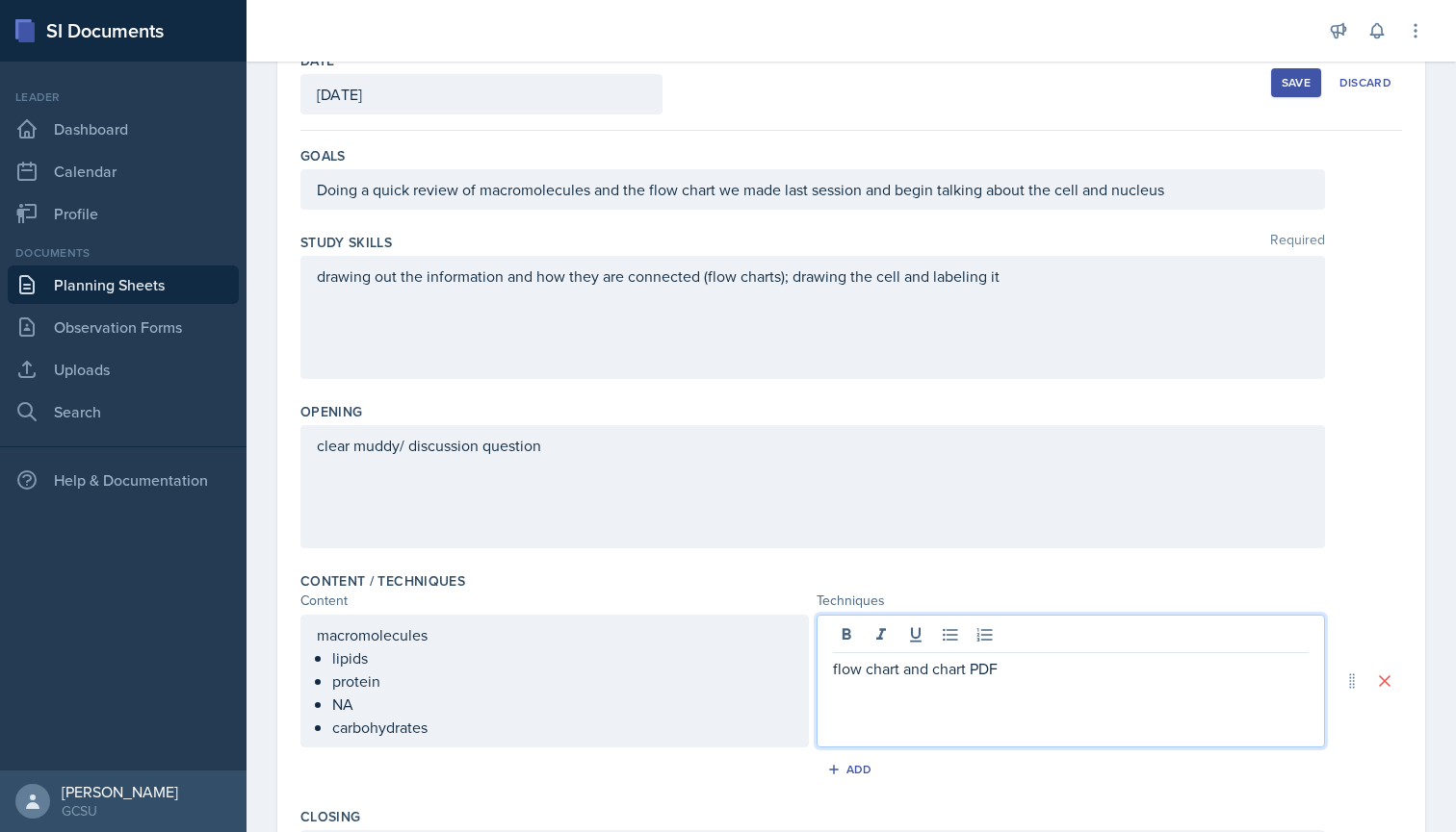
click at [1003, 662] on p "flow chart and chart PDF" at bounding box center [1070, 669] width 476 height 23
click at [829, 672] on div "flow chart and chart PDFs" at bounding box center [1071, 681] width 508 height 133
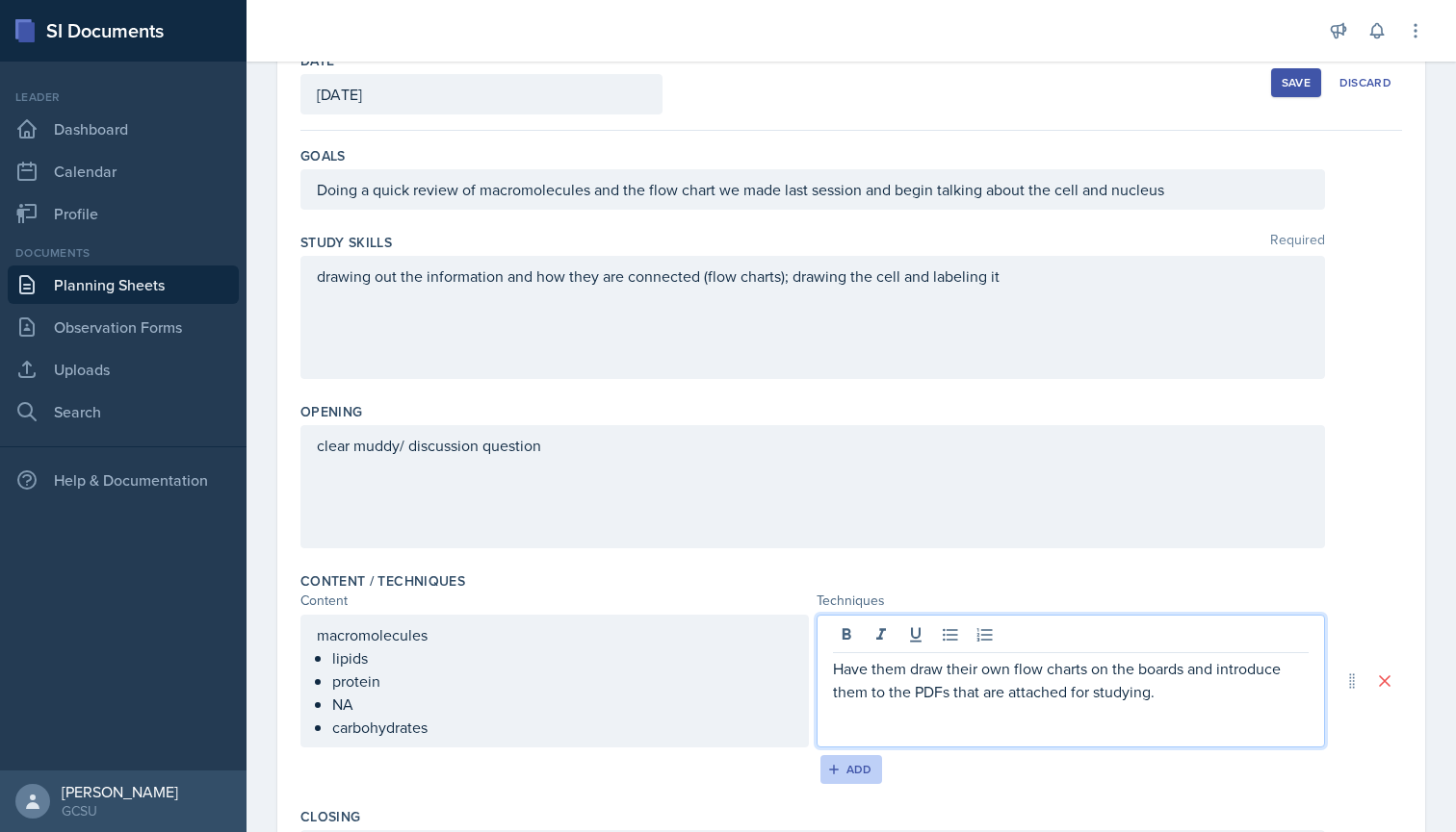
click at [854, 764] on div "Add" at bounding box center [851, 770] width 42 height 15
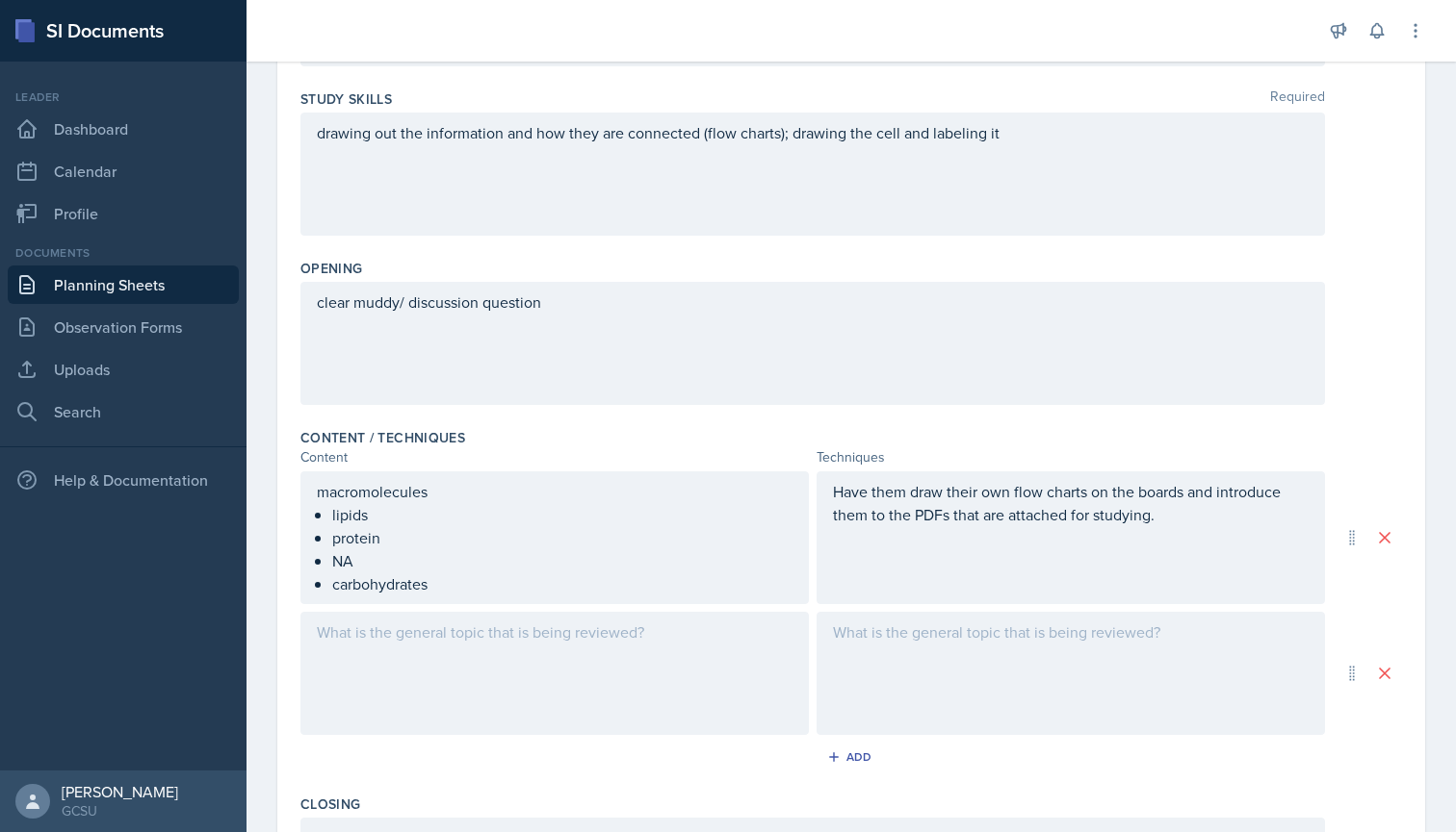
scroll to position [278, 0]
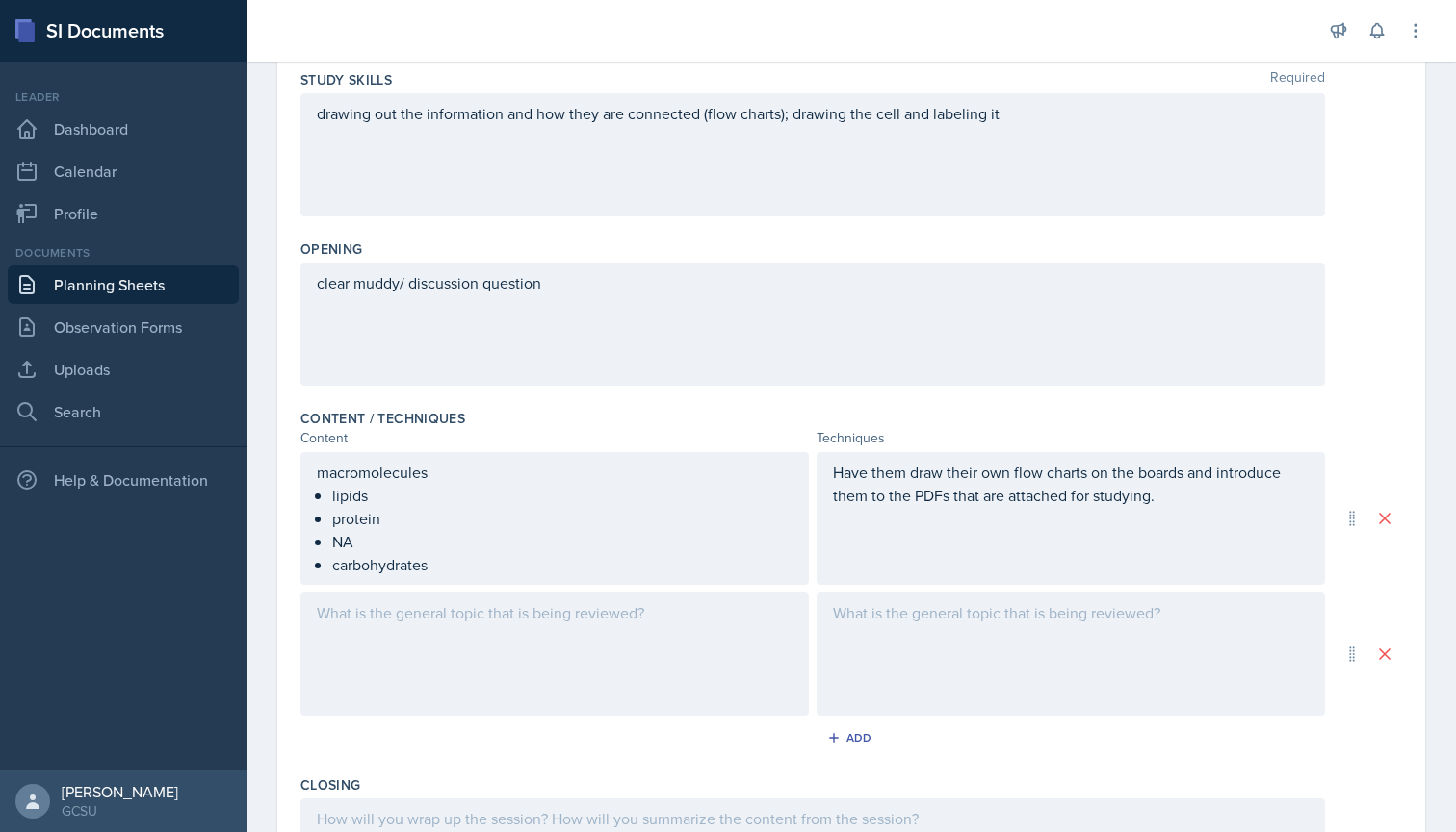
click at [402, 600] on div at bounding box center [554, 654] width 508 height 124
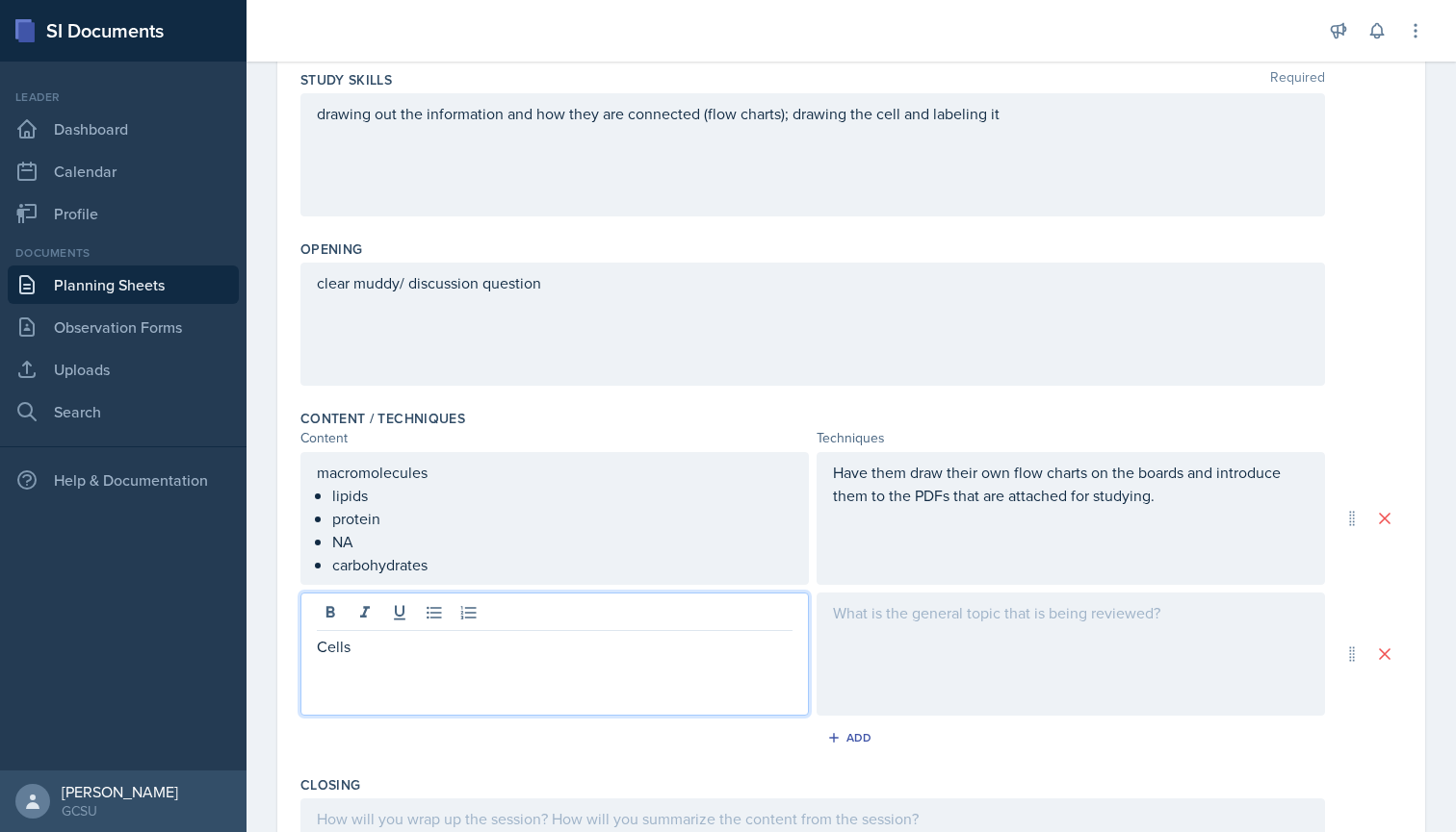
click at [372, 649] on p "Cells" at bounding box center [554, 647] width 476 height 23
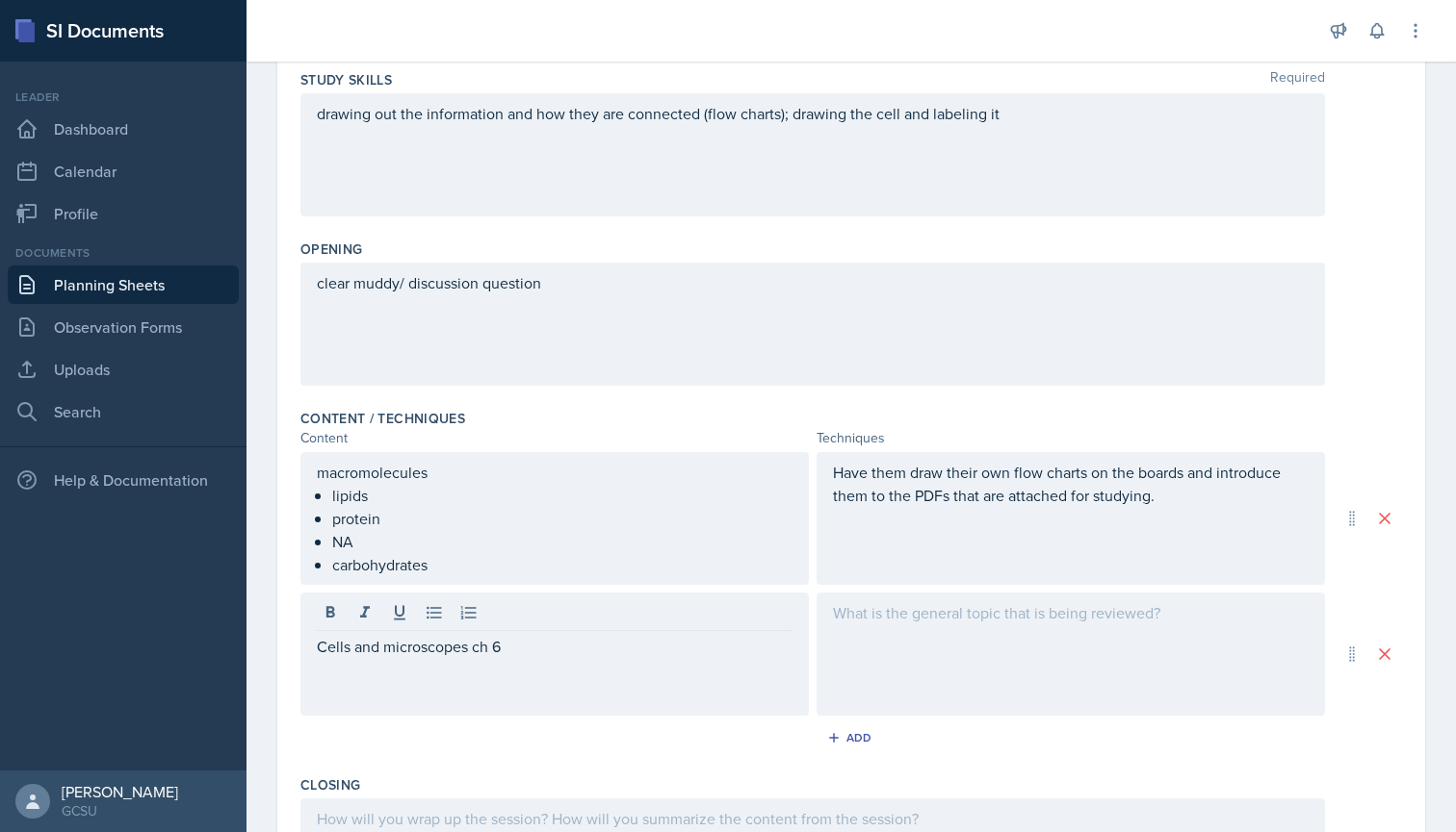
click at [448, 608] on div at bounding box center [554, 615] width 476 height 32
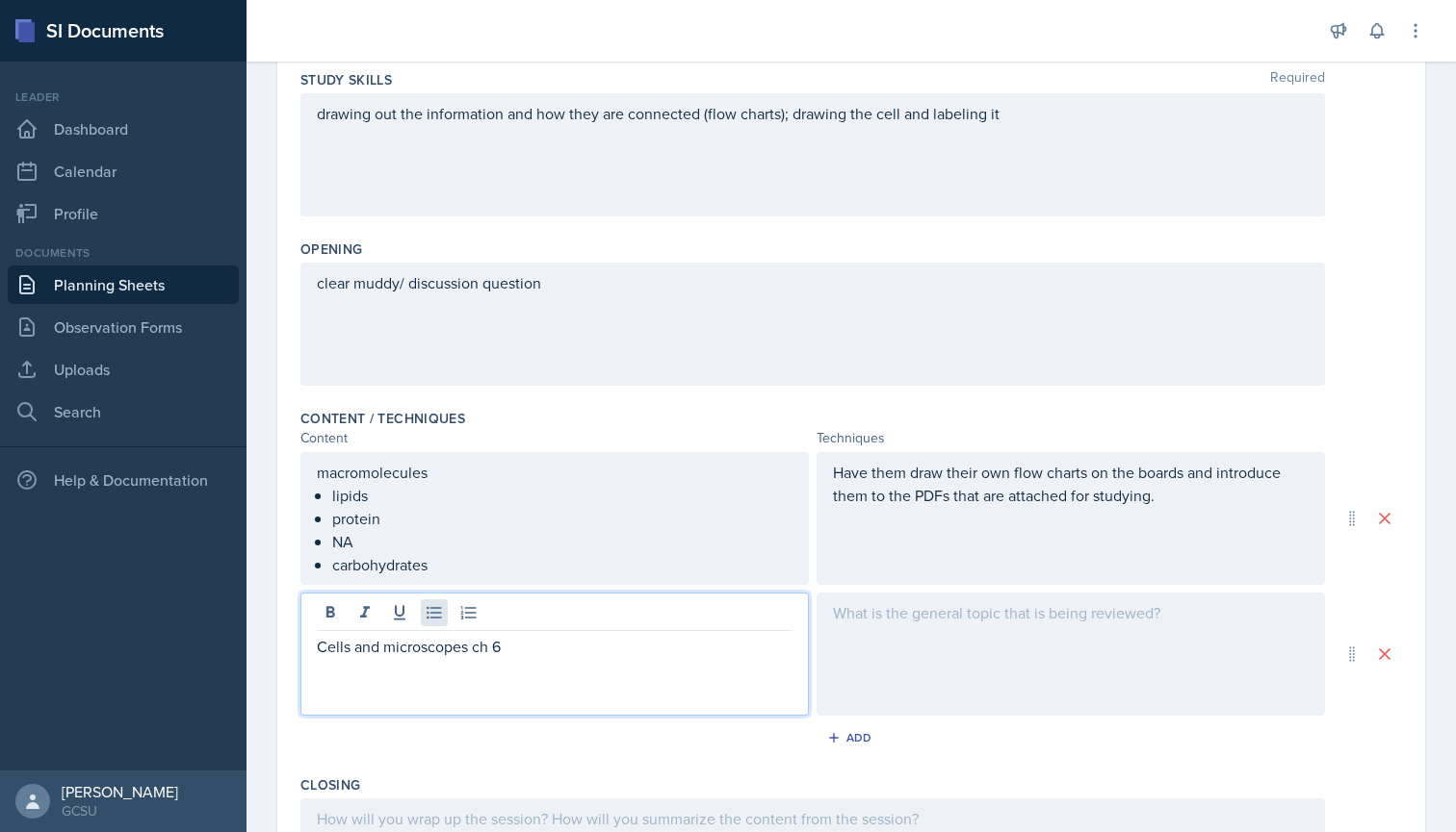
click at [434, 608] on icon at bounding box center [434, 613] width 14 height 13
click at [363, 671] on p "nucleus functions" at bounding box center [562, 670] width 461 height 23
click at [486, 669] on p "nucleus functions" at bounding box center [562, 670] width 461 height 23
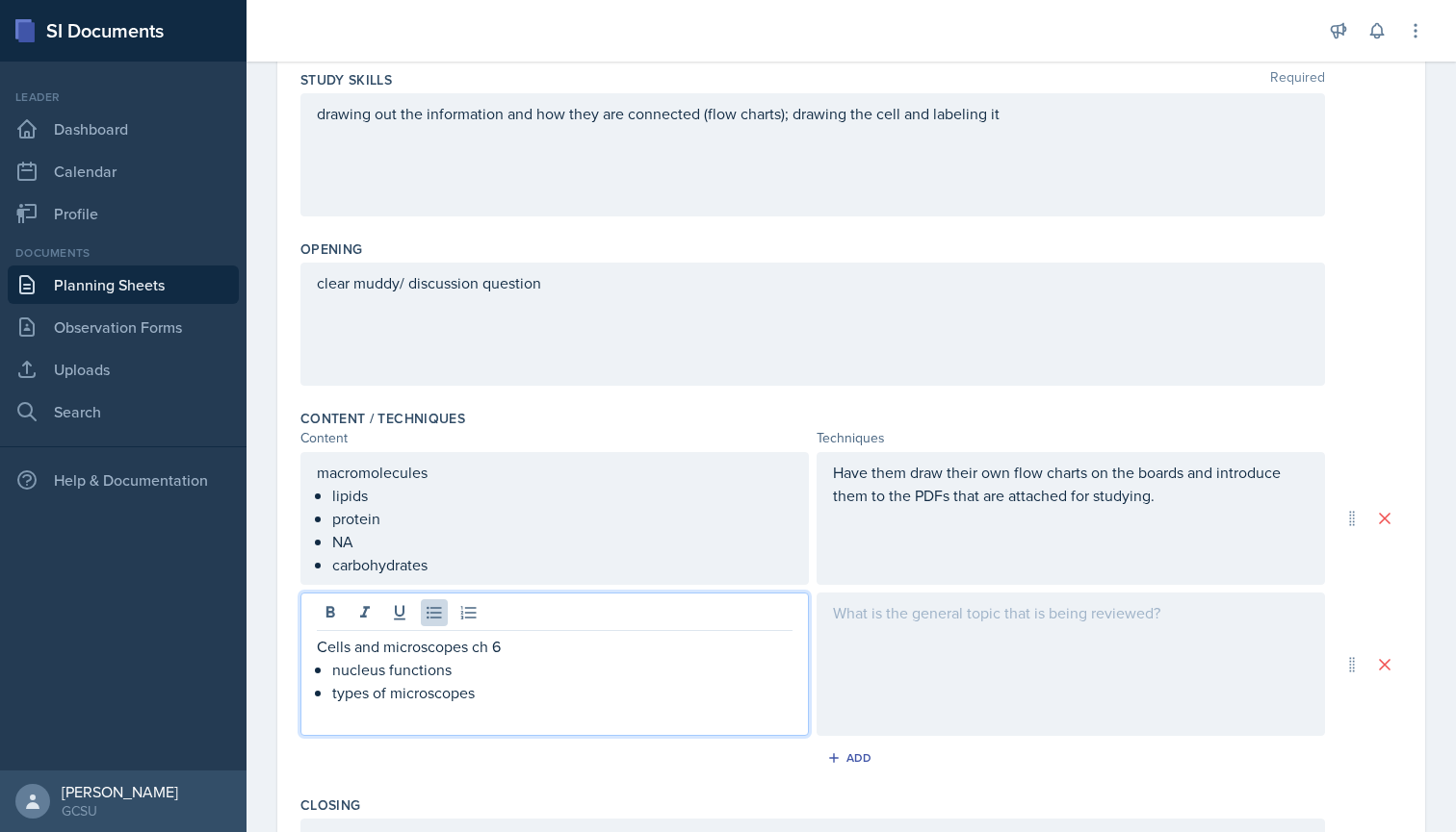
click at [924, 634] on div at bounding box center [1071, 664] width 508 height 144
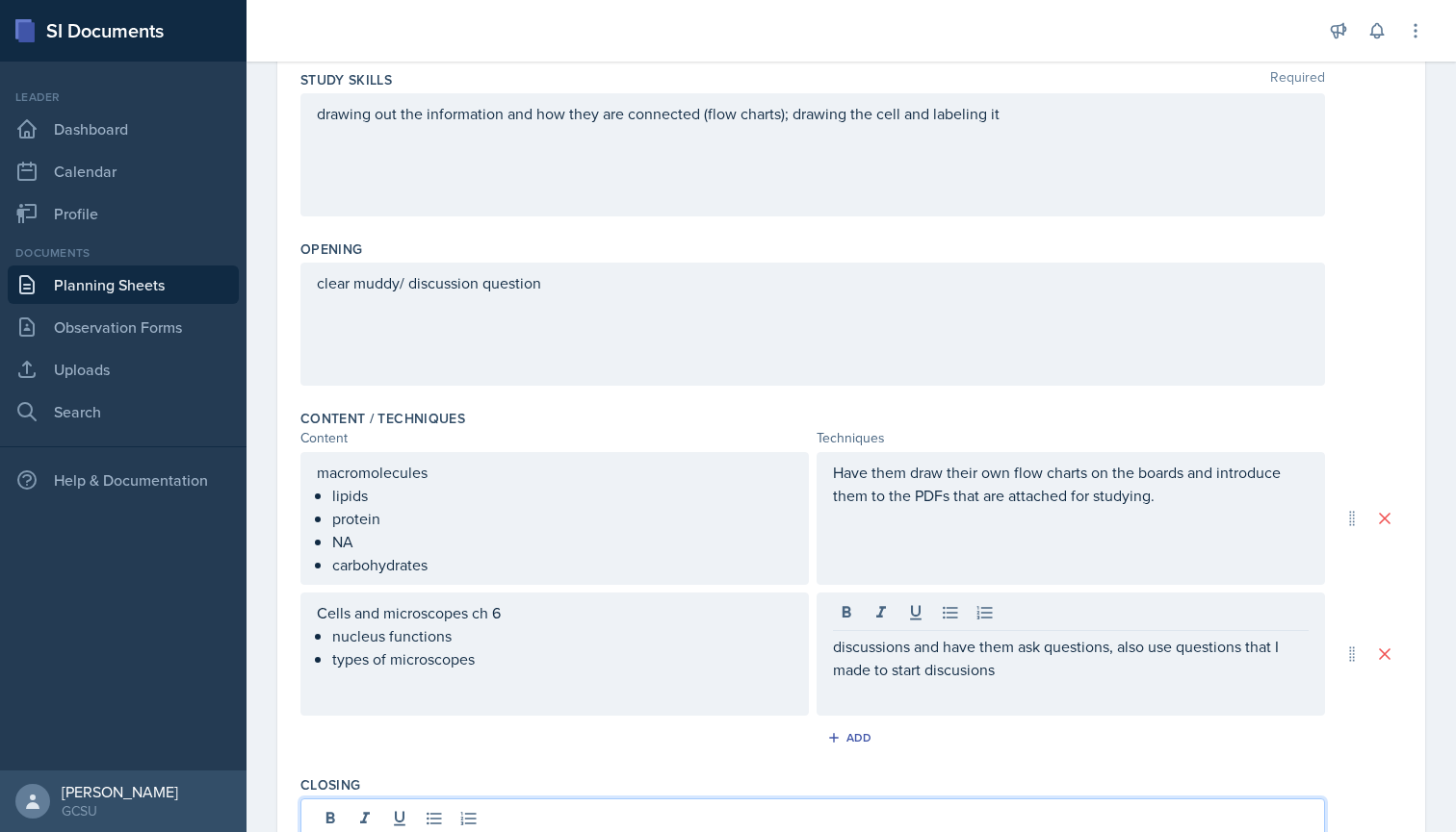
scroll to position [614, 0]
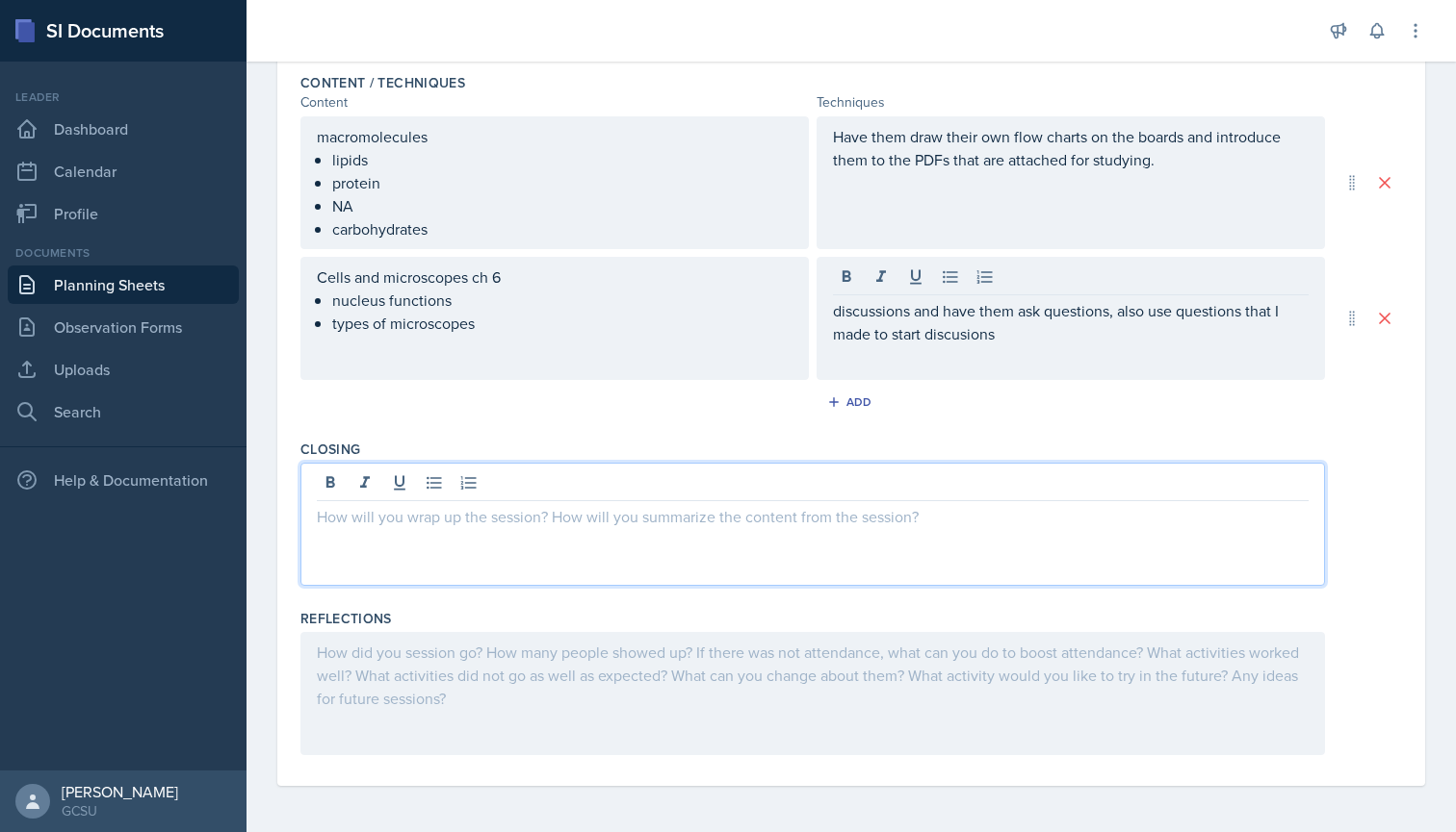
click at [1022, 346] on div "discussions and have them ask questions, also use questions that I made to star…" at bounding box center [1071, 319] width 508 height 124
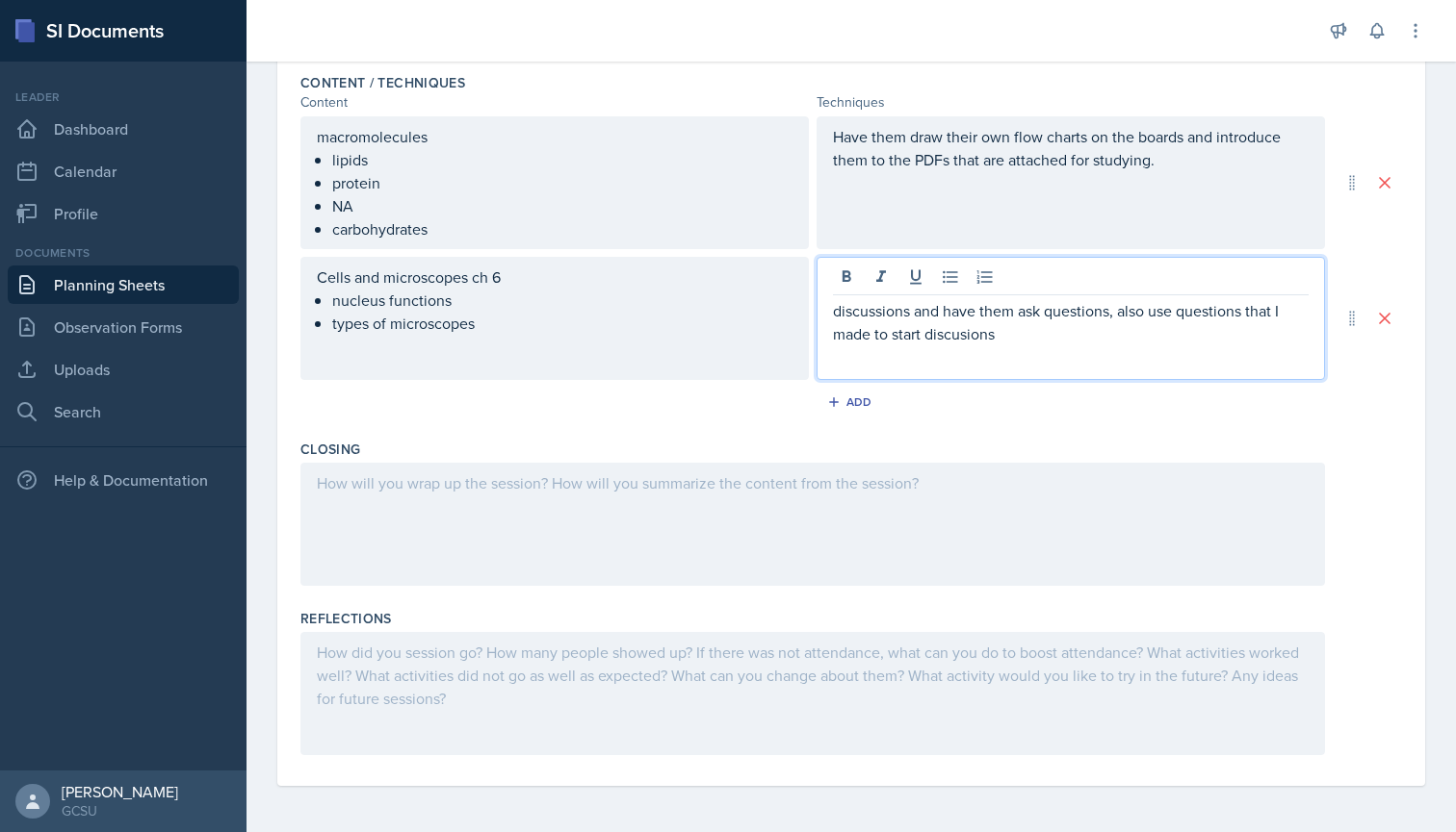
click at [966, 335] on p "discussions and have them ask questions, also use questions that I made to star…" at bounding box center [1070, 322] width 476 height 46
click at [1202, 337] on p "discussions and have them ask questions, also use questions that I made to star…" at bounding box center [1070, 322] width 476 height 46
click at [588, 498] on div at bounding box center [812, 525] width 1024 height 124
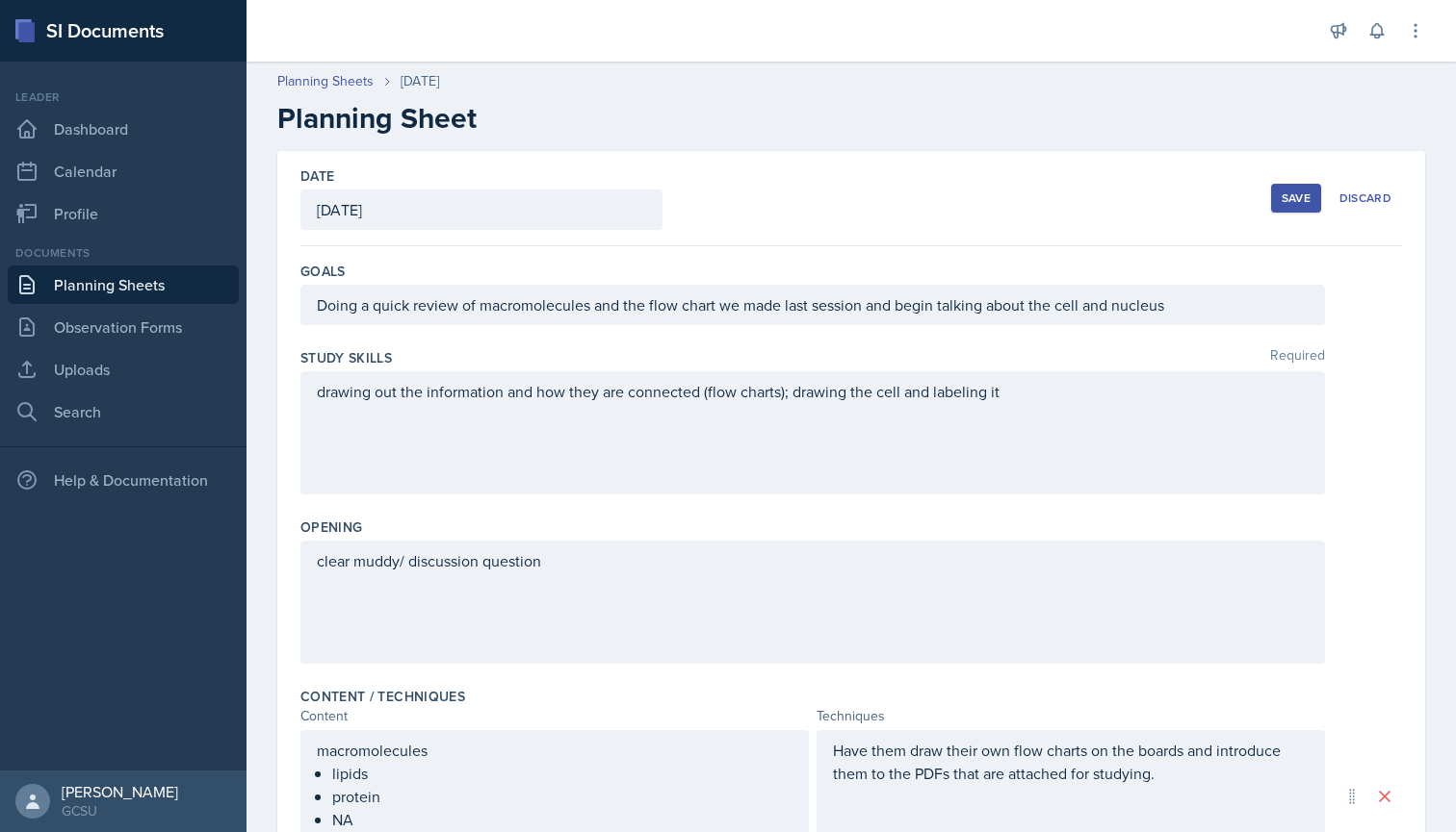
scroll to position [0, 0]
click at [1293, 193] on div "Save" at bounding box center [1296, 198] width 29 height 15
